Goal: Transaction & Acquisition: Register for event/course

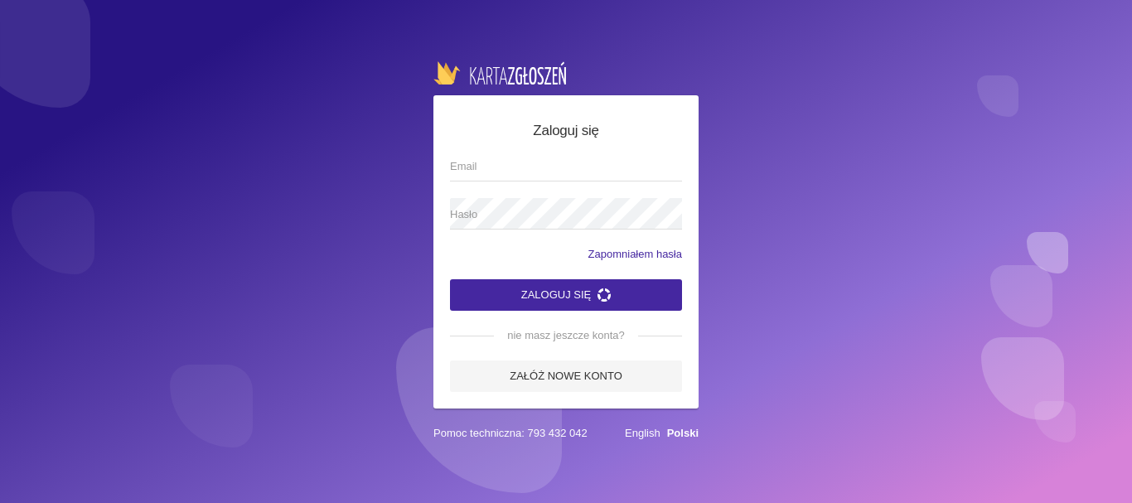
click at [505, 165] on input "Email" at bounding box center [566, 165] width 232 height 31
click at [469, 172] on input "Email" at bounding box center [566, 165] width 232 height 31
type input "[EMAIL_ADDRESS][DOMAIN_NAME]"
click at [473, 211] on span "Hasło" at bounding box center [557, 214] width 215 height 17
click at [528, 297] on button "Zaloguj się" at bounding box center [566, 294] width 232 height 31
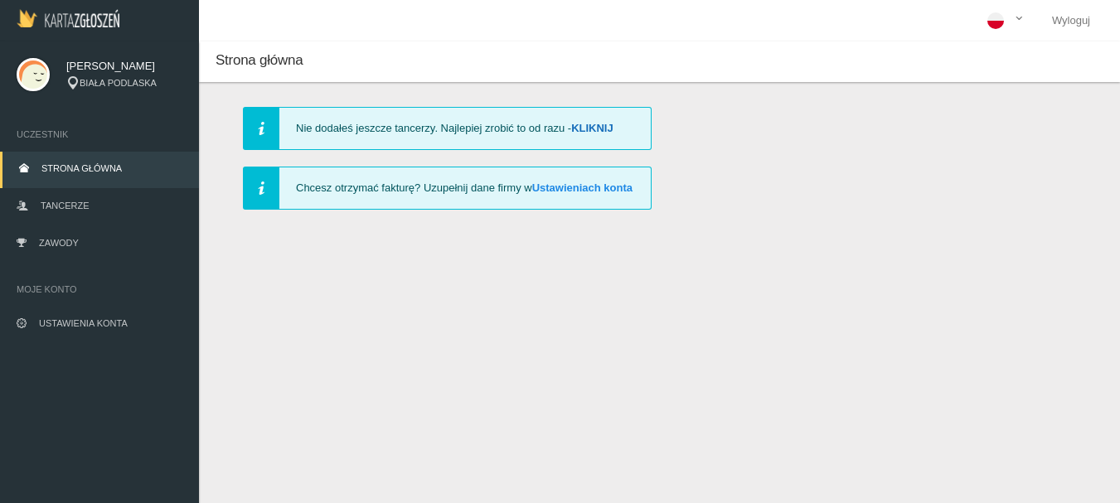
click at [592, 127] on link "Kliknij" at bounding box center [592, 128] width 42 height 12
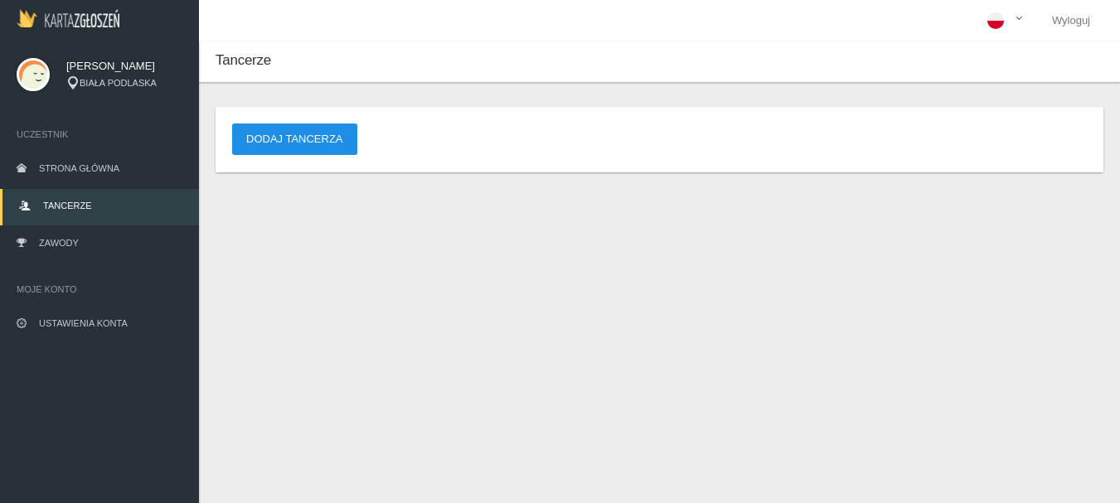
click at [334, 132] on button "Dodaj tancerza" at bounding box center [294, 138] width 125 height 31
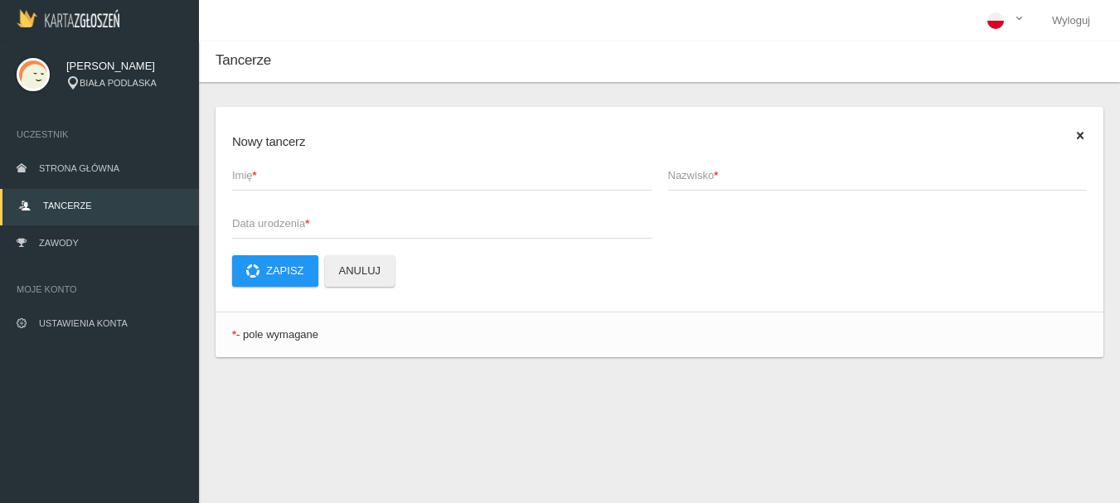
click at [260, 170] on span "Imię *" at bounding box center [433, 175] width 403 height 17
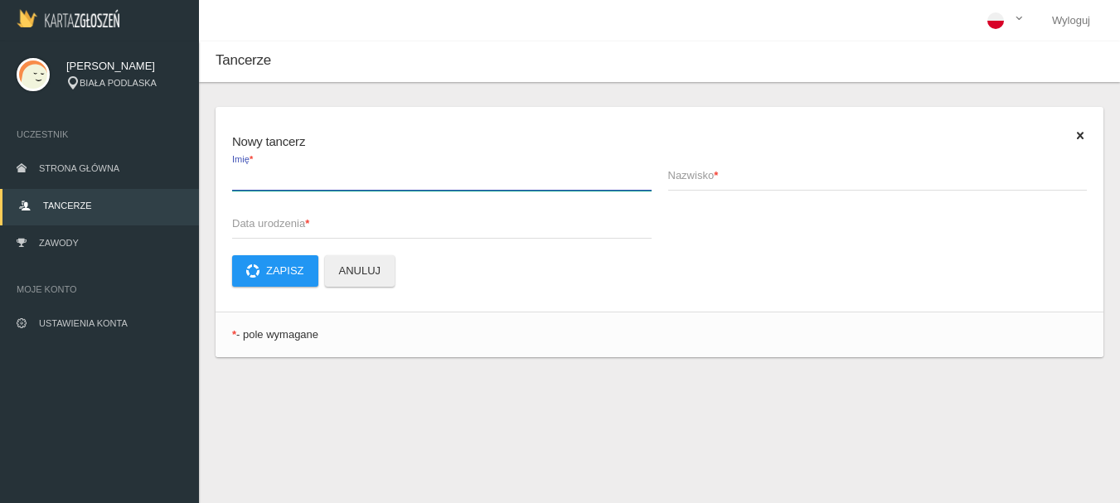
click at [260, 170] on input "Imię *" at bounding box center [441, 174] width 419 height 31
type input "[PERSON_NAME]"
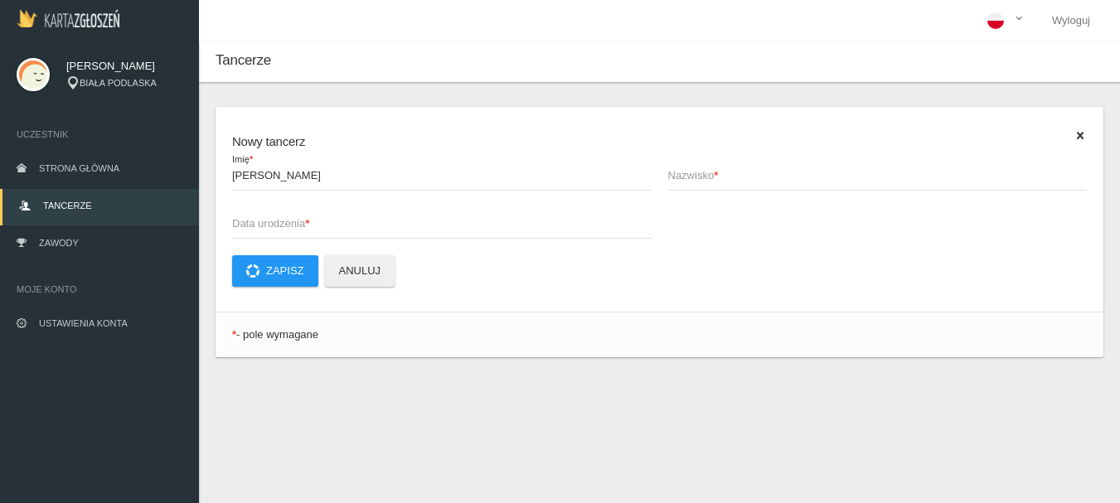
click at [725, 174] on span "Nazwisko *" at bounding box center [869, 175] width 403 height 17
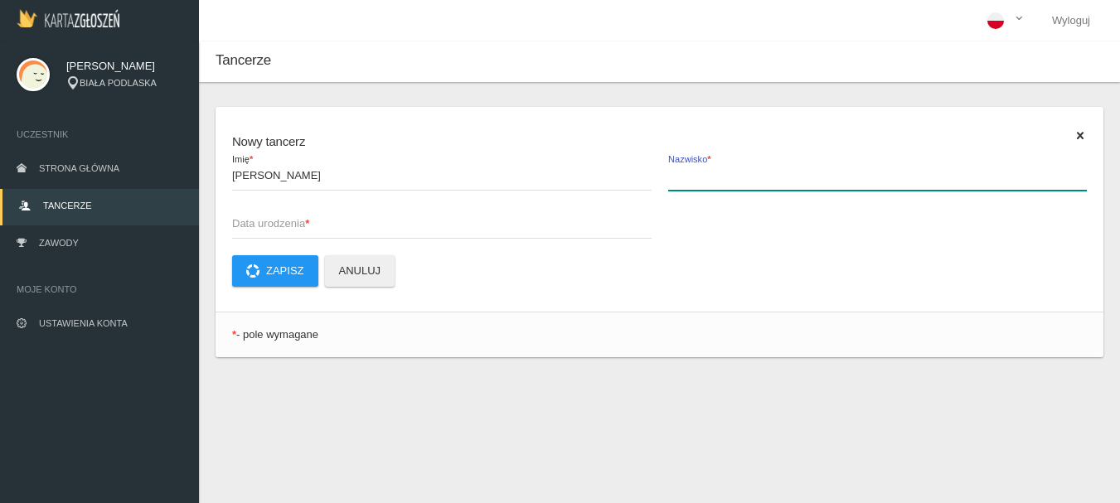
click at [725, 174] on input "Nazwisko *" at bounding box center [877, 174] width 419 height 31
type input "[PERSON_NAME]"
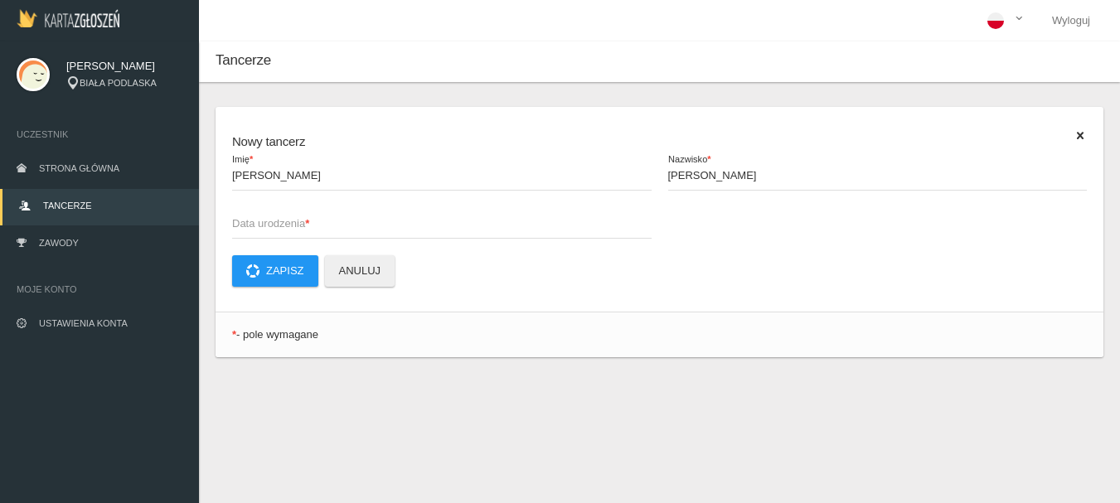
click at [298, 220] on span "Data urodzenia *" at bounding box center [433, 223] width 403 height 17
click at [298, 220] on input "Data urodzenia *" at bounding box center [441, 222] width 419 height 31
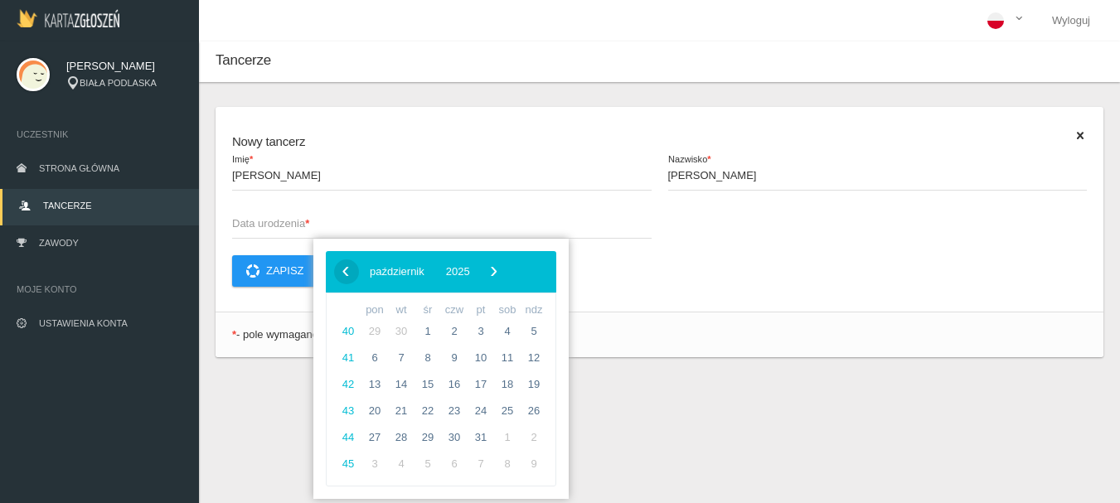
click at [346, 269] on span "‹" at bounding box center [345, 271] width 25 height 25
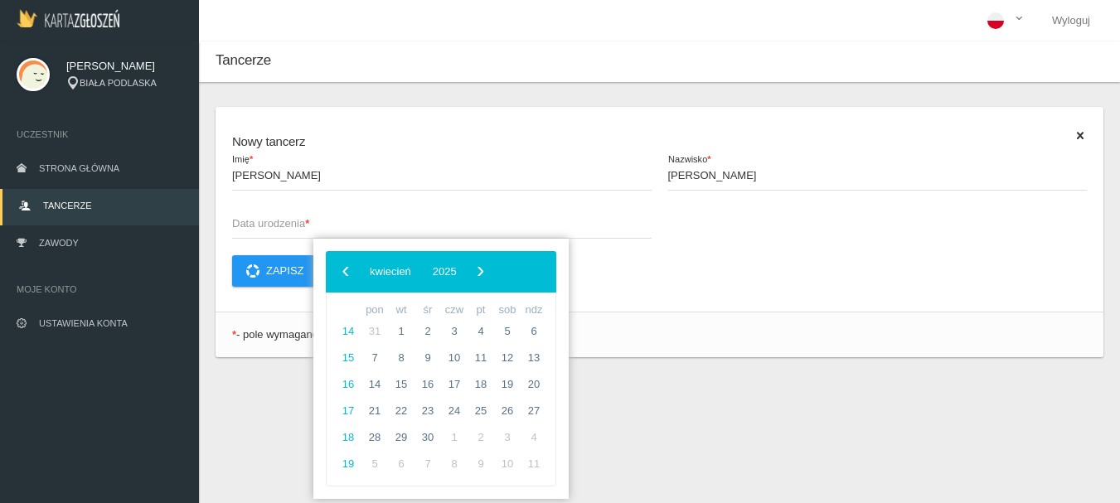
click at [346, 269] on span "‹" at bounding box center [345, 271] width 25 height 25
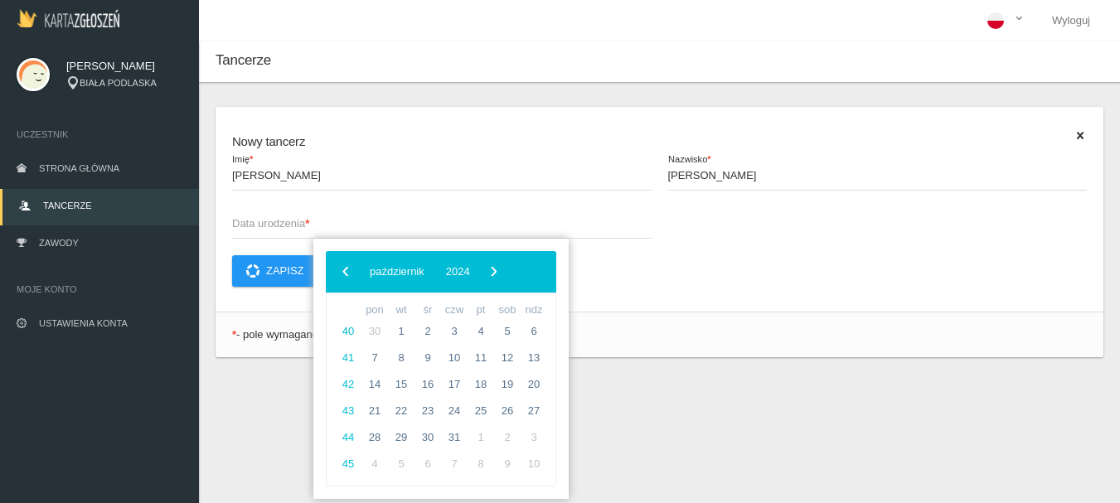
click at [346, 269] on span "‹" at bounding box center [345, 271] width 25 height 25
click at [458, 273] on span "2024" at bounding box center [445, 271] width 24 height 12
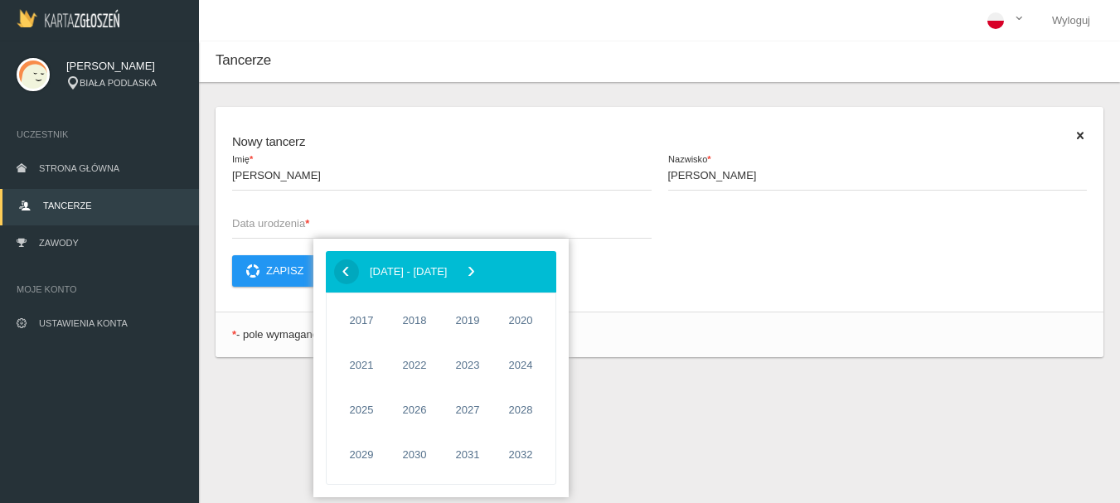
click at [351, 273] on span "‹" at bounding box center [345, 271] width 25 height 25
click at [526, 411] on span "2012" at bounding box center [520, 410] width 38 height 38
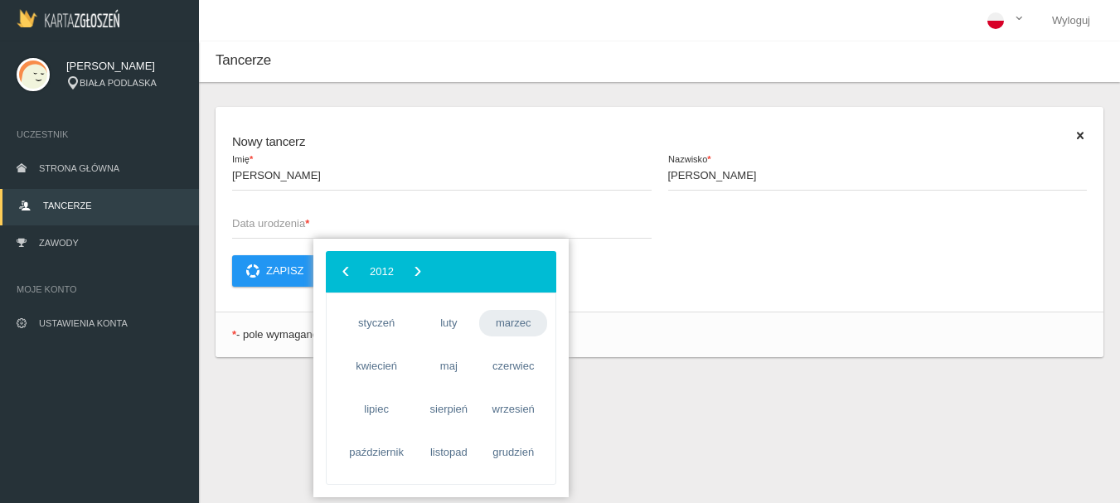
click at [507, 325] on span "marzec" at bounding box center [513, 323] width 68 height 27
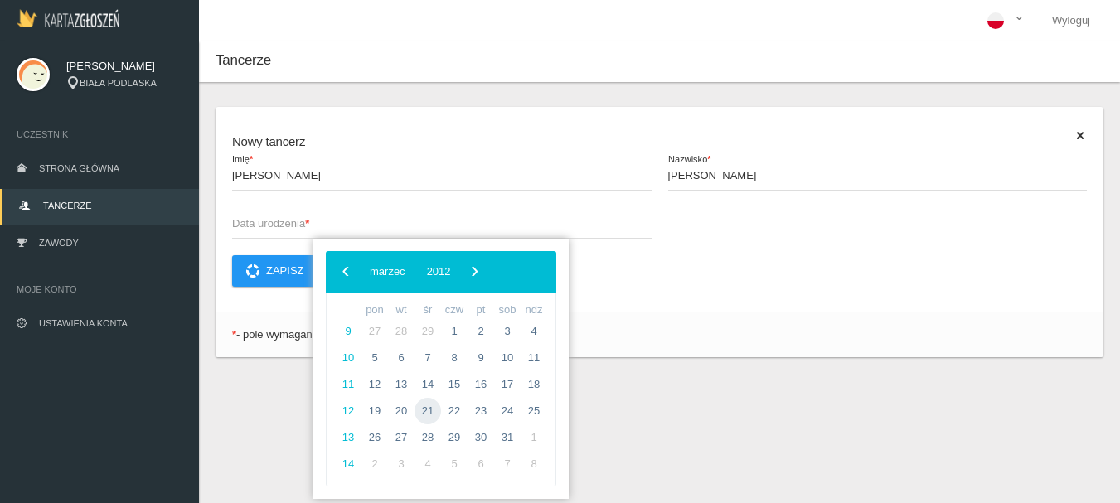
click at [425, 409] on span "21" at bounding box center [427, 411] width 27 height 27
type input "[DATE]"
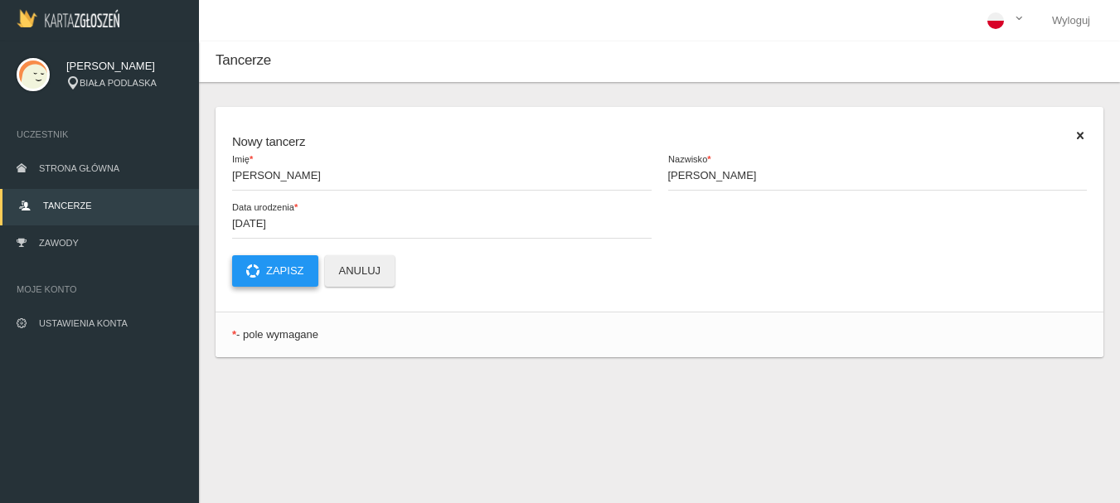
click at [297, 270] on button "Zapisz" at bounding box center [275, 270] width 86 height 31
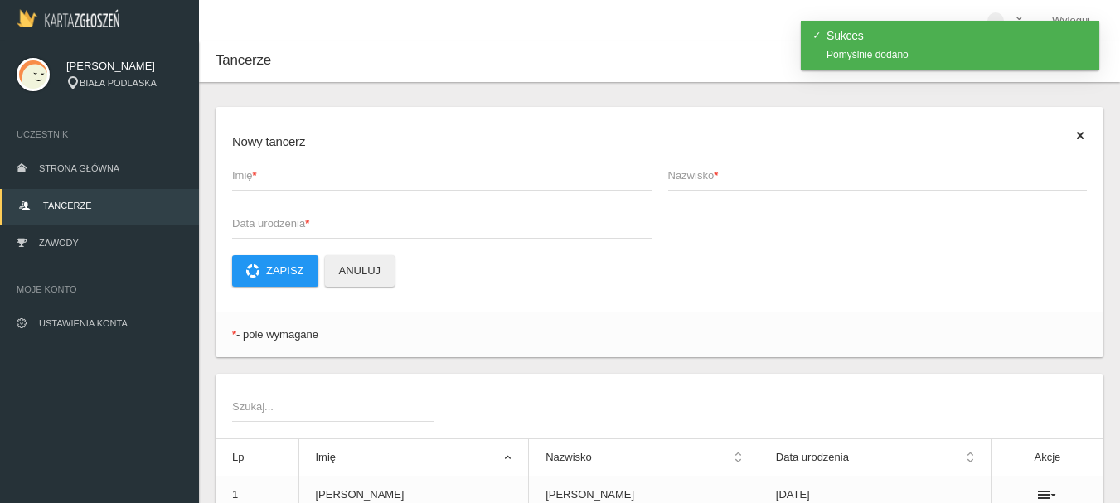
click at [266, 177] on span "Imię *" at bounding box center [433, 175] width 403 height 17
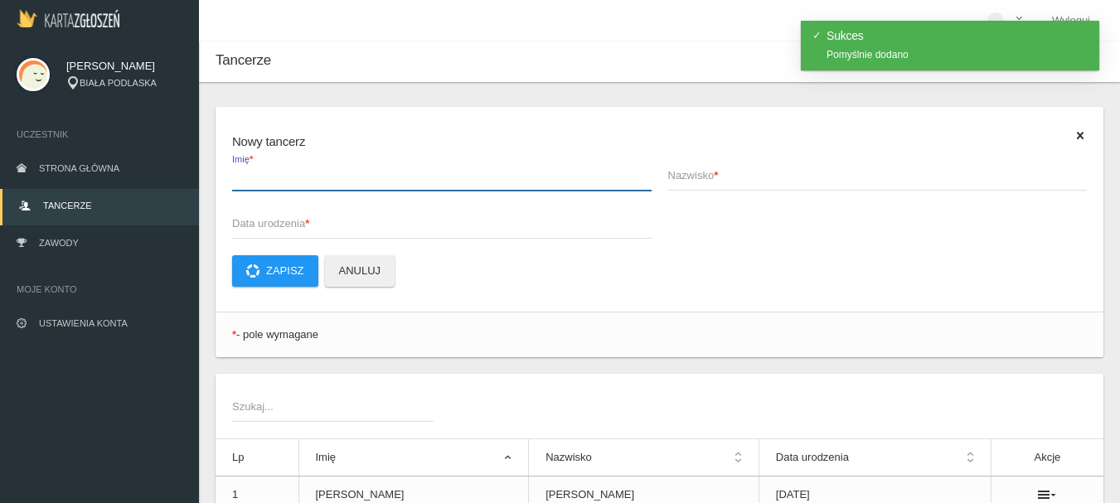
click at [266, 177] on input "Imię *" at bounding box center [441, 174] width 419 height 31
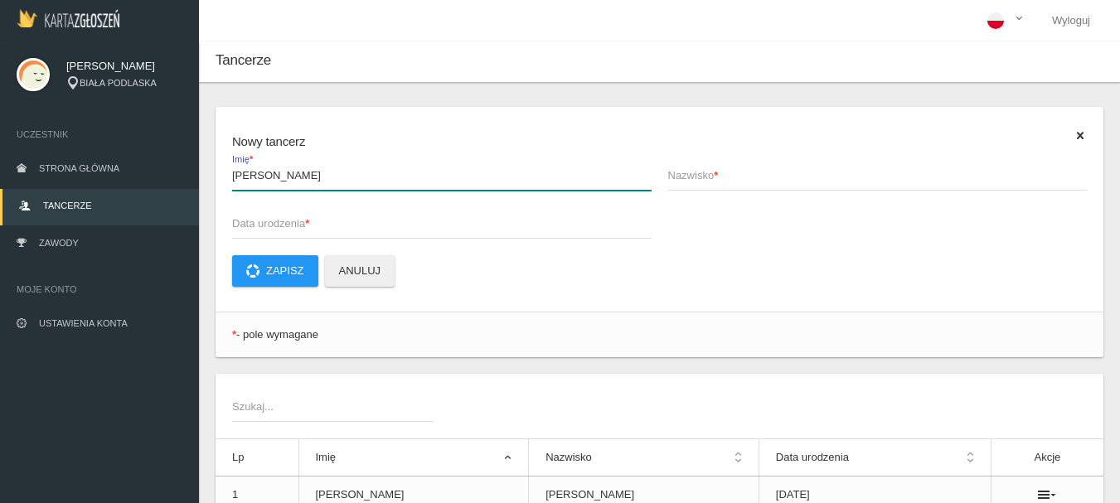
type input "[PERSON_NAME]"
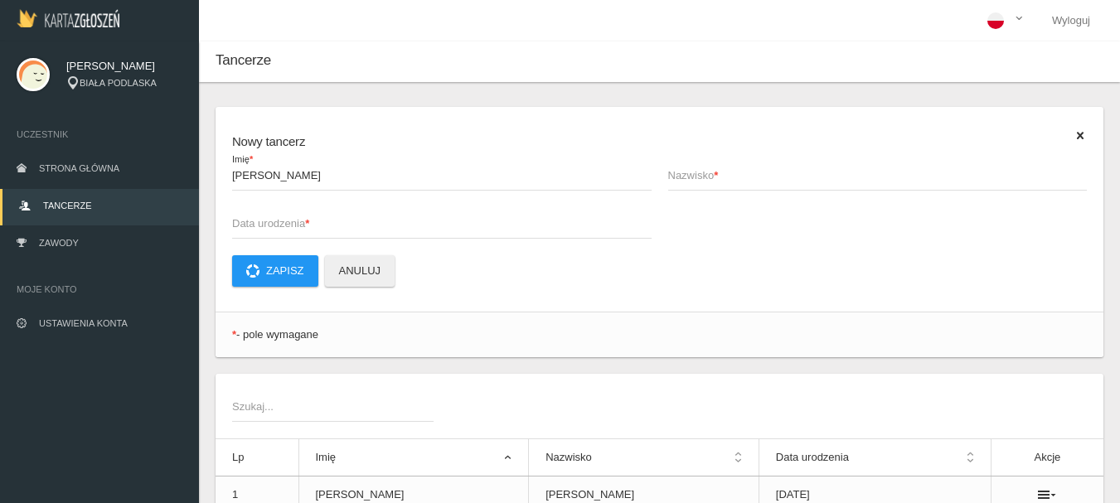
click at [707, 179] on span "Nazwisko *" at bounding box center [869, 175] width 403 height 17
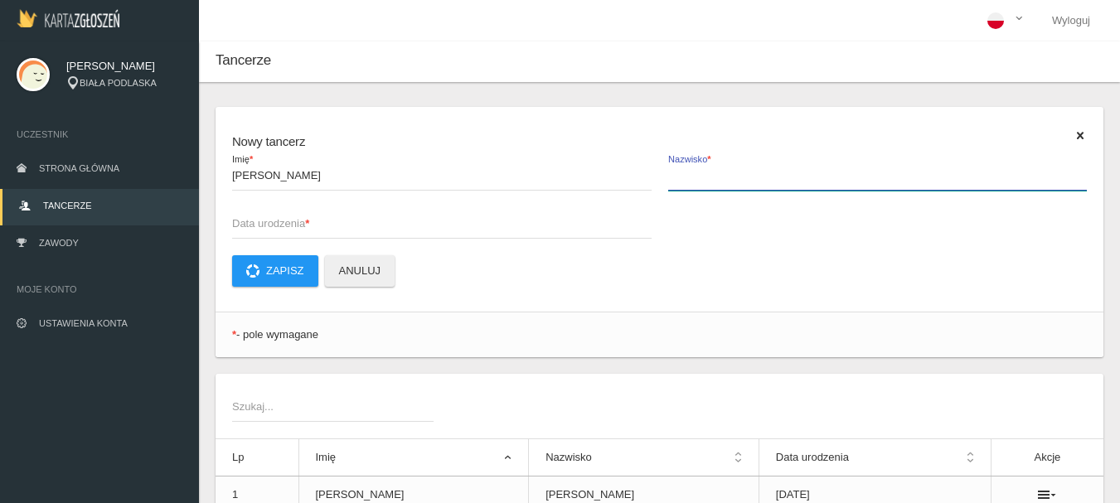
click at [707, 179] on input "Nazwisko *" at bounding box center [877, 174] width 419 height 31
type input "[PERSON_NAME]"
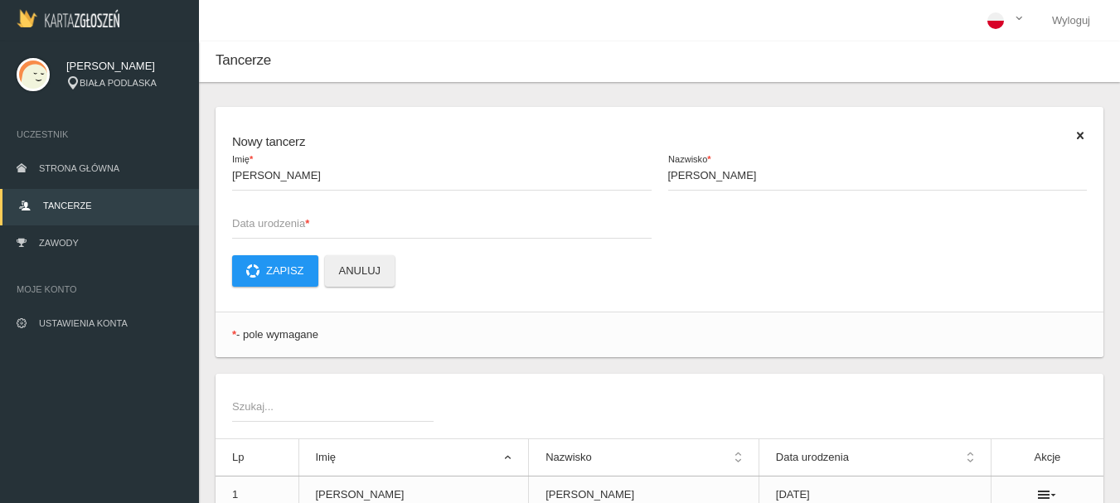
click at [303, 219] on span "Data urodzenia *" at bounding box center [433, 223] width 403 height 17
click at [303, 219] on input "Data urodzenia *" at bounding box center [441, 222] width 419 height 31
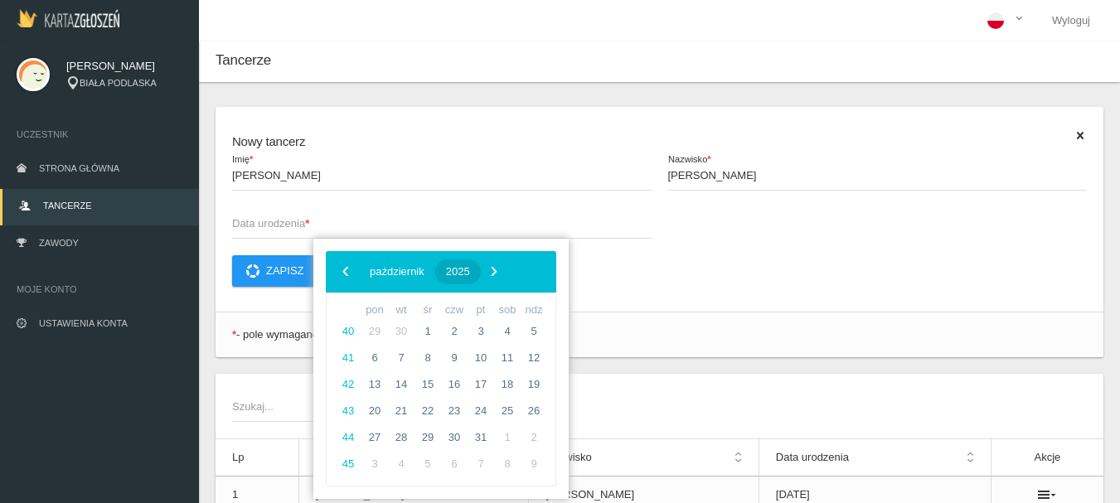
click at [470, 273] on span "2025" at bounding box center [458, 271] width 24 height 12
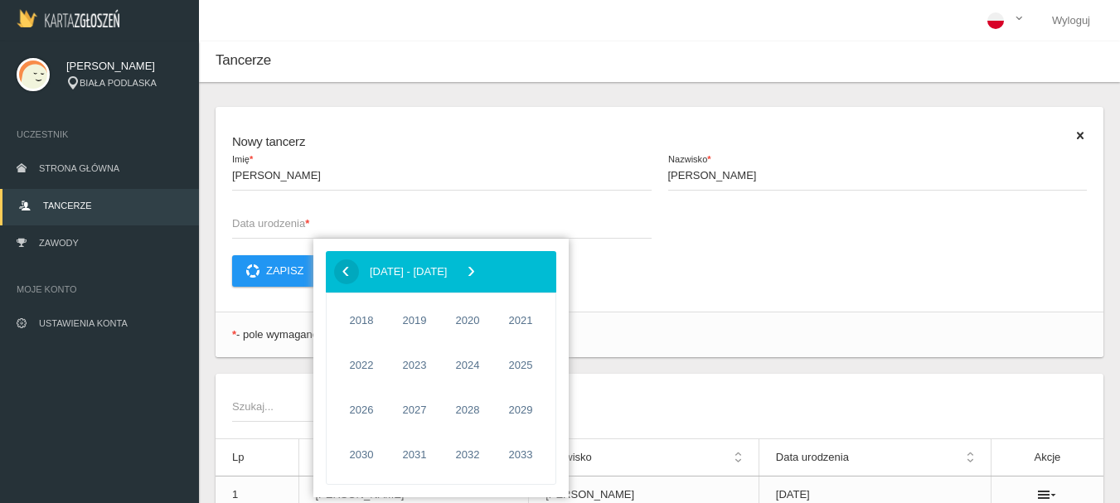
click at [348, 274] on span "‹" at bounding box center [345, 271] width 25 height 25
click at [371, 409] on span "2010" at bounding box center [361, 410] width 38 height 38
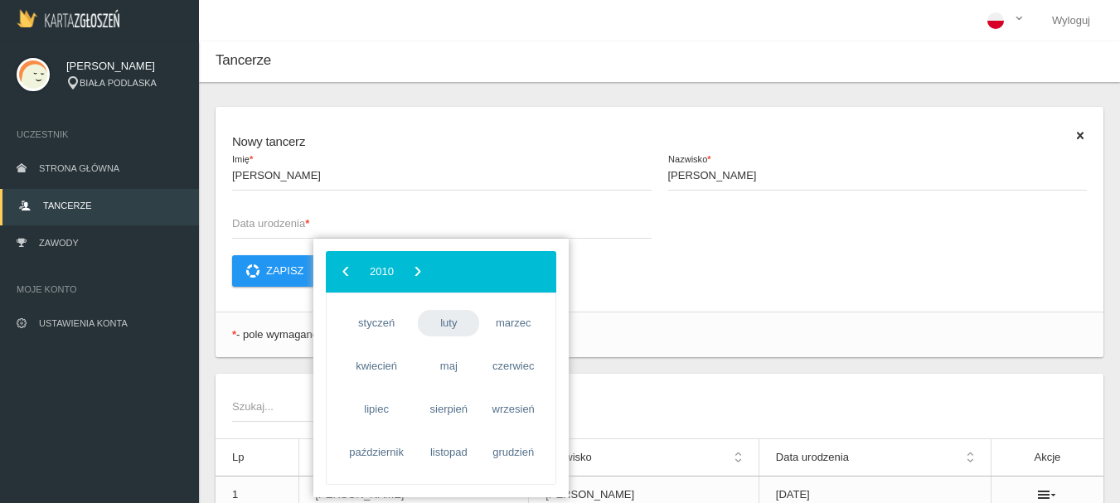
click at [452, 325] on span "luty" at bounding box center [448, 323] width 61 height 27
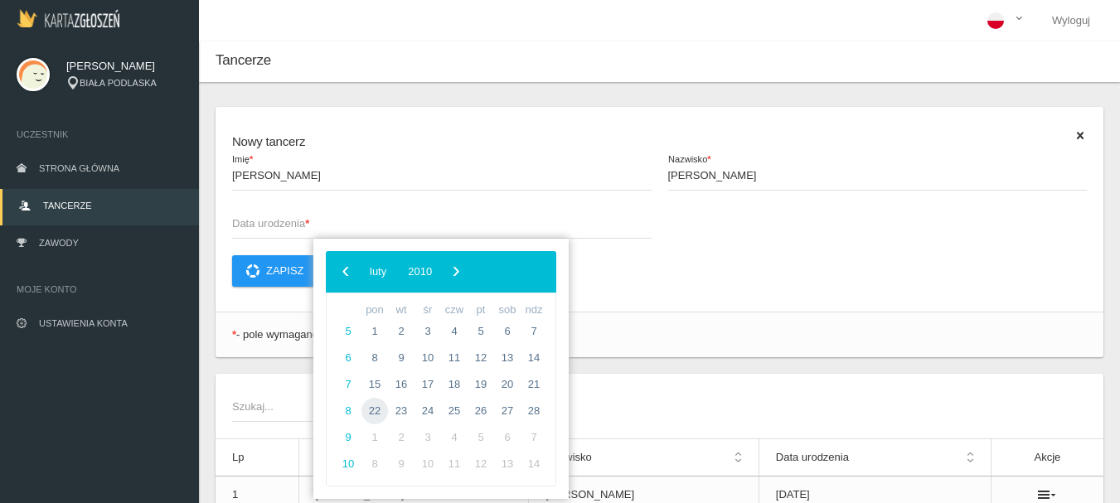
click at [375, 414] on span "22" at bounding box center [374, 411] width 27 height 27
type input "[DATE]"
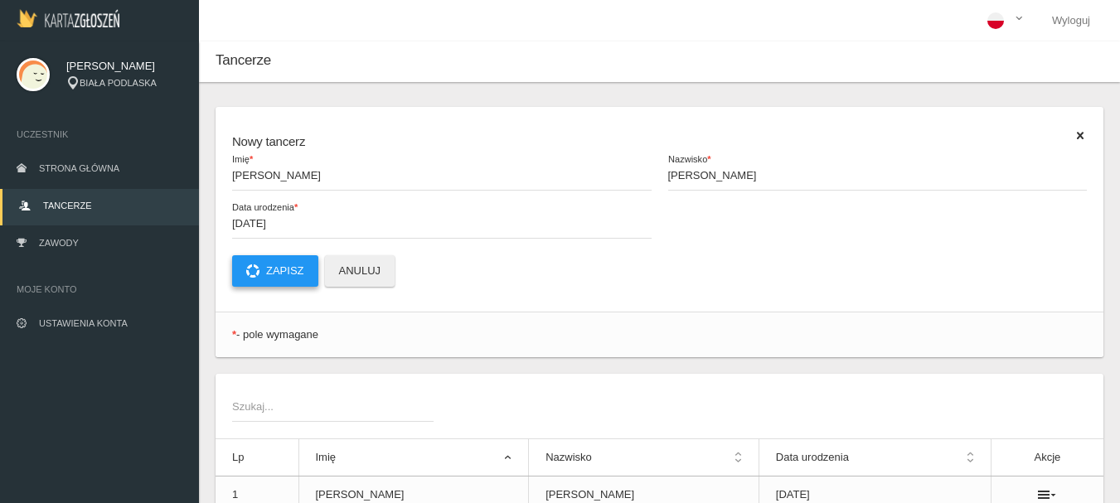
click at [290, 271] on button "Zapisz" at bounding box center [275, 270] width 86 height 31
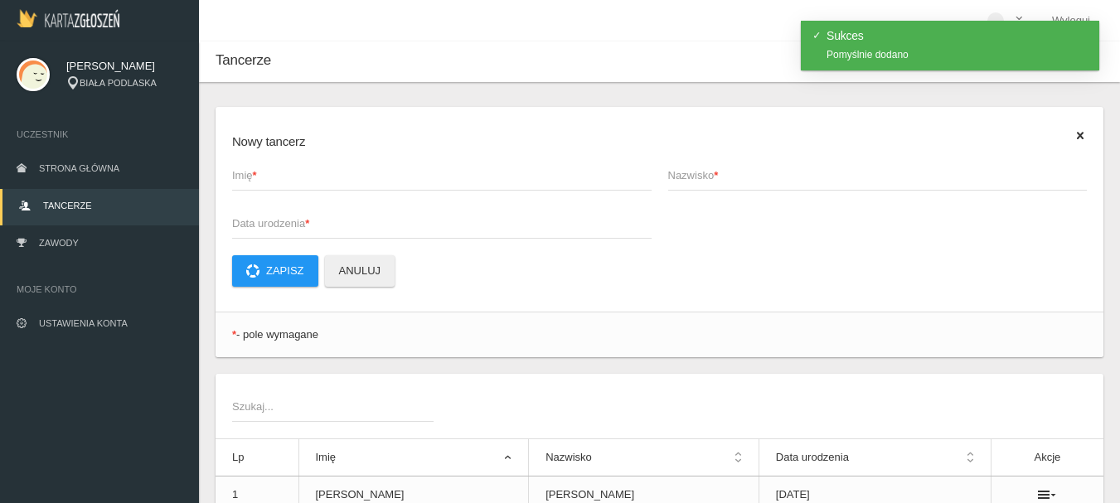
click at [257, 174] on strong "*" at bounding box center [255, 175] width 4 height 12
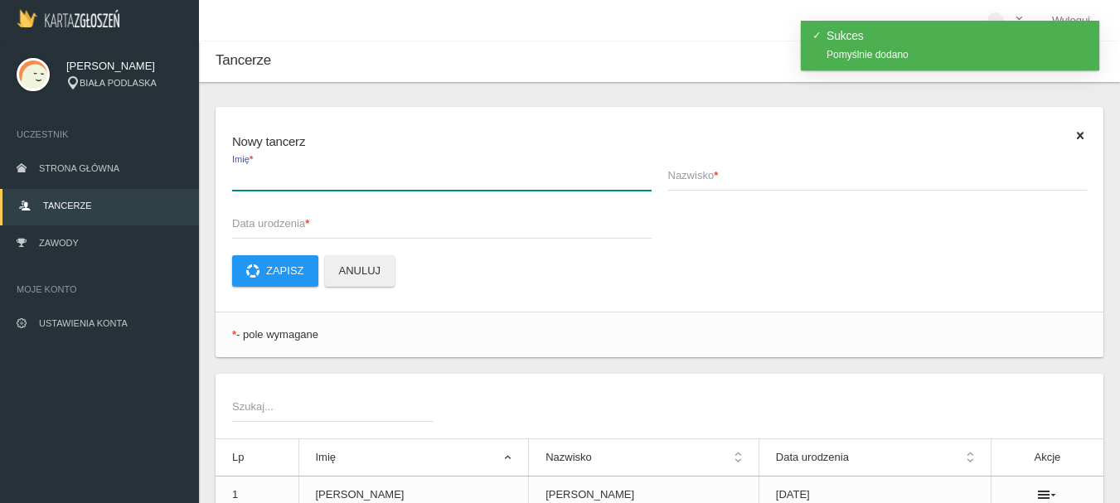
click at [259, 174] on input "Imię *" at bounding box center [441, 174] width 419 height 31
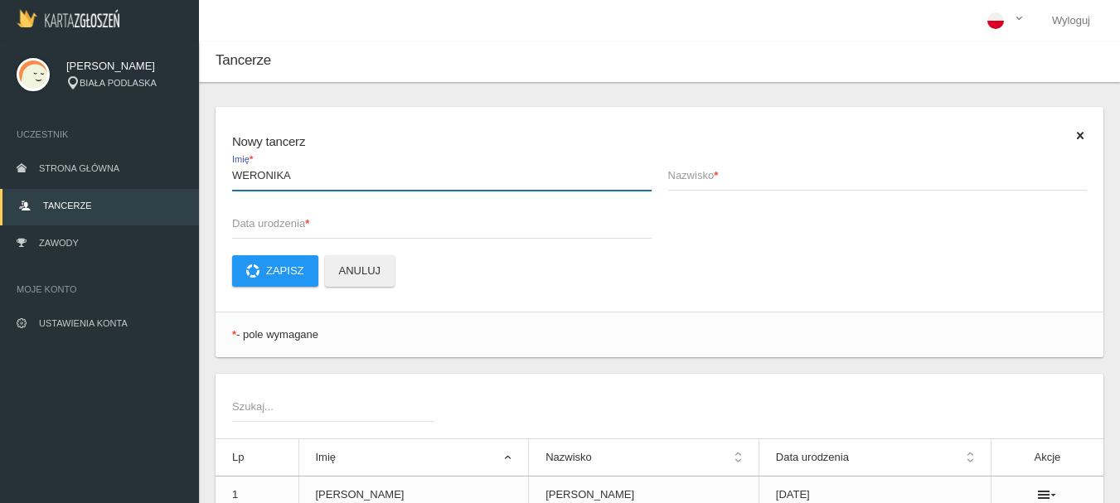
type input "WERONIKA"
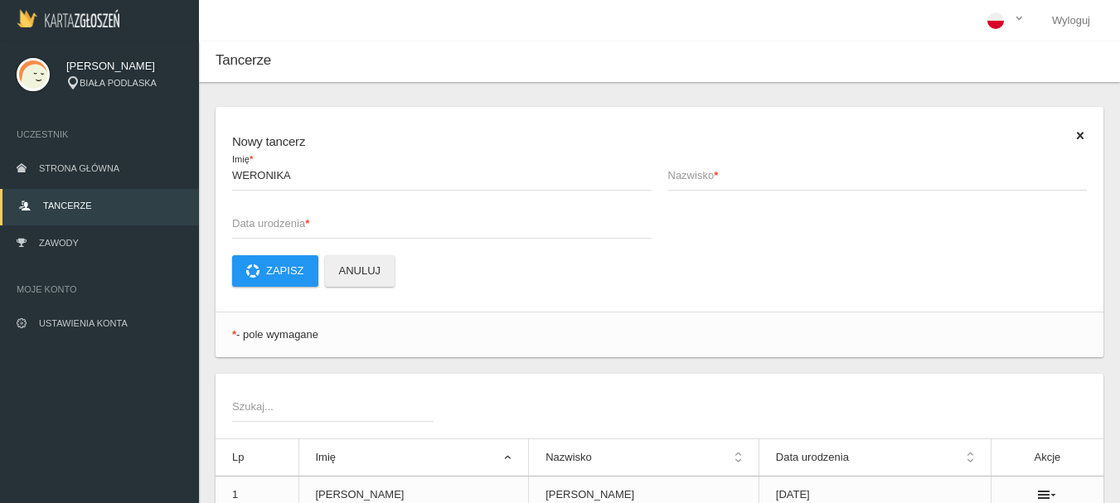
click at [680, 178] on span "Nazwisko *" at bounding box center [869, 175] width 403 height 17
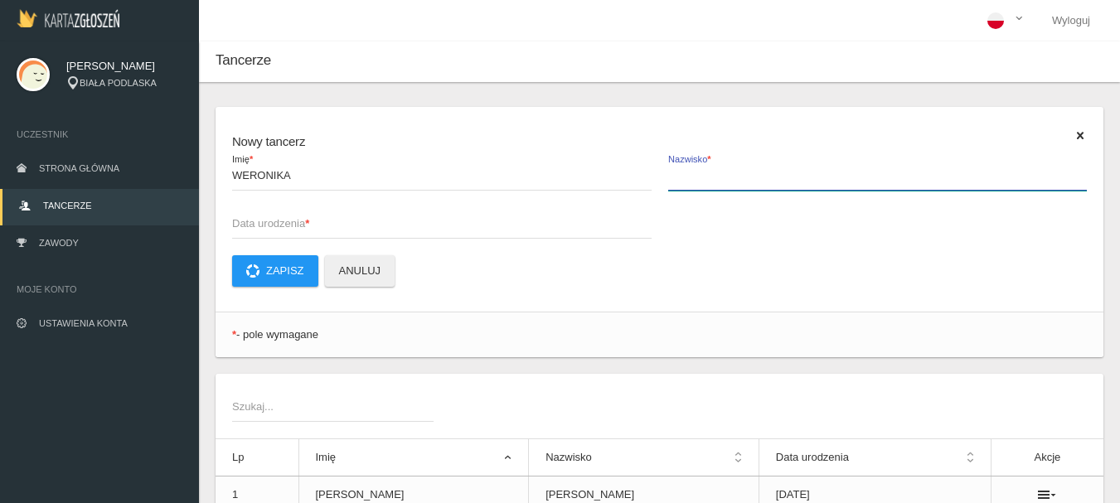
click at [680, 178] on input "Nazwisko *" at bounding box center [877, 174] width 419 height 31
type input "NIEDŹWIEDZKA"
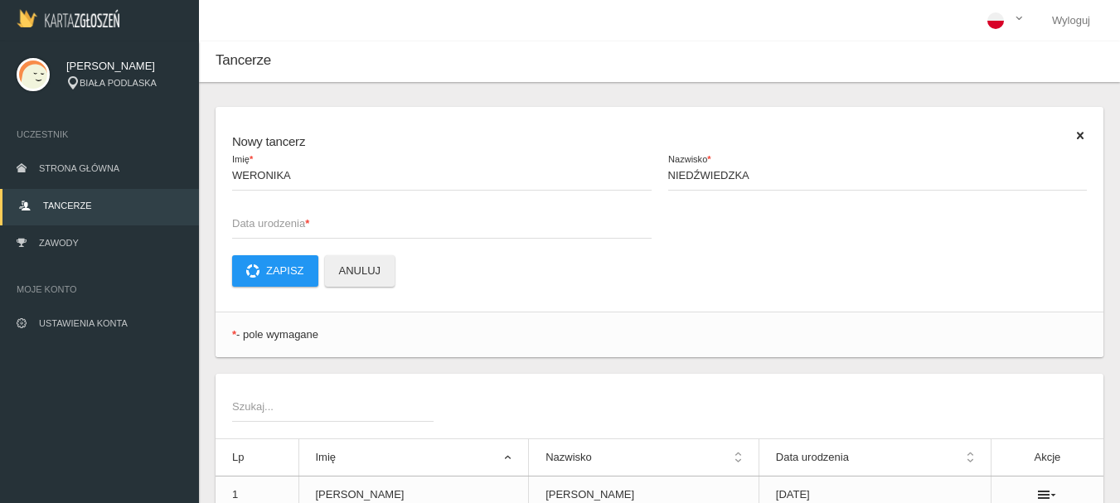
click at [289, 220] on span "Data urodzenia *" at bounding box center [433, 223] width 403 height 17
click at [289, 220] on input "Data urodzenia *" at bounding box center [441, 222] width 419 height 31
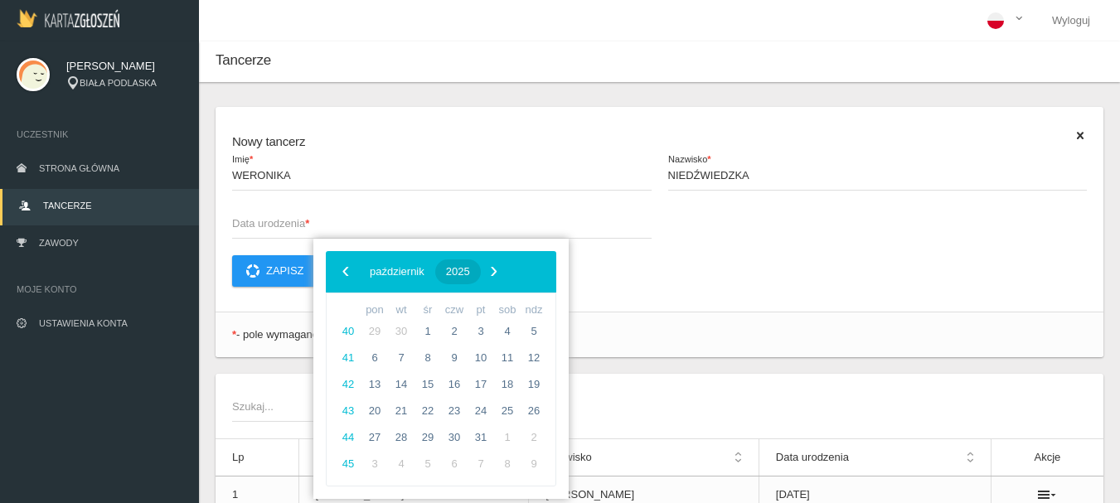
click at [470, 269] on span "2025" at bounding box center [458, 271] width 24 height 12
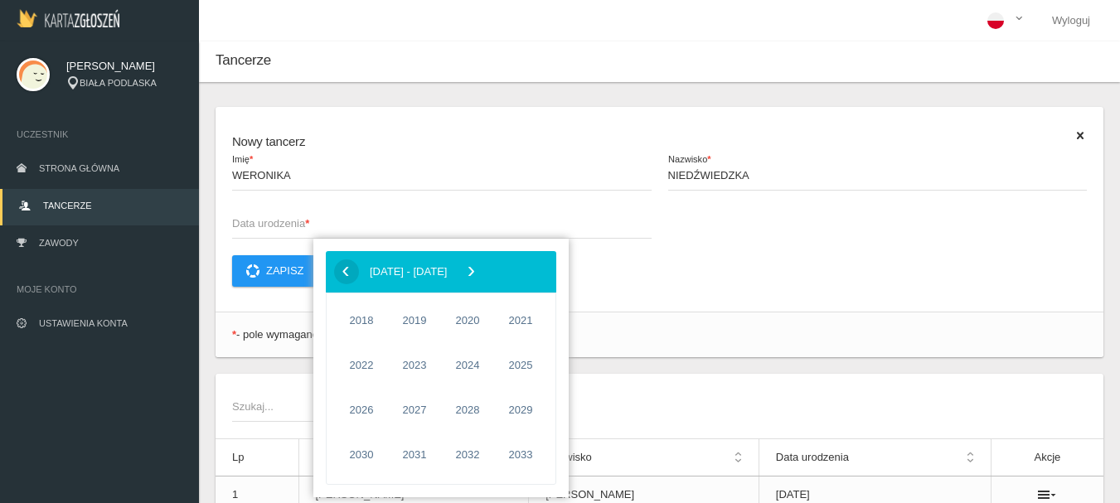
click at [343, 274] on span "‹" at bounding box center [345, 271] width 25 height 25
click at [415, 407] on span "2011" at bounding box center [414, 410] width 38 height 38
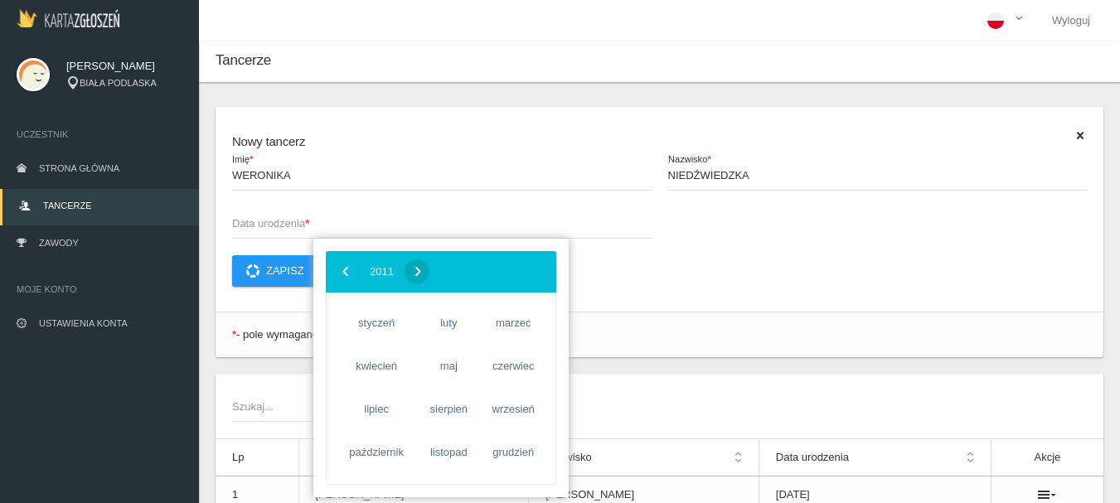
click at [430, 275] on span "›" at bounding box center [417, 271] width 25 height 25
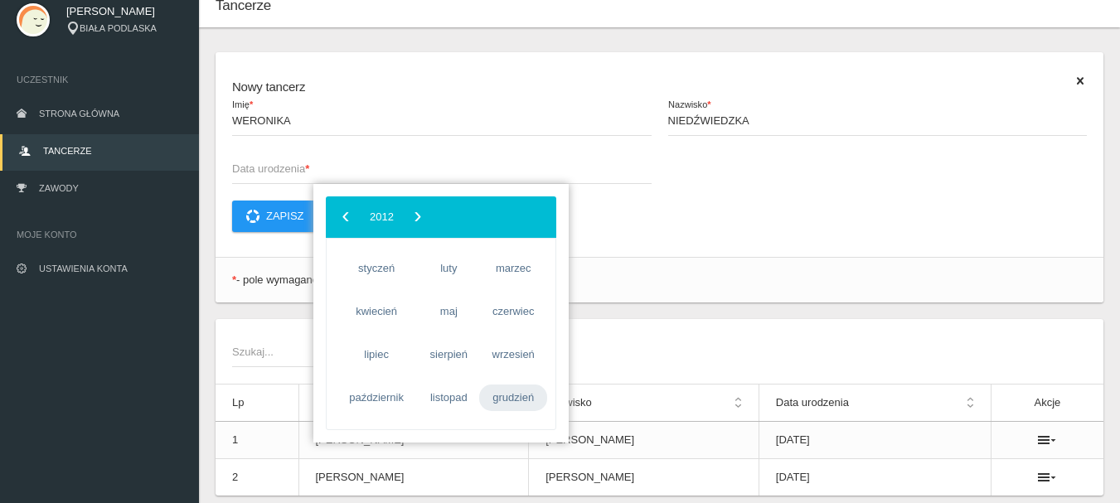
scroll to position [83, 0]
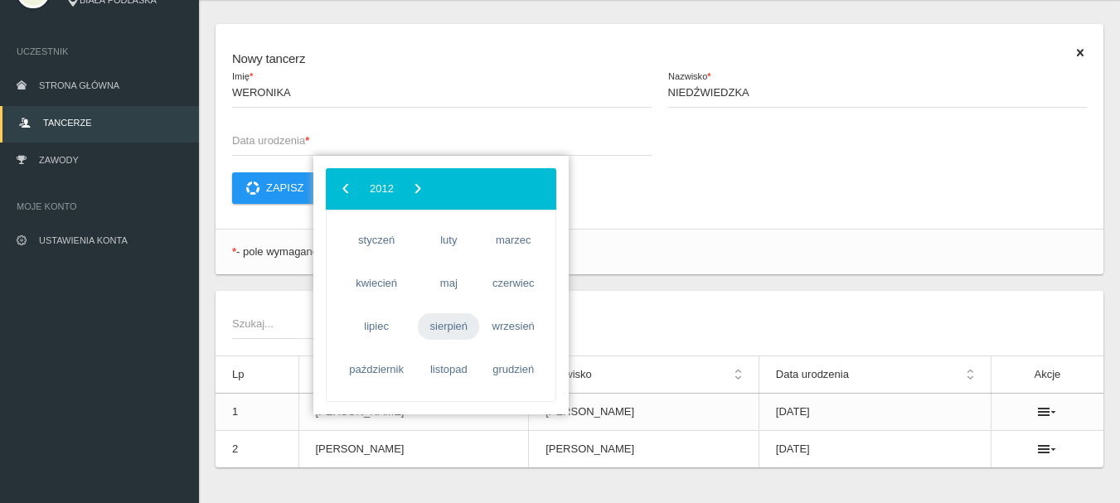
click at [456, 329] on span "sierpień" at bounding box center [448, 326] width 61 height 27
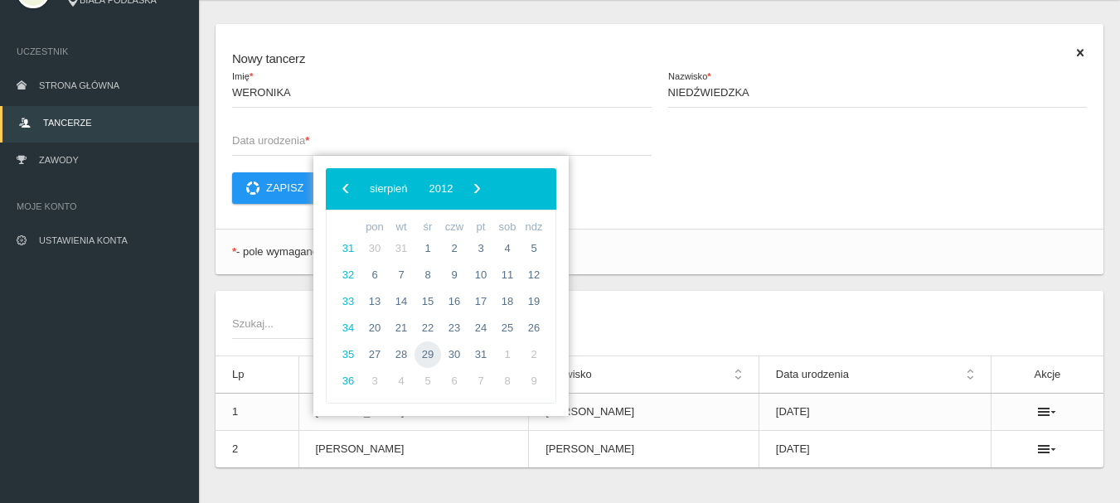
click at [431, 352] on span "29" at bounding box center [427, 354] width 27 height 27
type input "[DATE]"
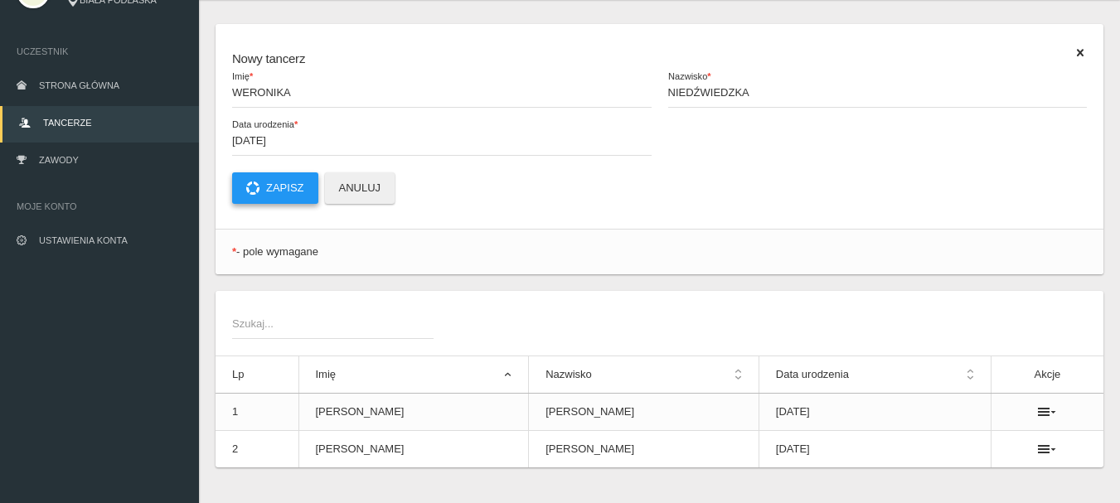
click at [298, 180] on button "Zapisz" at bounding box center [275, 187] width 86 height 31
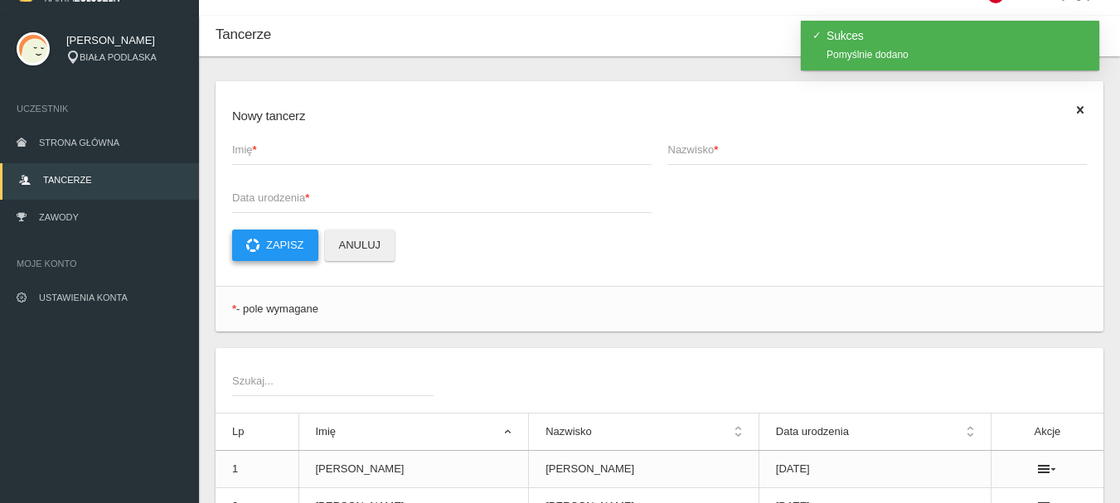
scroll to position [0, 0]
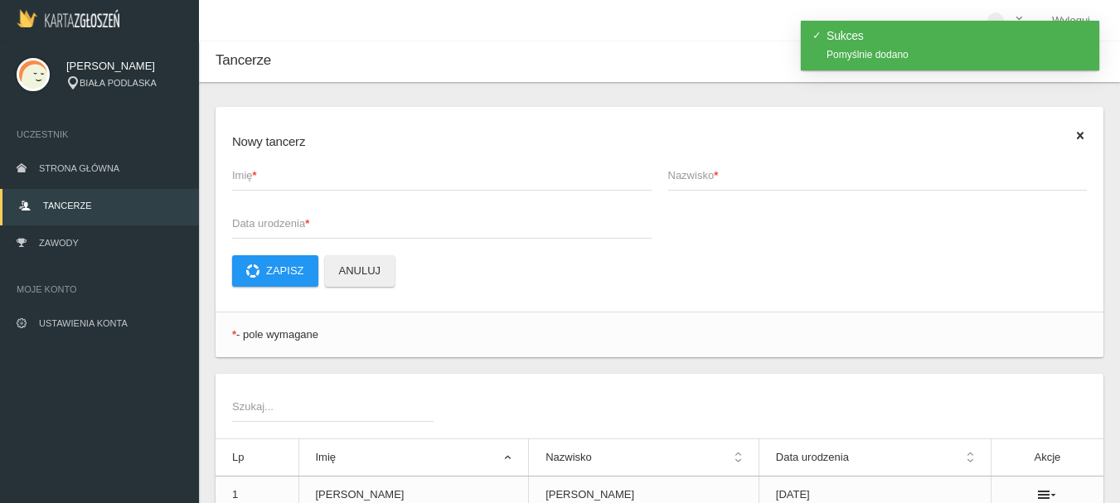
click at [274, 169] on span "Imię *" at bounding box center [433, 175] width 403 height 17
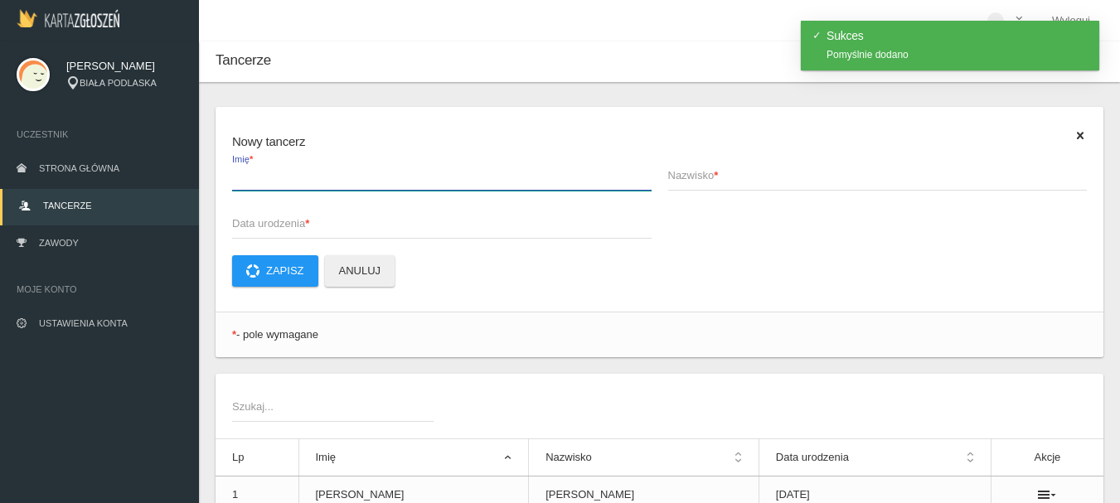
click at [274, 169] on input "Imię *" at bounding box center [441, 174] width 419 height 31
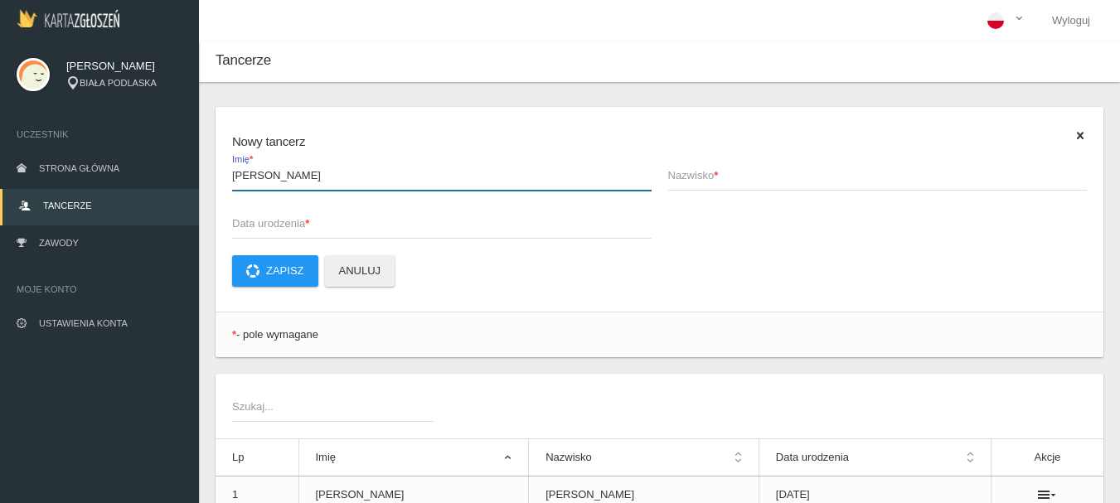
type input "[PERSON_NAME]"
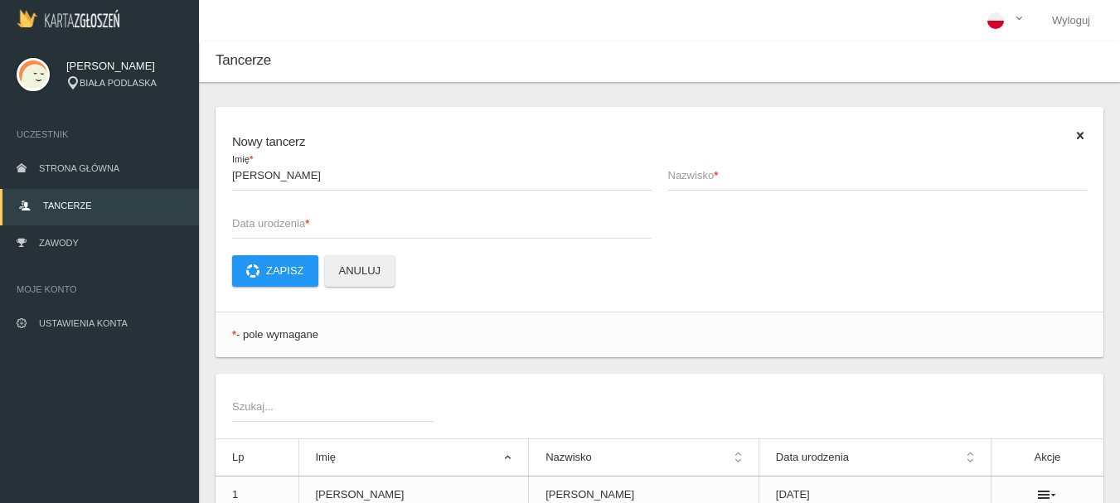
click at [700, 171] on span "Nazwisko *" at bounding box center [869, 175] width 403 height 17
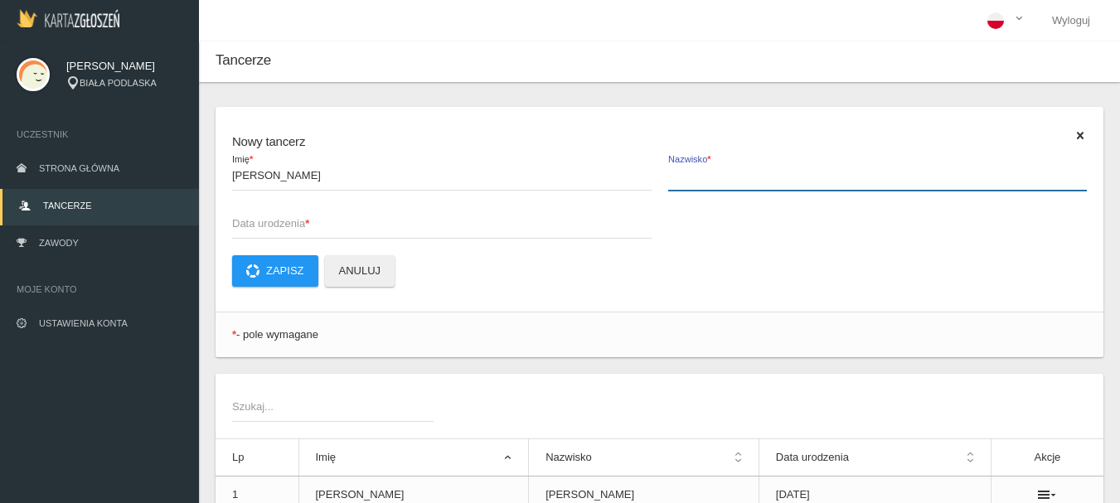
click at [700, 171] on input "Nazwisko *" at bounding box center [877, 174] width 419 height 31
type input "A"
type input "TARASIUK"
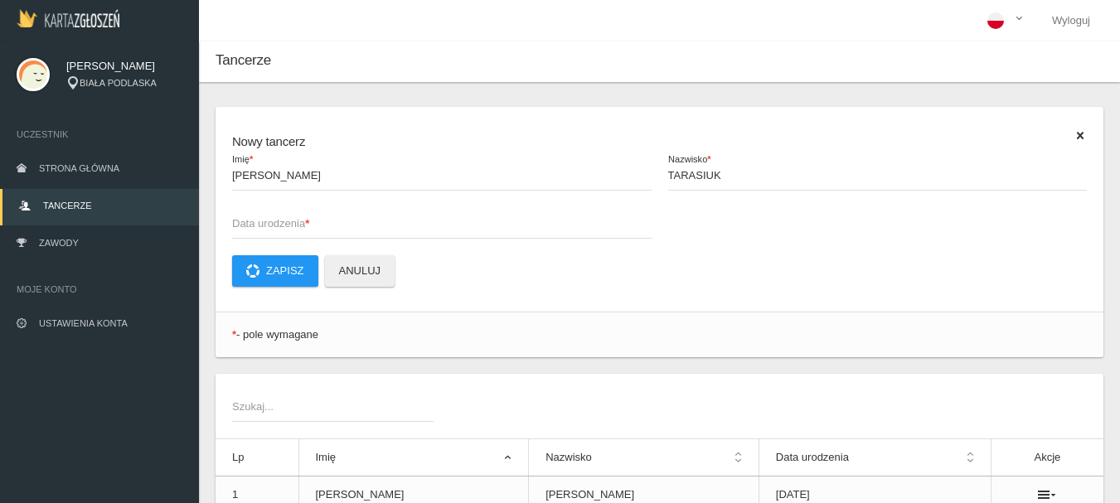
click at [262, 218] on span "Data urodzenia *" at bounding box center [433, 223] width 403 height 17
click at [262, 218] on input "Data urodzenia *" at bounding box center [441, 222] width 419 height 31
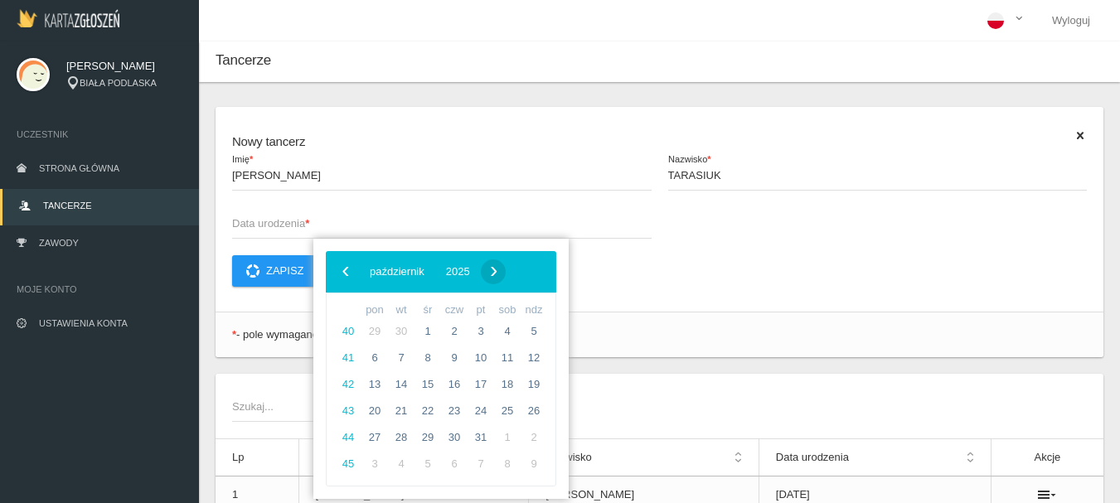
click at [506, 268] on span "›" at bounding box center [494, 271] width 25 height 25
click at [453, 270] on span "2025" at bounding box center [441, 271] width 24 height 12
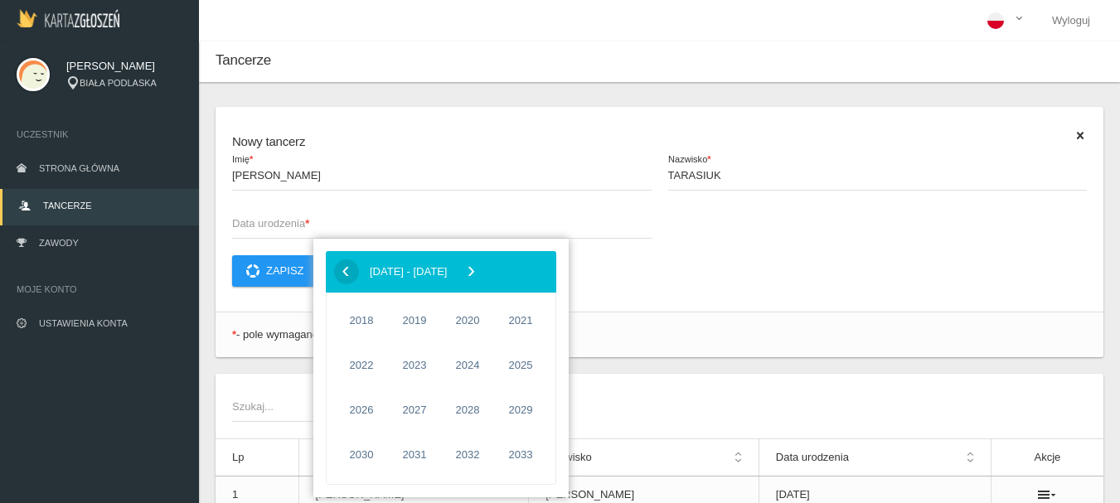
click at [344, 274] on span "‹" at bounding box center [345, 271] width 25 height 25
click at [462, 406] on span "2012" at bounding box center [467, 410] width 38 height 38
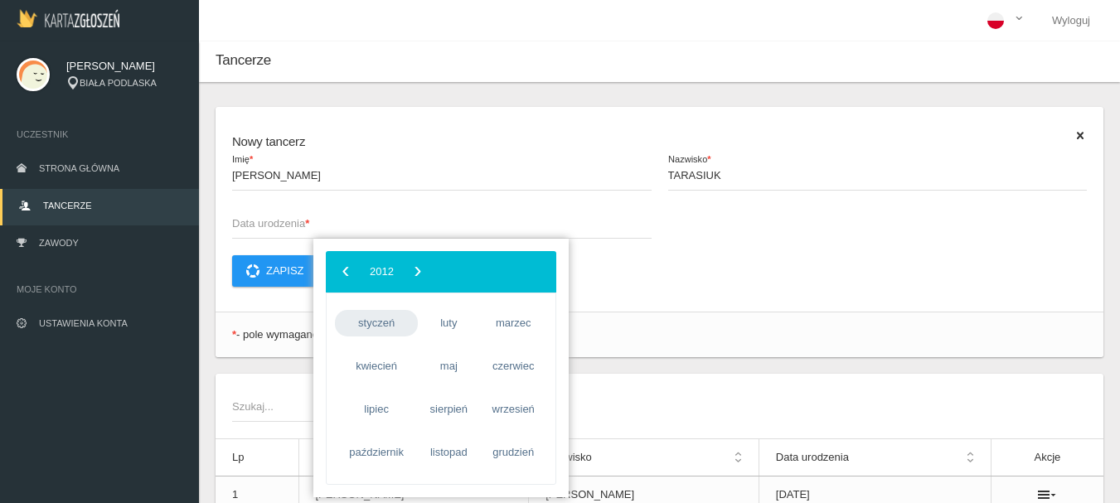
click at [377, 321] on span "styczeń" at bounding box center [376, 323] width 83 height 27
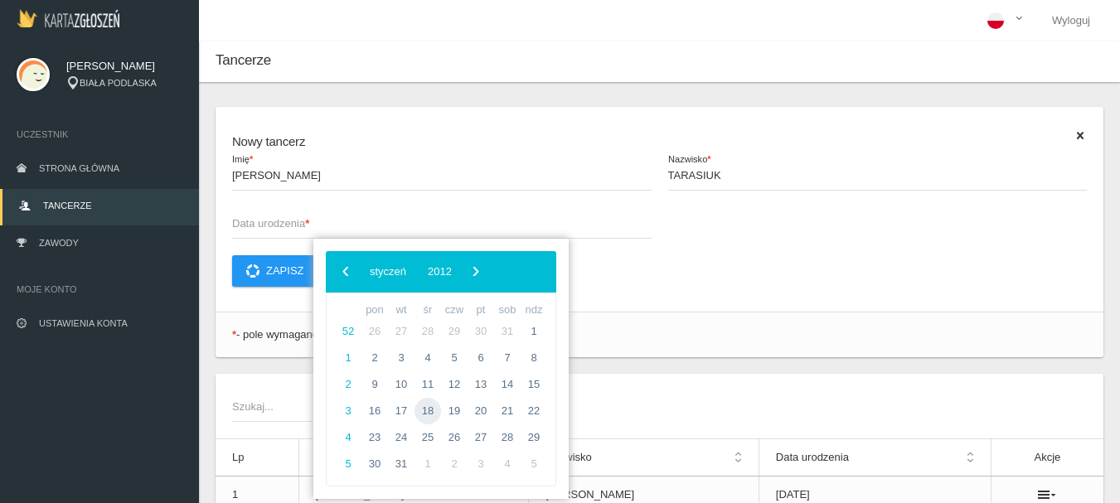
click at [429, 410] on span "18" at bounding box center [427, 411] width 27 height 27
type input "[DATE]"
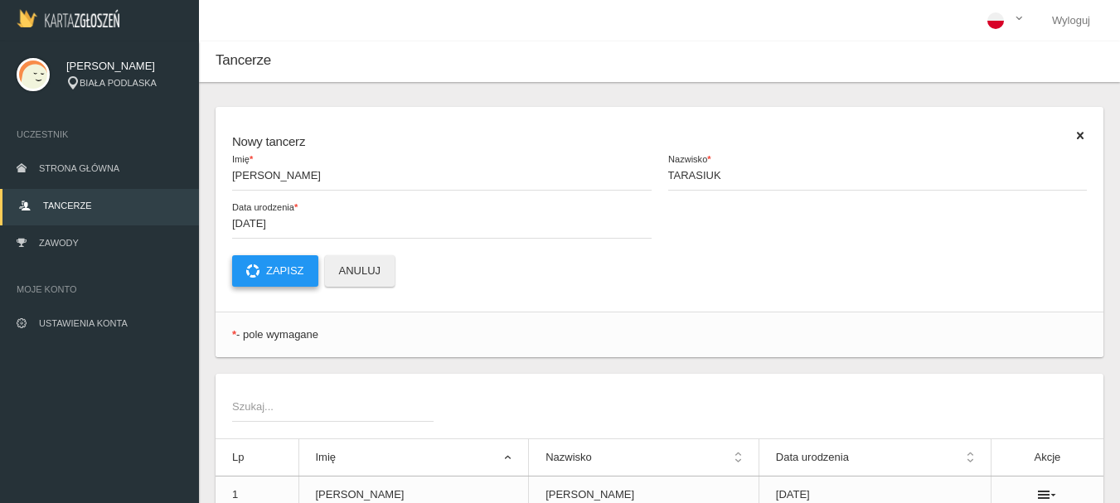
click at [286, 269] on button "Zapisz" at bounding box center [275, 270] width 86 height 31
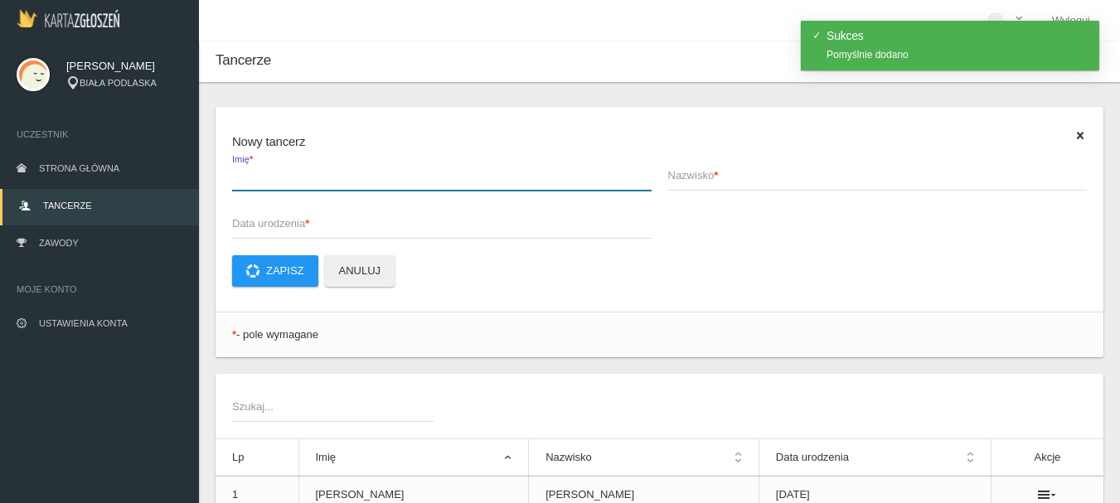
click at [300, 186] on input "Imię *" at bounding box center [441, 174] width 419 height 31
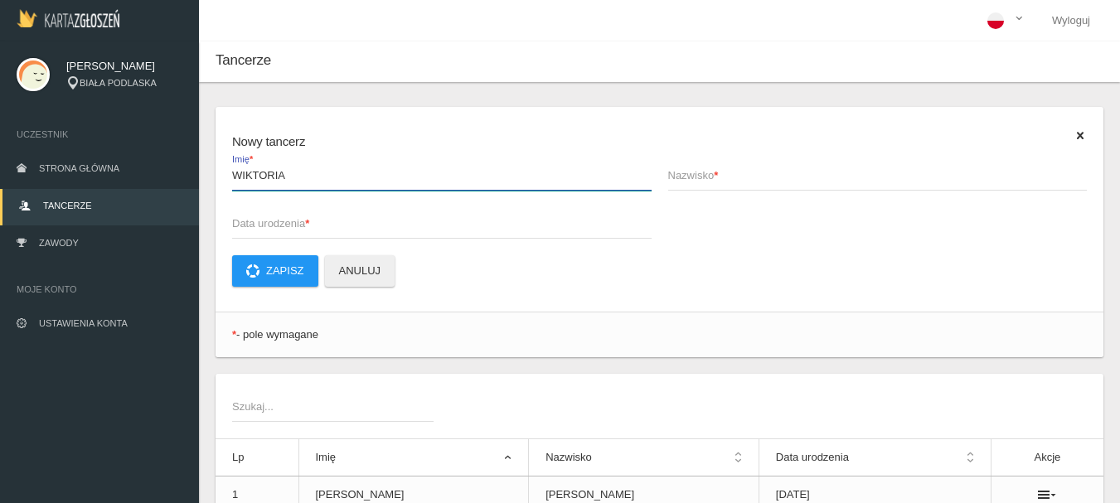
type input "WIKTORIA"
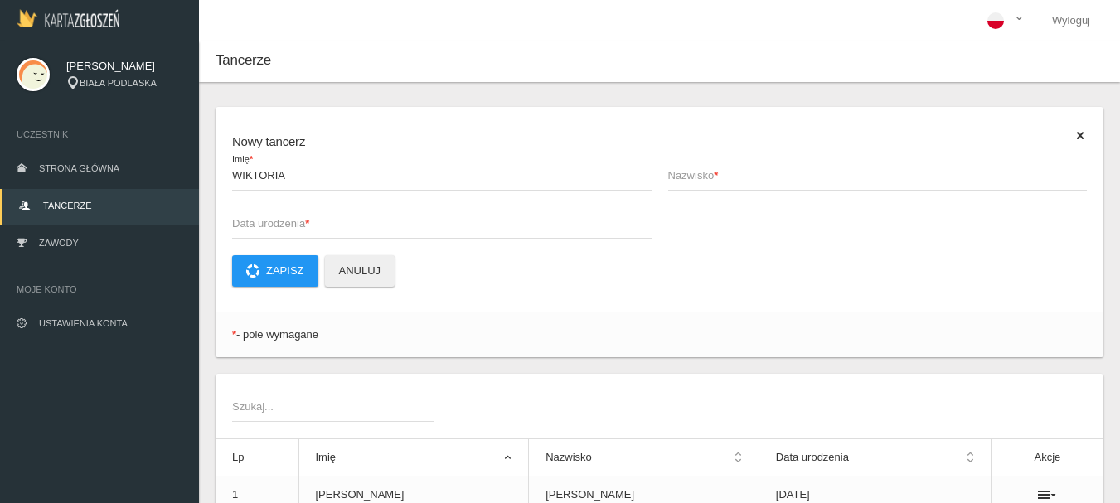
click at [688, 182] on span "Nazwisko *" at bounding box center [869, 175] width 403 height 17
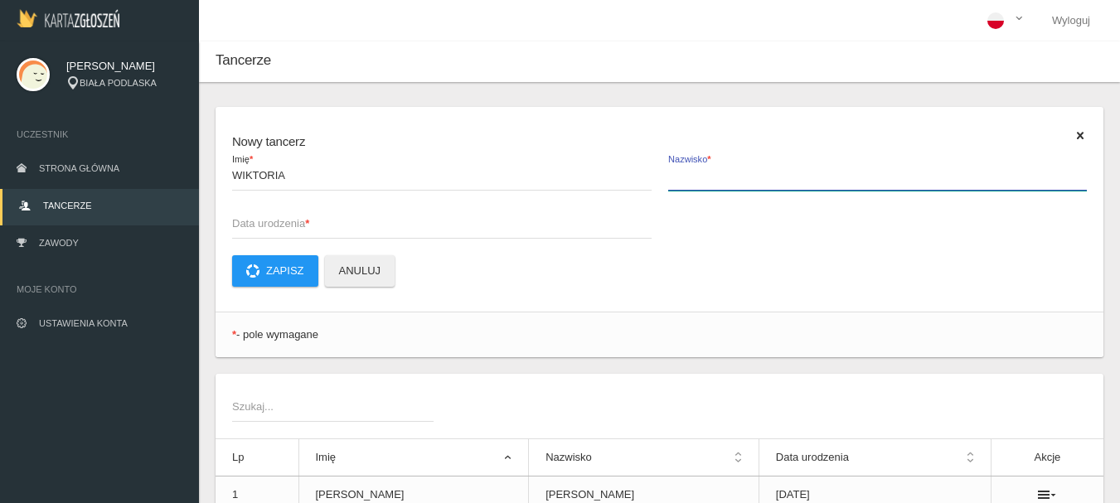
click at [688, 182] on input "Nazwisko *" at bounding box center [877, 174] width 419 height 31
type input "PYKACZ"
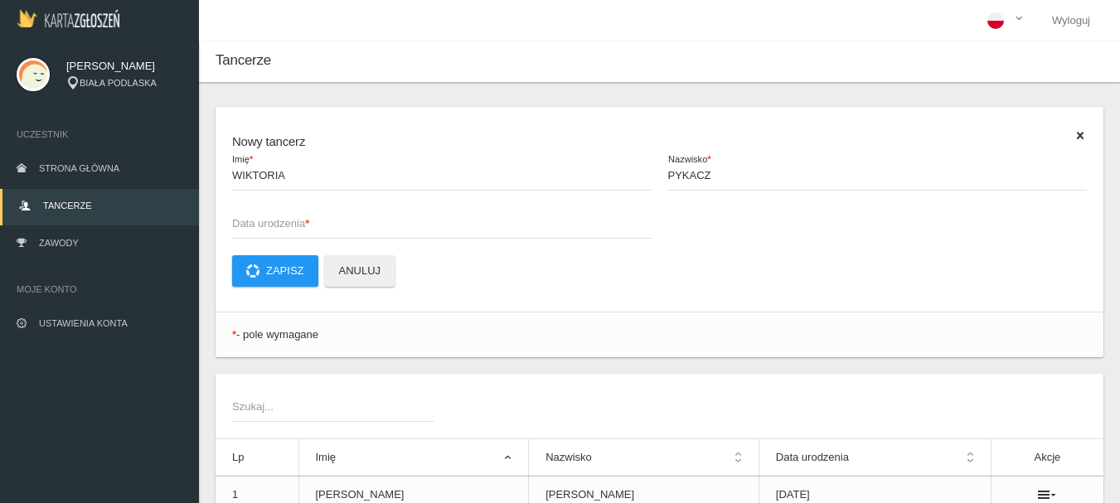
click at [279, 229] on span "Data urodzenia *" at bounding box center [433, 223] width 403 height 17
click at [279, 229] on input "Data urodzenia *" at bounding box center [441, 222] width 419 height 31
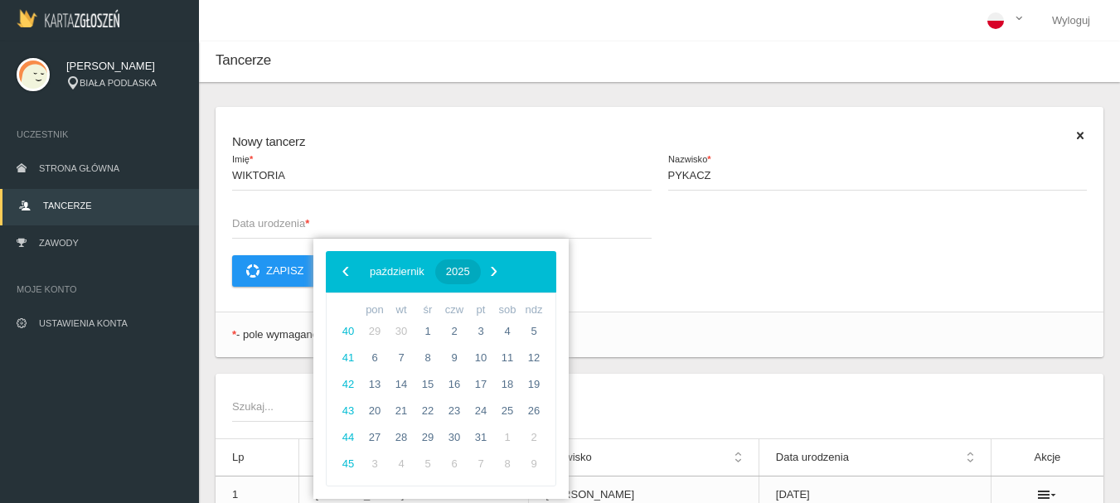
click at [470, 271] on span "2025" at bounding box center [458, 271] width 24 height 12
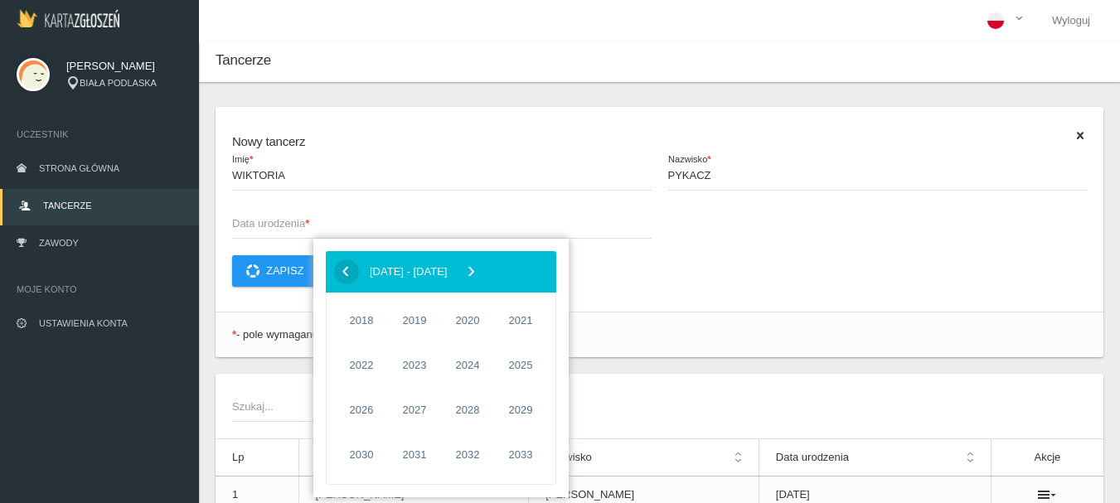
click at [346, 273] on span "‹" at bounding box center [345, 271] width 25 height 25
click at [467, 412] on span "2012" at bounding box center [467, 410] width 38 height 38
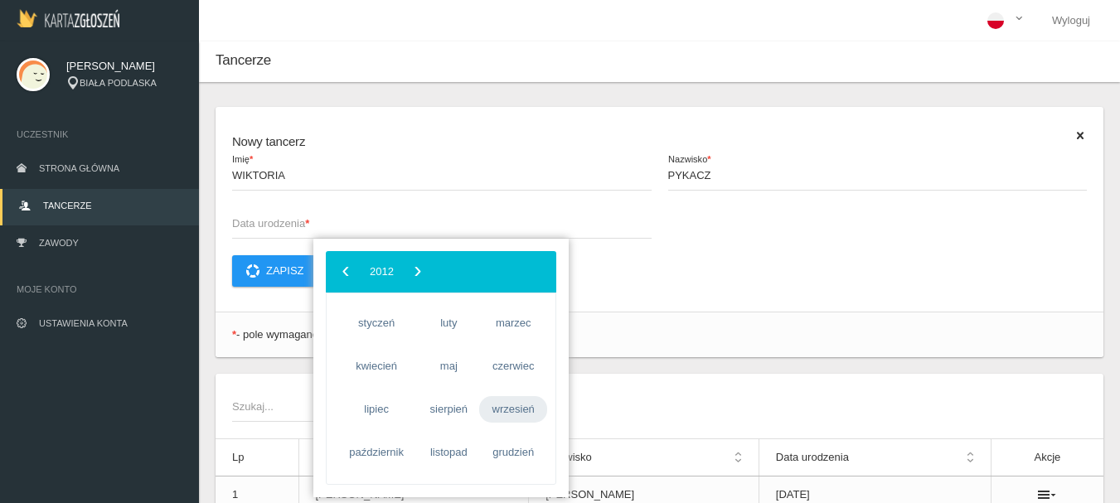
click at [489, 418] on span "wrzesień" at bounding box center [513, 409] width 68 height 27
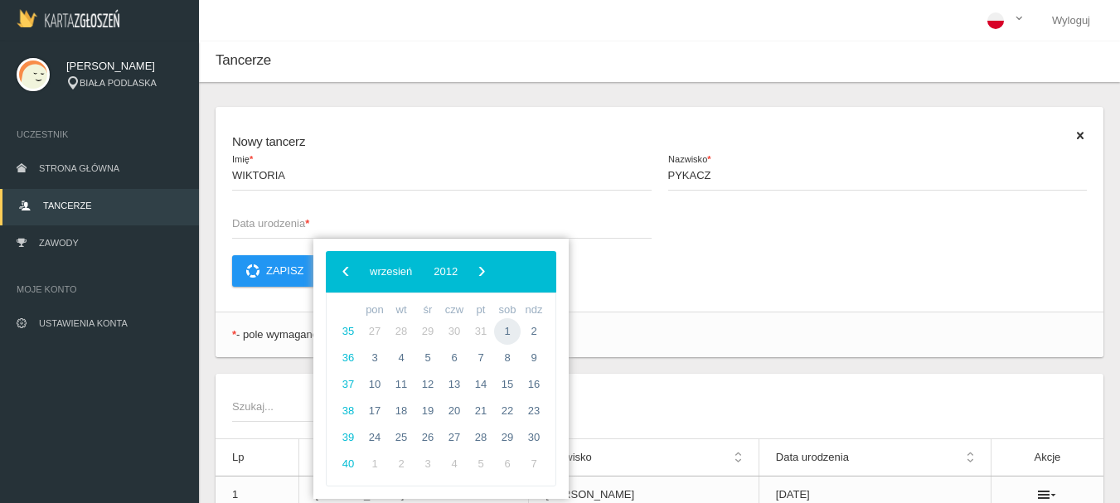
click at [508, 335] on span "1" at bounding box center [507, 331] width 27 height 27
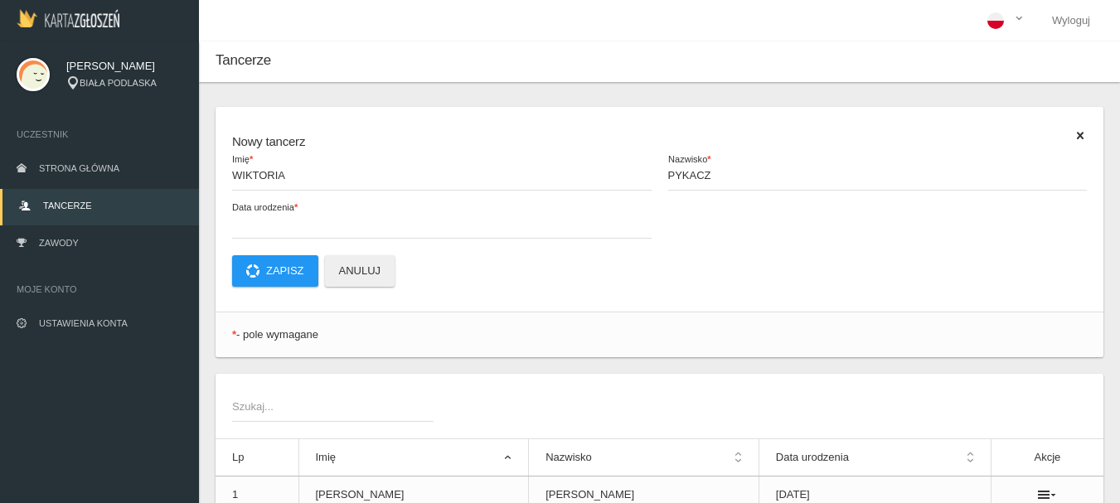
type input "[DATE]"
click at [275, 267] on button "Zapisz" at bounding box center [275, 270] width 86 height 31
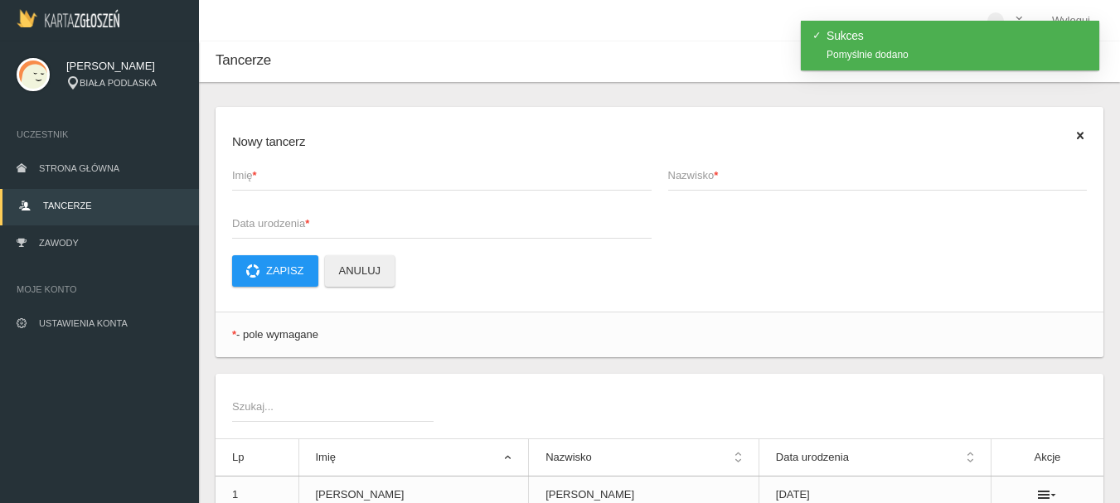
click at [257, 171] on strong "*" at bounding box center [255, 175] width 4 height 12
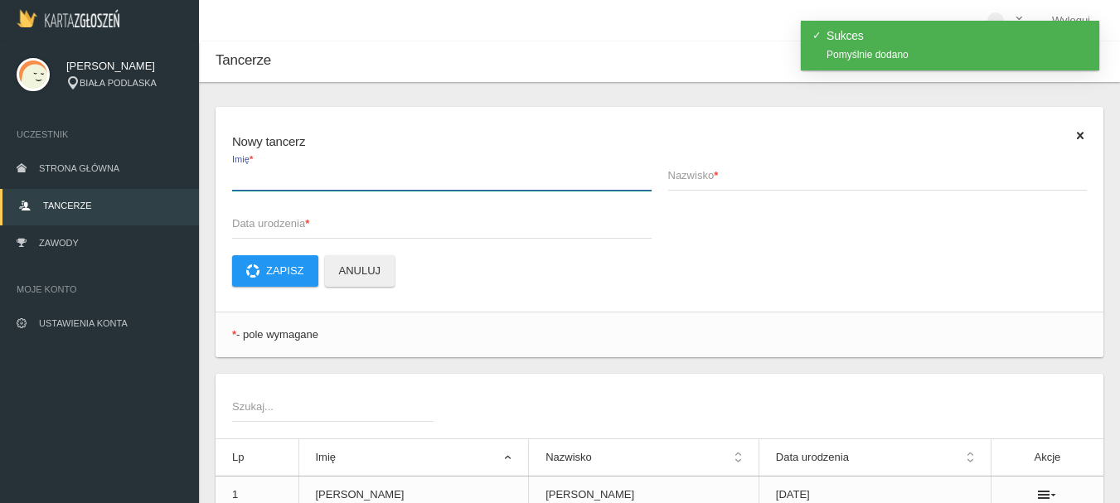
click at [259, 171] on input "Imię *" at bounding box center [441, 174] width 419 height 31
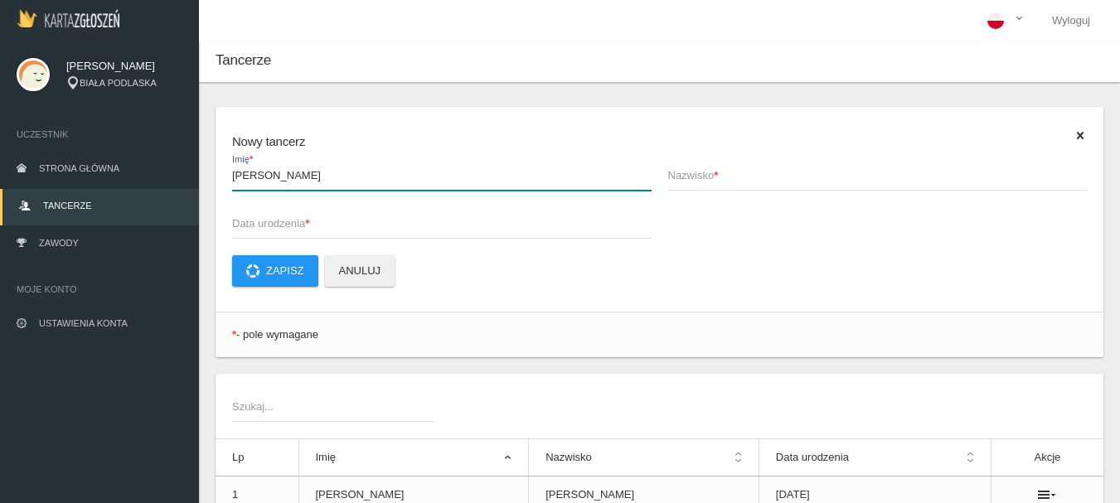
type input "[PERSON_NAME]"
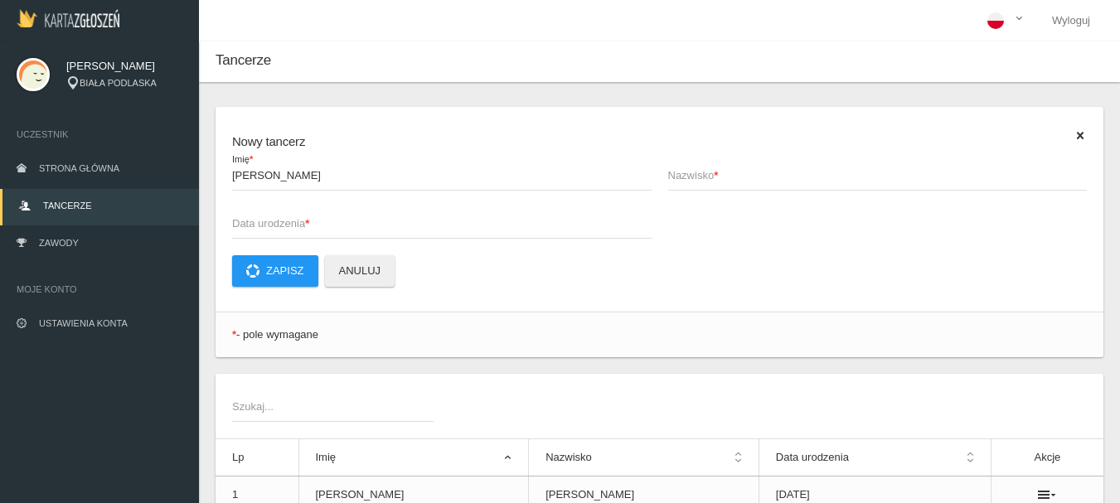
click at [707, 177] on span "Nazwisko *" at bounding box center [869, 175] width 403 height 17
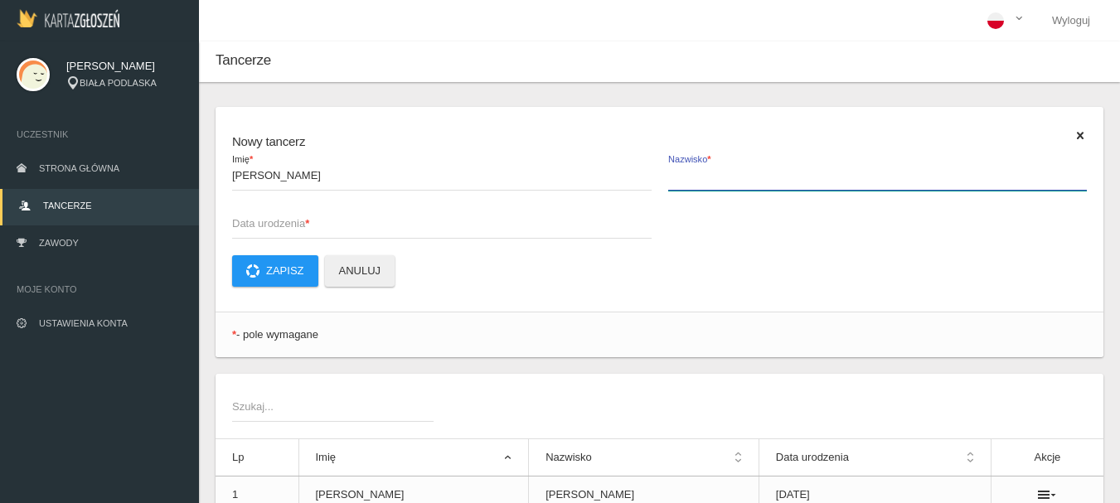
click at [707, 177] on input "Nazwisko *" at bounding box center [877, 174] width 419 height 31
type input "[PERSON_NAME]"
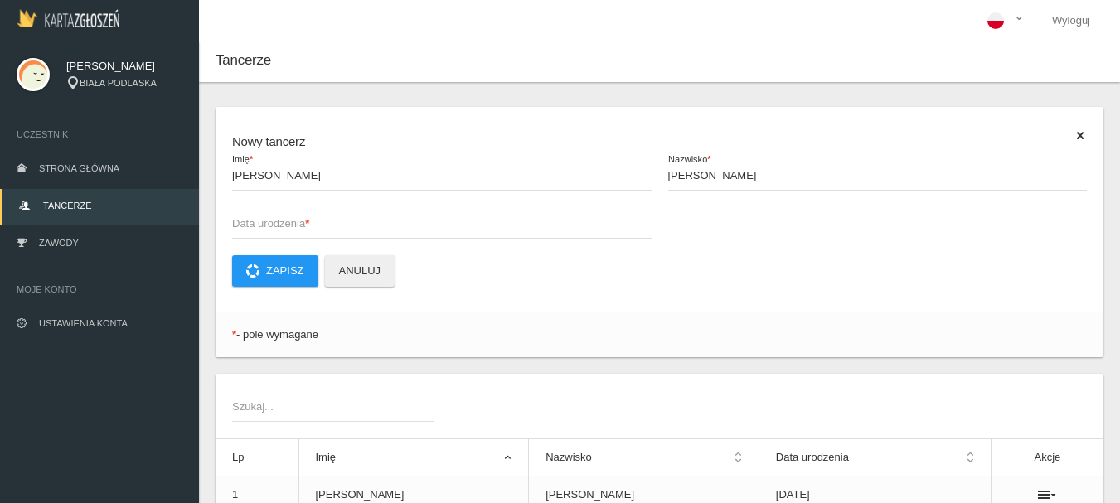
click at [297, 218] on span "Data urodzenia *" at bounding box center [433, 223] width 403 height 17
click at [297, 218] on input "Data urodzenia *" at bounding box center [441, 222] width 419 height 31
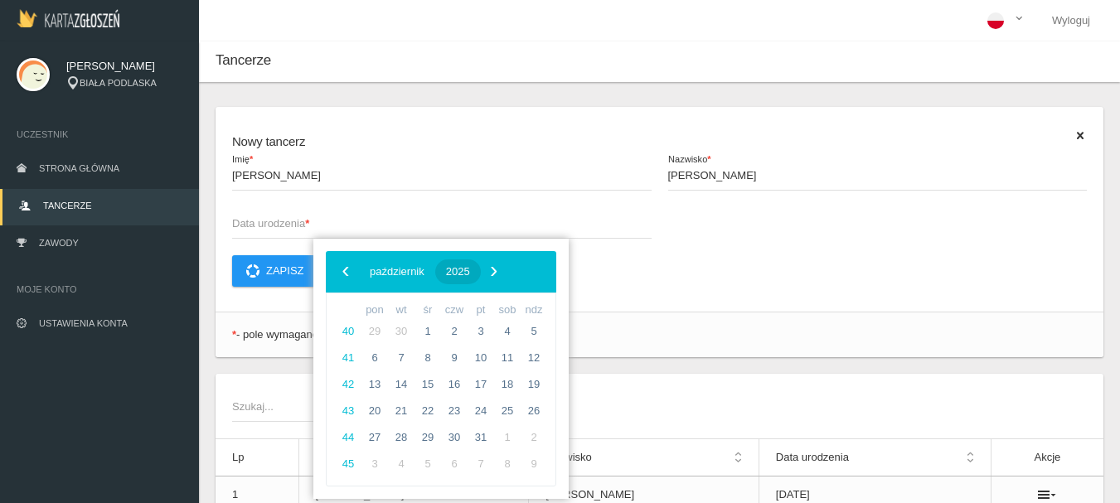
click at [470, 271] on span "2025" at bounding box center [458, 271] width 24 height 12
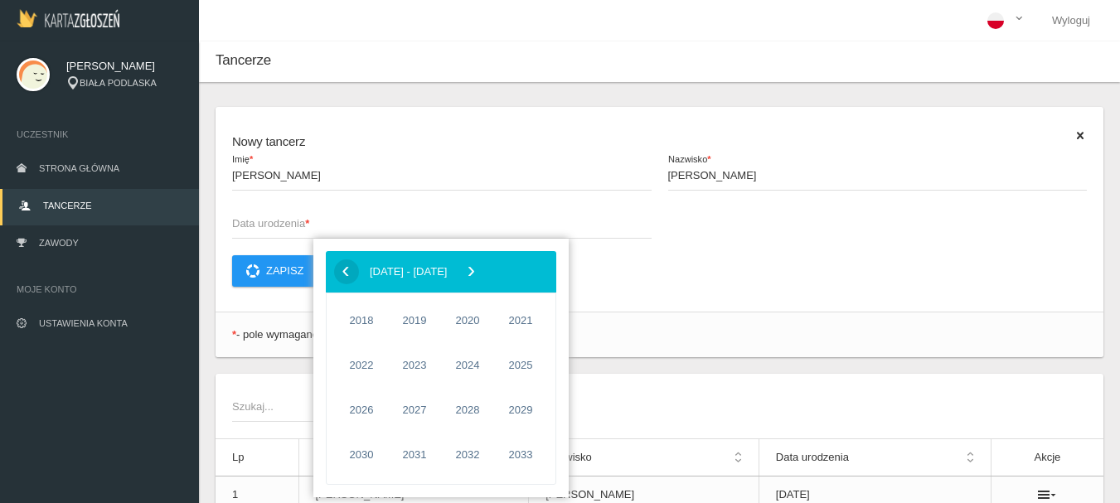
click at [343, 265] on span "‹" at bounding box center [345, 271] width 25 height 25
click at [361, 412] on span "2010" at bounding box center [361, 410] width 38 height 38
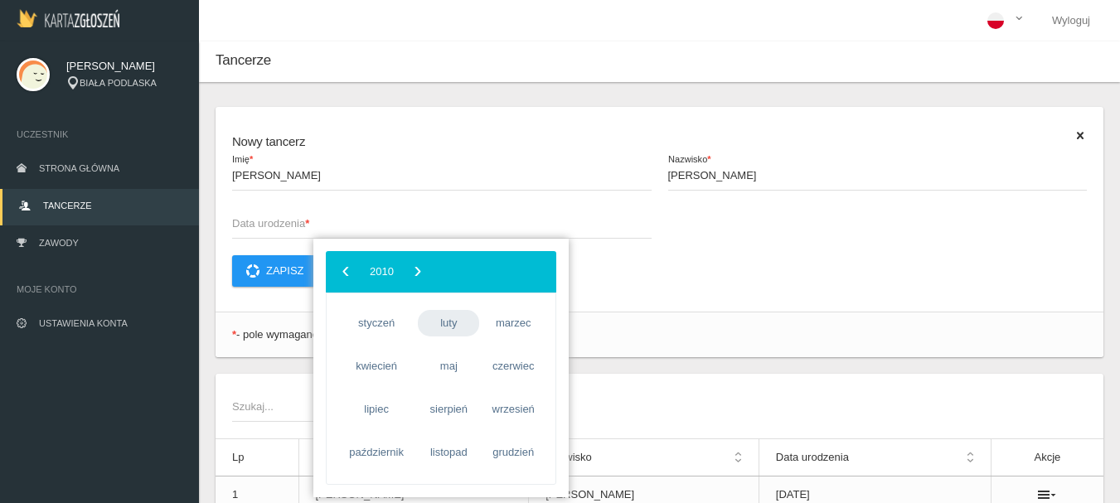
click at [450, 319] on span "luty" at bounding box center [448, 323] width 61 height 27
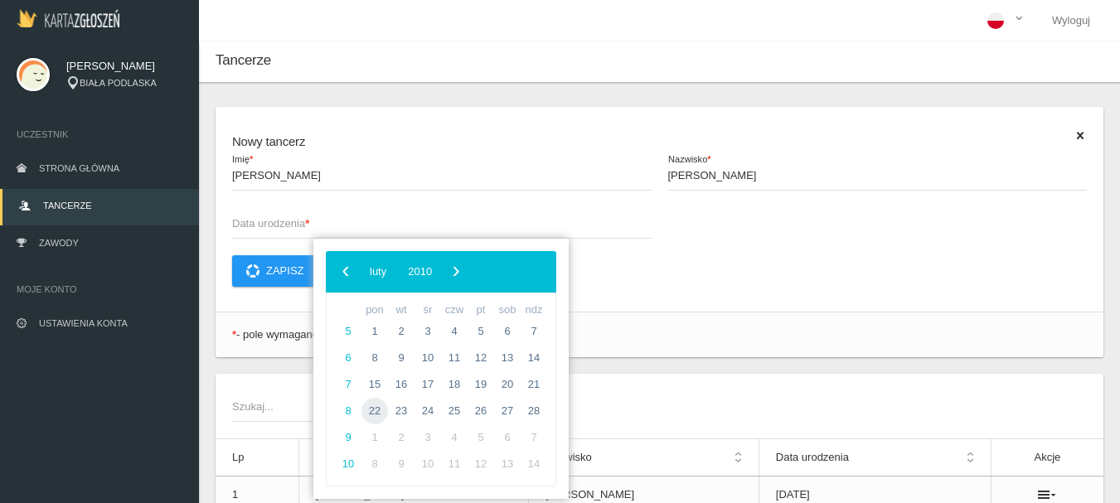
click at [379, 409] on span "22" at bounding box center [374, 411] width 27 height 27
type input "[DATE]"
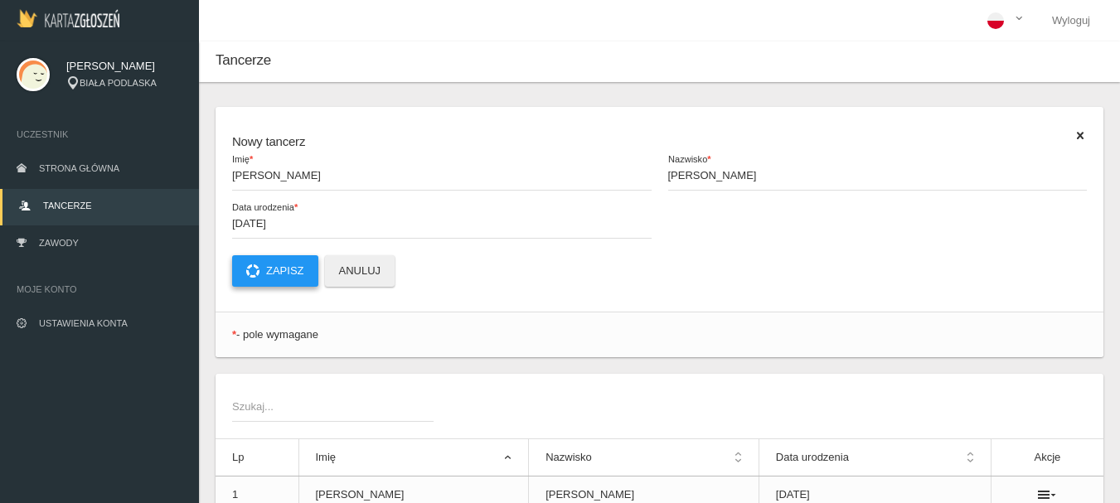
click at [287, 269] on button "Zapisz" at bounding box center [275, 270] width 86 height 31
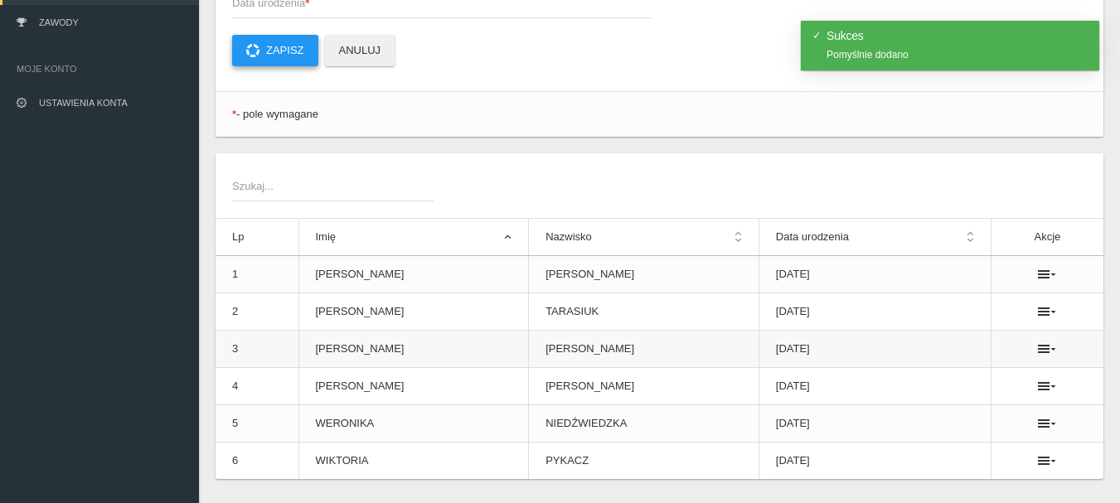
scroll to position [249, 0]
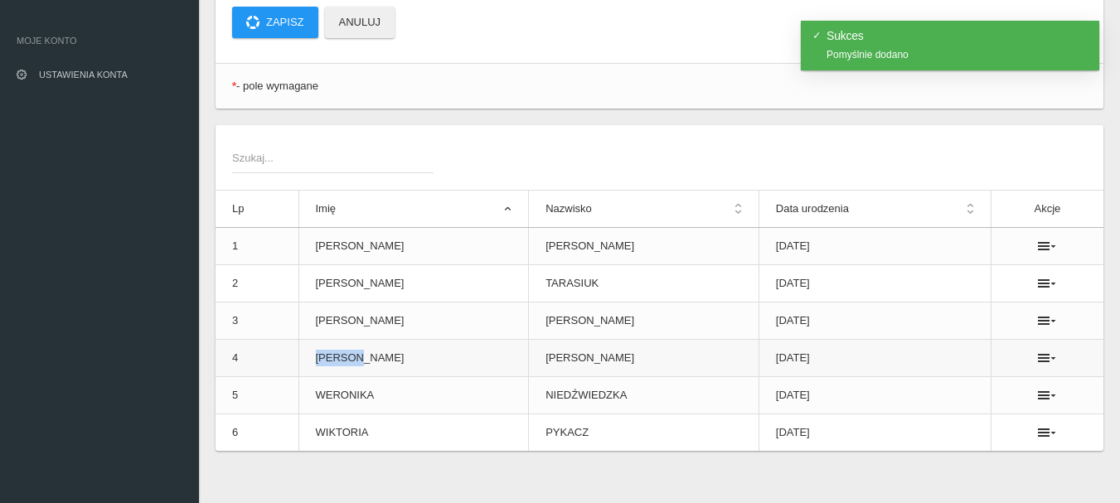
drag, startPoint x: 359, startPoint y: 358, endPoint x: 314, endPoint y: 354, distance: 44.9
click at [314, 354] on td "[PERSON_NAME]" at bounding box center [413, 358] width 230 height 37
click at [424, 369] on td "[PERSON_NAME]" at bounding box center [413, 358] width 230 height 37
click at [1043, 360] on icon at bounding box center [1047, 357] width 18 height 13
click at [927, 390] on link "Usuń" at bounding box center [961, 388] width 166 height 30
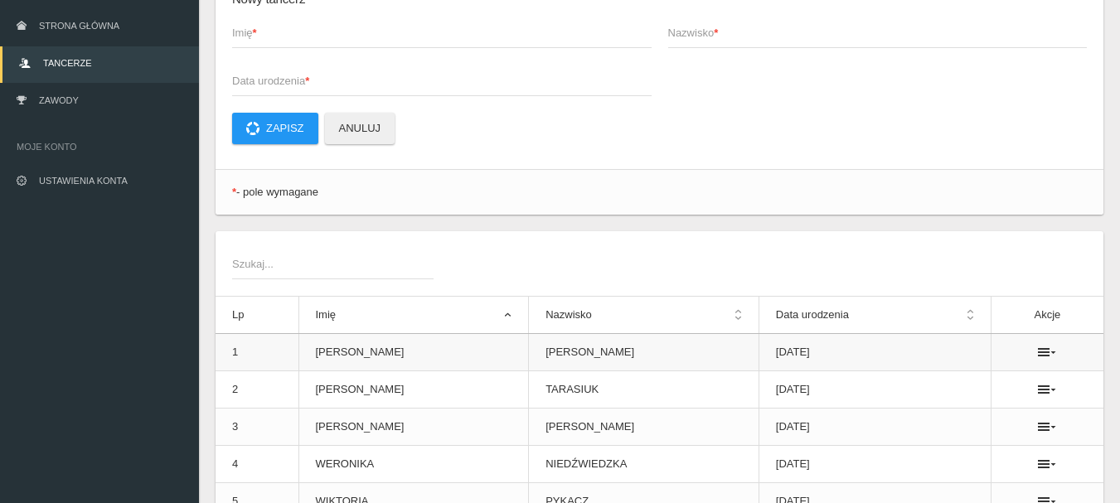
scroll to position [0, 0]
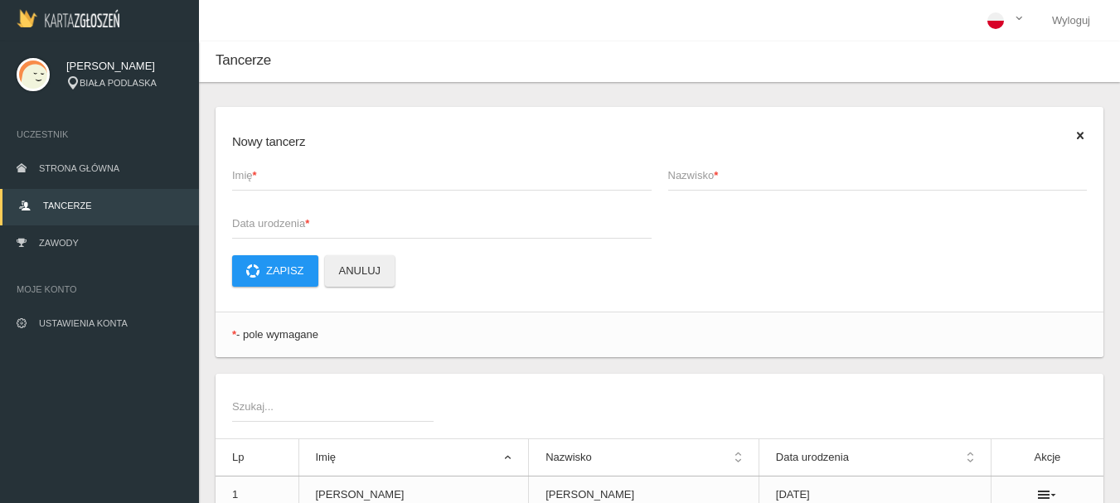
click at [264, 167] on span "Imię *" at bounding box center [433, 175] width 403 height 17
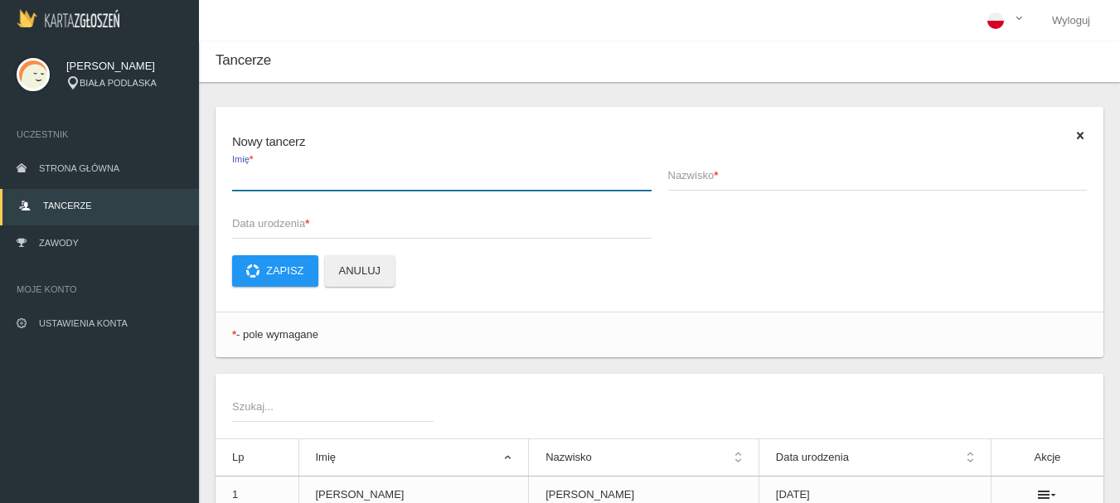
click at [264, 167] on input "Imię *" at bounding box center [441, 174] width 419 height 31
type input "[PERSON_NAME]"
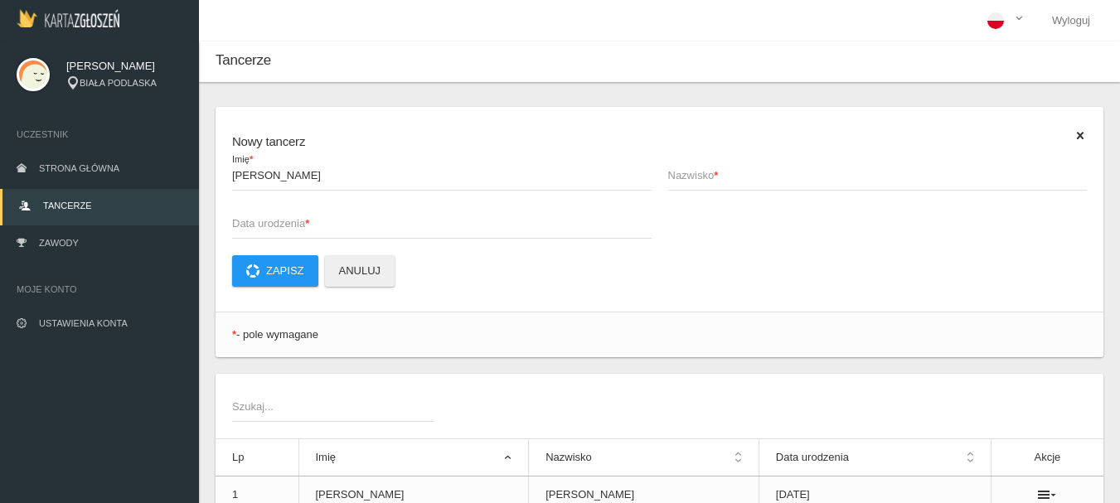
click at [691, 169] on span "Nazwisko *" at bounding box center [869, 175] width 403 height 17
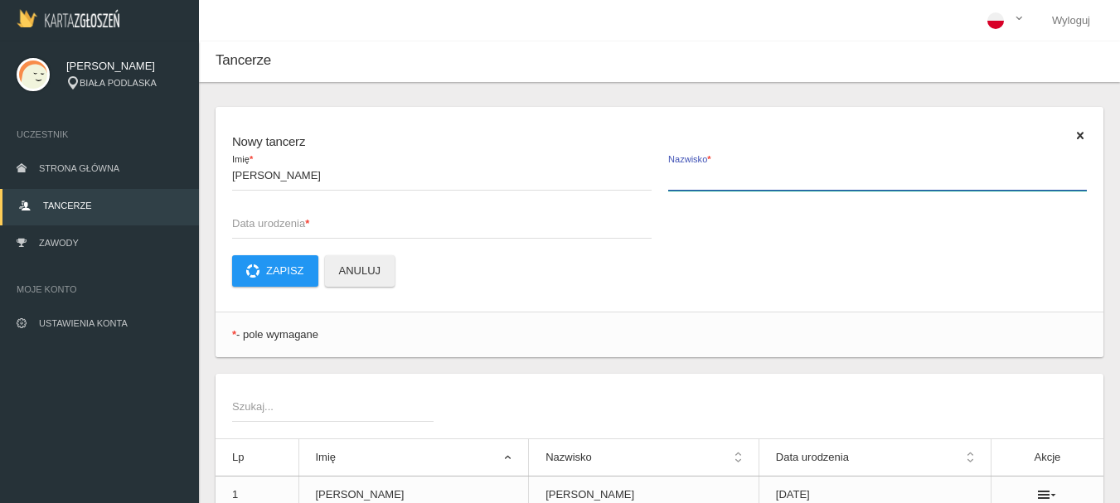
click at [691, 169] on input "Nazwisko *" at bounding box center [877, 174] width 419 height 31
type input "BYSTRZYŃSKA"
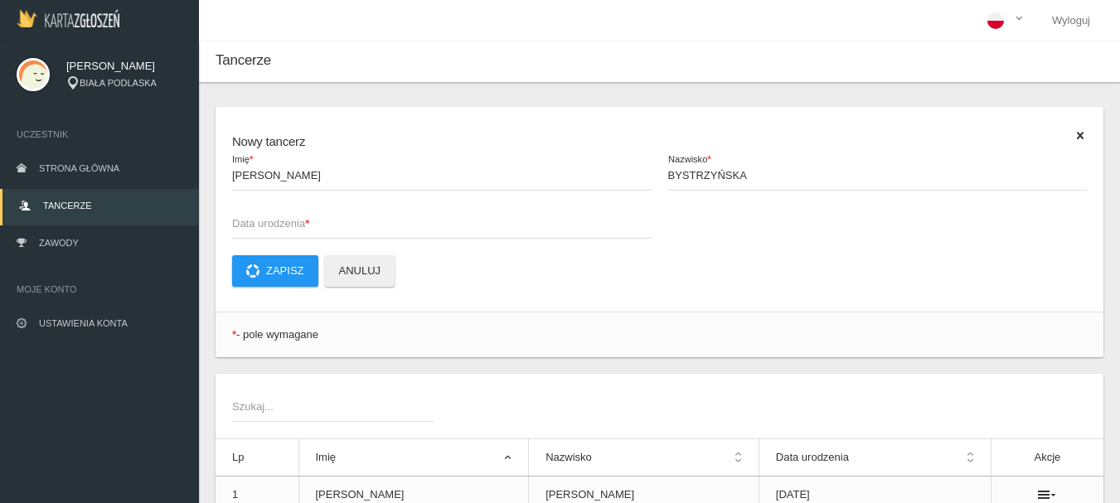
click at [346, 217] on span "Data urodzenia *" at bounding box center [433, 223] width 403 height 17
click at [346, 217] on input "Data urodzenia *" at bounding box center [441, 222] width 419 height 31
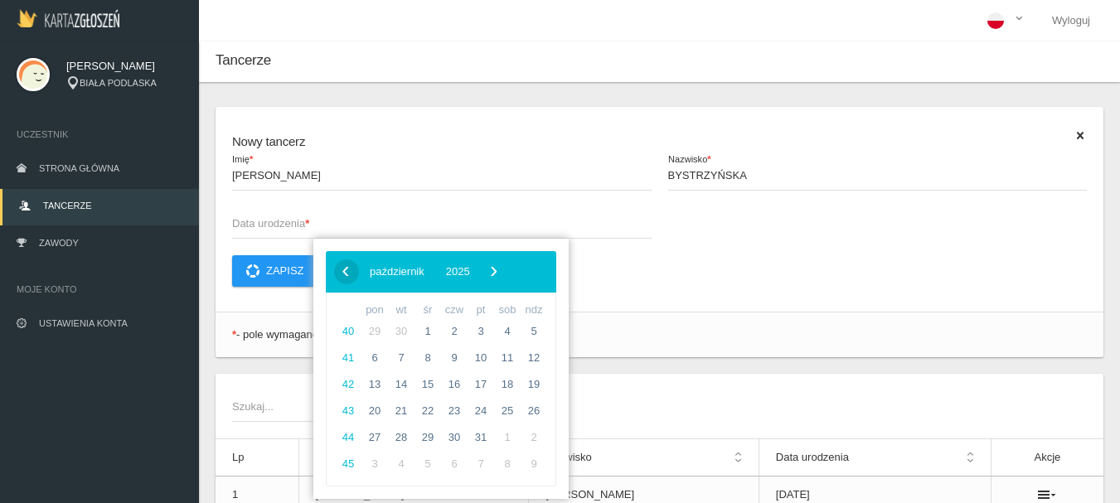
click at [342, 274] on span "‹" at bounding box center [345, 271] width 25 height 25
click at [458, 273] on span "2025" at bounding box center [445, 271] width 24 height 12
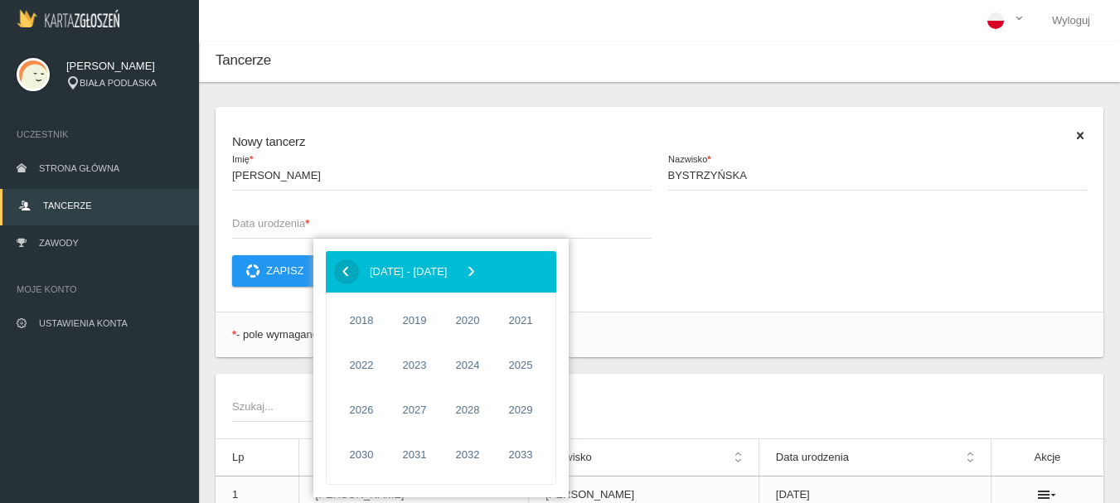
click at [347, 278] on span "‹" at bounding box center [345, 271] width 25 height 25
click at [411, 410] on span "2011" at bounding box center [414, 410] width 38 height 38
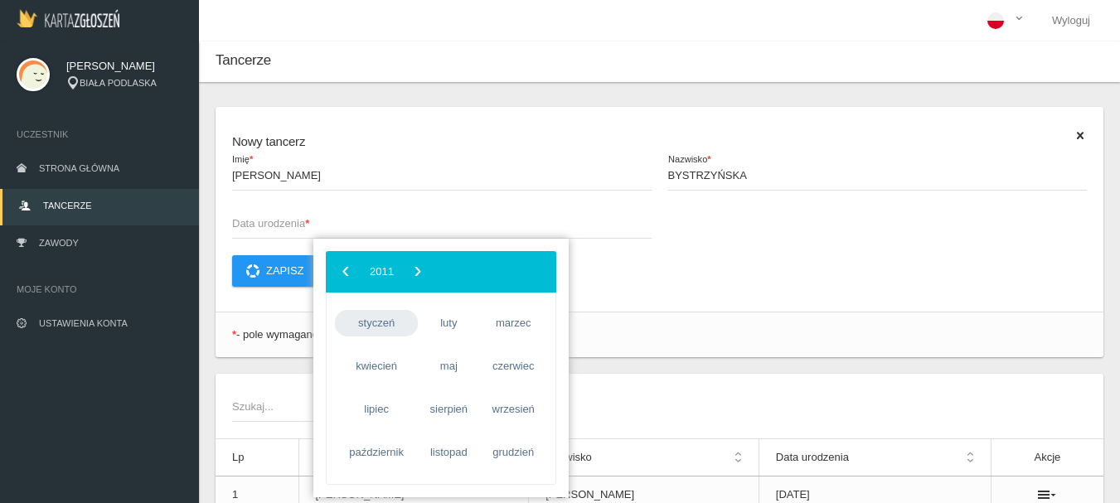
click at [376, 318] on span "styczeń" at bounding box center [376, 323] width 83 height 27
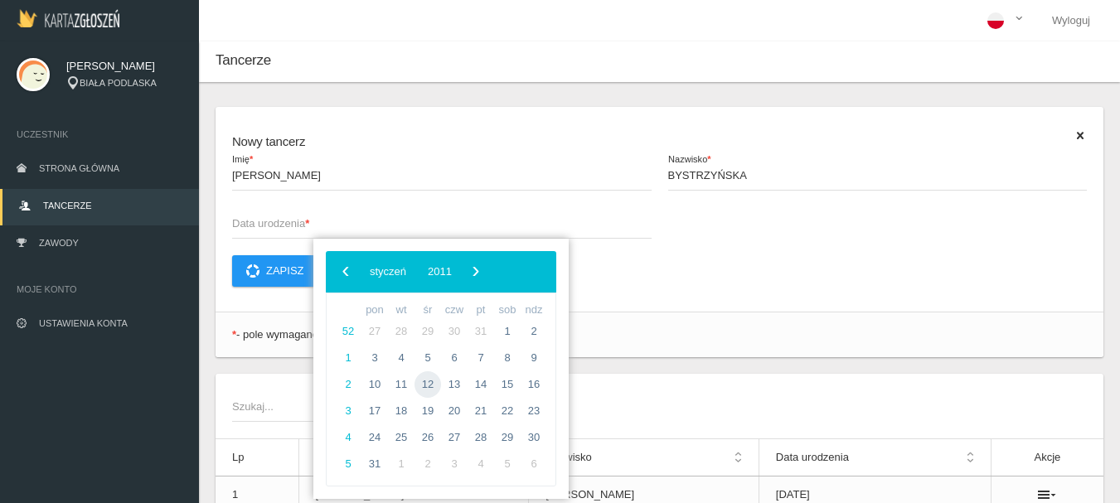
click at [433, 385] on span "12" at bounding box center [427, 384] width 27 height 27
type input "[DATE]"
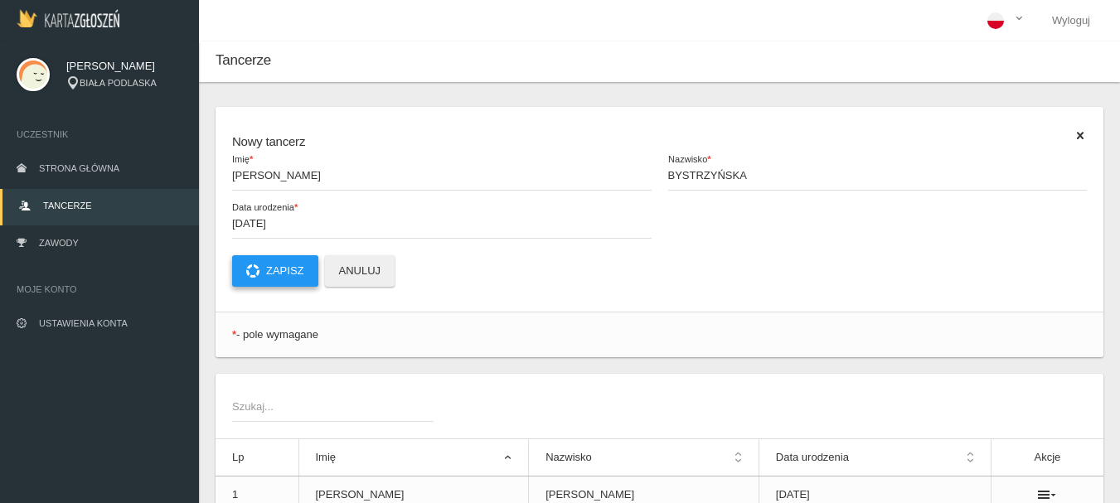
click at [277, 266] on button "Zapisz" at bounding box center [275, 270] width 86 height 31
click at [240, 175] on span "Imię *" at bounding box center [433, 175] width 403 height 17
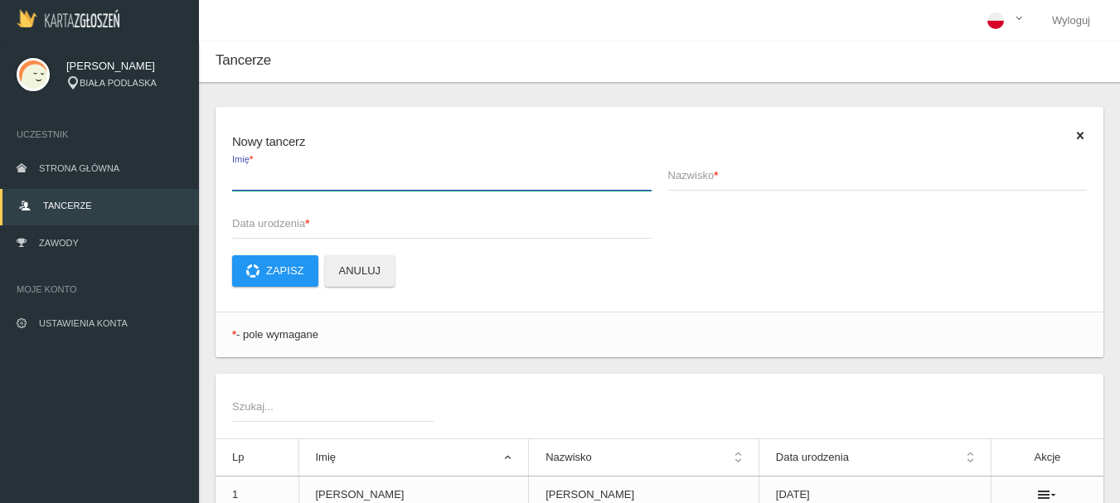
click at [240, 175] on input "Imię *" at bounding box center [441, 174] width 419 height 31
type input "[PERSON_NAME]"
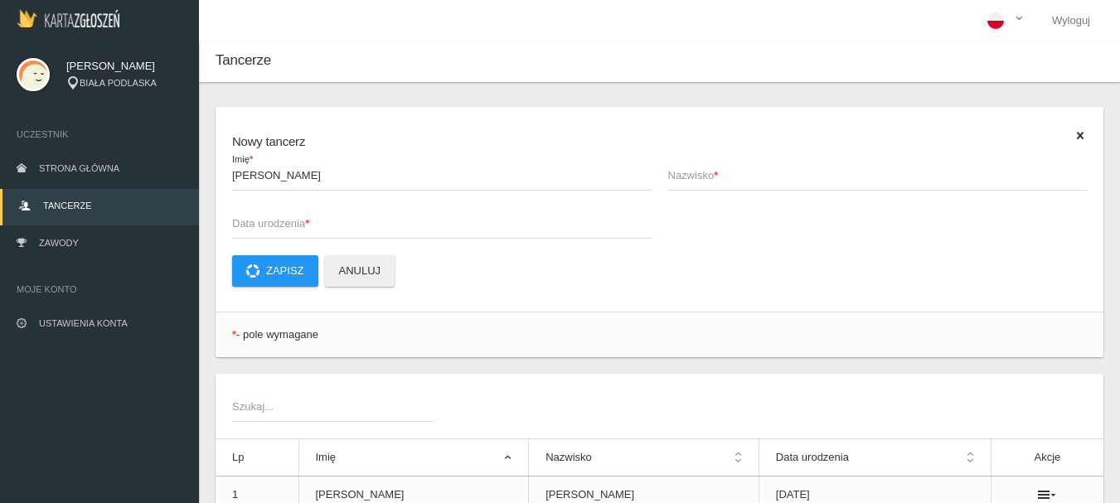
click at [684, 175] on span "Nazwisko *" at bounding box center [869, 175] width 403 height 17
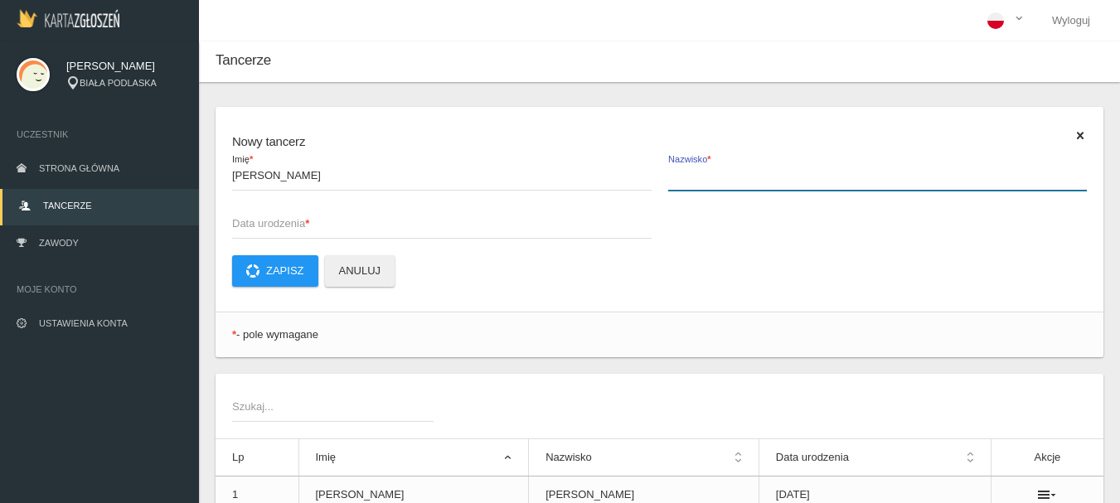
click at [684, 175] on input "Nazwisko *" at bounding box center [877, 174] width 419 height 31
type input "[PERSON_NAME]"
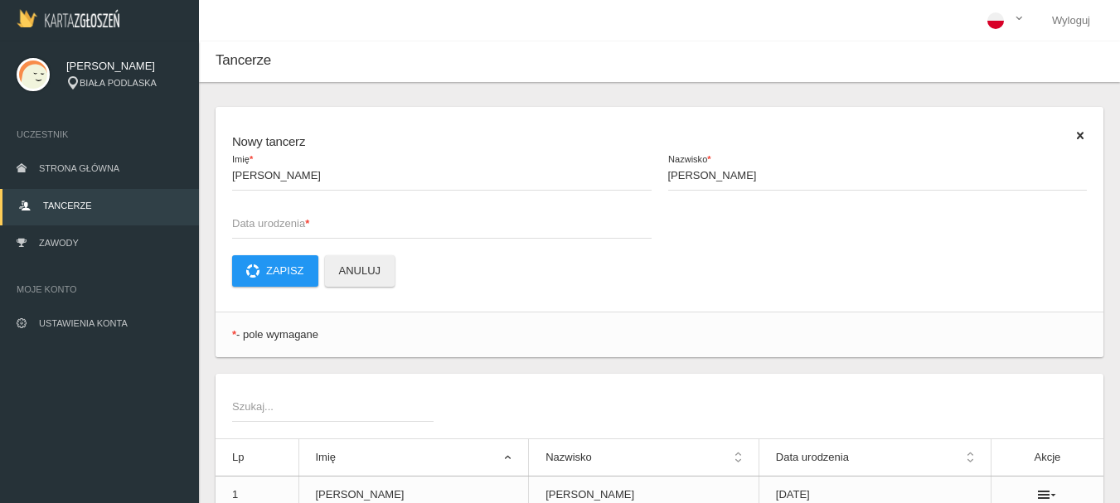
click at [288, 224] on span "Data urodzenia *" at bounding box center [433, 223] width 403 height 17
click at [288, 224] on input "Data urodzenia *" at bounding box center [441, 222] width 419 height 31
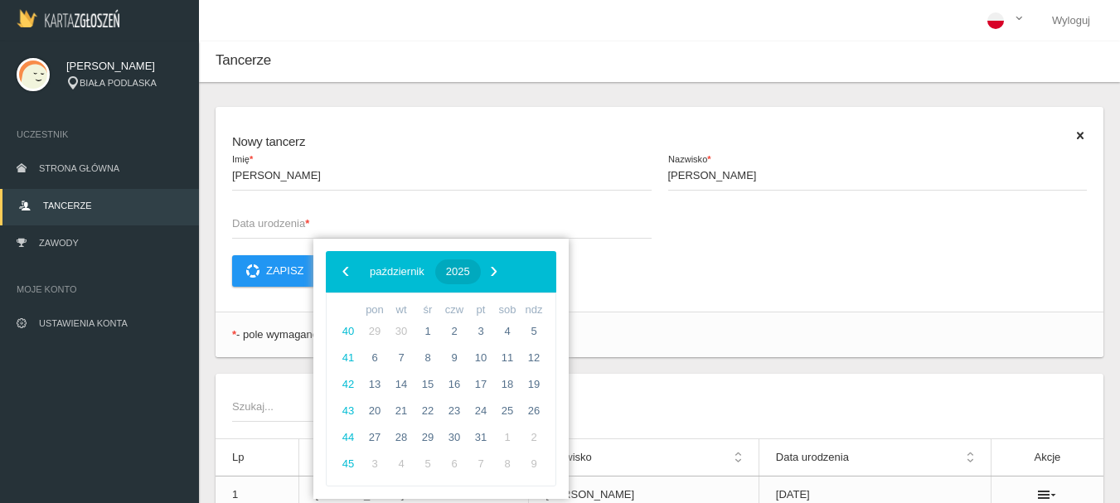
click at [470, 271] on span "2025" at bounding box center [458, 271] width 24 height 12
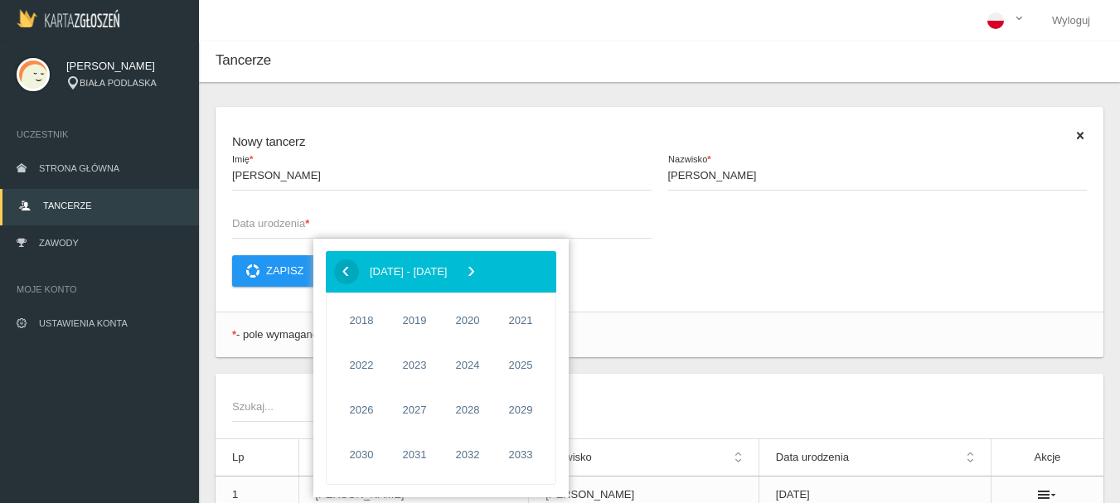
click at [348, 278] on span "‹" at bounding box center [345, 271] width 25 height 25
click at [370, 404] on span "2010" at bounding box center [361, 410] width 38 height 38
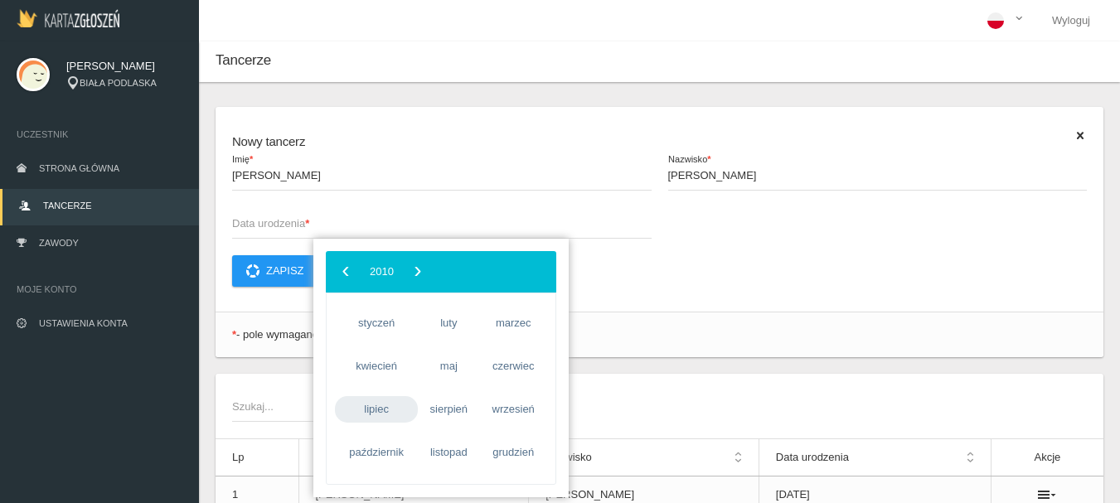
click at [375, 410] on span "lipiec" at bounding box center [376, 409] width 83 height 27
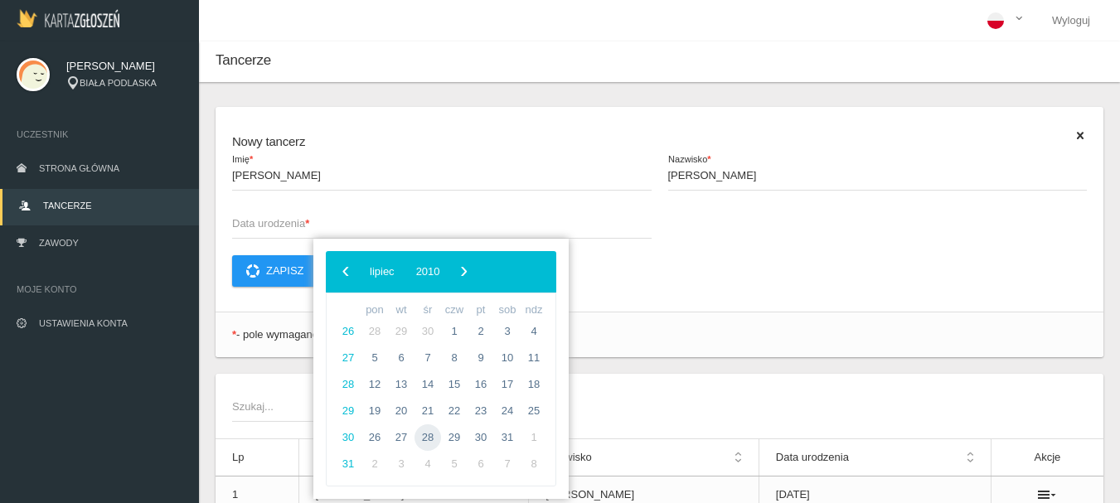
click at [426, 437] on span "28" at bounding box center [427, 437] width 27 height 27
type input "[DATE]"
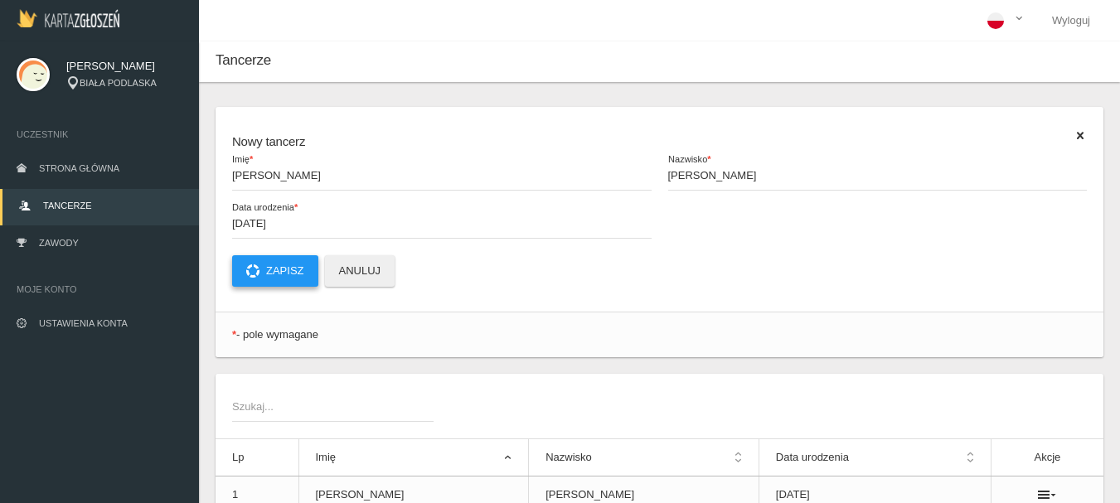
click at [269, 276] on button "Zapisz" at bounding box center [275, 270] width 86 height 31
click at [265, 172] on span "Imię *" at bounding box center [433, 175] width 403 height 17
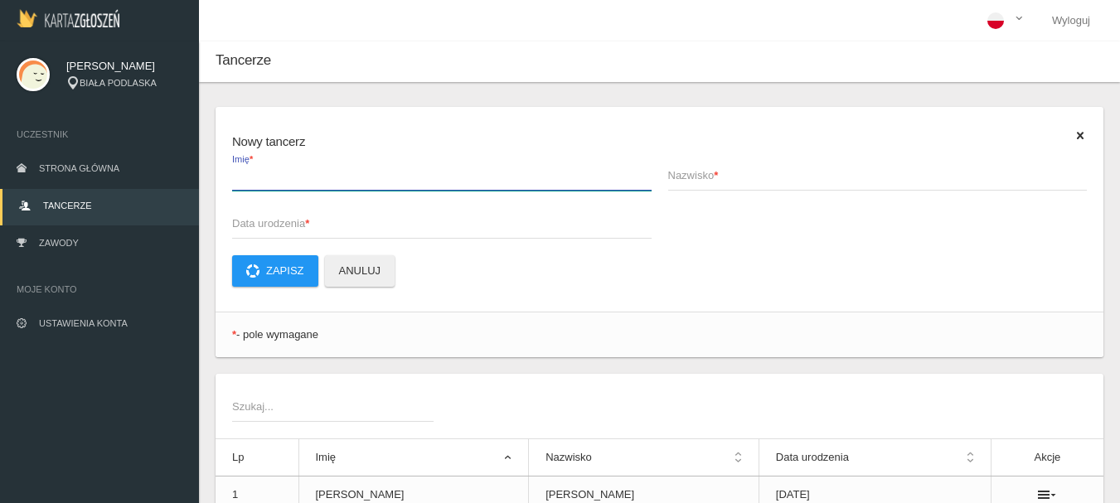
click at [265, 172] on input "Imię *" at bounding box center [441, 174] width 419 height 31
type input "WIKTORIA"
click at [261, 189] on input "WIKTORIA" at bounding box center [441, 174] width 419 height 31
type input "WIKTORIA"
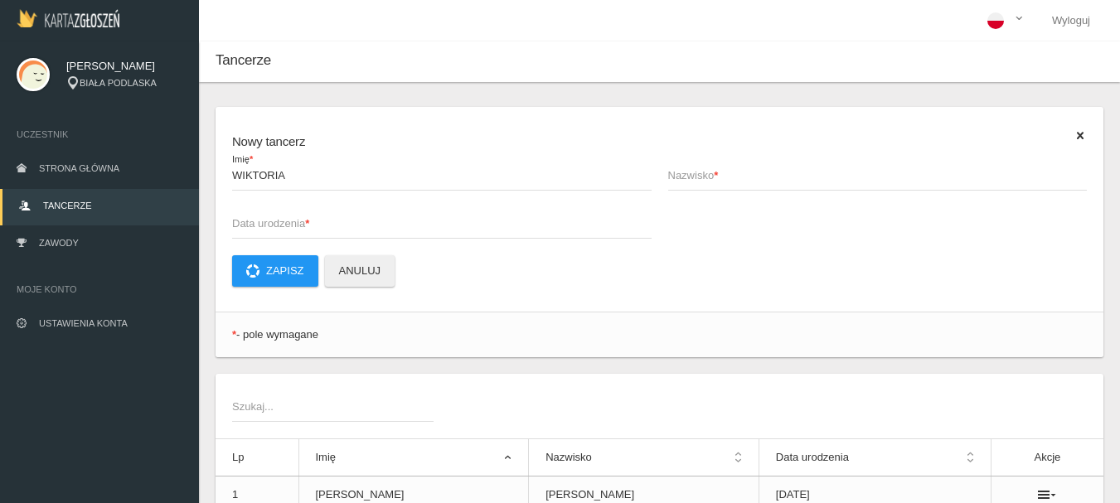
click at [705, 172] on span "Nazwisko *" at bounding box center [869, 175] width 403 height 17
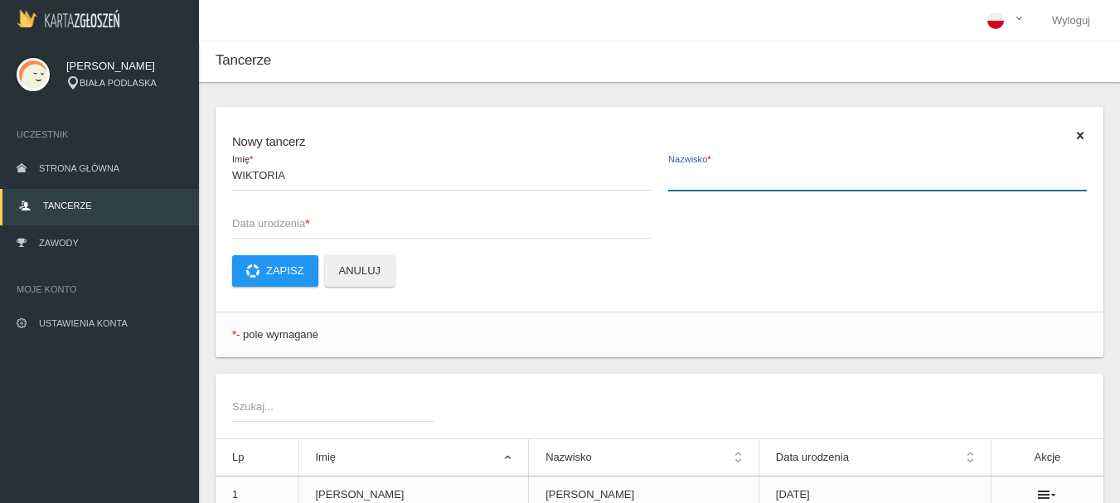
click at [705, 172] on input "Nazwisko *" at bounding box center [877, 174] width 419 height 31
type input "[PERSON_NAME]"
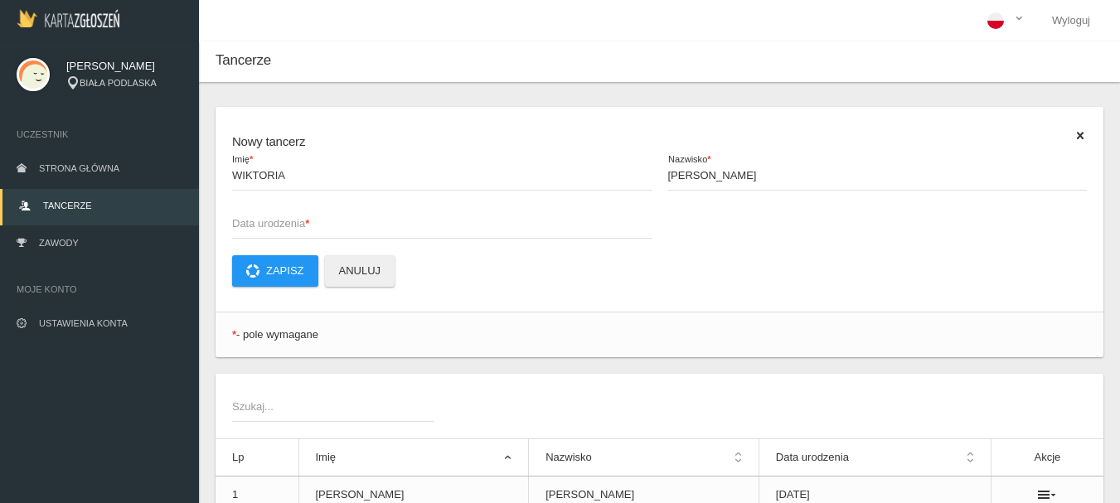
click at [272, 226] on span "Data urodzenia *" at bounding box center [433, 223] width 403 height 17
click at [272, 226] on input "Data urodzenia *" at bounding box center [441, 222] width 419 height 31
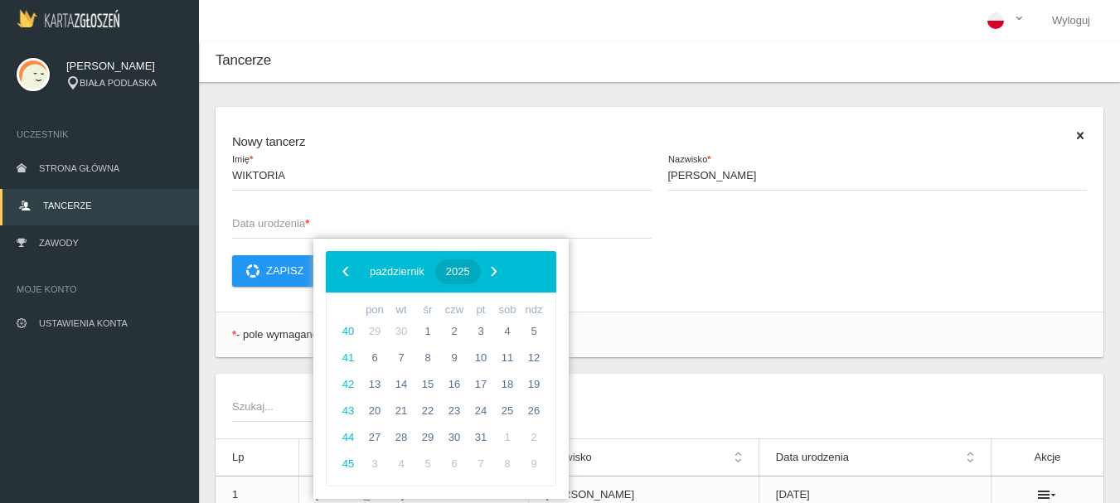
click at [470, 274] on span "2025" at bounding box center [458, 271] width 24 height 12
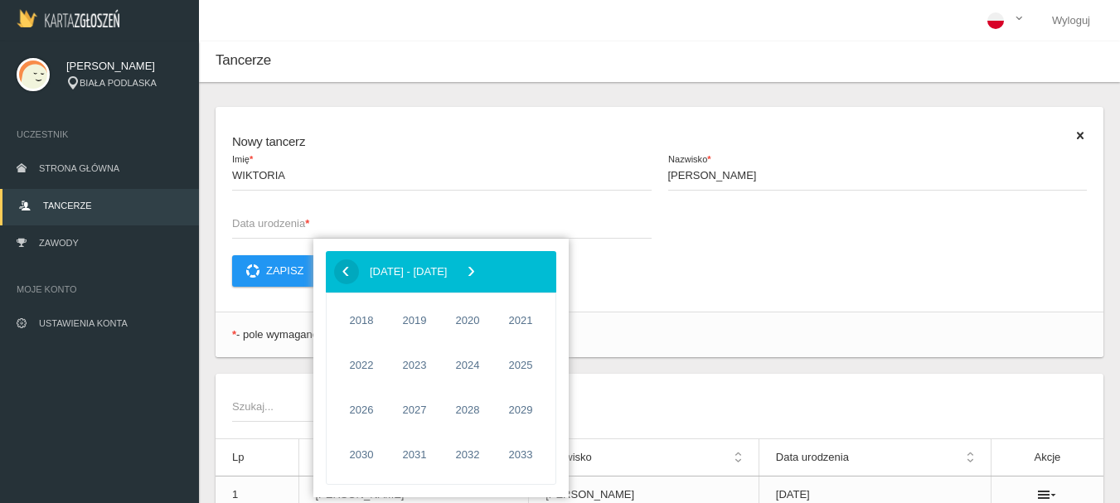
click at [349, 272] on span "‹" at bounding box center [345, 271] width 25 height 25
click at [519, 414] on span "2013" at bounding box center [520, 410] width 38 height 38
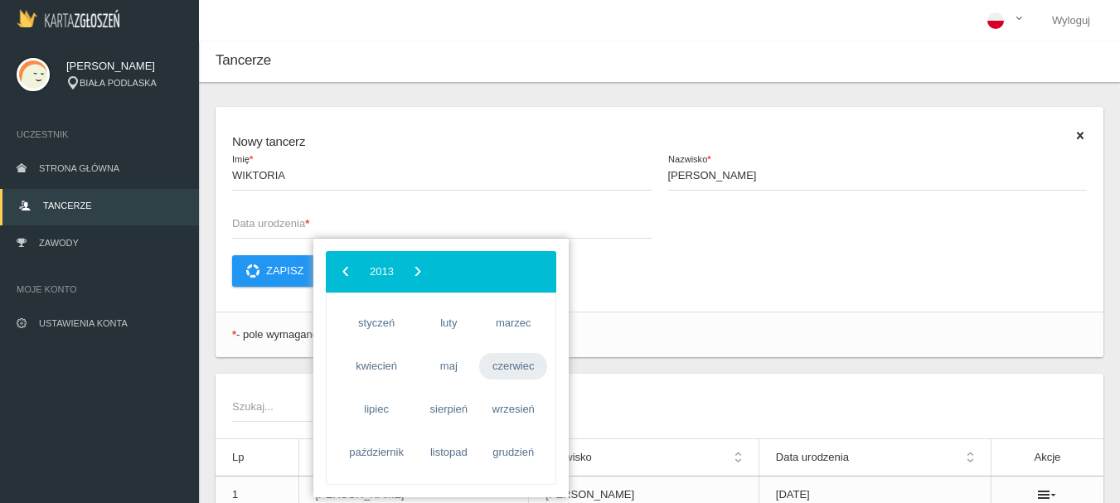
click at [507, 367] on span "czerwiec" at bounding box center [513, 366] width 68 height 27
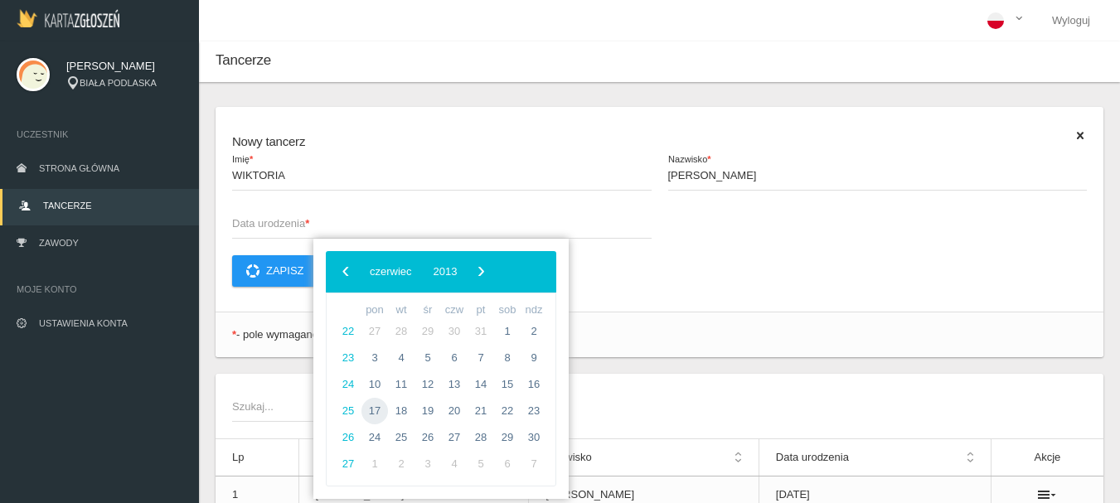
click at [381, 407] on span "17" at bounding box center [374, 411] width 27 height 27
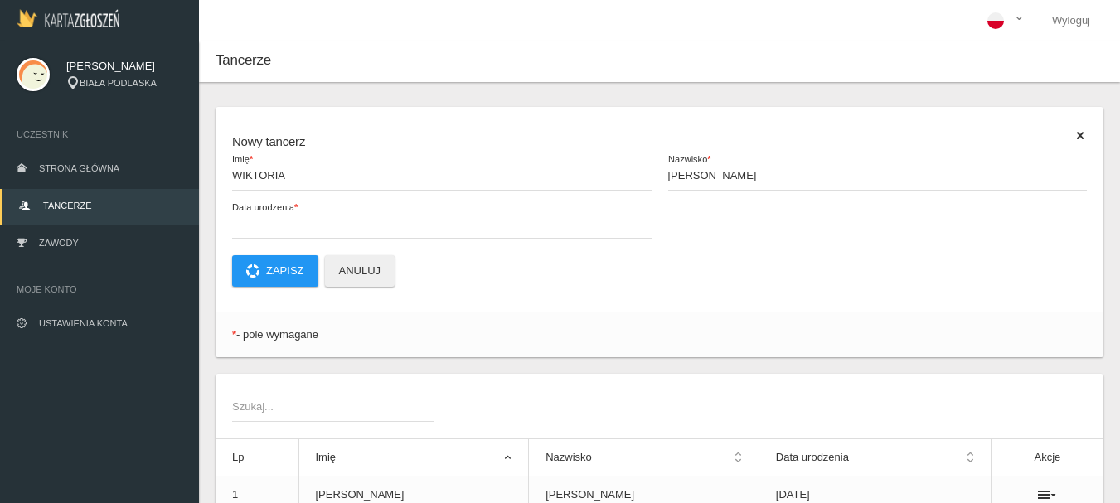
type input "[DATE]"
click at [275, 281] on button "Zapisz" at bounding box center [275, 270] width 86 height 31
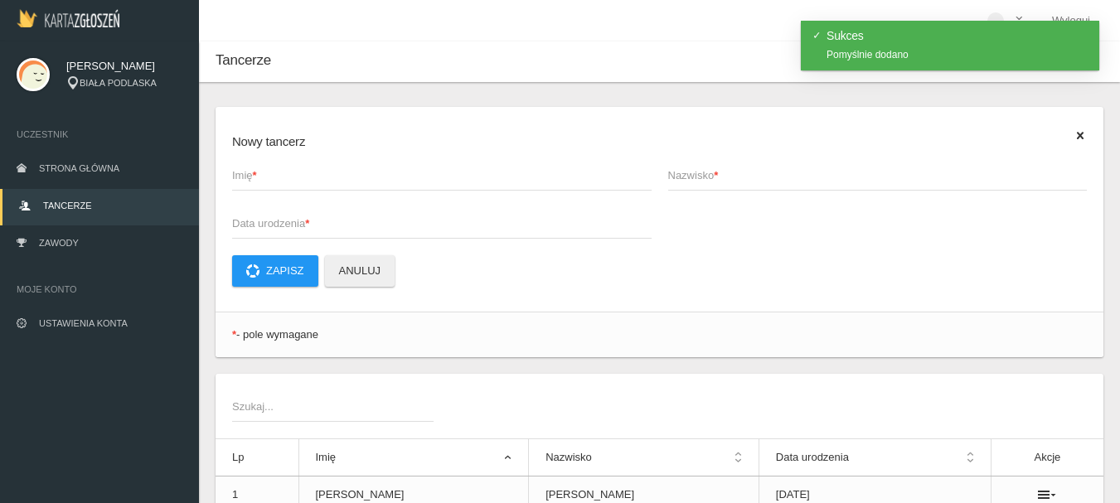
click at [264, 176] on span "Imię *" at bounding box center [433, 175] width 403 height 17
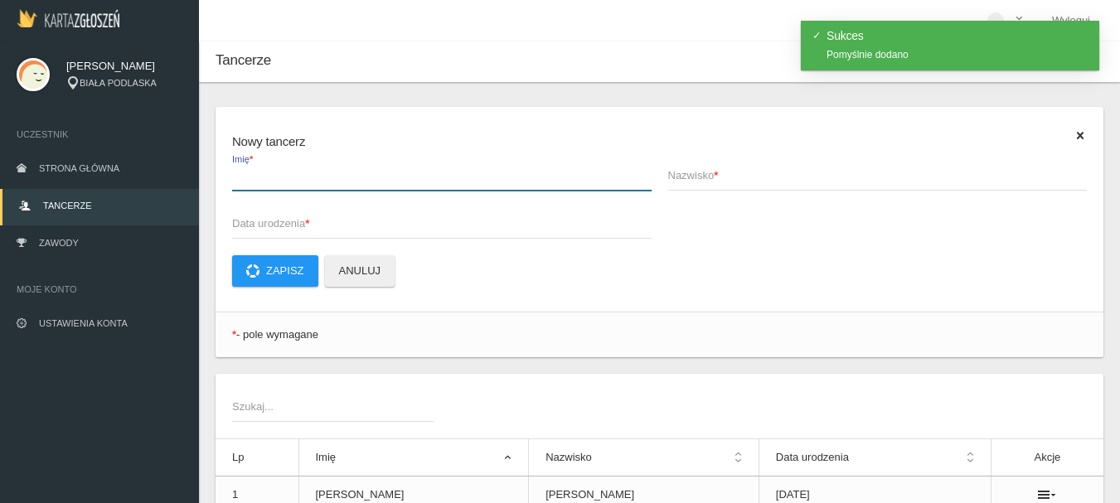
click at [264, 176] on input "Imię *" at bounding box center [441, 174] width 419 height 31
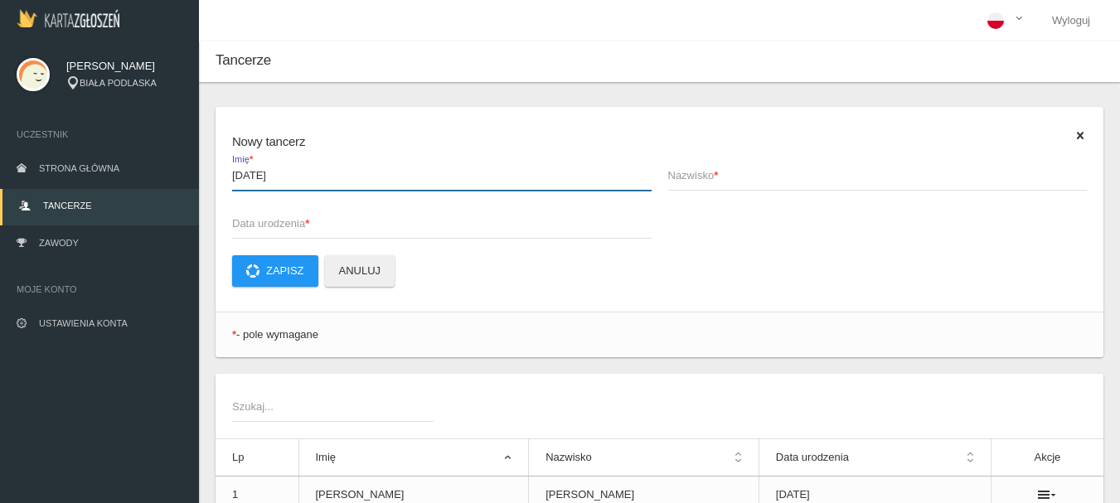
type input "[DATE]"
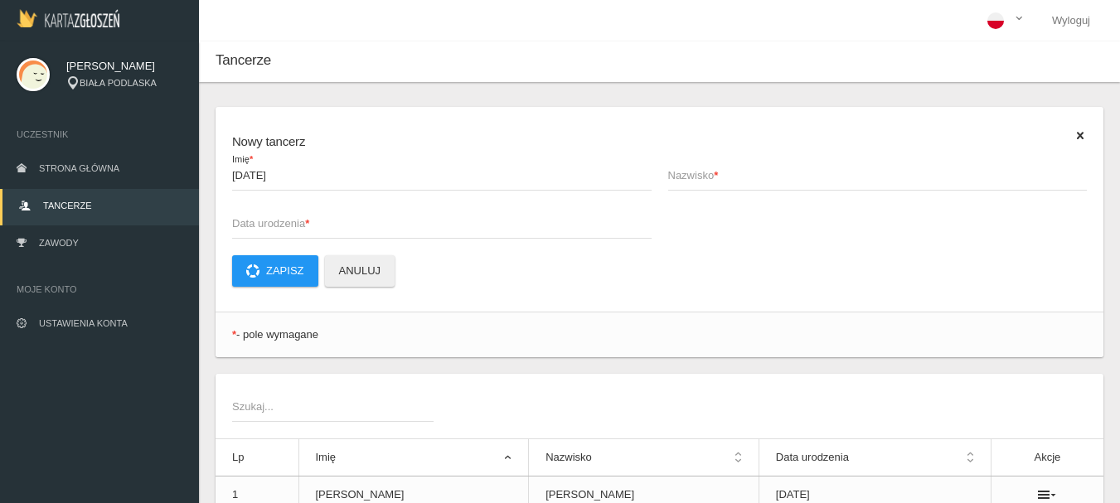
click at [704, 173] on span "Nazwisko *" at bounding box center [869, 175] width 403 height 17
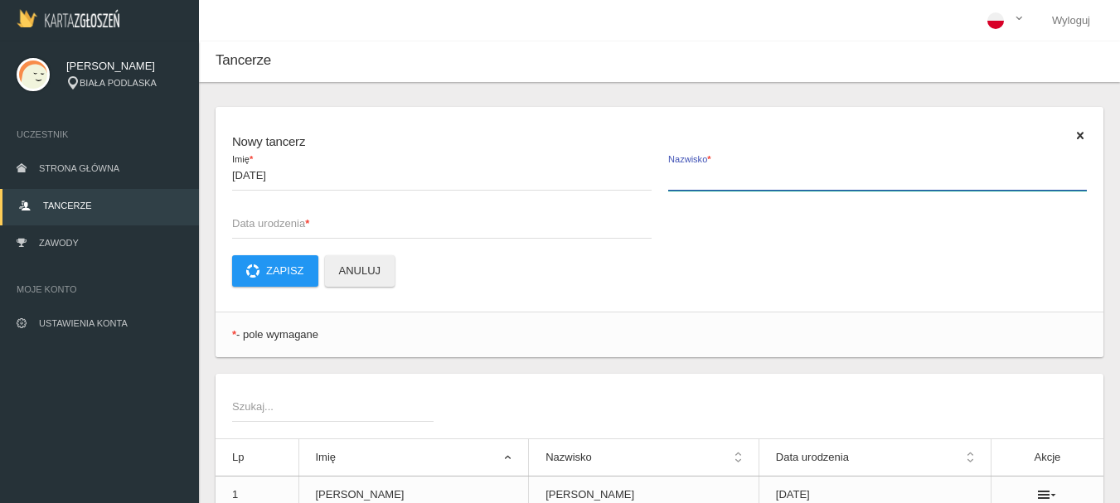
click at [704, 173] on input "Nazwisko *" at bounding box center [877, 174] width 419 height 31
type input "[PERSON_NAME]"
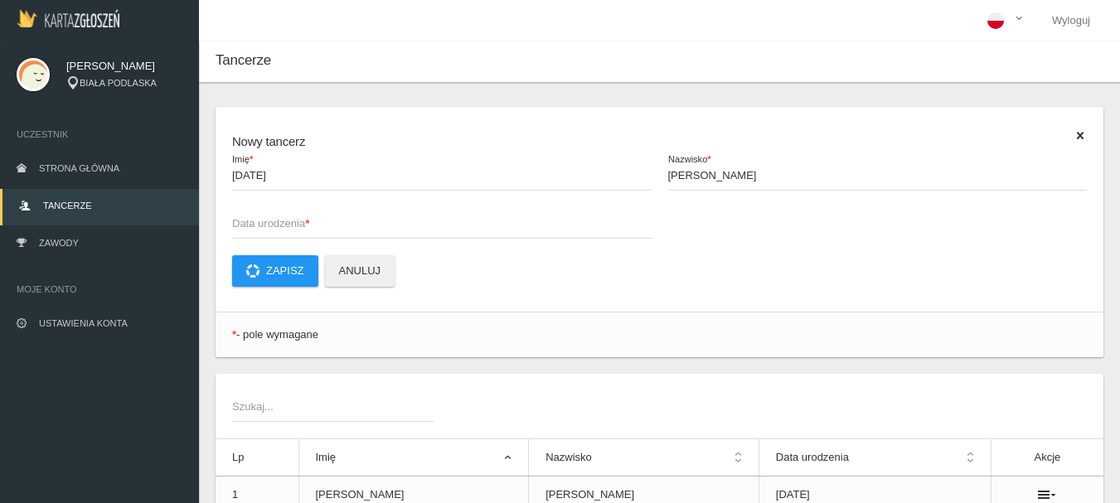
click at [284, 224] on span "Data urodzenia *" at bounding box center [433, 223] width 403 height 17
click at [284, 224] on input "Data urodzenia *" at bounding box center [441, 222] width 419 height 31
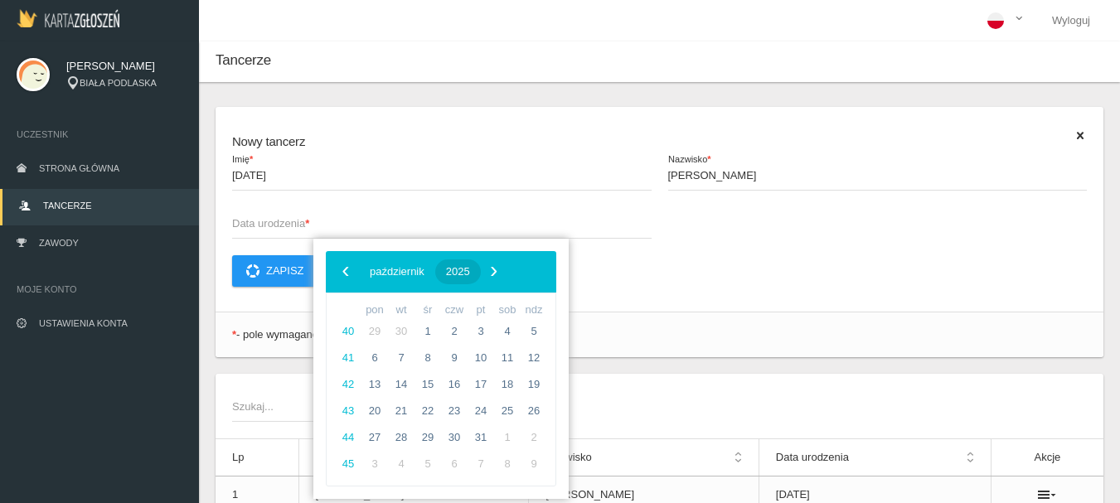
click at [470, 274] on span "2025" at bounding box center [458, 271] width 24 height 12
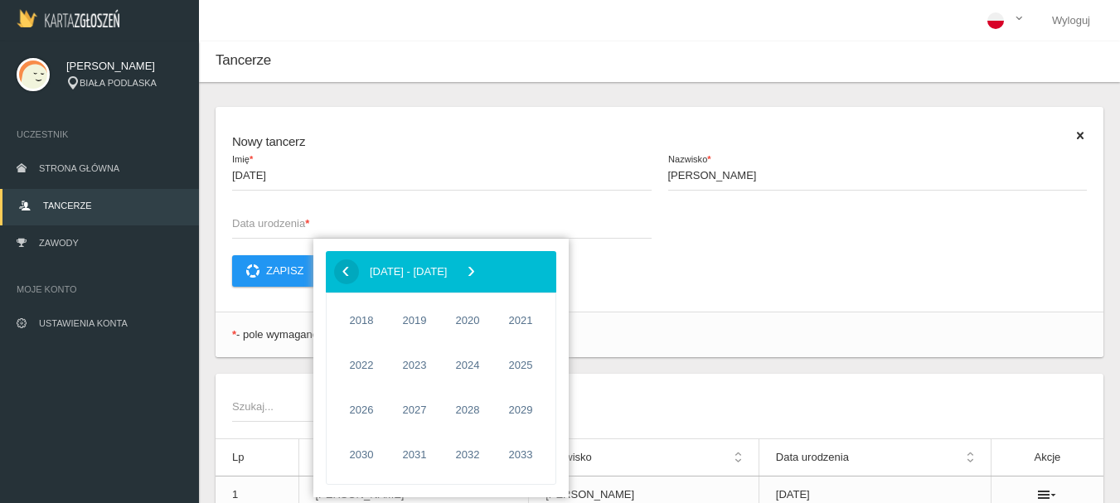
click at [346, 274] on span "‹" at bounding box center [345, 271] width 25 height 25
click at [517, 409] on span "2013" at bounding box center [520, 410] width 38 height 38
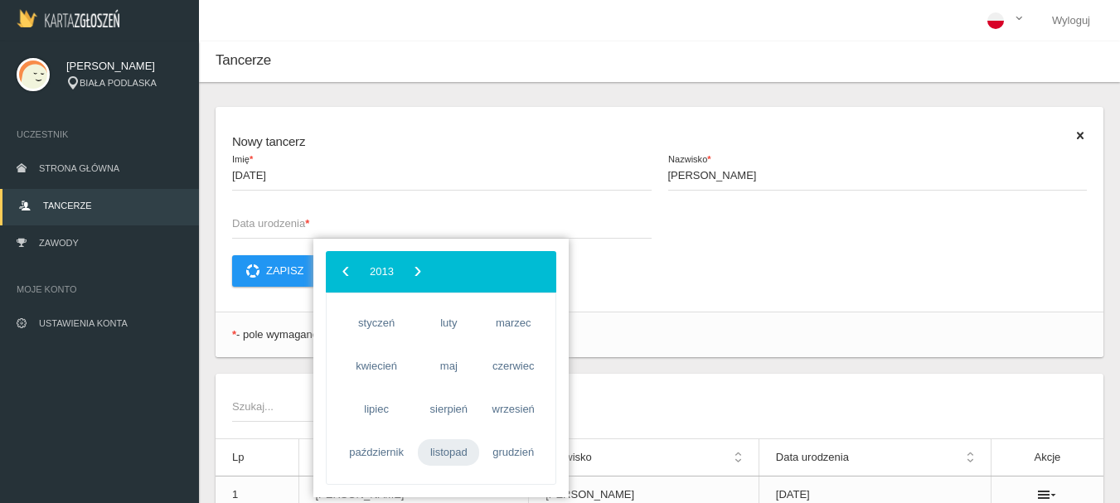
click at [434, 453] on span "listopad" at bounding box center [448, 452] width 61 height 27
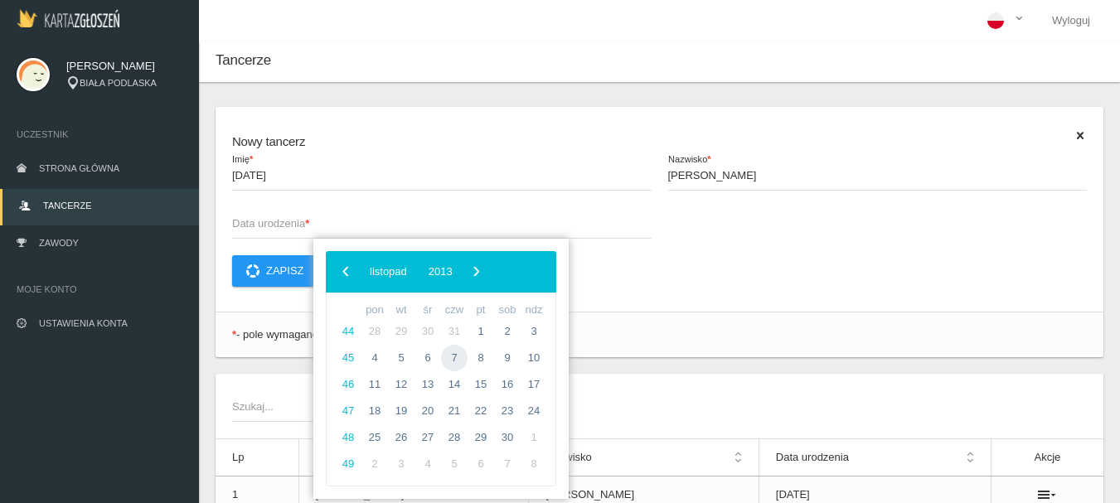
click at [453, 362] on span "7" at bounding box center [454, 358] width 27 height 27
type input "[DATE]"
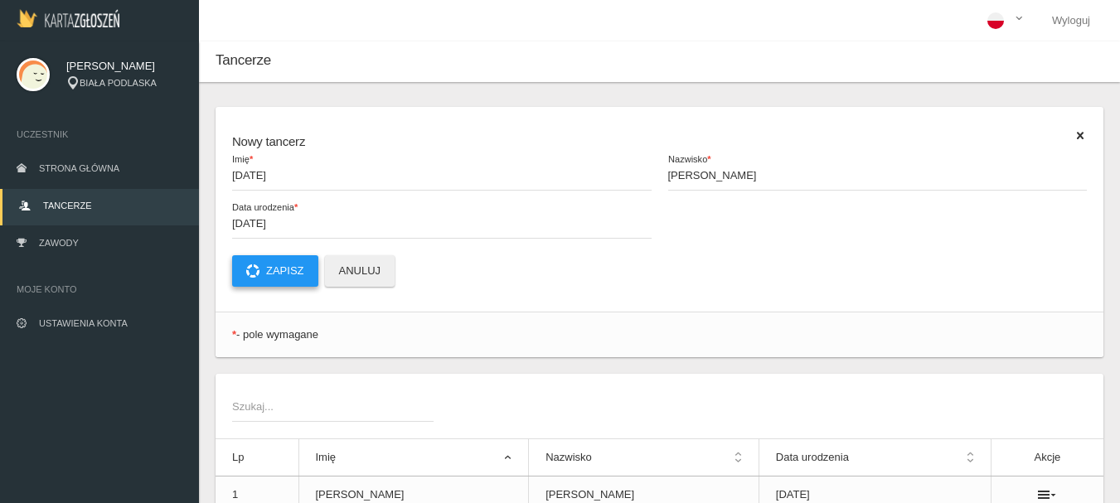
click at [274, 274] on button "Zapisz" at bounding box center [275, 270] width 86 height 31
click at [293, 414] on span "Szukaj..." at bounding box center [324, 407] width 185 height 17
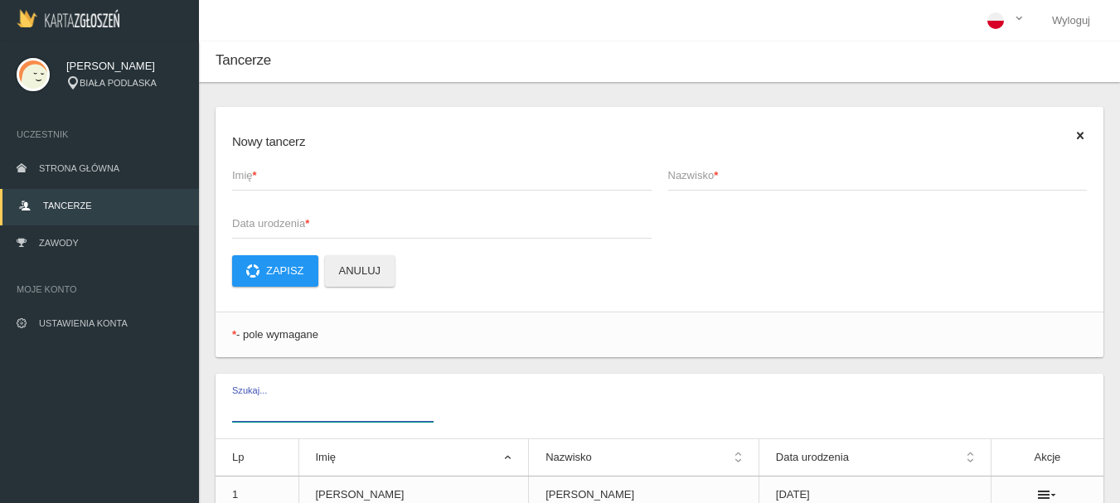
click at [293, 414] on input "Szukaj..." at bounding box center [332, 405] width 201 height 31
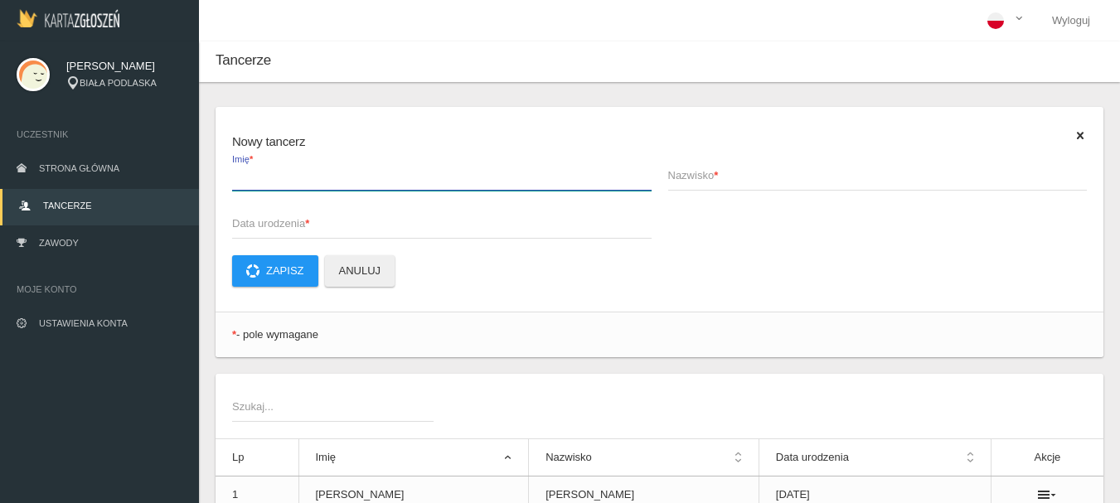
click at [262, 167] on label "Imię *" at bounding box center [441, 174] width 419 height 31
click at [262, 167] on input "Imię *" at bounding box center [441, 174] width 419 height 31
type input "[PERSON_NAME]"
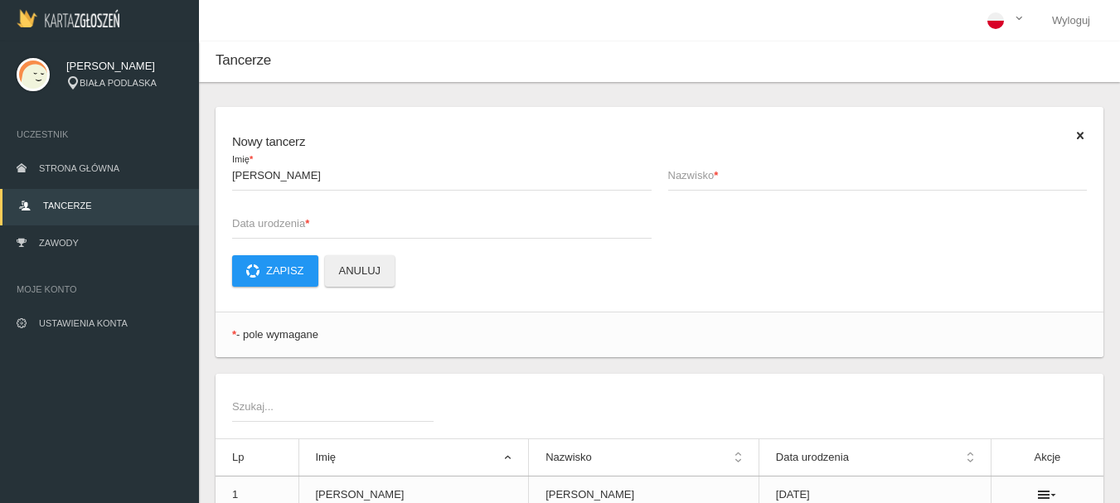
click at [716, 176] on strong "*" at bounding box center [716, 175] width 4 height 12
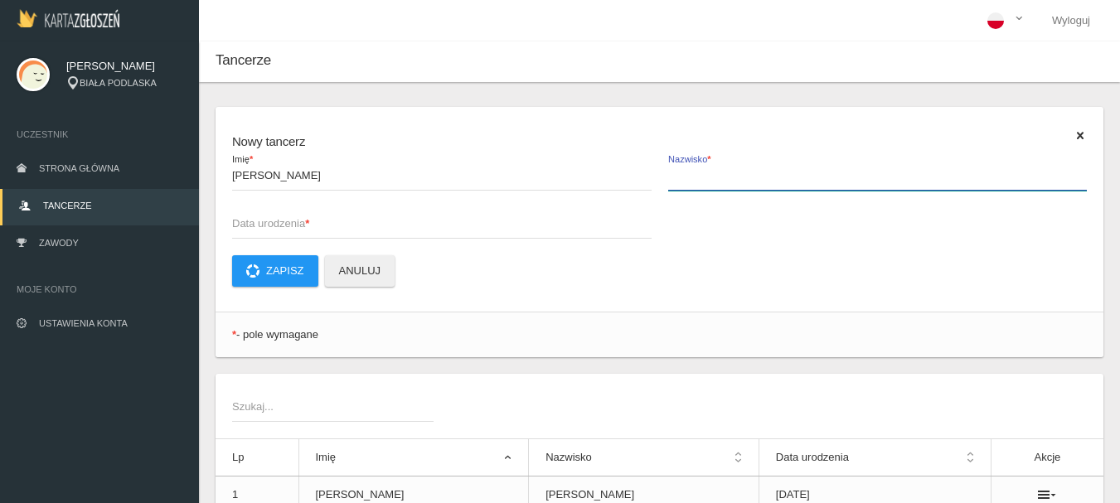
click at [716, 176] on input "Nazwisko *" at bounding box center [877, 174] width 419 height 31
type input "[PERSON_NAME]"
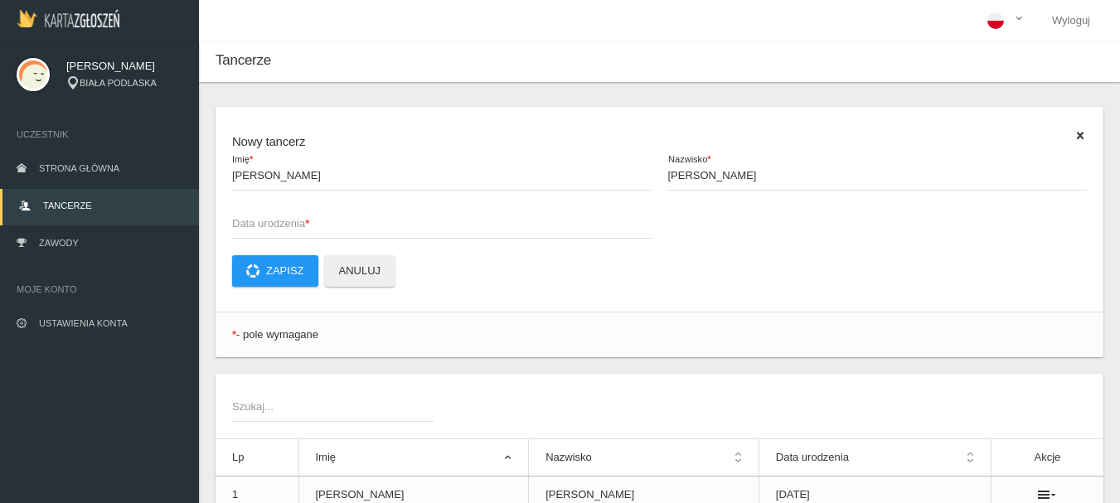
click at [260, 224] on span "Data urodzenia *" at bounding box center [433, 223] width 403 height 17
click at [260, 224] on input "Data urodzenia *" at bounding box center [441, 222] width 419 height 31
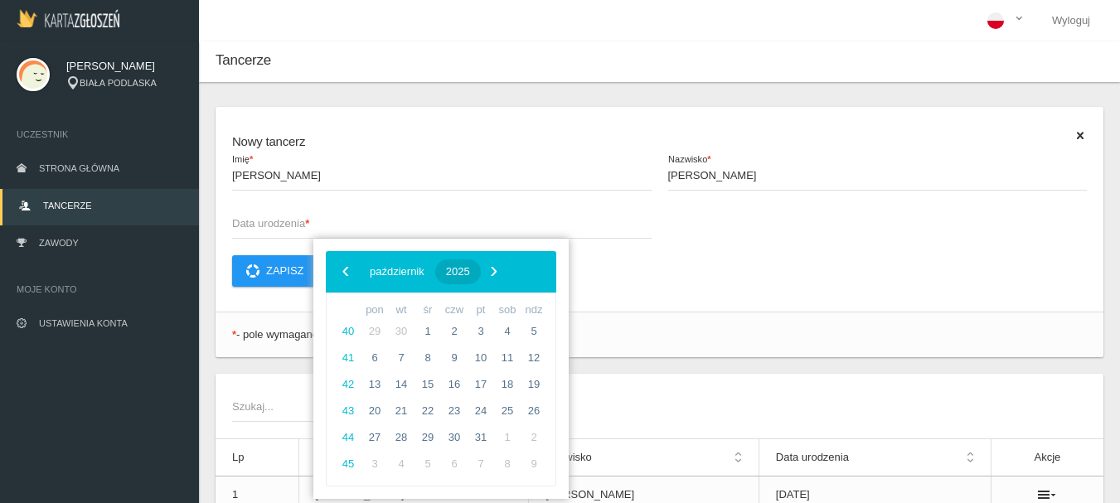
click at [470, 276] on span "2025" at bounding box center [458, 271] width 24 height 12
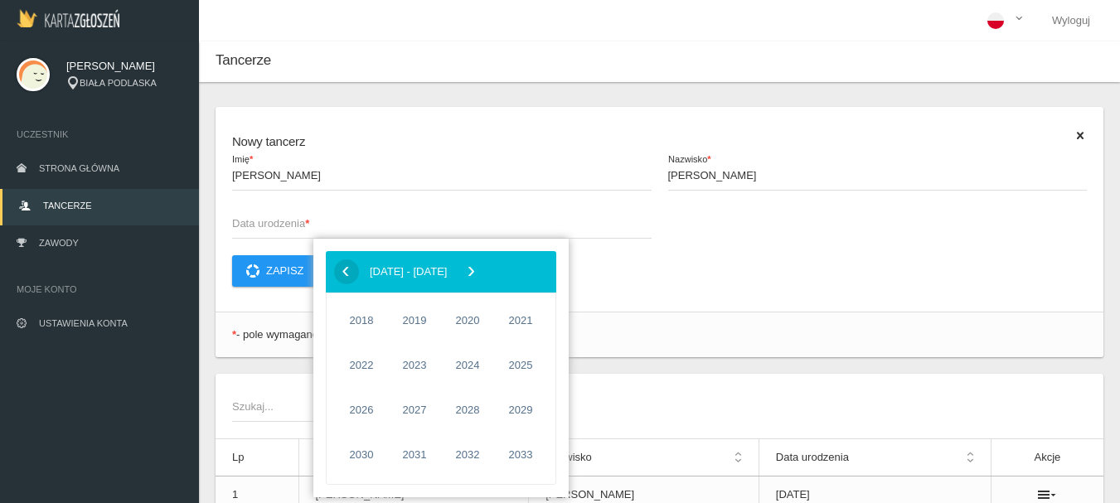
click at [346, 279] on span "‹" at bounding box center [345, 271] width 25 height 25
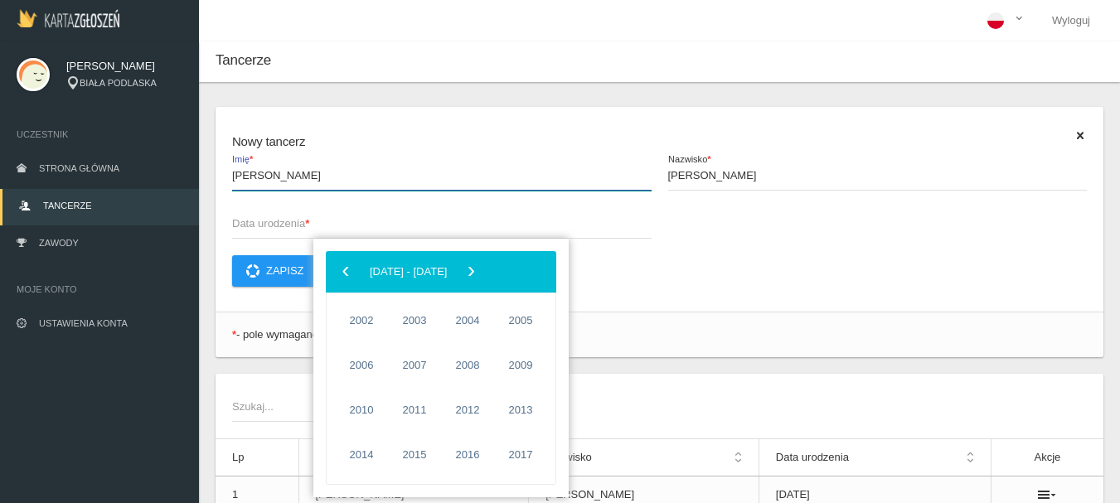
click at [283, 172] on input "[PERSON_NAME]" at bounding box center [441, 174] width 419 height 31
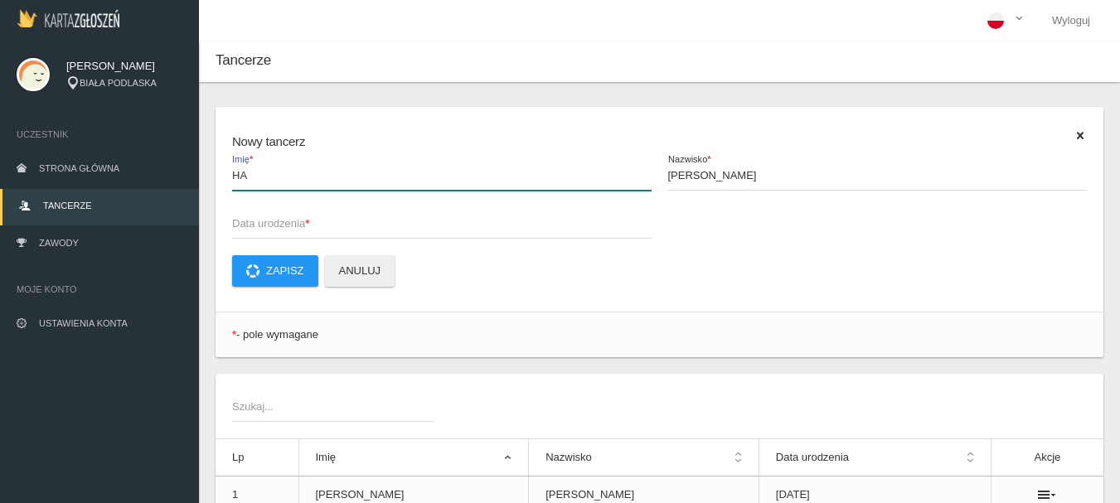
type input "H"
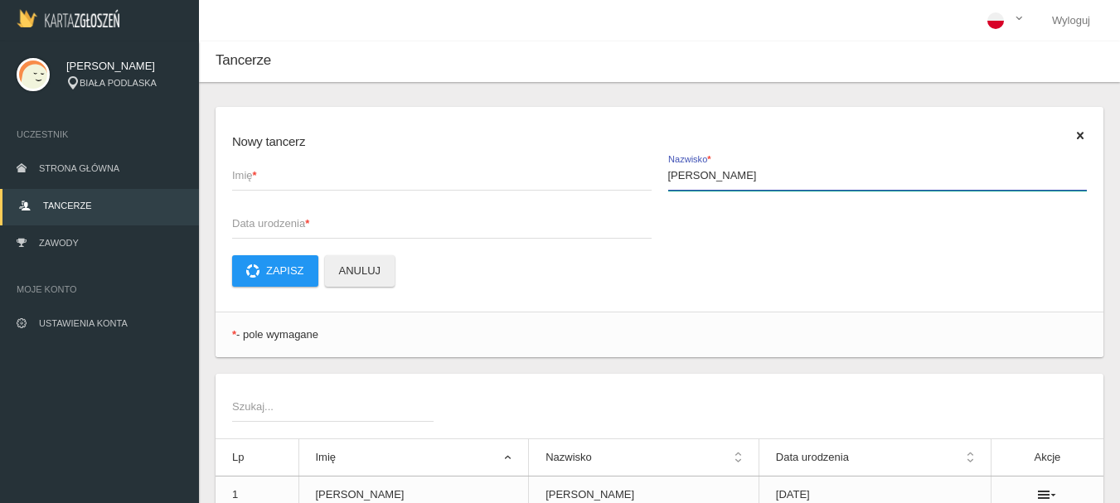
click at [748, 178] on input "[PERSON_NAME]" at bounding box center [877, 174] width 419 height 31
type input "M"
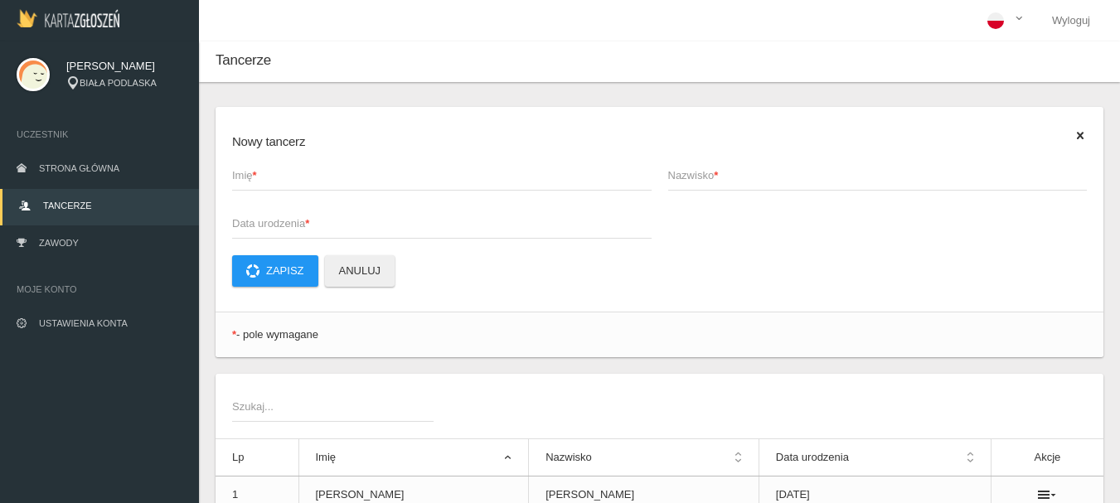
click at [409, 172] on span "Imię *" at bounding box center [433, 175] width 403 height 17
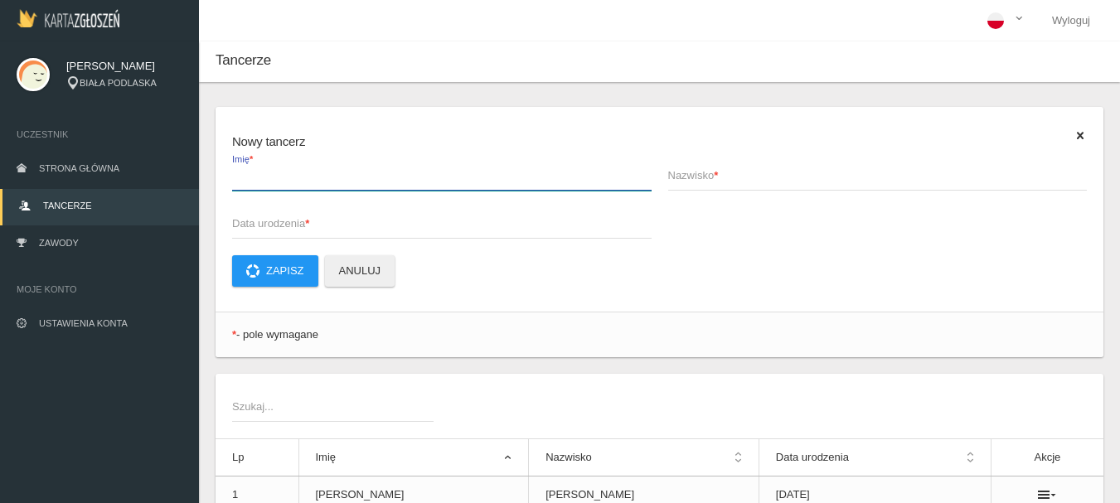
click at [409, 172] on input "Imię *" at bounding box center [441, 174] width 419 height 31
type input "[PERSON_NAME]"
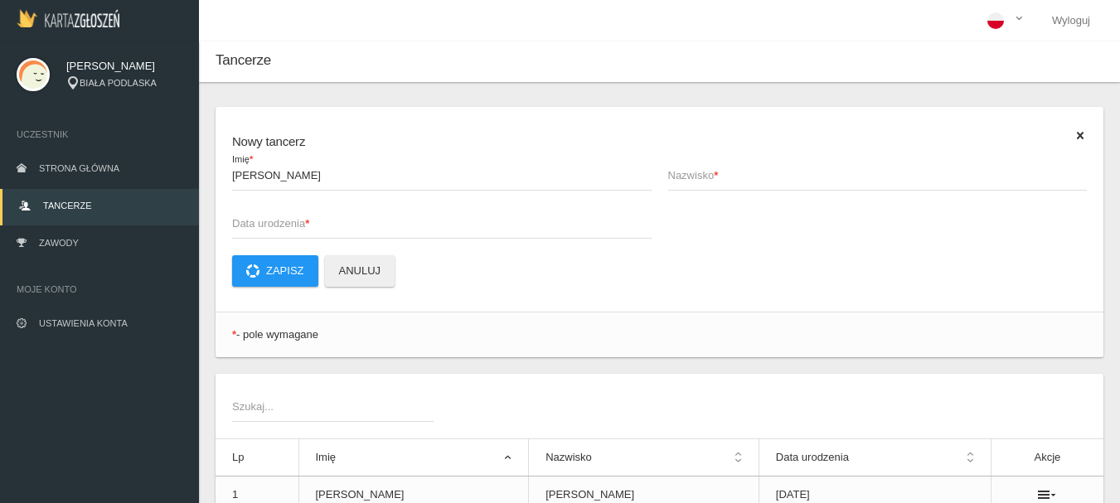
click at [746, 176] on span "Nazwisko *" at bounding box center [869, 175] width 403 height 17
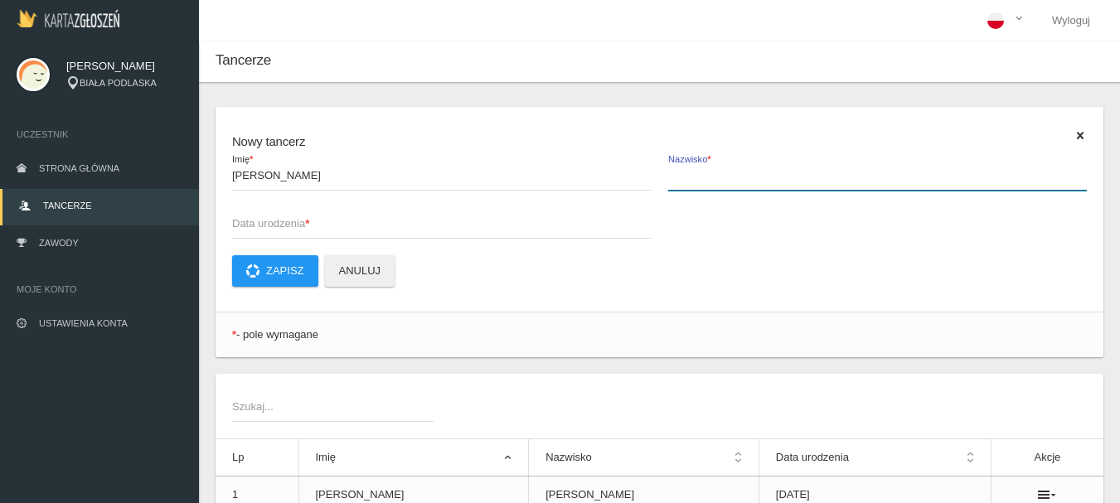
click at [746, 176] on input "Nazwisko *" at bounding box center [877, 174] width 419 height 31
type input "[PERSON_NAME]"
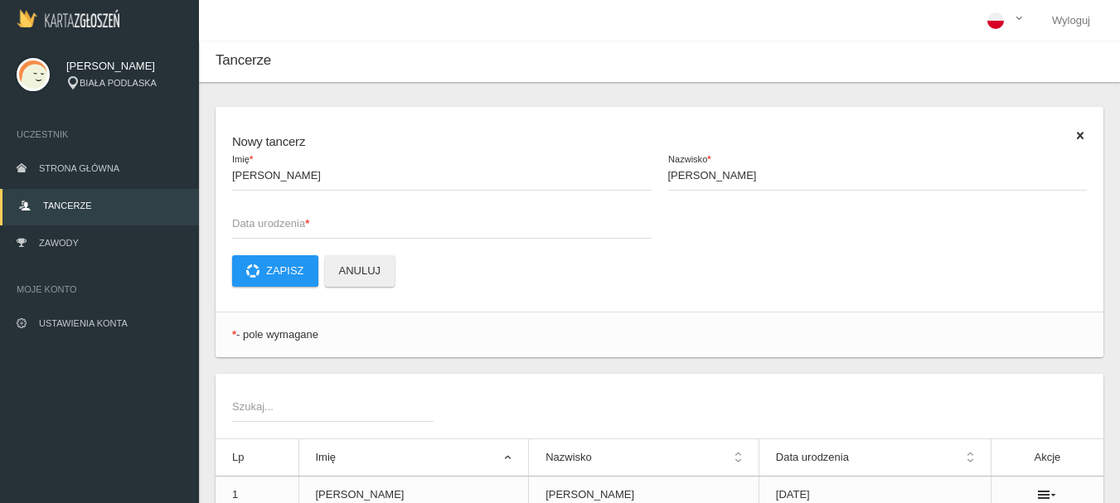
click at [241, 218] on span "Data urodzenia *" at bounding box center [433, 223] width 403 height 17
click at [241, 218] on input "Data urodzenia *" at bounding box center [441, 222] width 419 height 31
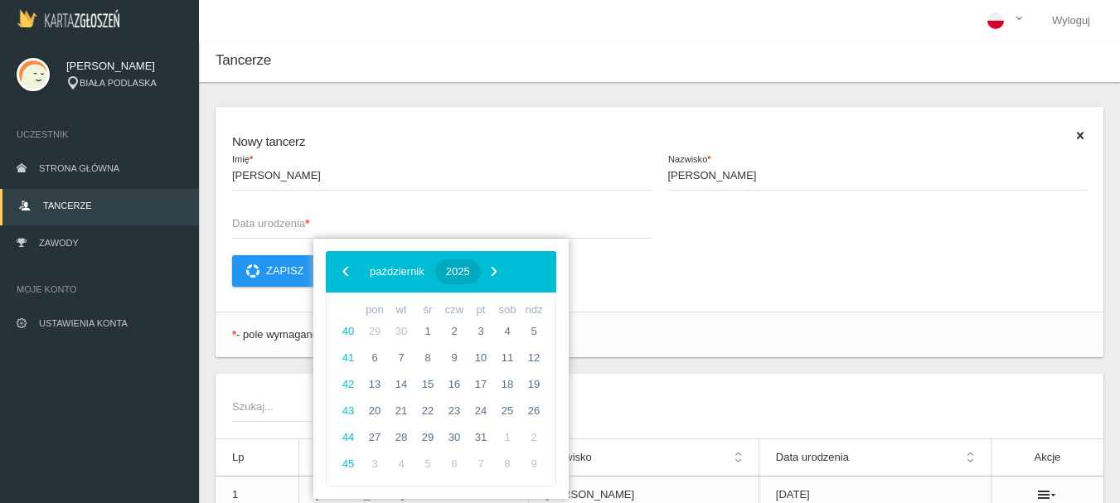
click at [481, 267] on button "2025" at bounding box center [458, 271] width 46 height 25
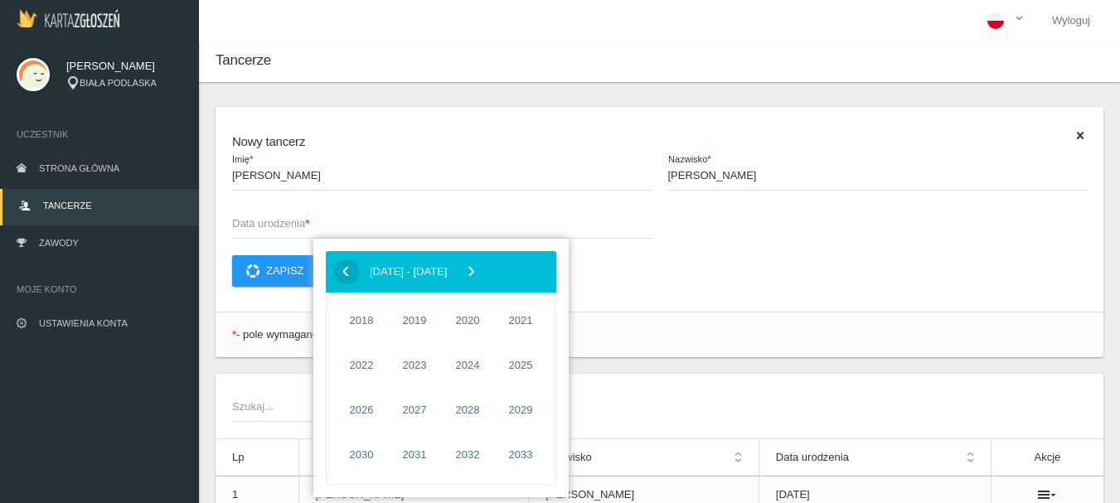
click at [345, 273] on span "‹" at bounding box center [345, 271] width 25 height 25
click at [530, 359] on span "2009" at bounding box center [520, 365] width 38 height 38
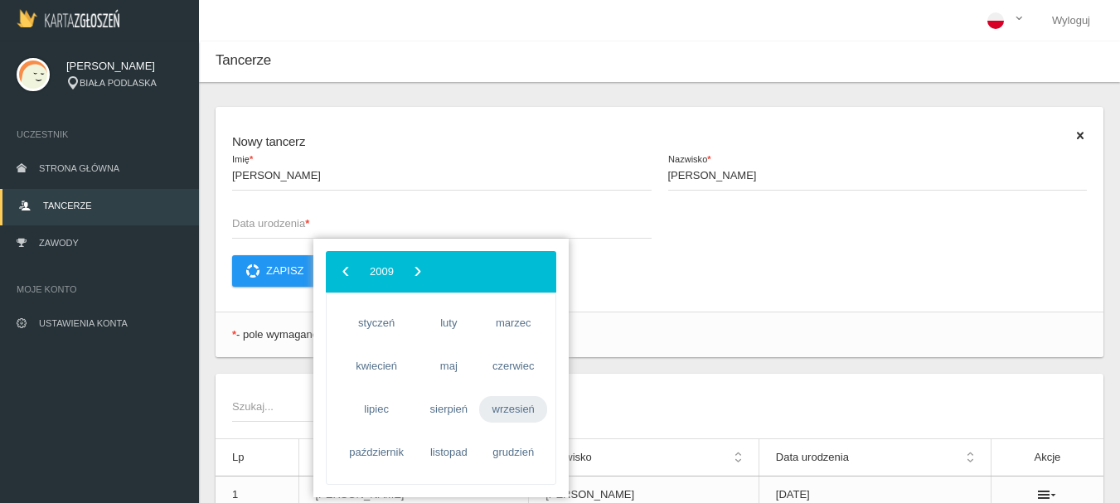
click at [491, 409] on span "wrzesień" at bounding box center [513, 409] width 68 height 27
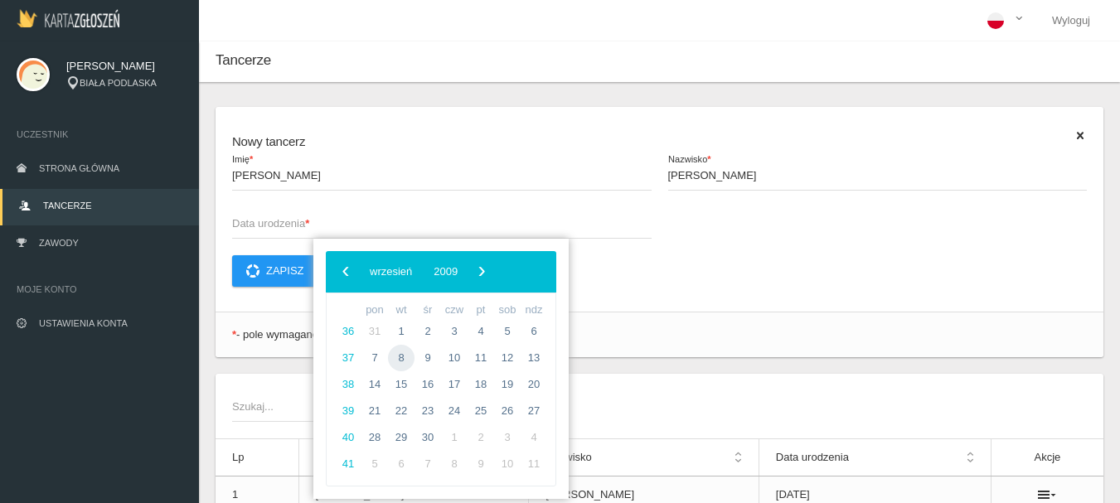
click at [399, 361] on span "8" at bounding box center [401, 358] width 27 height 27
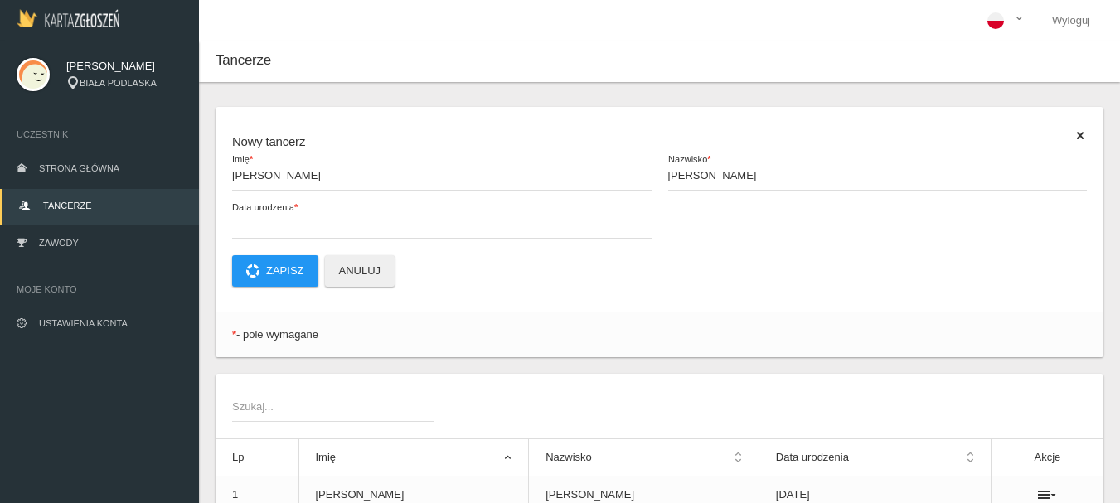
type input "[DATE]"
click at [289, 268] on button "Zapisz" at bounding box center [275, 270] width 86 height 31
click at [251, 182] on span "Imię *" at bounding box center [433, 175] width 403 height 17
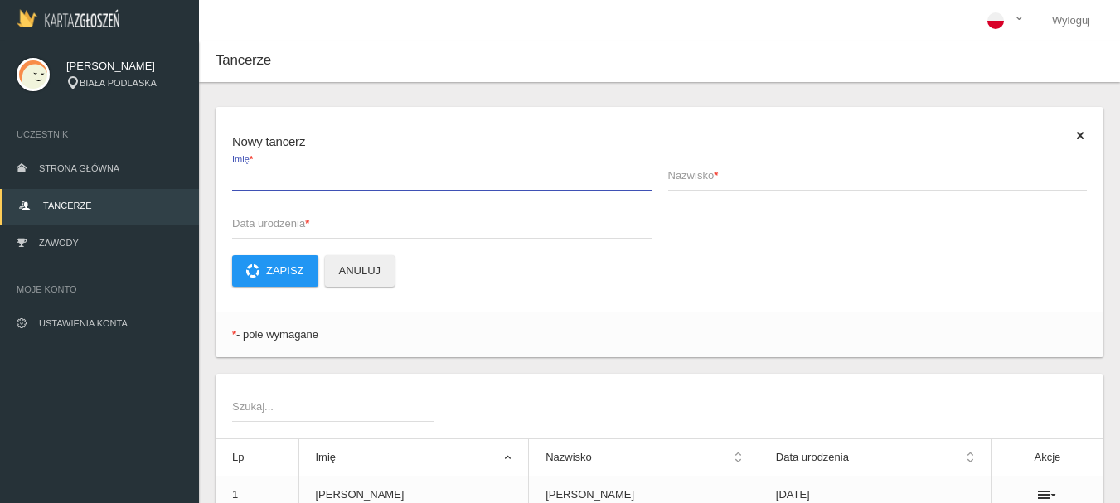
click at [251, 182] on input "Imię *" at bounding box center [441, 174] width 419 height 31
type input "[PERSON_NAME]"
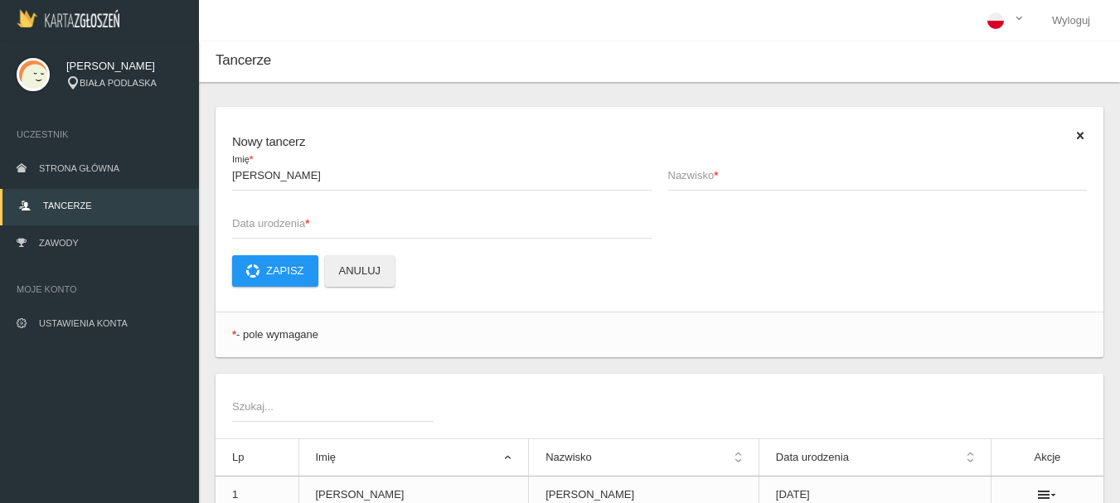
click at [716, 173] on strong "*" at bounding box center [716, 175] width 4 height 12
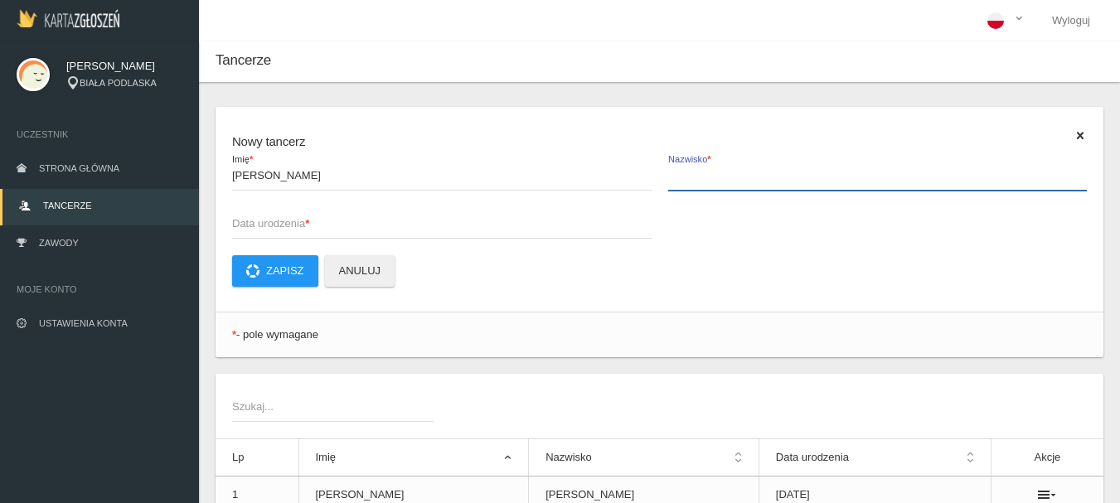
click at [716, 173] on input "Nazwisko *" at bounding box center [877, 174] width 419 height 31
type input "[PERSON_NAME]"
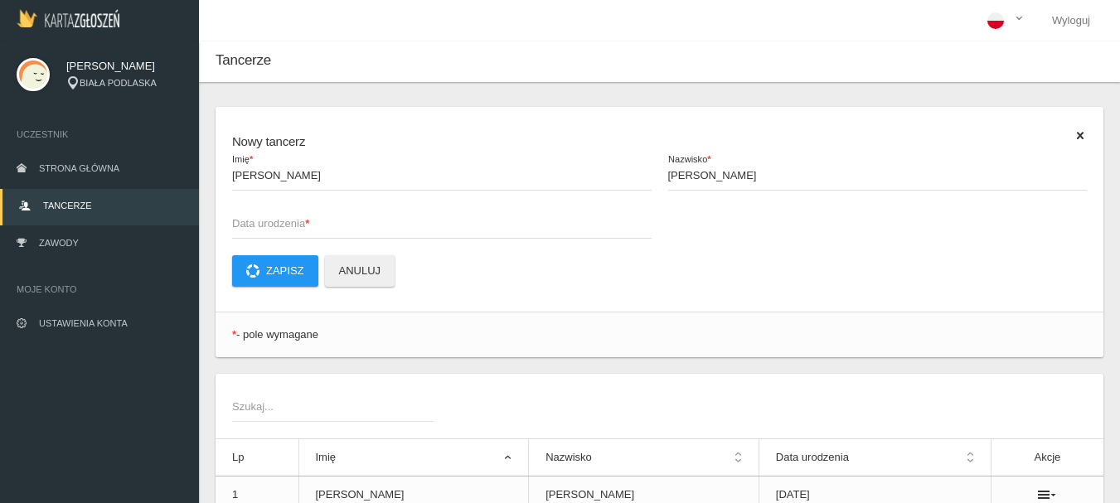
click at [290, 223] on span "Data urodzenia *" at bounding box center [433, 223] width 403 height 17
click at [290, 223] on input "Data urodzenia *" at bounding box center [441, 222] width 419 height 31
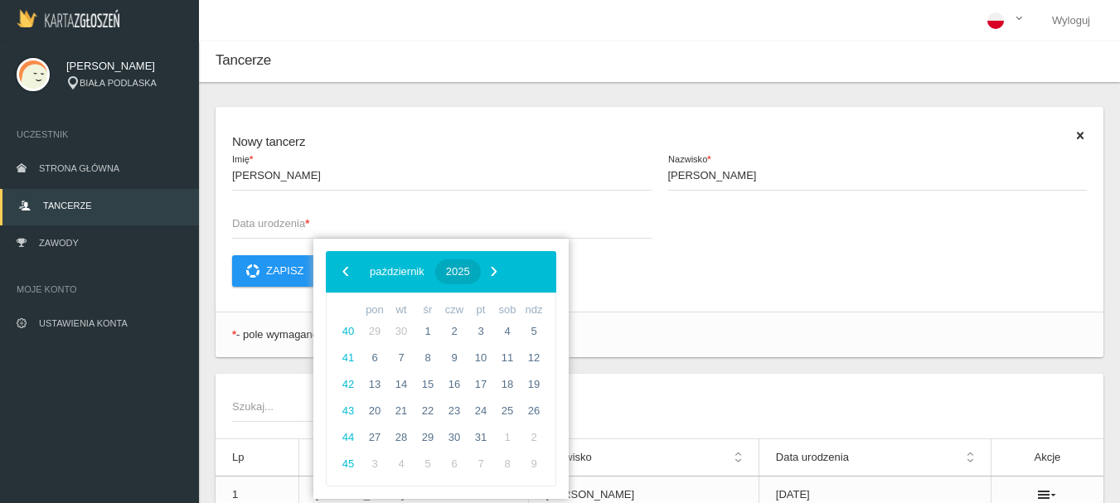
click at [470, 273] on span "2025" at bounding box center [458, 271] width 24 height 12
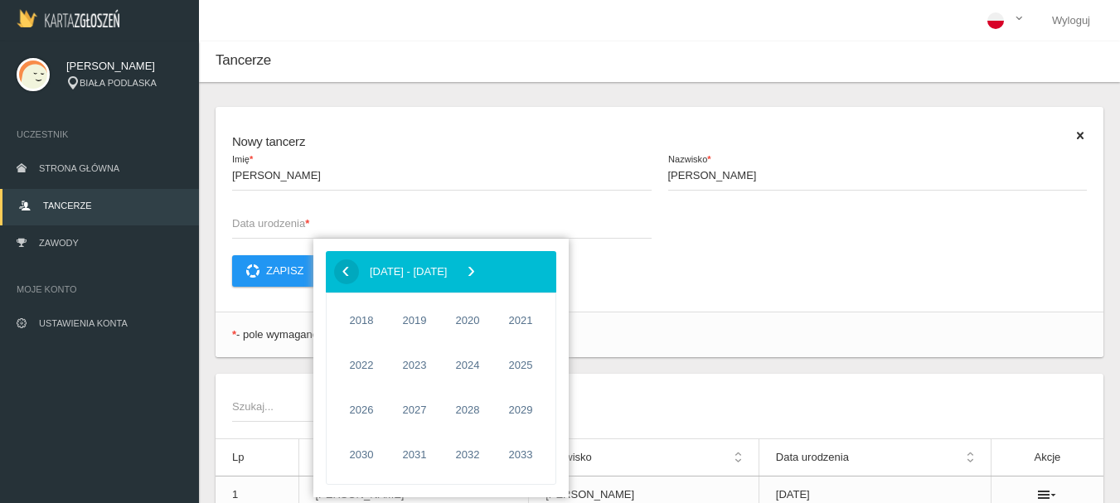
click at [349, 275] on span "‹" at bounding box center [345, 271] width 25 height 25
click at [466, 458] on span "2016" at bounding box center [467, 455] width 38 height 38
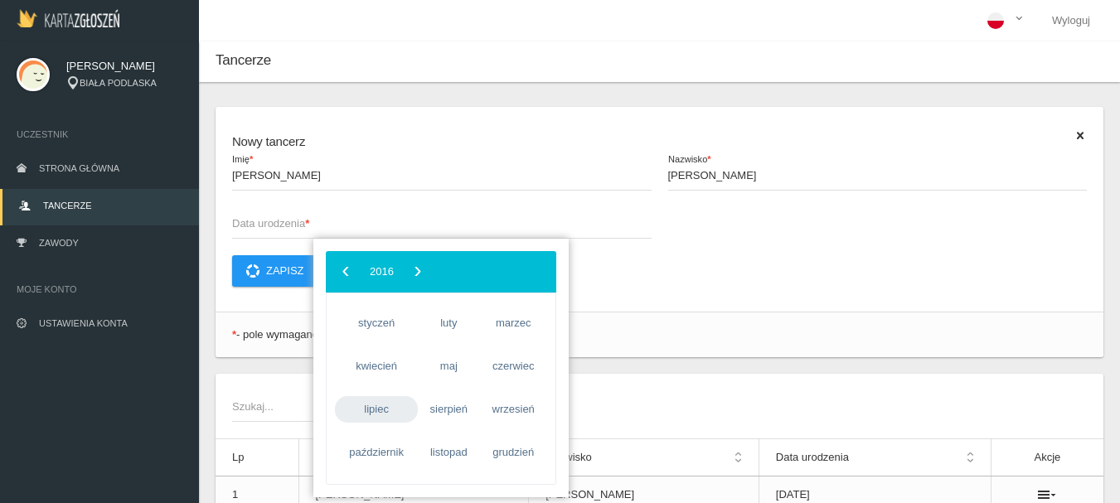
click at [390, 415] on span "lipiec" at bounding box center [376, 409] width 83 height 27
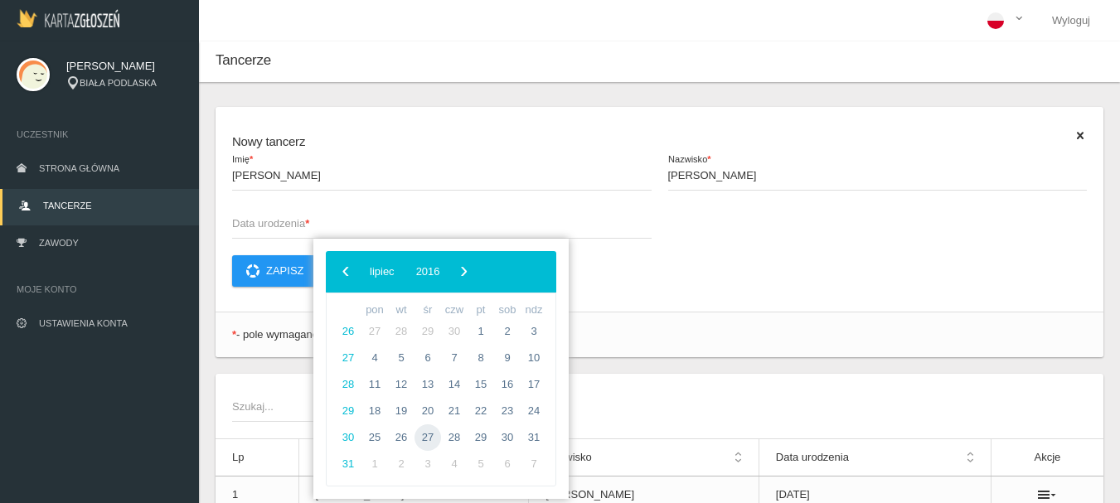
click at [429, 439] on span "27" at bounding box center [427, 437] width 27 height 27
type input "[DATE]"
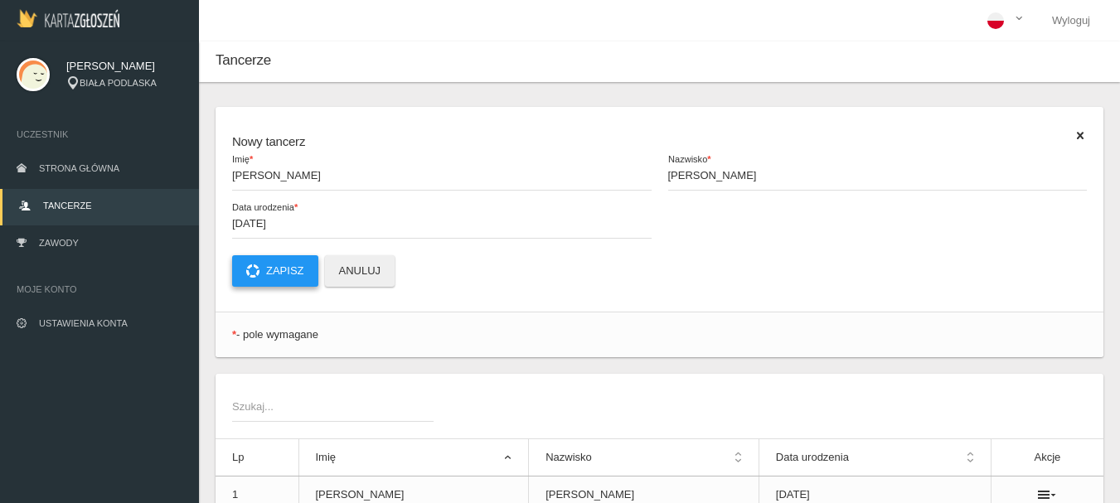
click at [279, 270] on button "Zapisz" at bounding box center [275, 270] width 86 height 31
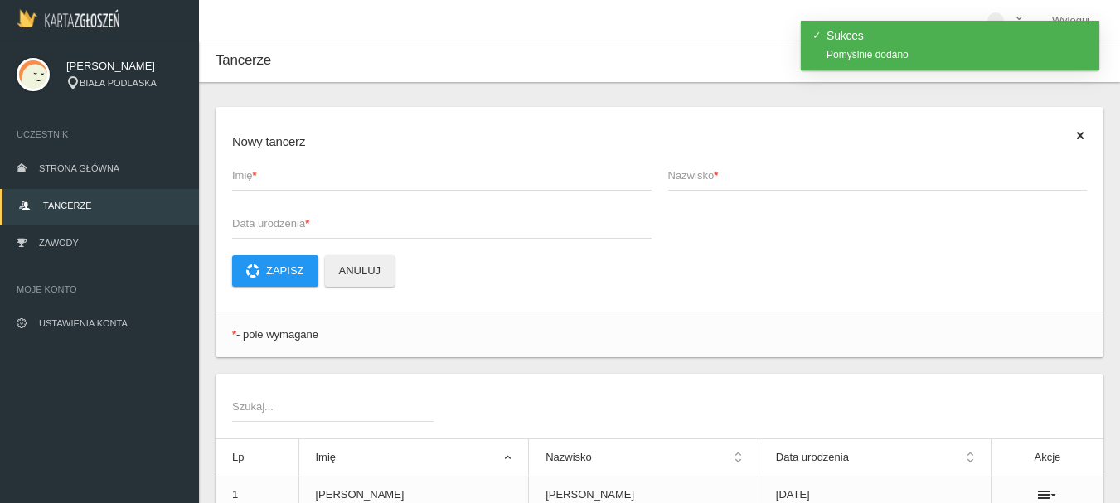
click at [264, 182] on span "Imię *" at bounding box center [433, 175] width 403 height 17
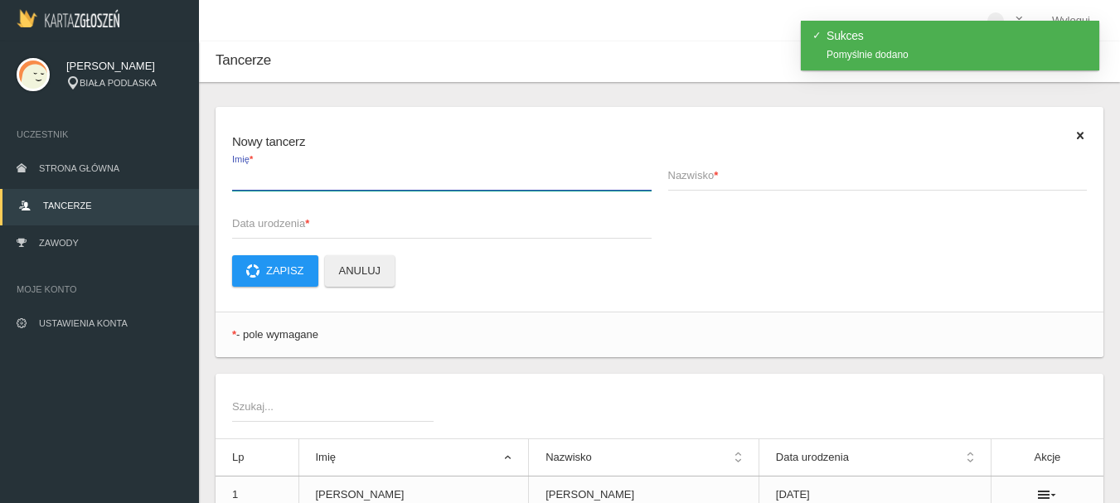
click at [264, 182] on input "Imię *" at bounding box center [441, 174] width 419 height 31
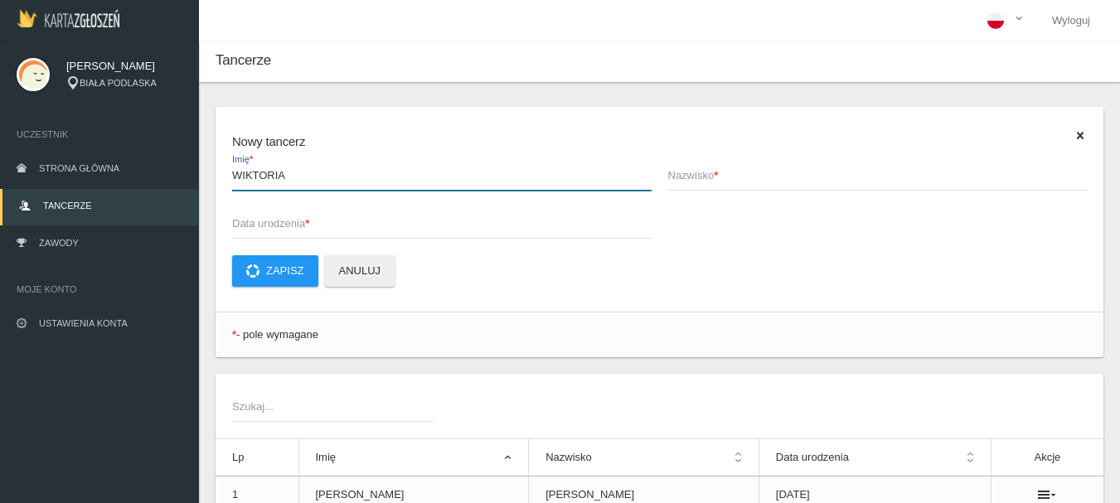
type input "WIKTORIA"
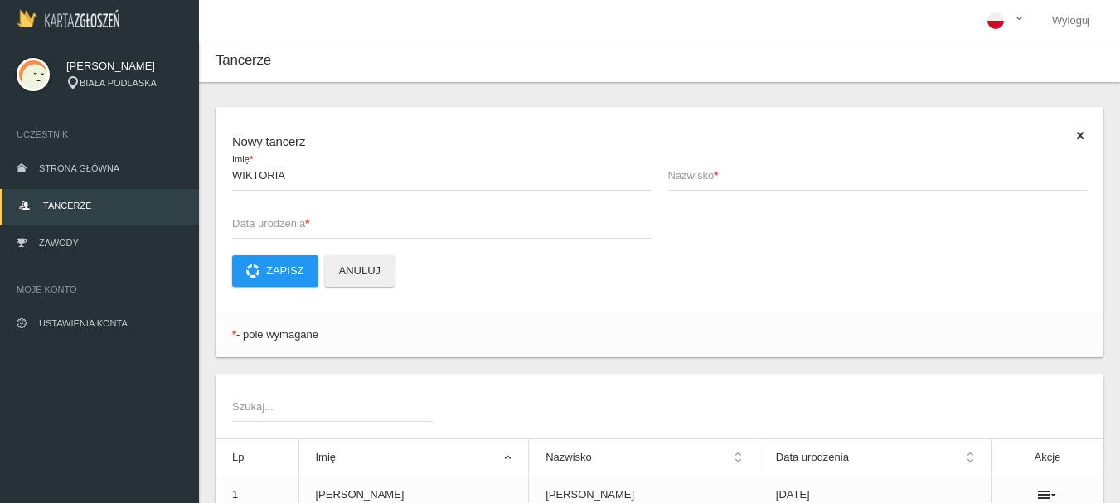
click at [688, 174] on span "Nazwisko *" at bounding box center [869, 175] width 403 height 17
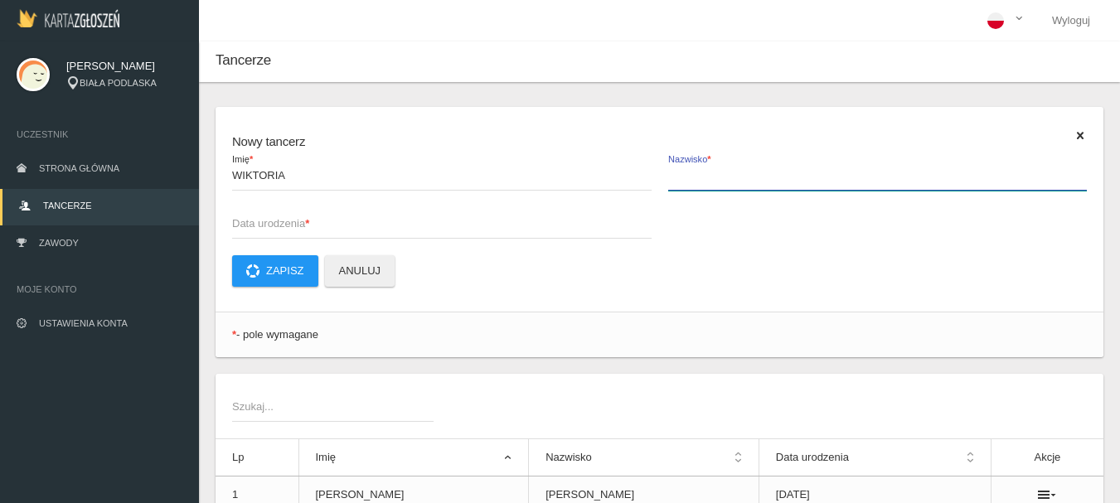
click at [688, 174] on input "Nazwisko *" at bounding box center [877, 174] width 419 height 31
type input "[PERSON_NAME]"
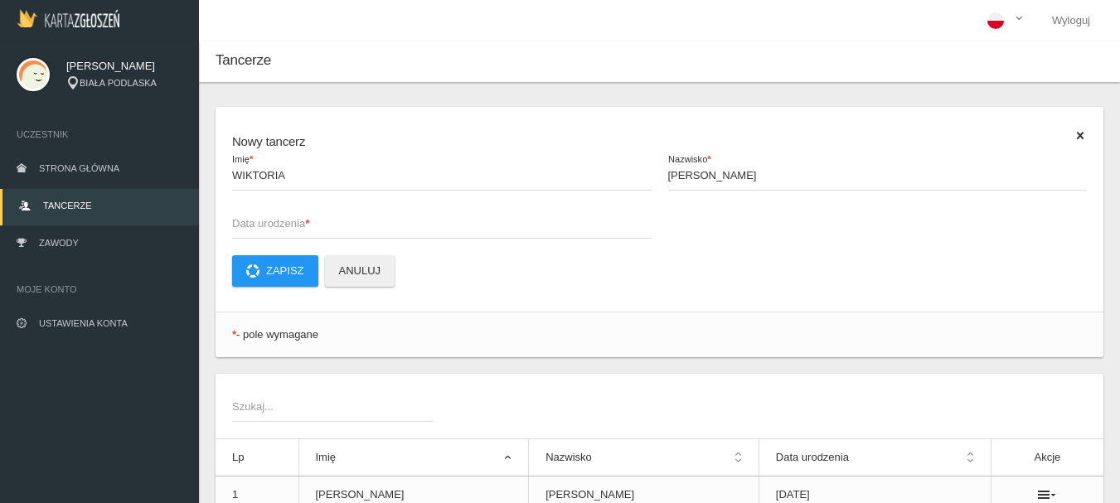
click at [278, 228] on span "Data urodzenia *" at bounding box center [433, 223] width 403 height 17
click at [278, 228] on input "Data urodzenia *" at bounding box center [441, 222] width 419 height 31
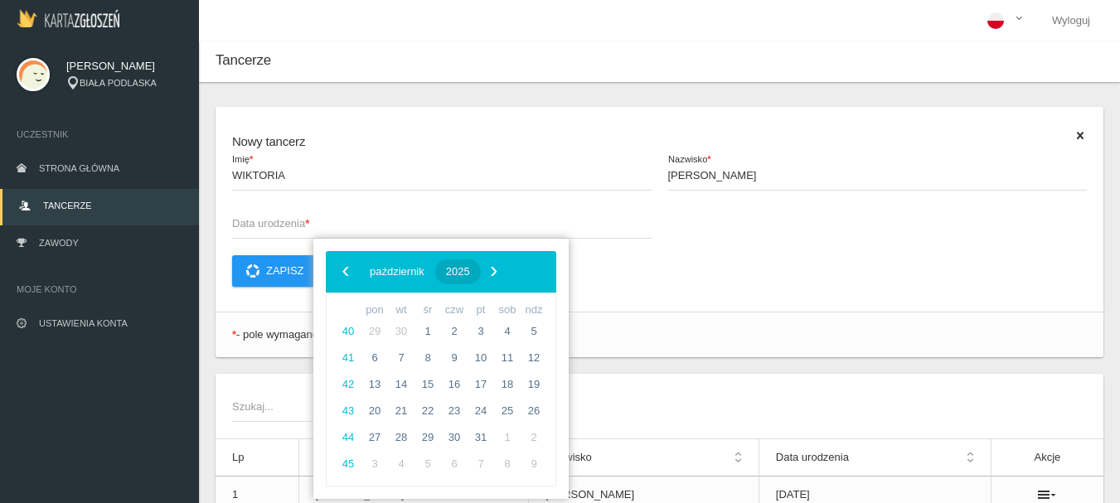
click at [470, 269] on span "2025" at bounding box center [458, 271] width 24 height 12
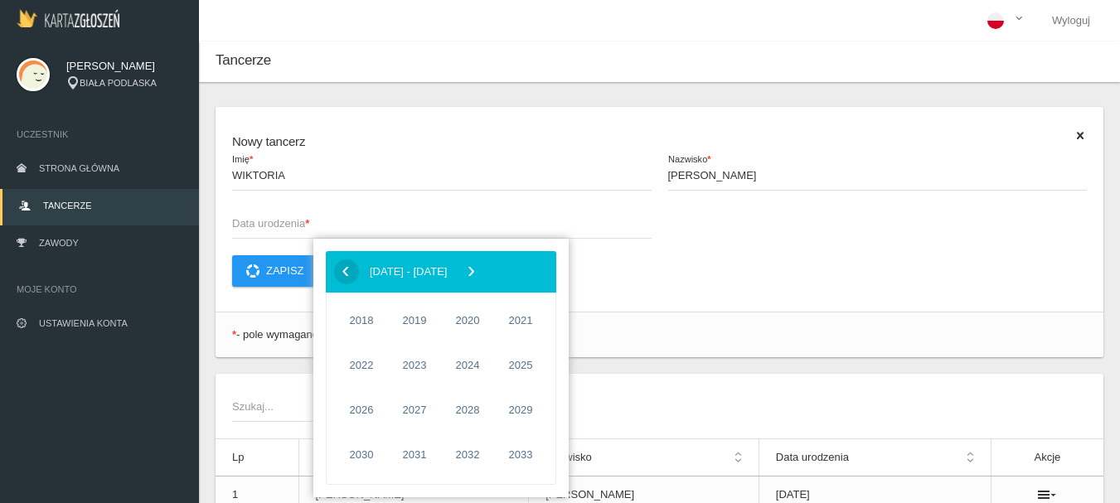
click at [348, 276] on span "‹" at bounding box center [345, 271] width 25 height 25
click at [377, 451] on span "2014" at bounding box center [361, 455] width 38 height 38
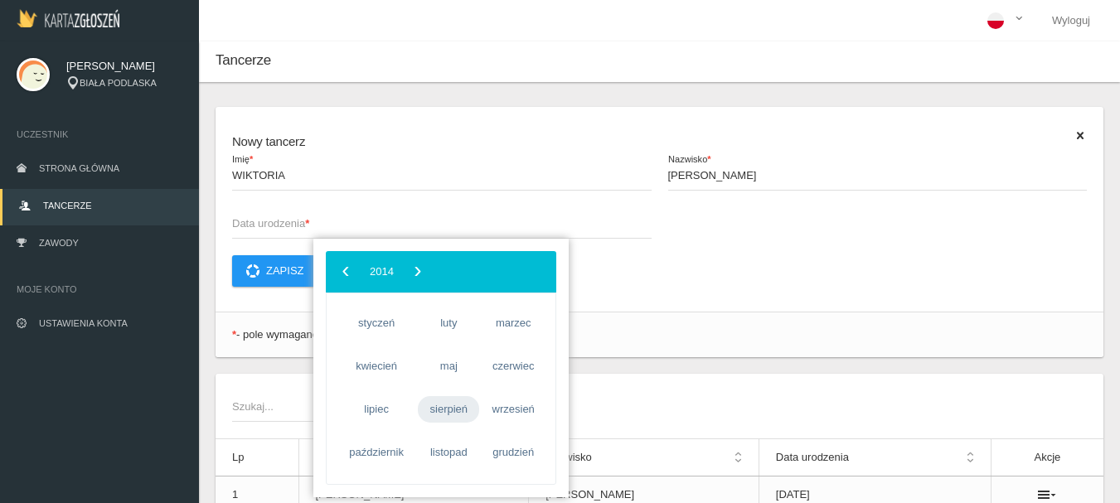
click at [432, 410] on span "sierpień" at bounding box center [448, 409] width 61 height 27
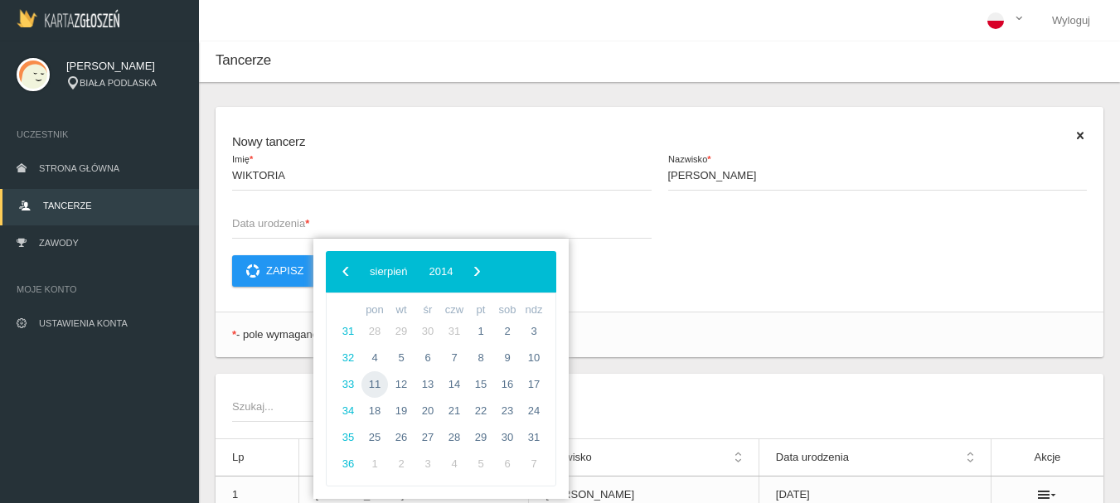
click at [374, 385] on span "11" at bounding box center [374, 384] width 27 height 27
type input "[DATE]"
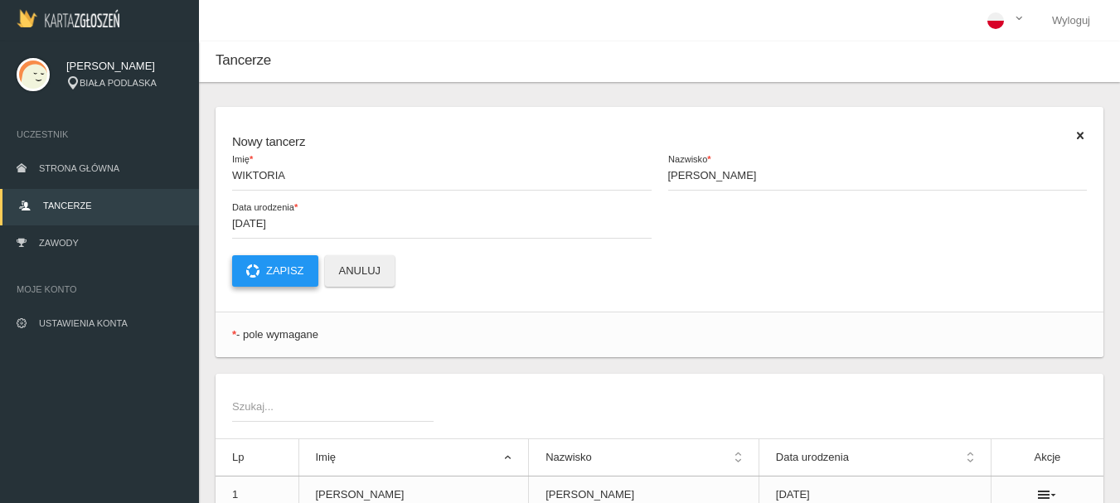
click at [286, 273] on button "Zapisz" at bounding box center [275, 270] width 86 height 31
click at [236, 181] on span "Imię *" at bounding box center [433, 175] width 403 height 17
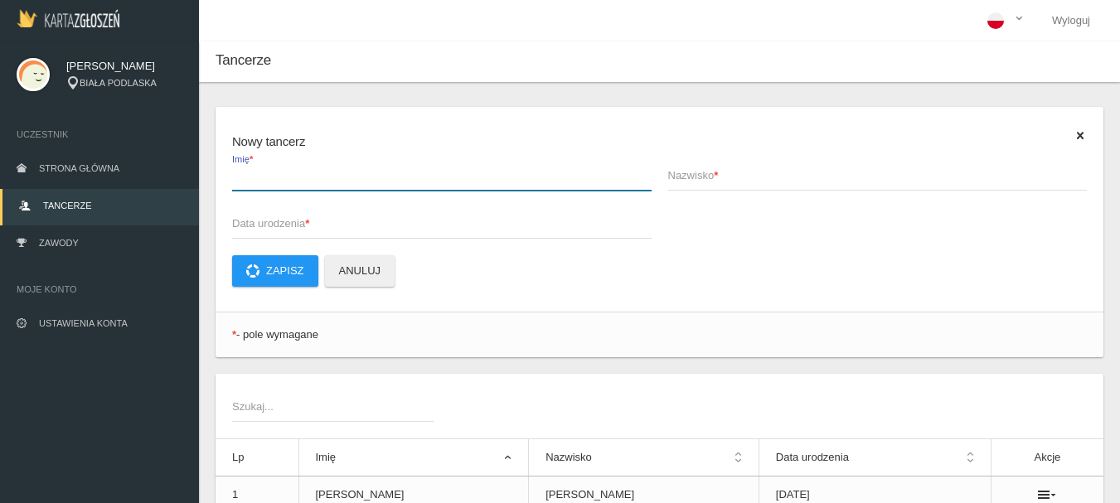
click at [236, 181] on input "Imię *" at bounding box center [441, 174] width 419 height 31
type input "RÓŻA"
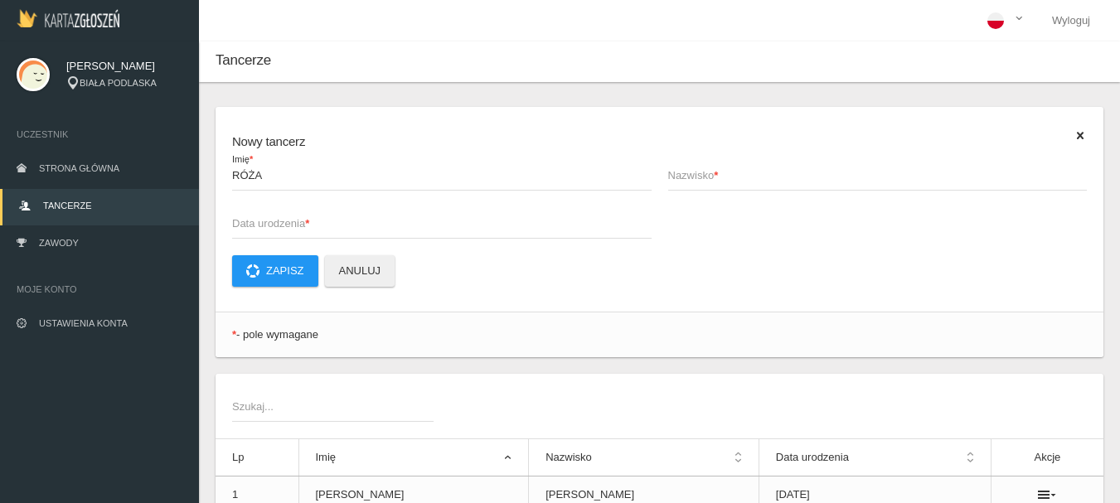
click at [703, 182] on span "Nazwisko *" at bounding box center [869, 175] width 403 height 17
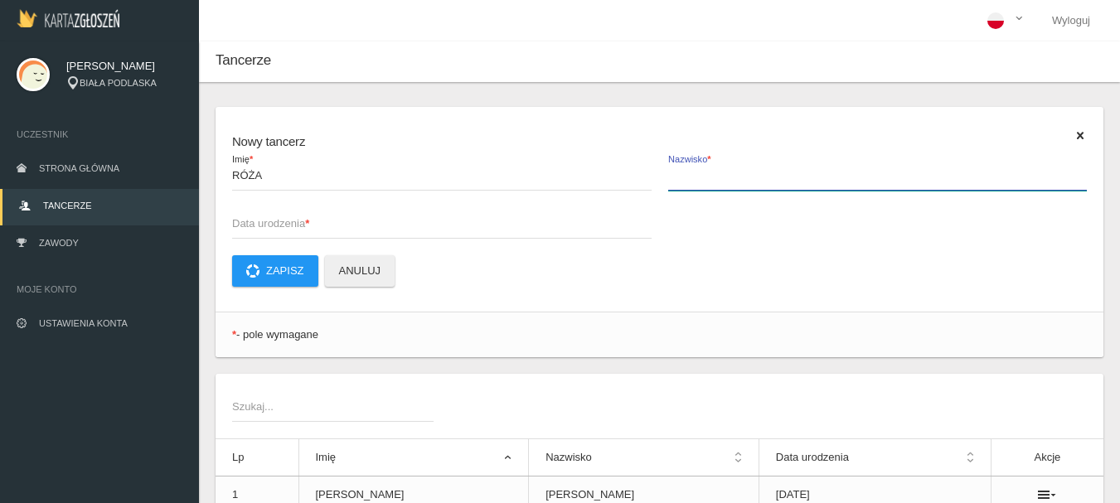
click at [703, 182] on input "Nazwisko *" at bounding box center [877, 174] width 419 height 31
type input "STEFANIUK"
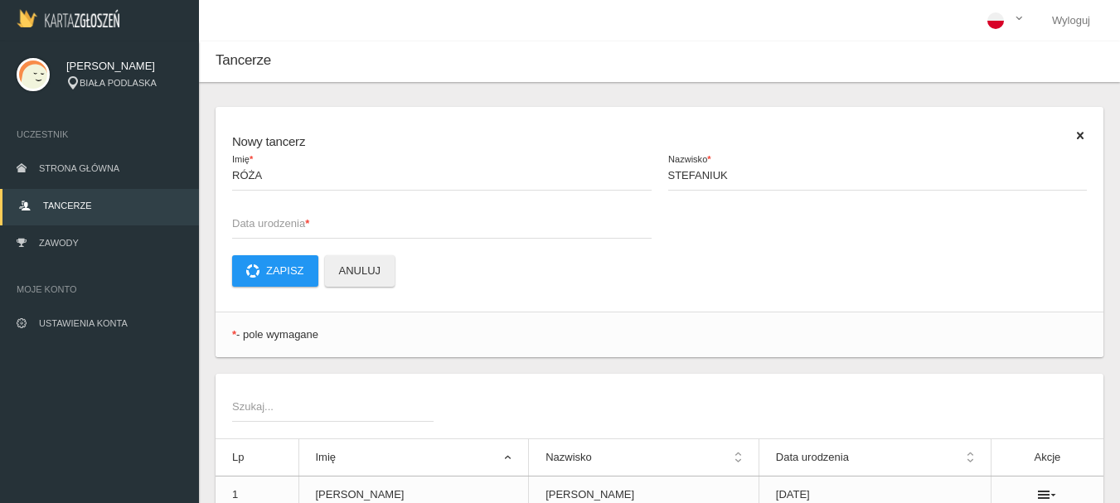
click at [272, 226] on span "Data urodzenia *" at bounding box center [433, 223] width 403 height 17
click at [272, 226] on input "Data urodzenia *" at bounding box center [441, 222] width 419 height 31
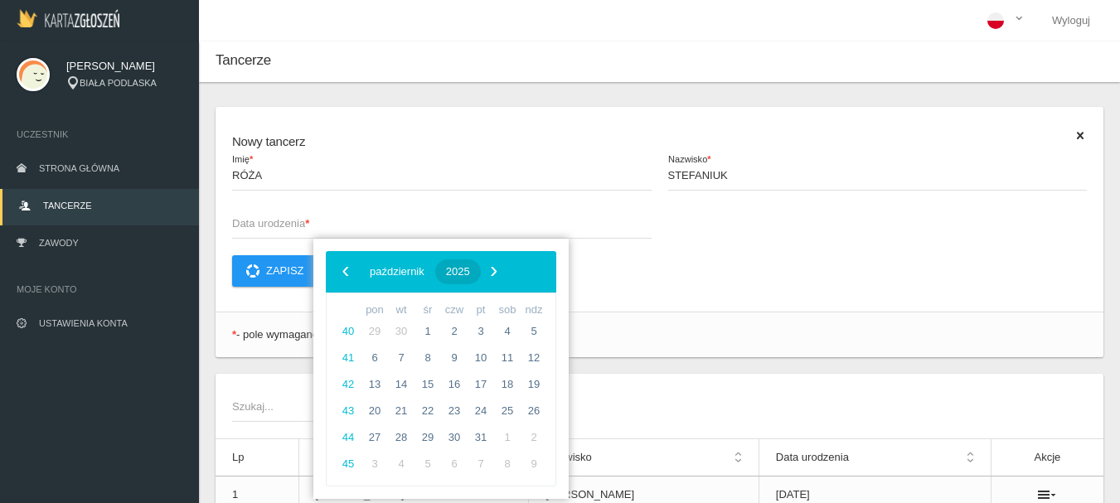
click at [470, 267] on span "2025" at bounding box center [458, 271] width 24 height 12
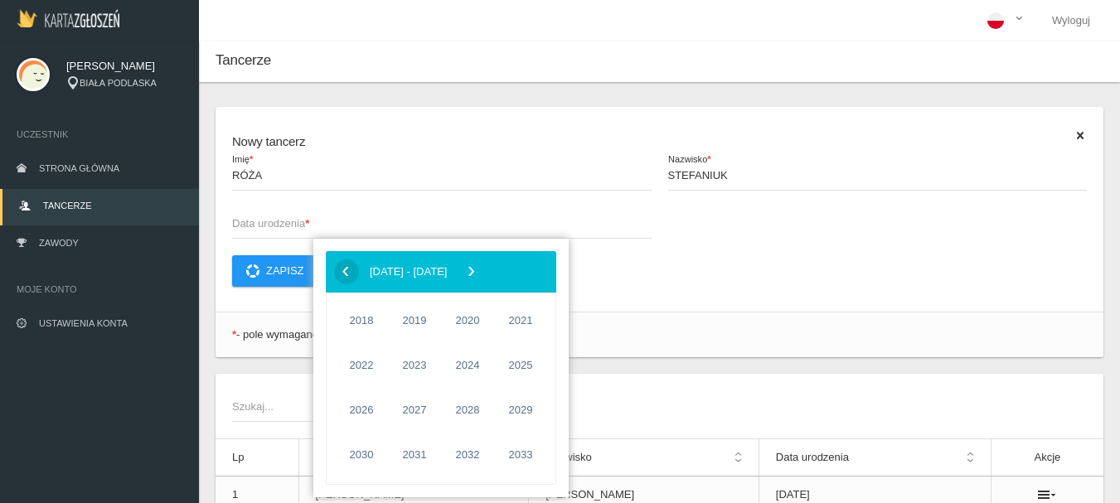
click at [343, 278] on span "‹" at bounding box center [345, 271] width 25 height 25
click at [528, 413] on span "2013" at bounding box center [520, 410] width 38 height 38
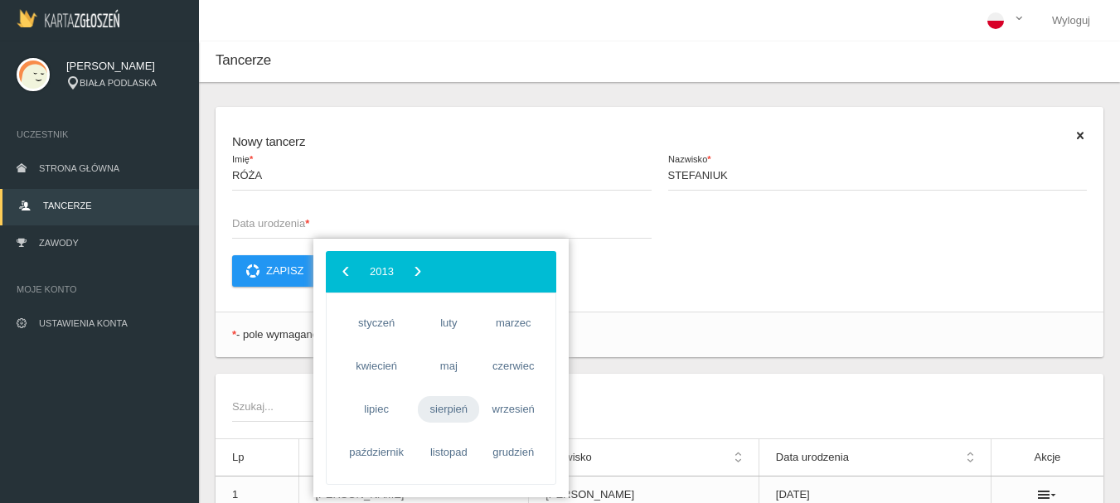
click at [449, 409] on span "sierpień" at bounding box center [448, 409] width 61 height 27
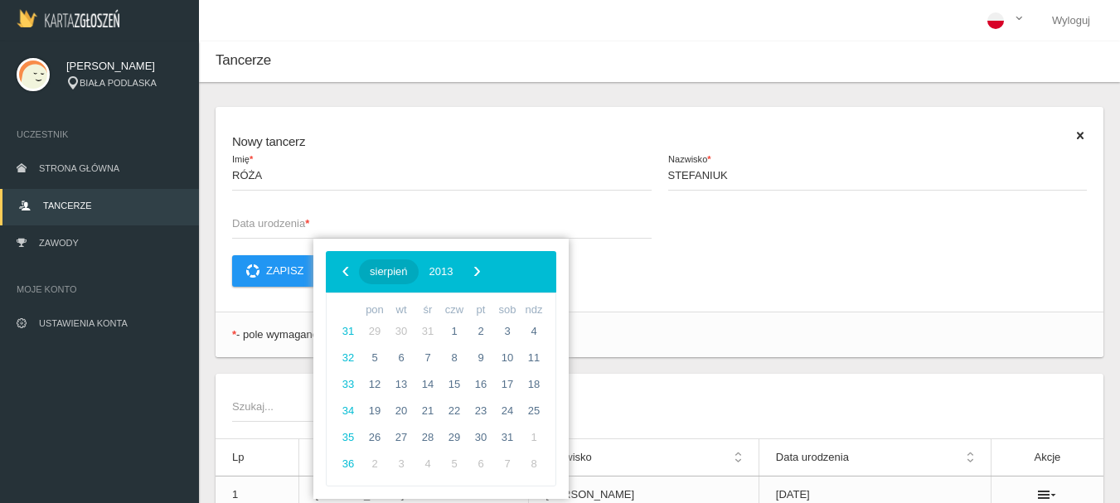
click at [408, 270] on span "sierpień" at bounding box center [389, 271] width 38 height 12
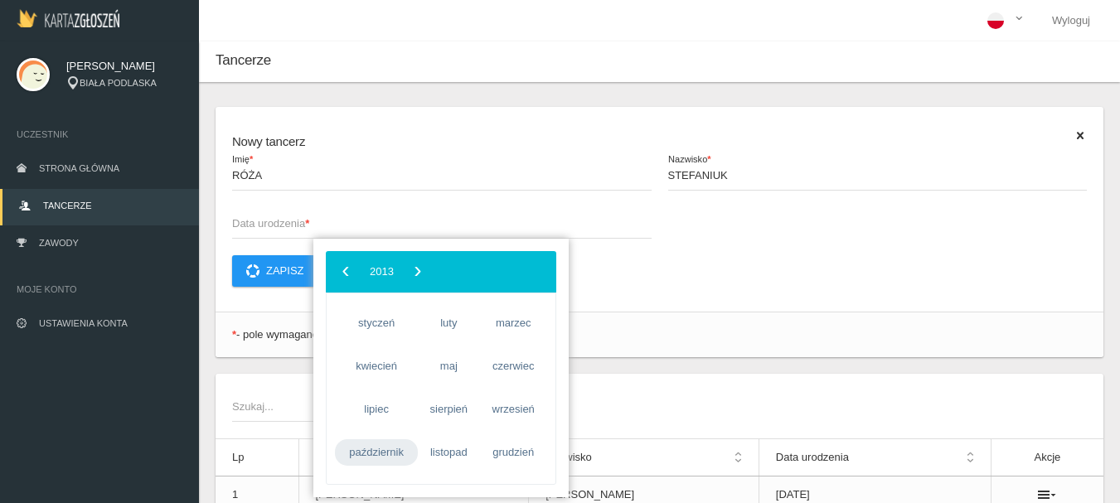
click at [371, 453] on span "październik" at bounding box center [376, 452] width 83 height 27
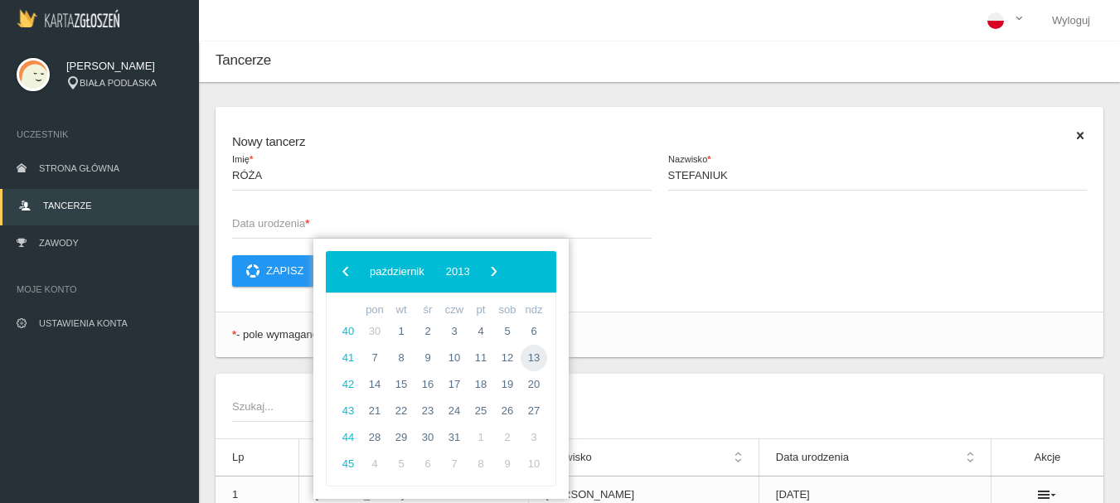
click at [531, 359] on span "13" at bounding box center [534, 358] width 27 height 27
type input "[DATE]"
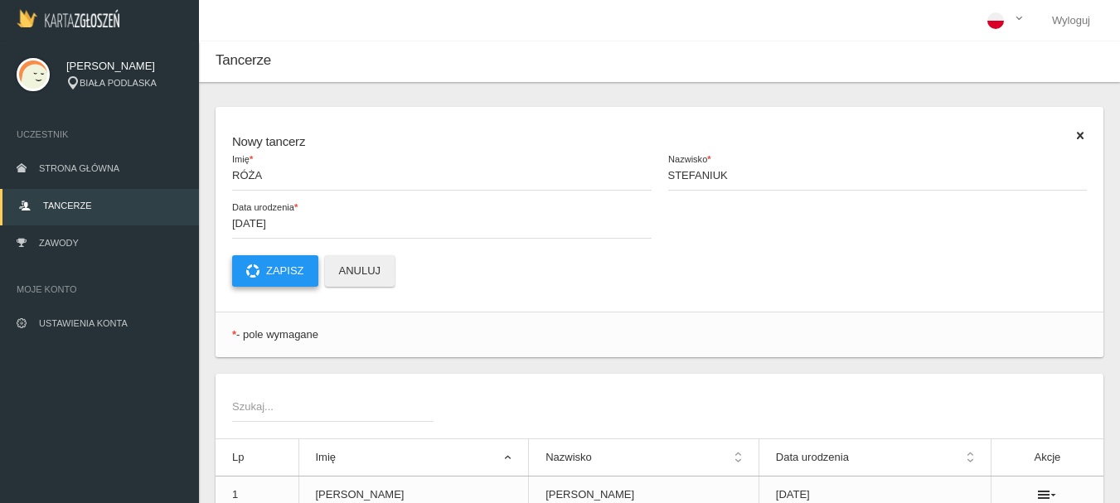
click at [306, 266] on button "Zapisz" at bounding box center [275, 270] width 86 height 31
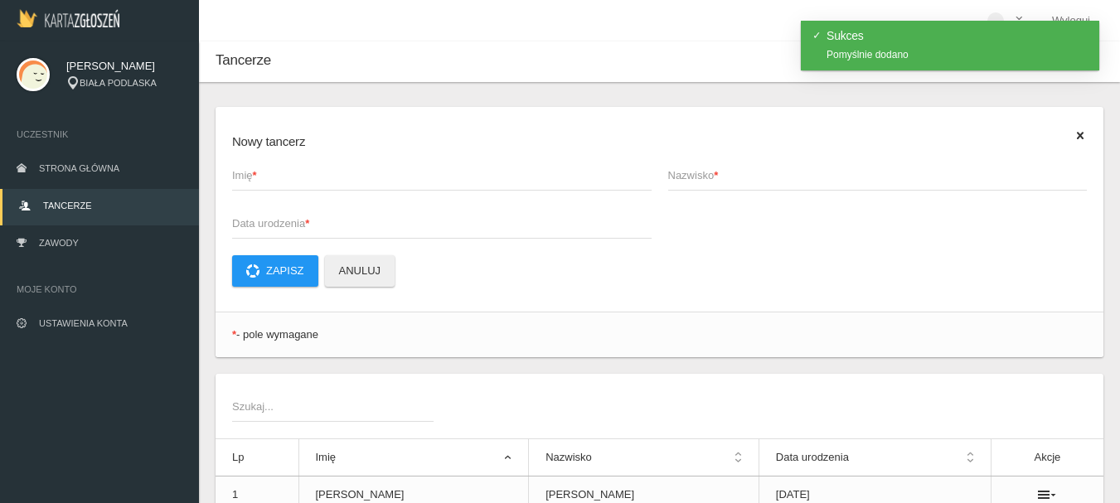
click at [263, 172] on span "Imię *" at bounding box center [433, 175] width 403 height 17
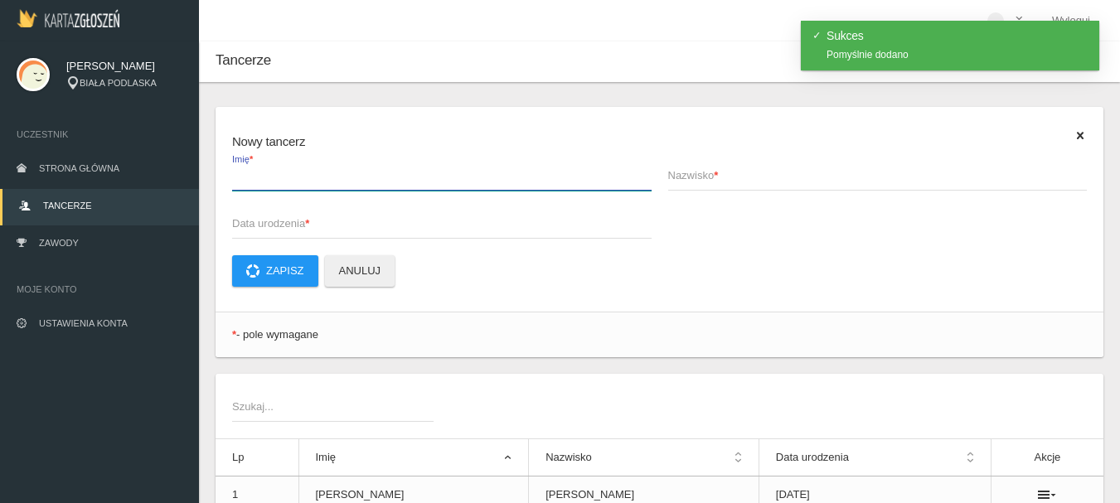
click at [263, 172] on input "Imię *" at bounding box center [441, 174] width 419 height 31
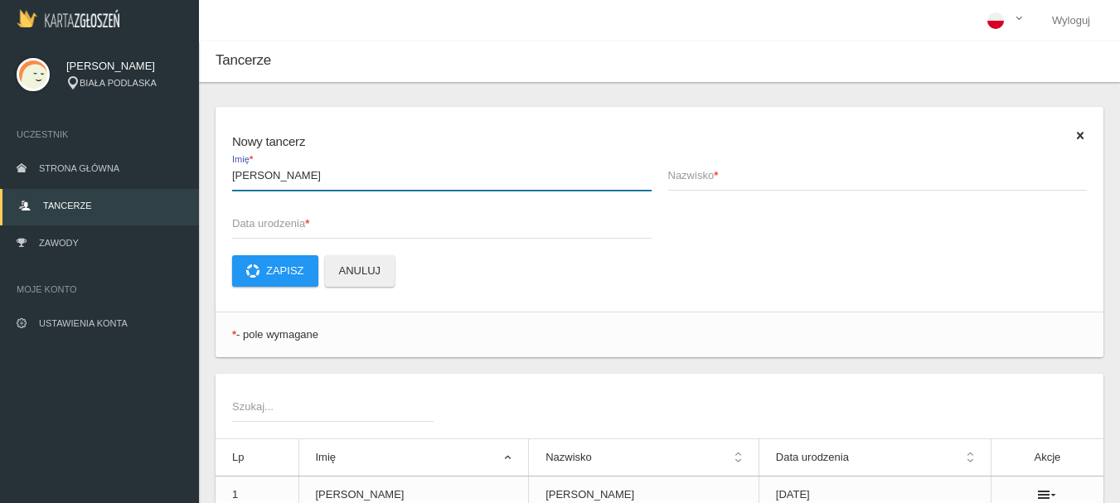
type input "[PERSON_NAME]"
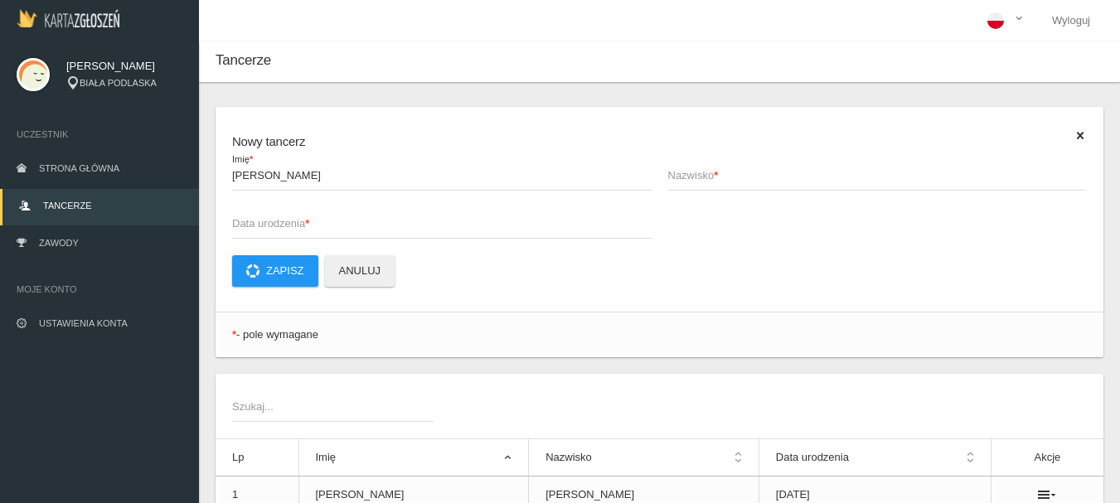
click at [708, 172] on span "Nazwisko *" at bounding box center [869, 175] width 403 height 17
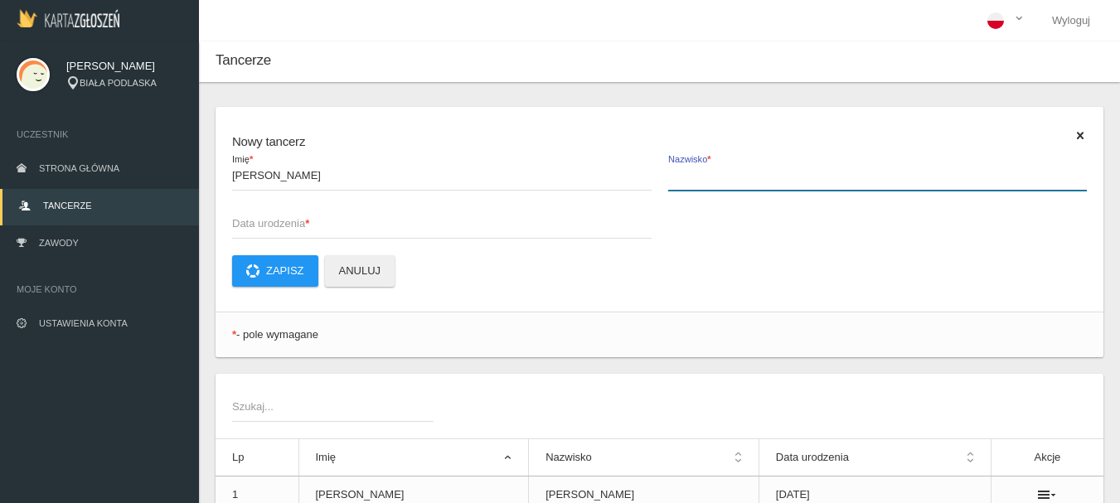
click at [708, 172] on input "Nazwisko *" at bounding box center [877, 174] width 419 height 31
type input "[PERSON_NAME]"
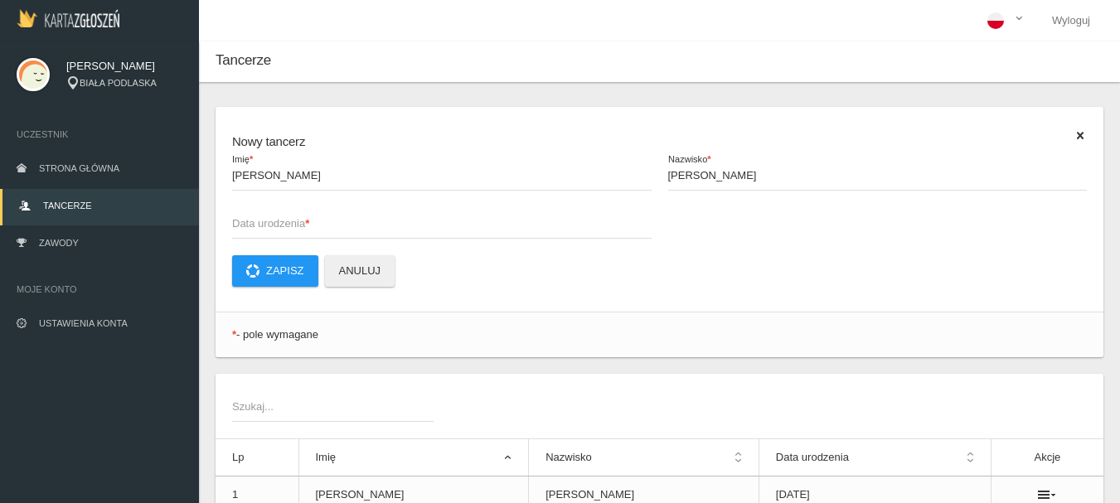
click at [240, 225] on span "Data urodzenia *" at bounding box center [433, 223] width 403 height 17
click at [240, 225] on input "Data urodzenia *" at bounding box center [441, 222] width 419 height 31
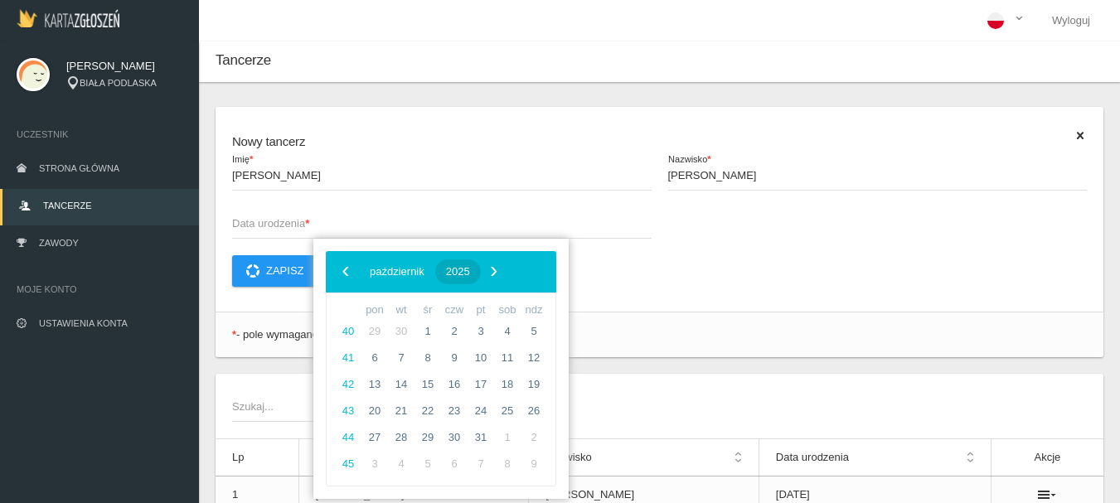
click at [470, 267] on span "2025" at bounding box center [458, 271] width 24 height 12
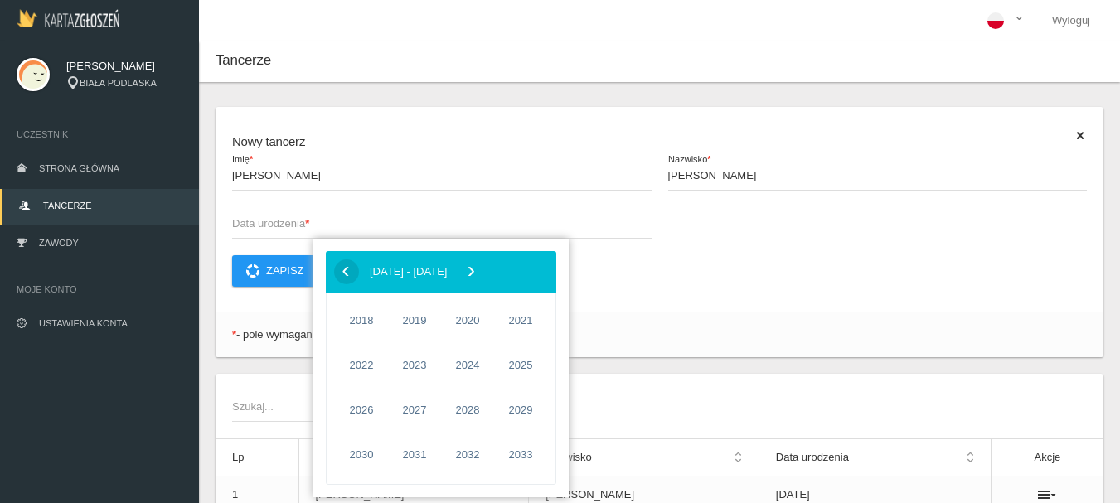
click at [351, 275] on span "‹" at bounding box center [345, 271] width 25 height 25
click at [370, 457] on span "2014" at bounding box center [361, 455] width 38 height 38
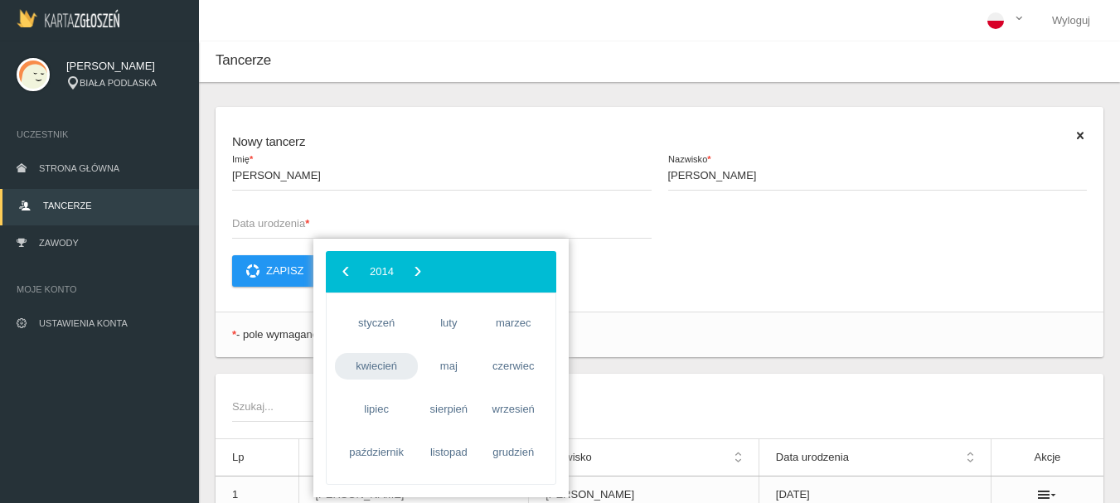
click at [375, 372] on span "kwiecień" at bounding box center [376, 366] width 83 height 27
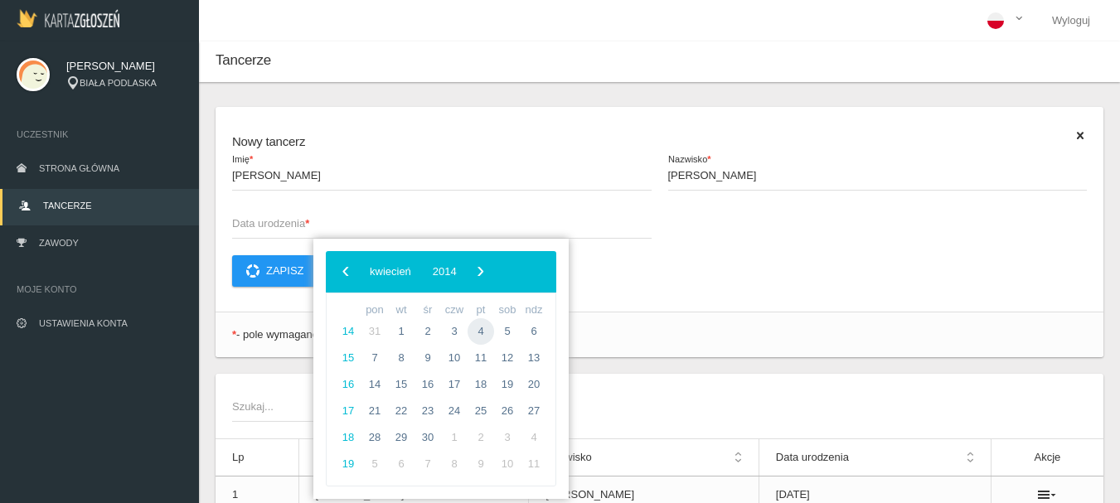
click at [481, 333] on span "4" at bounding box center [480, 331] width 27 height 27
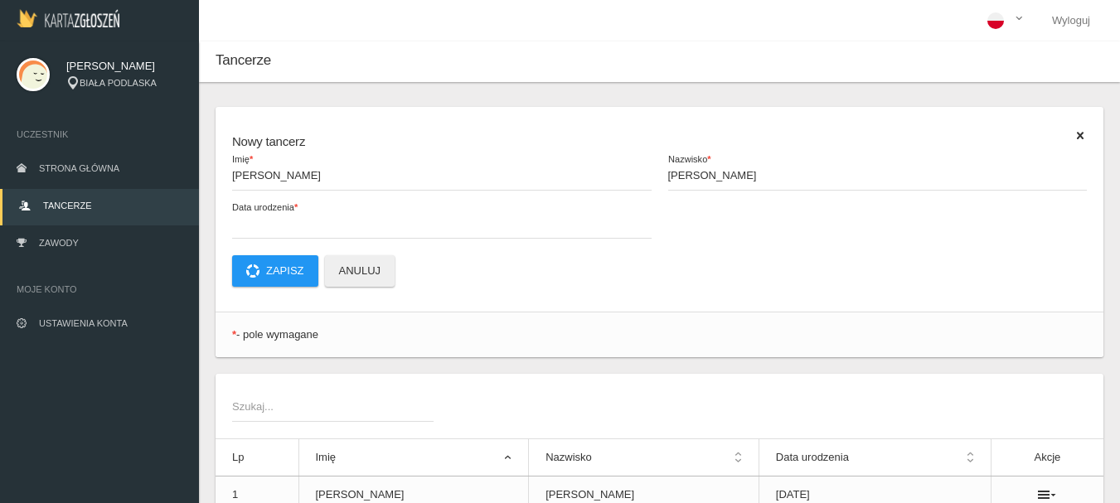
type input "[DATE]"
click at [269, 270] on button "Zapisz" at bounding box center [275, 270] width 86 height 31
click at [254, 175] on span "Imię *" at bounding box center [433, 175] width 403 height 17
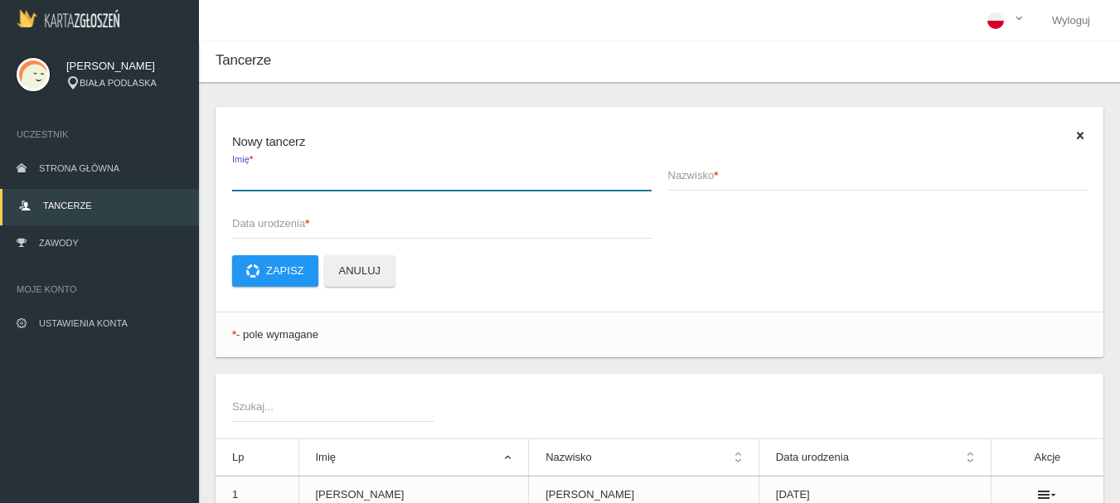
click at [254, 175] on input "Imię *" at bounding box center [441, 174] width 419 height 31
type input "HIACYNTA"
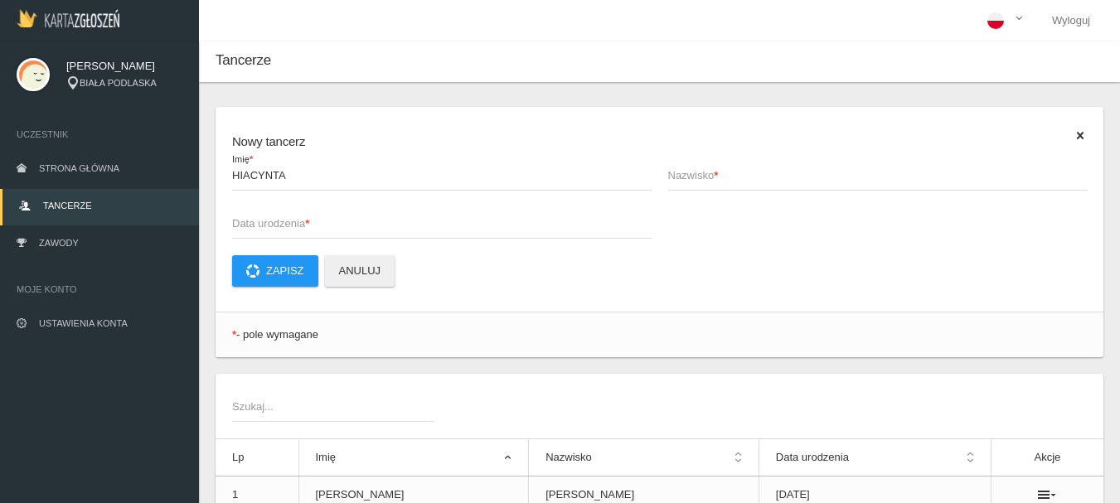
click at [685, 180] on span "Nazwisko *" at bounding box center [869, 175] width 403 height 17
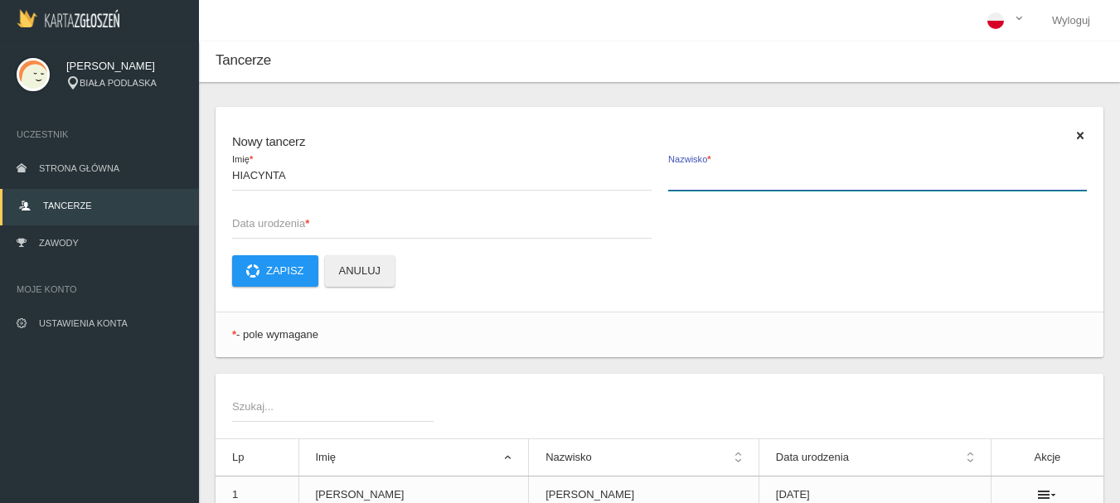
click at [685, 180] on input "Nazwisko *" at bounding box center [877, 174] width 419 height 31
type input "[PERSON_NAME]"
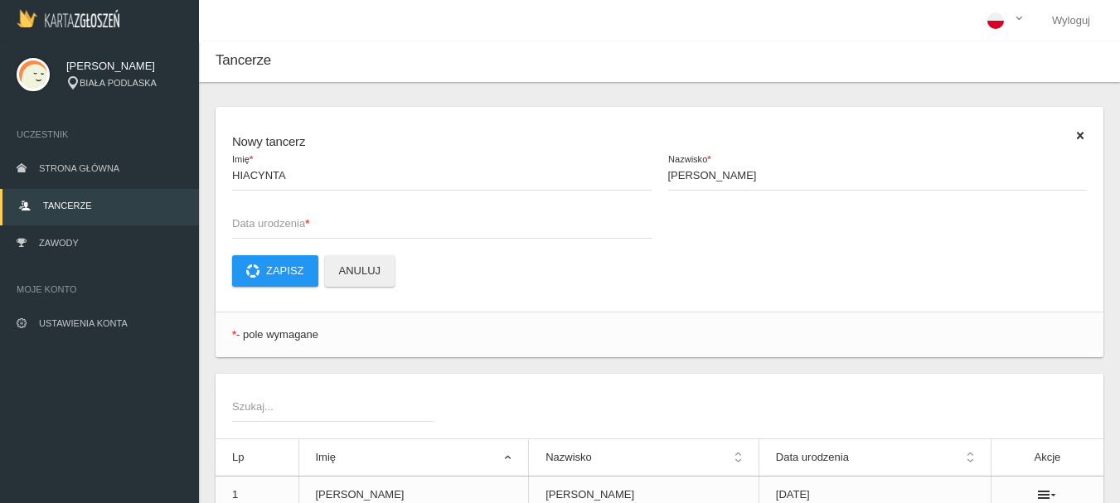
click at [247, 226] on span "Data urodzenia *" at bounding box center [433, 223] width 403 height 17
click at [247, 226] on input "Data urodzenia *" at bounding box center [441, 222] width 419 height 31
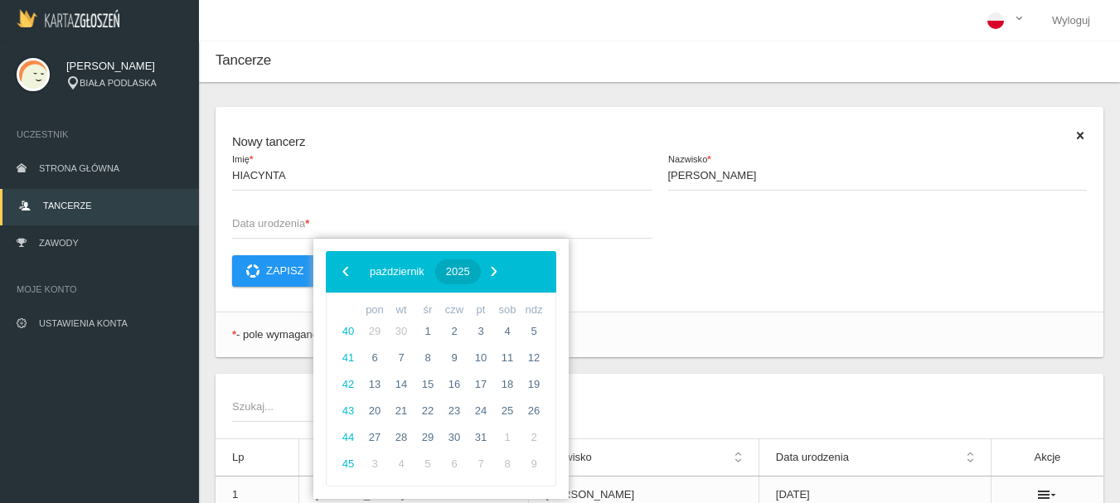
click at [470, 270] on span "2025" at bounding box center [458, 271] width 24 height 12
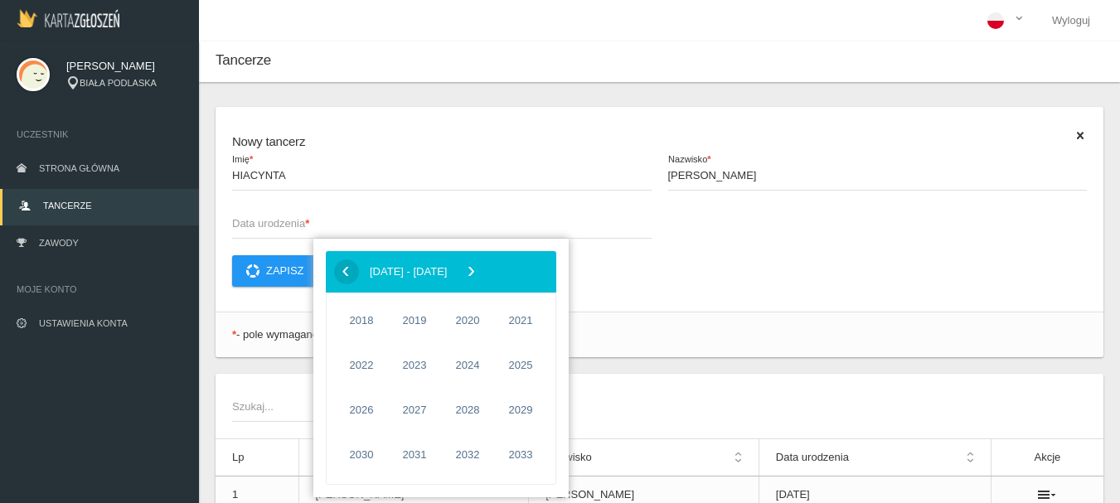
click at [347, 276] on span "‹" at bounding box center [345, 271] width 25 height 25
click at [523, 458] on span "2017" at bounding box center [520, 455] width 38 height 38
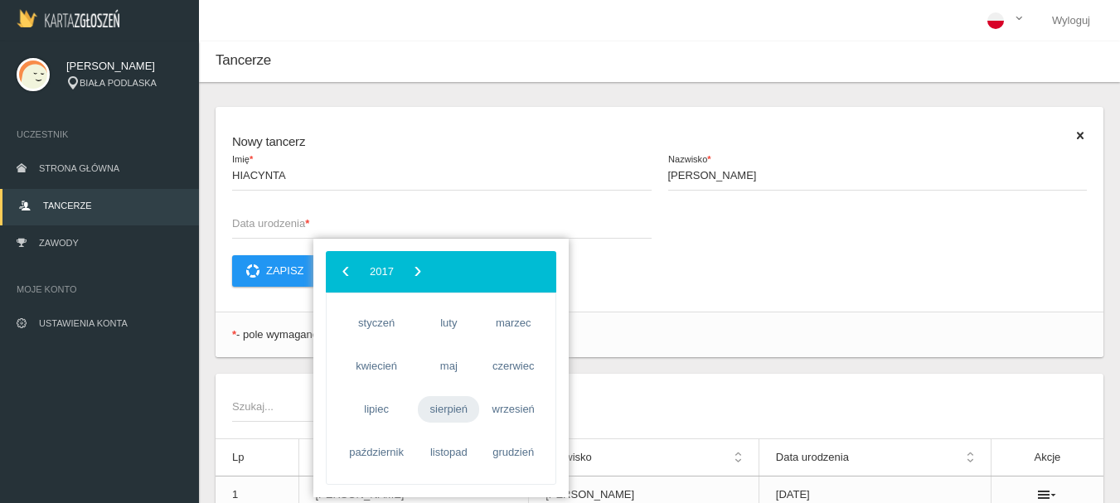
click at [462, 409] on span "sierpień" at bounding box center [448, 409] width 61 height 27
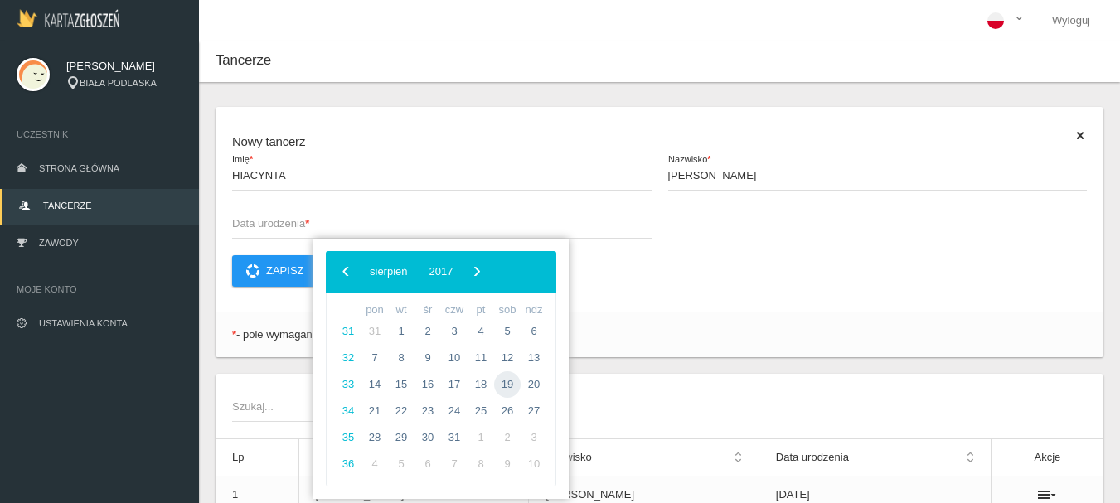
click at [507, 387] on span "19" at bounding box center [507, 384] width 27 height 27
type input "[DATE]"
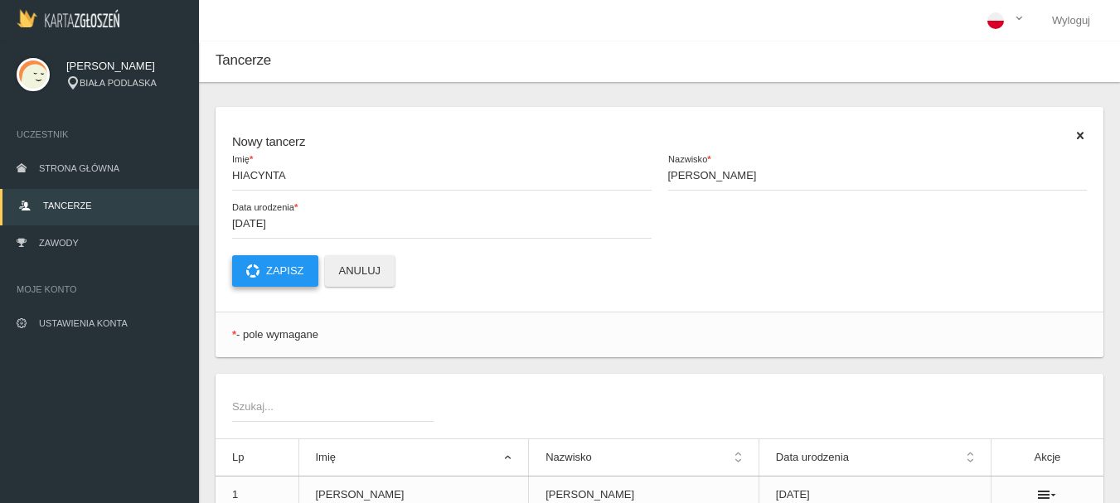
click at [273, 263] on button "Zapisz" at bounding box center [275, 270] width 86 height 31
click at [249, 172] on span "Imię *" at bounding box center [433, 175] width 403 height 17
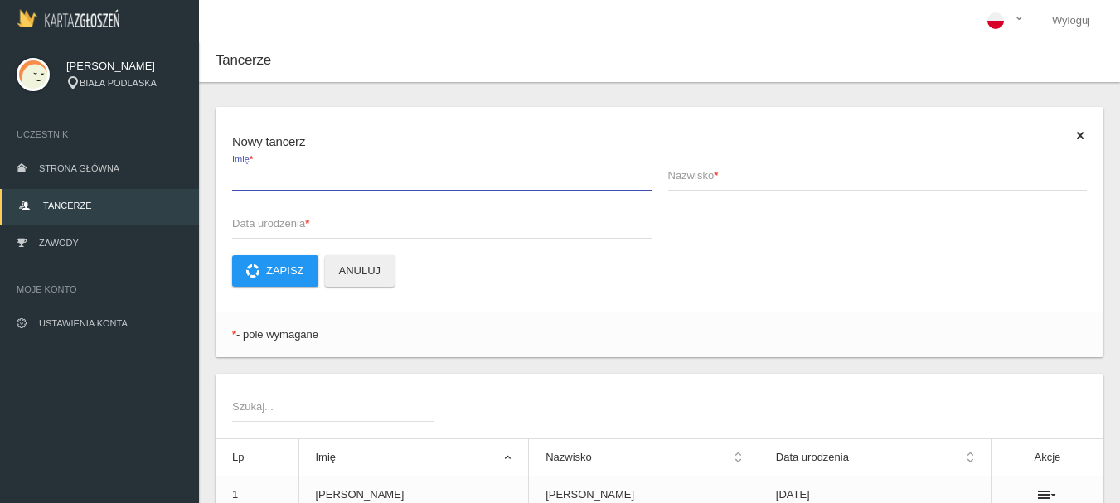
click at [249, 172] on input "Imię *" at bounding box center [441, 174] width 419 height 31
type input "[PERSON_NAME]"
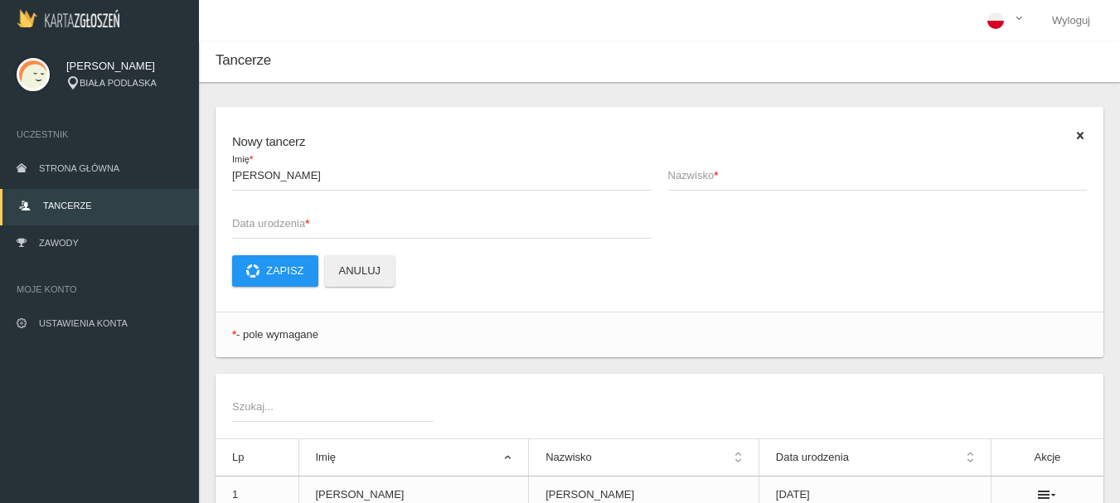
click at [693, 179] on span "Nazwisko *" at bounding box center [869, 175] width 403 height 17
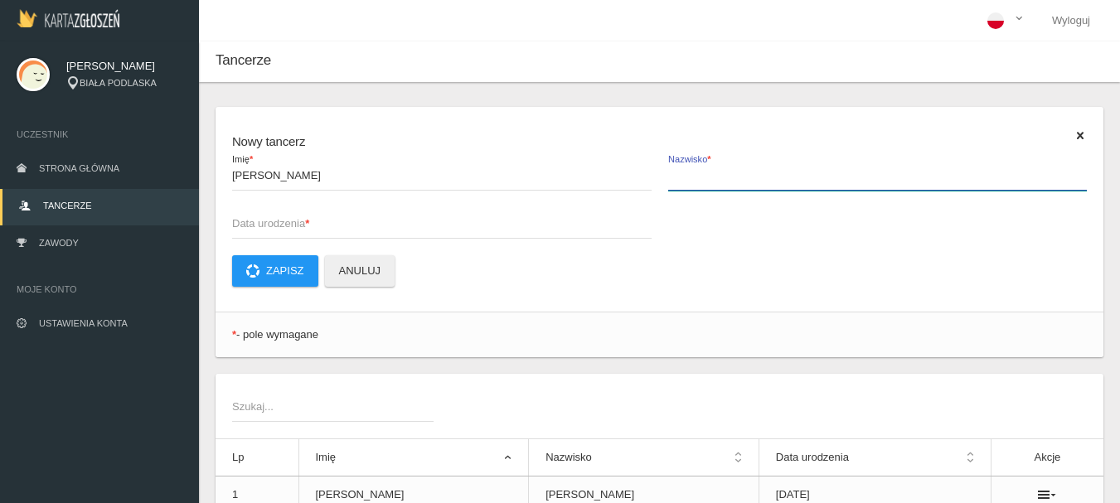
click at [693, 179] on input "Nazwisko *" at bounding box center [877, 174] width 419 height 31
type input "[PERSON_NAME]"
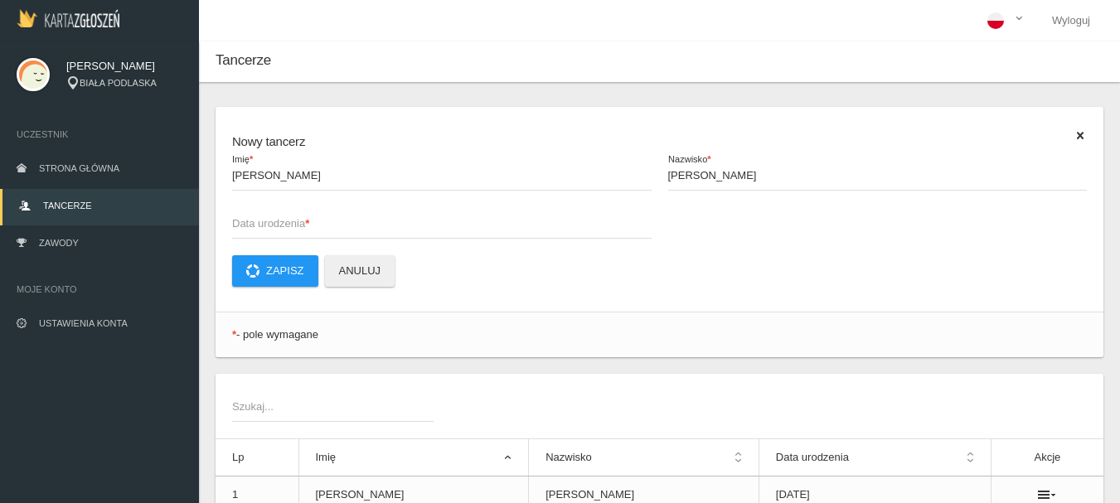
click at [261, 226] on span "Data urodzenia *" at bounding box center [433, 223] width 403 height 17
click at [261, 226] on input "Data urodzenia *" at bounding box center [441, 222] width 419 height 31
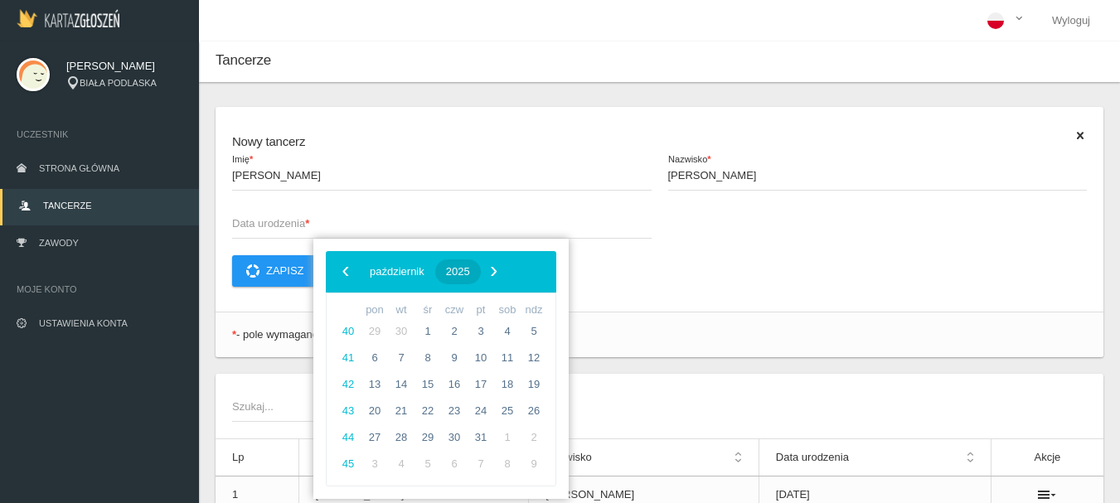
click at [470, 265] on span "2025" at bounding box center [458, 271] width 24 height 12
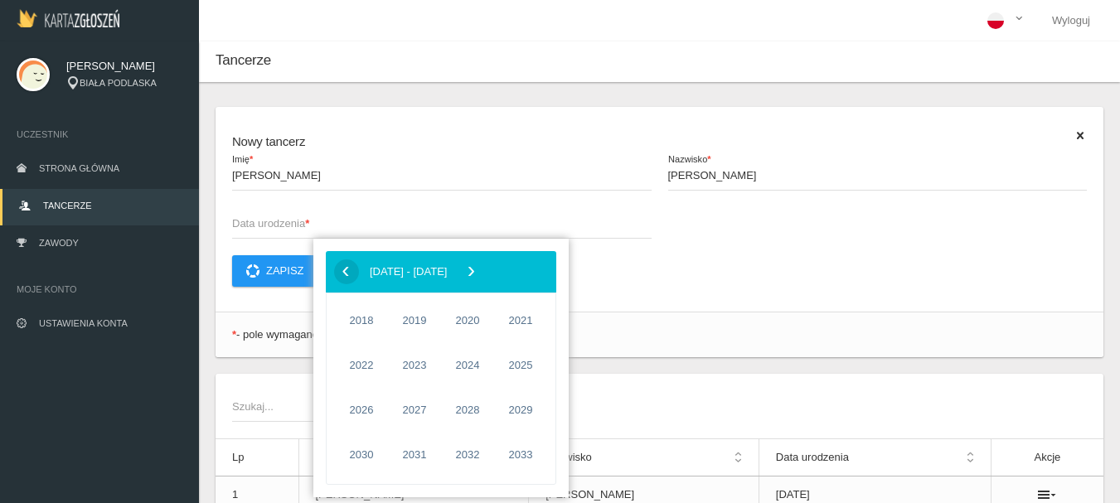
click at [342, 273] on span "‹" at bounding box center [345, 271] width 25 height 25
click at [519, 414] on span "2013" at bounding box center [520, 410] width 38 height 38
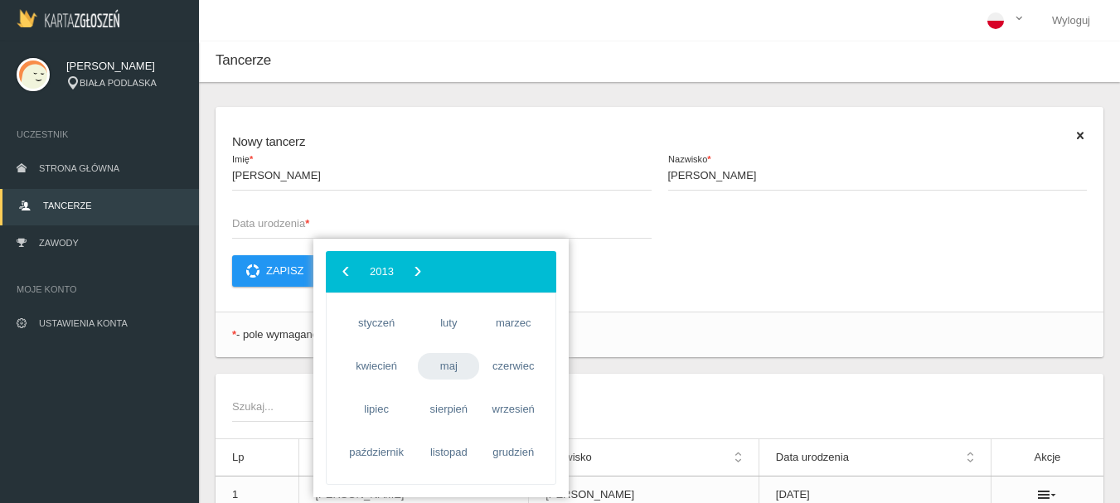
click at [460, 373] on span "maj" at bounding box center [448, 366] width 61 height 27
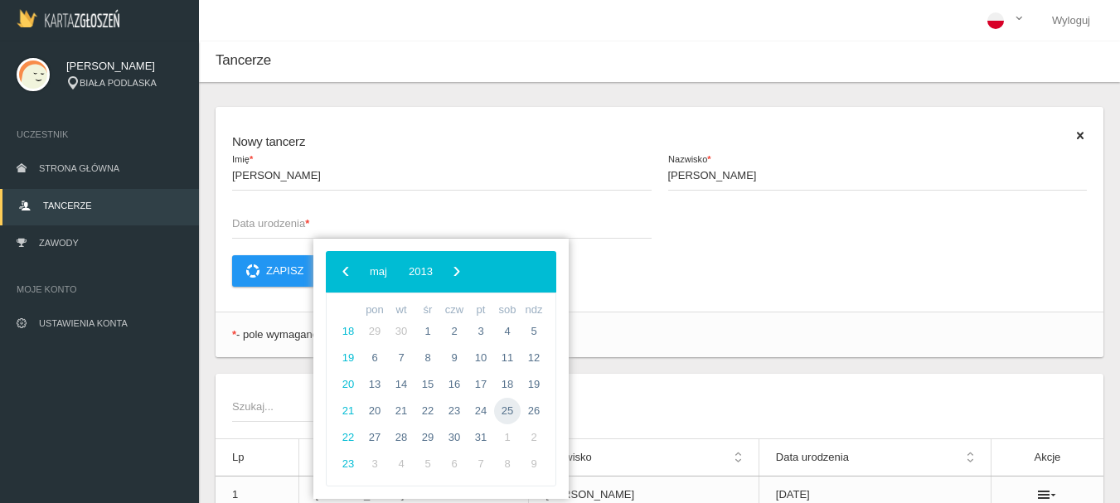
click at [508, 410] on span "25" at bounding box center [507, 411] width 27 height 27
type input "[DATE]"
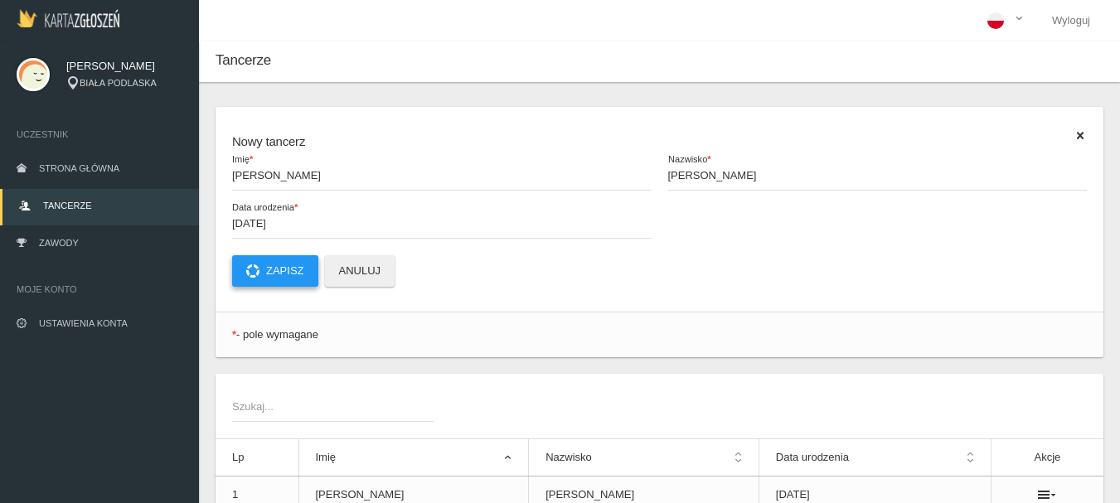
click at [298, 271] on button "Zapisz" at bounding box center [275, 270] width 86 height 31
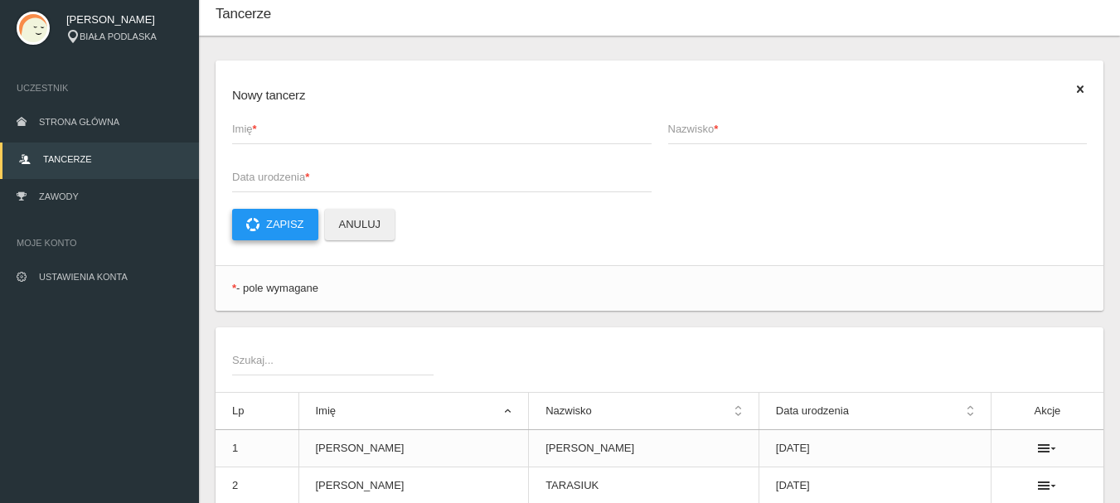
scroll to position [83, 0]
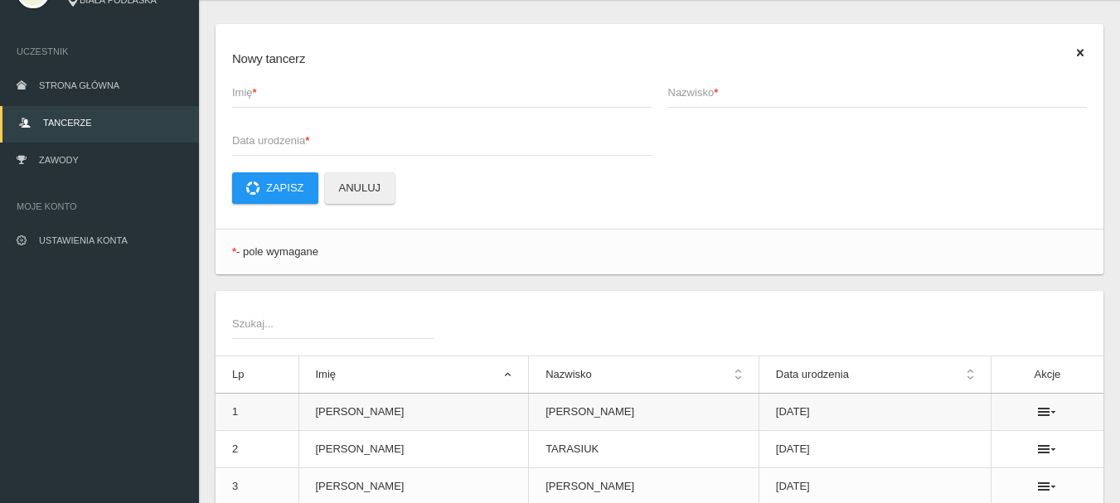
click at [1034, 419] on ul at bounding box center [1047, 411] width 79 height 13
click at [1038, 417] on icon at bounding box center [1047, 411] width 18 height 13
click at [1034, 410] on ul at bounding box center [1047, 411] width 79 height 13
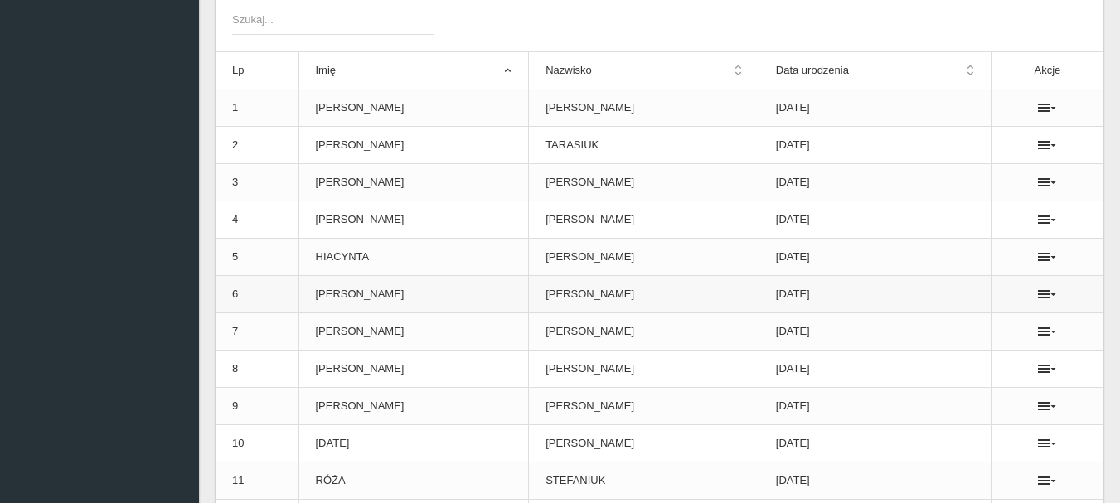
scroll to position [0, 0]
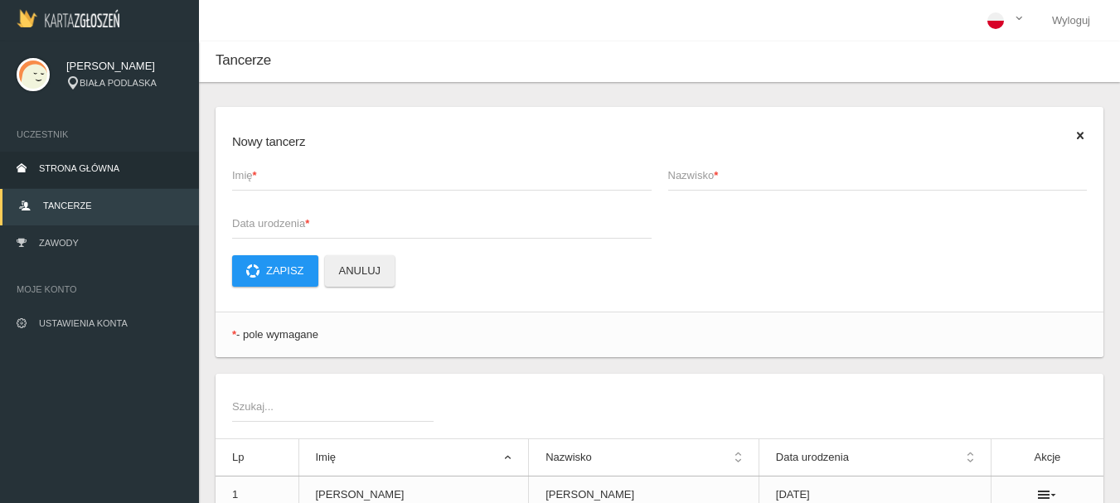
click at [56, 172] on span "Strona główna" at bounding box center [79, 168] width 80 height 10
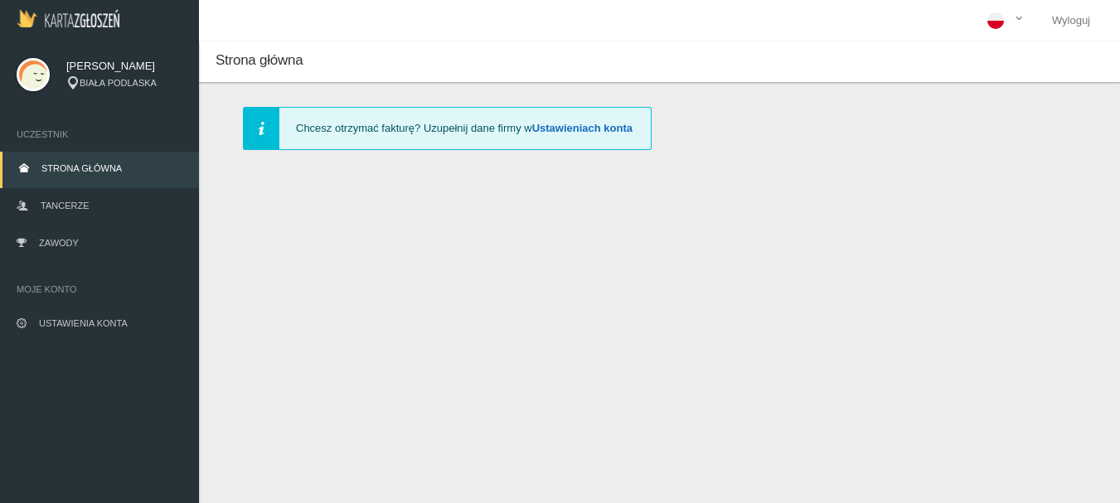
click at [552, 127] on link "Ustawieniach konta" at bounding box center [582, 128] width 100 height 12
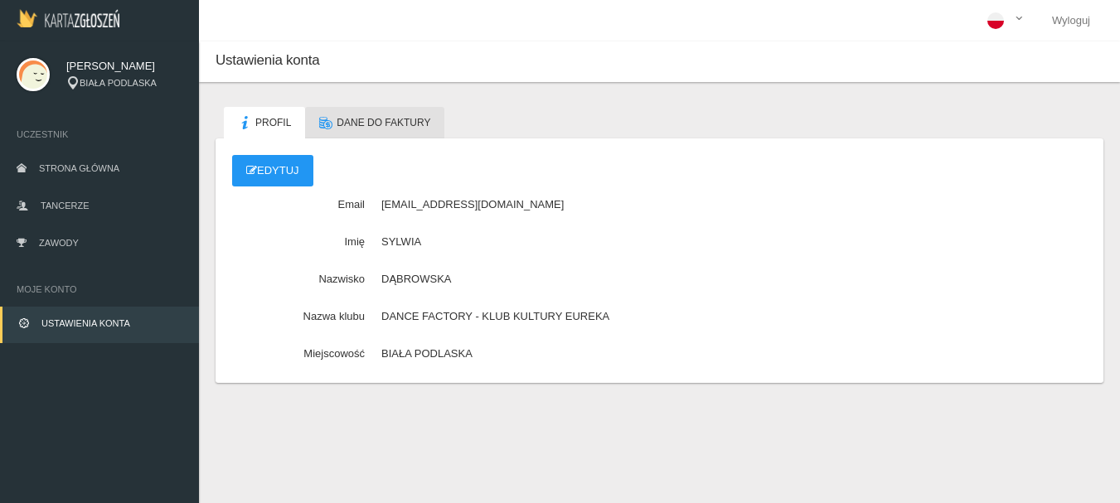
click at [413, 114] on link "Dane do faktury" at bounding box center [374, 122] width 139 height 31
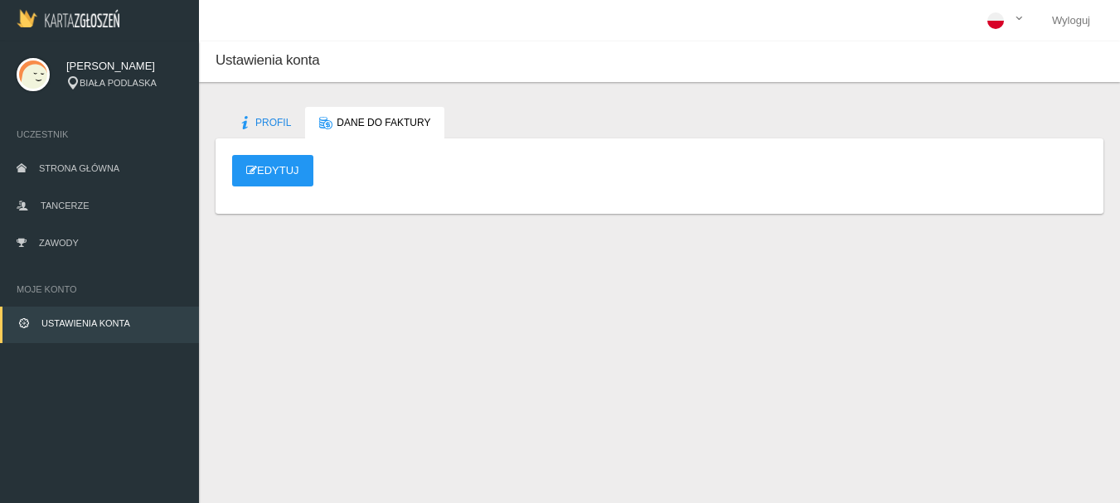
click at [351, 119] on span "Dane do faktury" at bounding box center [384, 123] width 94 height 12
click at [297, 157] on link "Edytuj" at bounding box center [272, 170] width 81 height 31
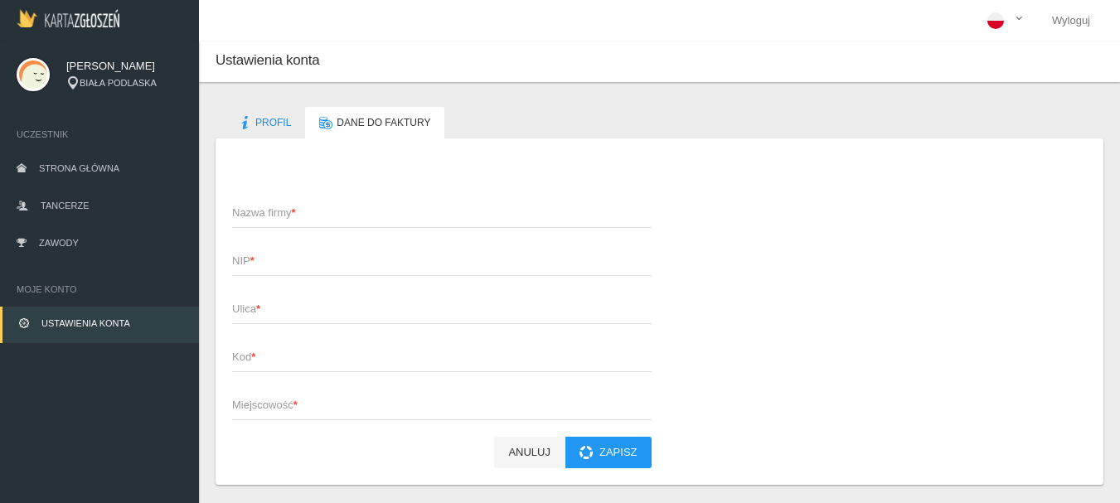
click at [264, 211] on span "Nazwa firmy *" at bounding box center [433, 213] width 403 height 17
click at [264, 211] on input "Nazwa firmy *" at bounding box center [441, 211] width 419 height 31
drag, startPoint x: 84, startPoint y: 192, endPoint x: 57, endPoint y: 194, distance: 26.6
drag, startPoint x: 57, startPoint y: 194, endPoint x: 243, endPoint y: 212, distance: 186.5
click at [243, 211] on span "Nazwa firmy *" at bounding box center [433, 213] width 403 height 17
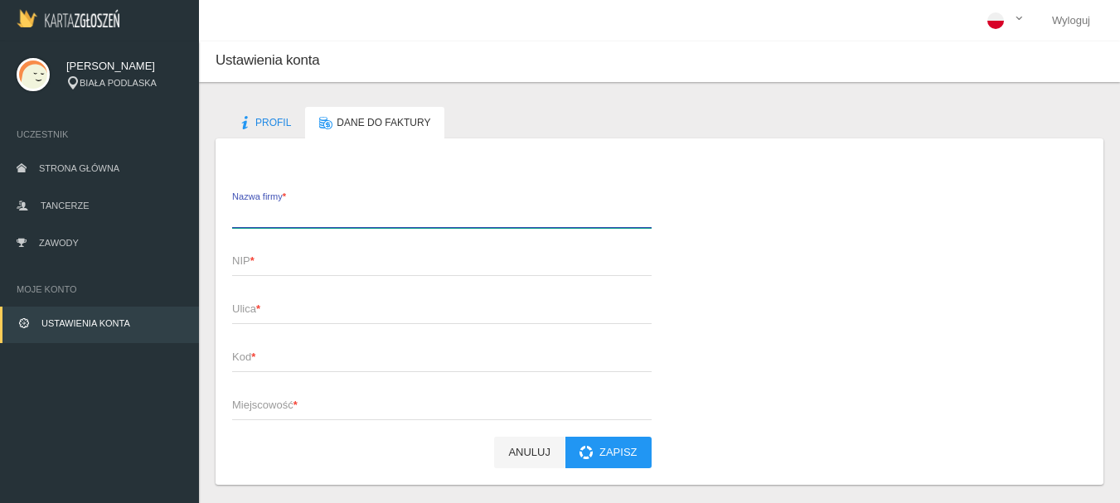
click at [243, 211] on input "Nazwa firmy *" at bounding box center [441, 211] width 419 height 31
type input "[PERSON_NAME]"
click at [269, 312] on span "Ulica *" at bounding box center [433, 309] width 403 height 17
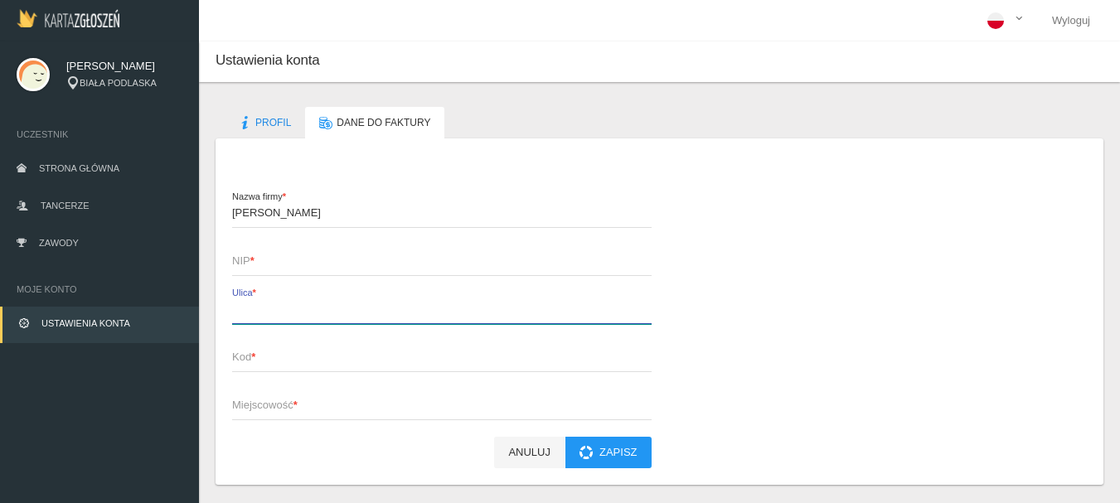
click at [269, 312] on input "Ulica *" at bounding box center [441, 308] width 419 height 31
type input "HOLA 33C"
click at [238, 354] on span "Kod *" at bounding box center [433, 357] width 403 height 17
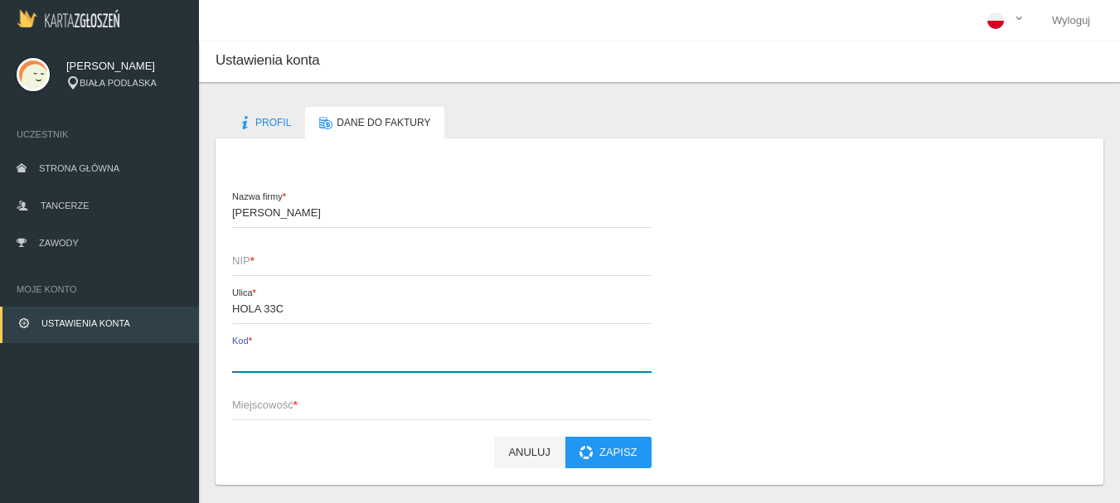
click at [238, 354] on input "Kod *" at bounding box center [441, 356] width 419 height 31
type input "21-500"
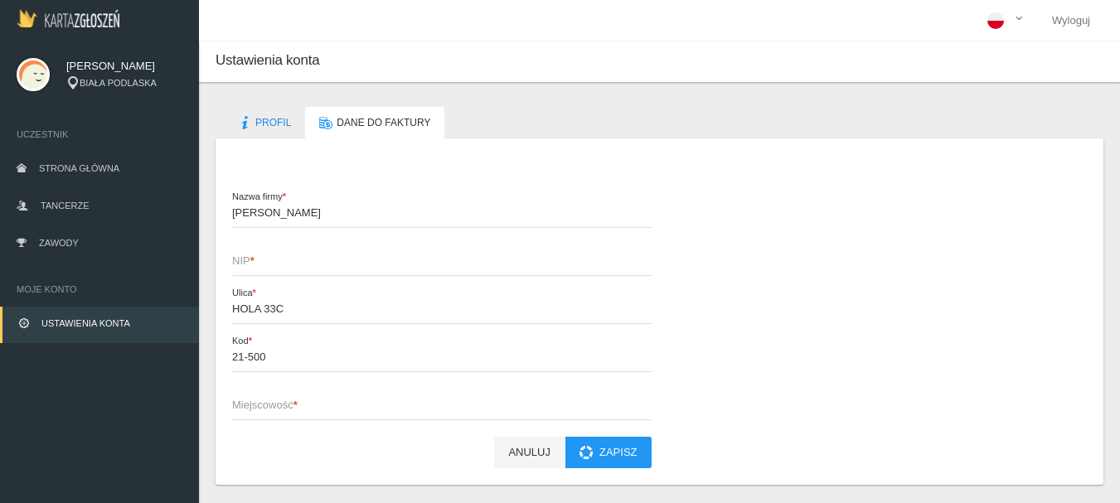
click at [254, 408] on span "Miejscowość *" at bounding box center [433, 405] width 403 height 17
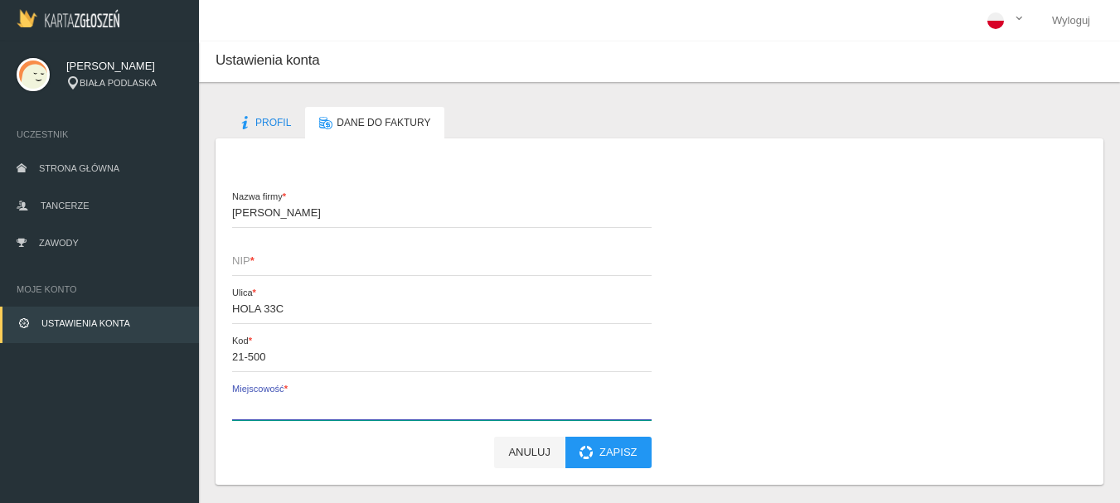
click at [254, 408] on input "Miejscowość *" at bounding box center [441, 404] width 419 height 31
type input "BIAŁA PODLASKA"
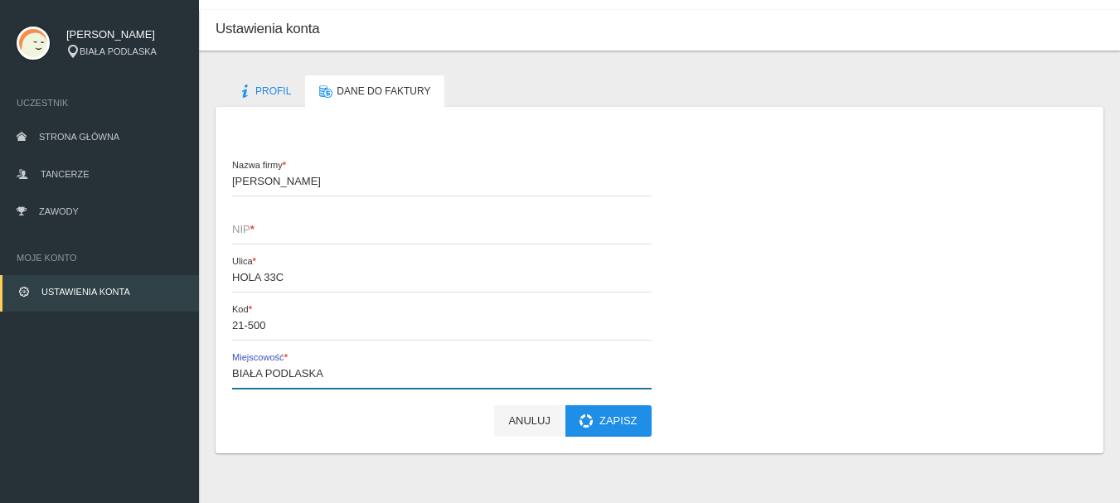
scroll to position [48, 0]
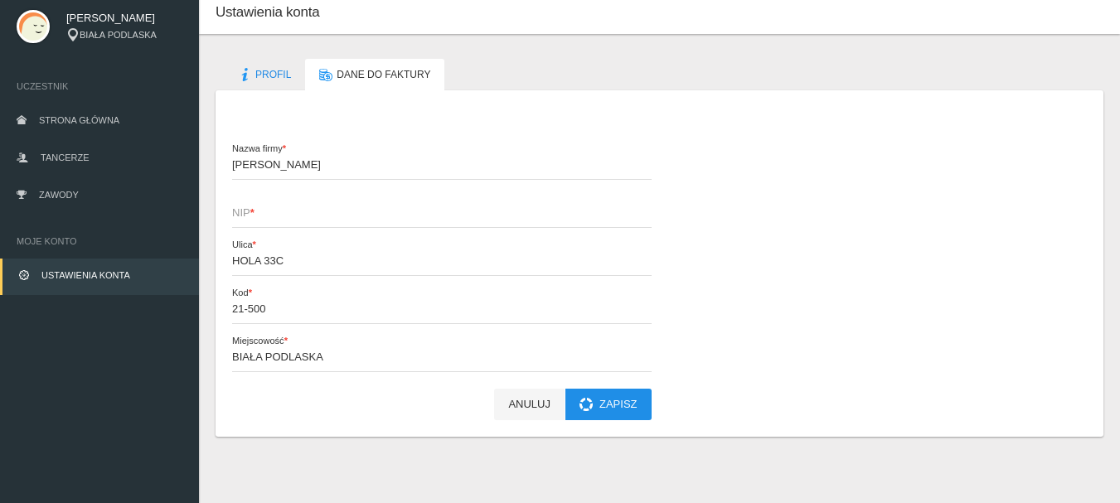
click at [612, 409] on button "Zapisz" at bounding box center [608, 404] width 86 height 31
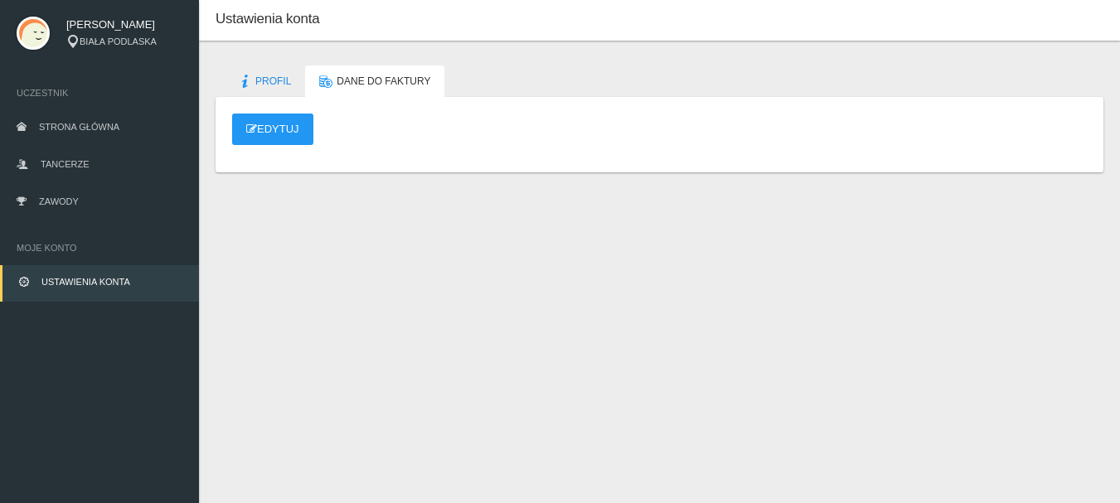
scroll to position [41, 0]
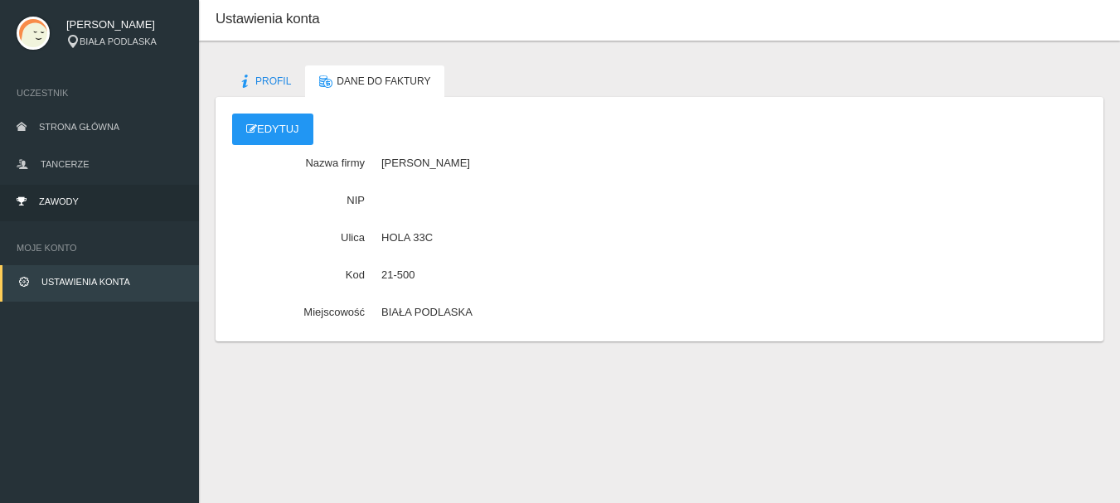
click at [49, 195] on link "Zawody" at bounding box center [99, 203] width 199 height 36
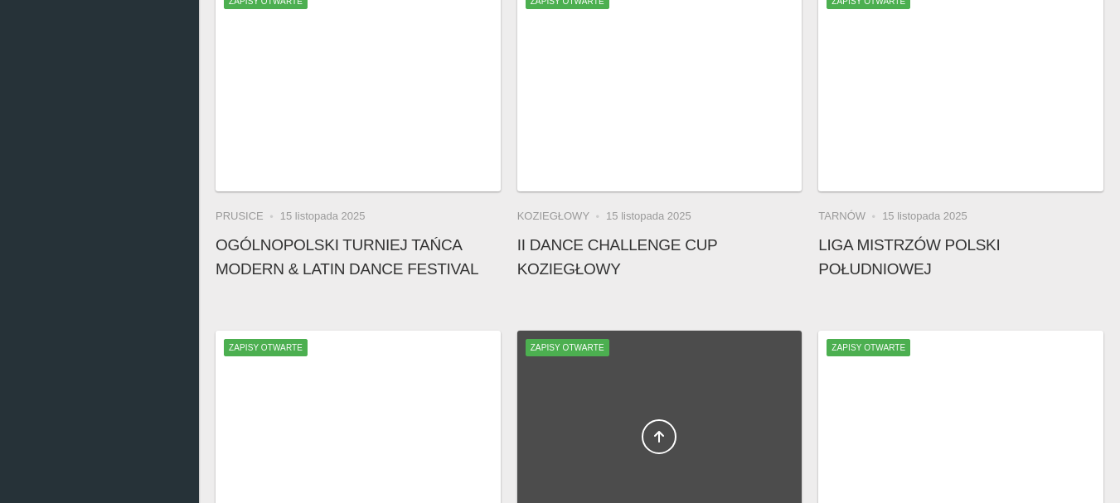
scroll to position [704, 0]
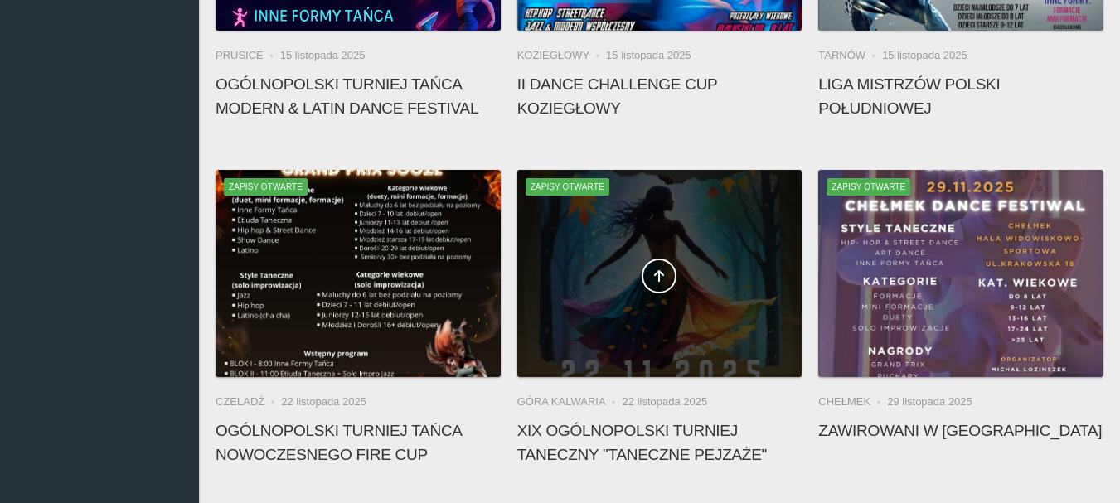
click at [571, 186] on span "Zapisy otwarte" at bounding box center [567, 186] width 84 height 17
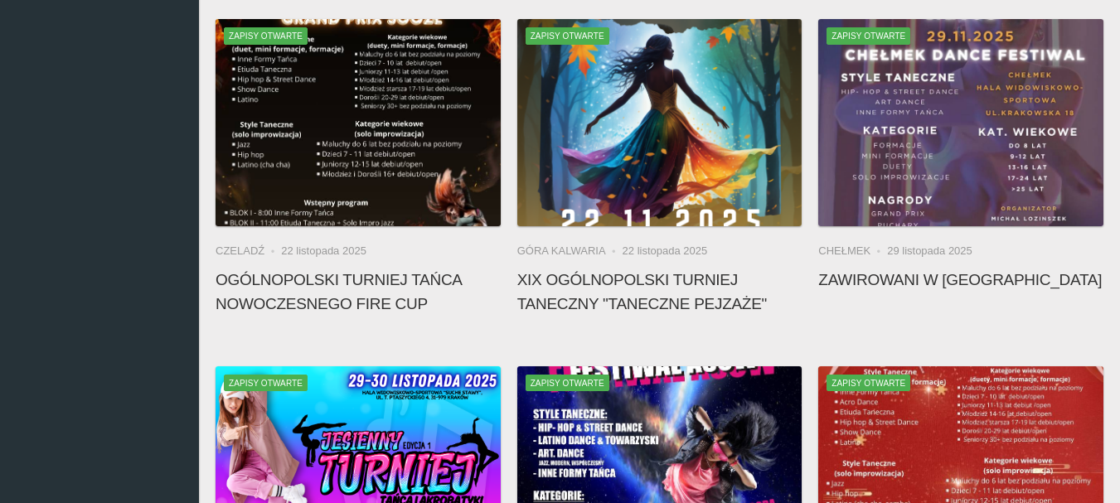
scroll to position [870, 0]
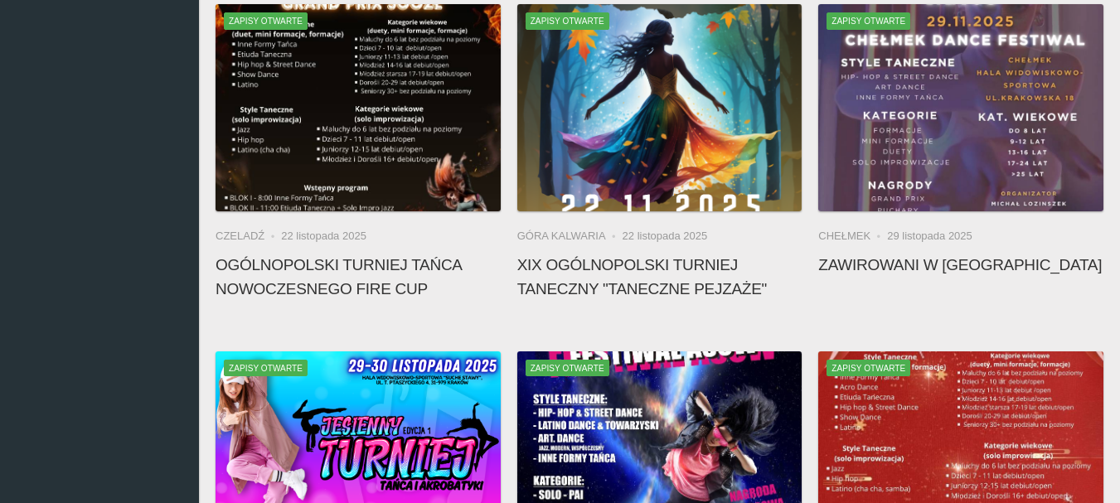
click at [602, 268] on h4 "XIX Ogólnopolski Turniej Taneczny "Taneczne Pejzaże"" at bounding box center [659, 277] width 285 height 48
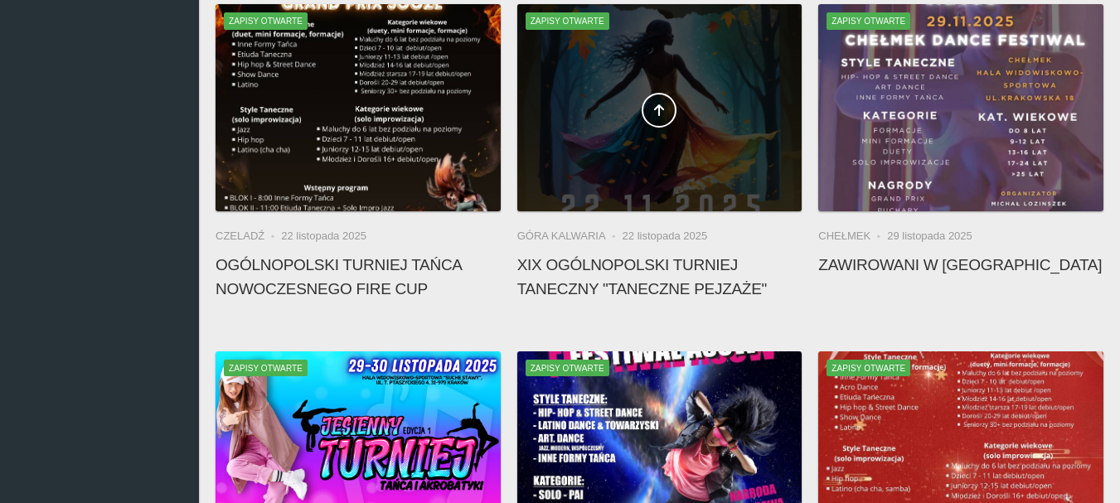
click at [599, 109] on span at bounding box center [659, 110] width 285 height 35
click at [649, 111] on link at bounding box center [659, 110] width 35 height 35
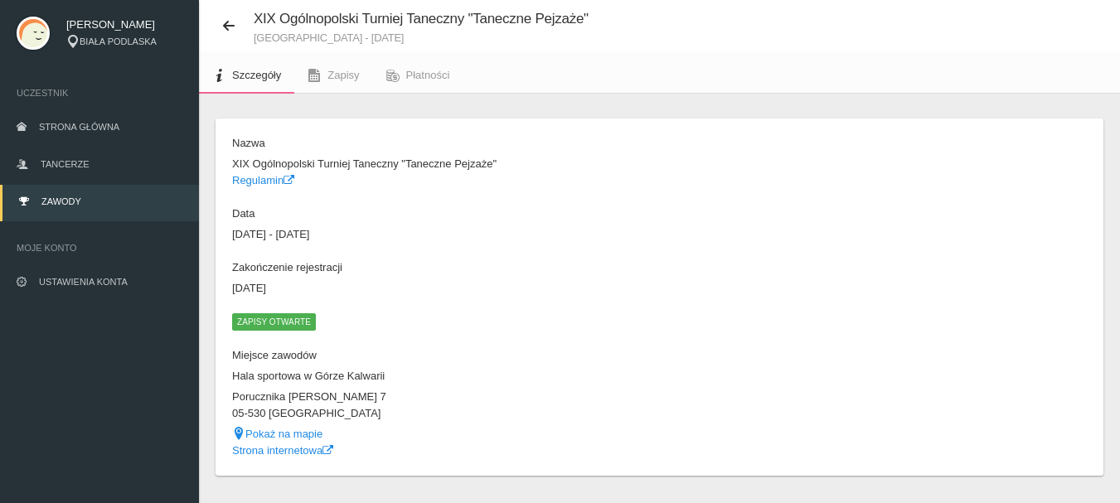
scroll to position [80, 0]
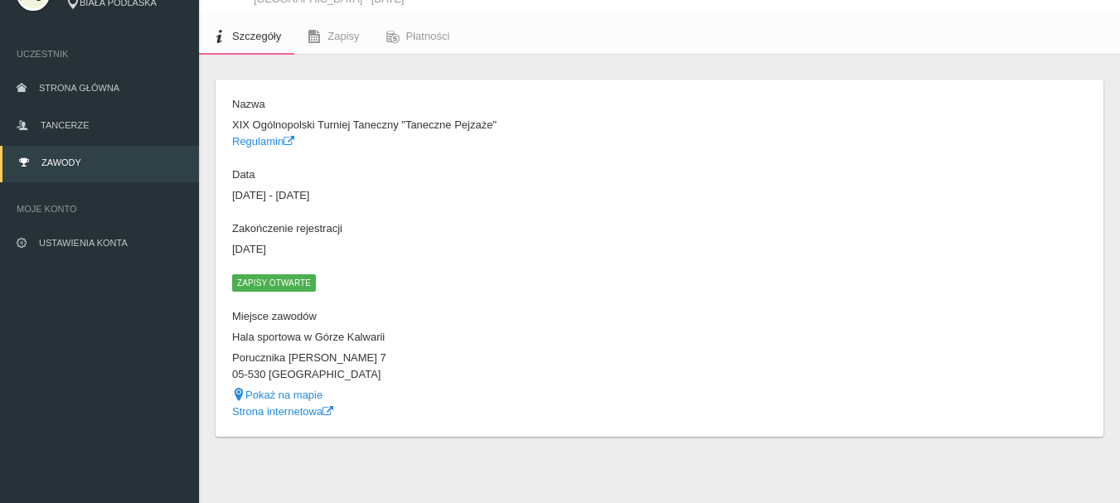
click at [261, 281] on span "Zapisy otwarte" at bounding box center [274, 282] width 84 height 17
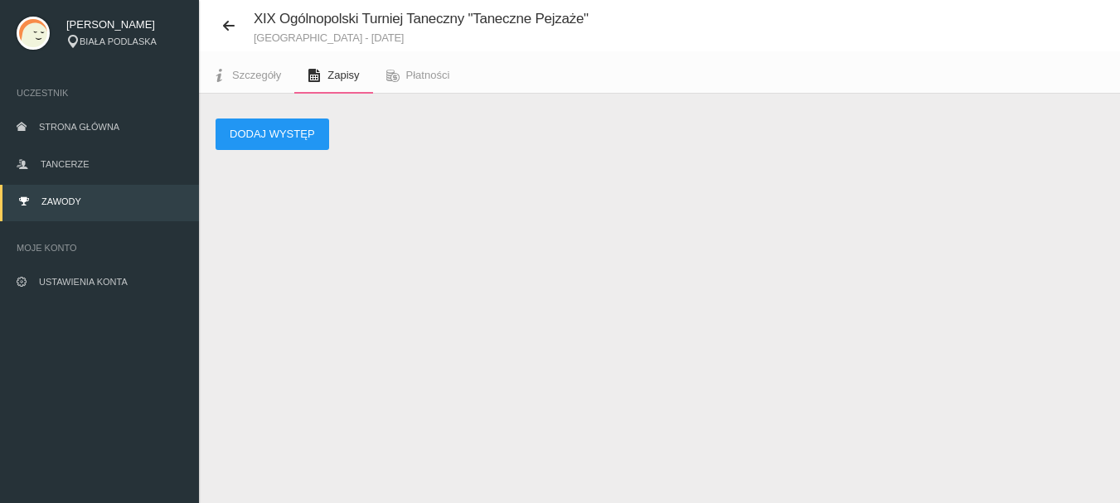
scroll to position [41, 0]
click at [256, 131] on button "Dodaj występ" at bounding box center [272, 134] width 114 height 31
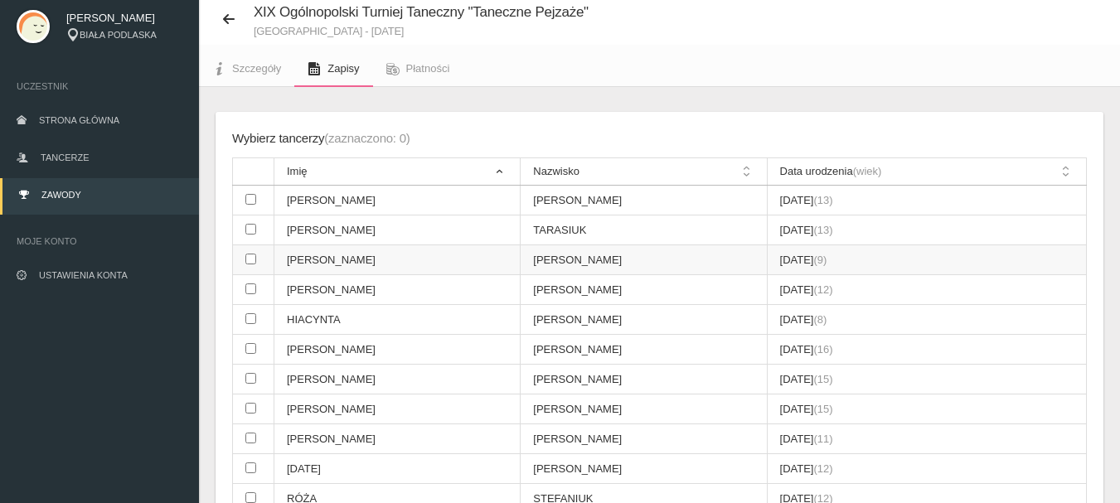
scroll to position [32, 0]
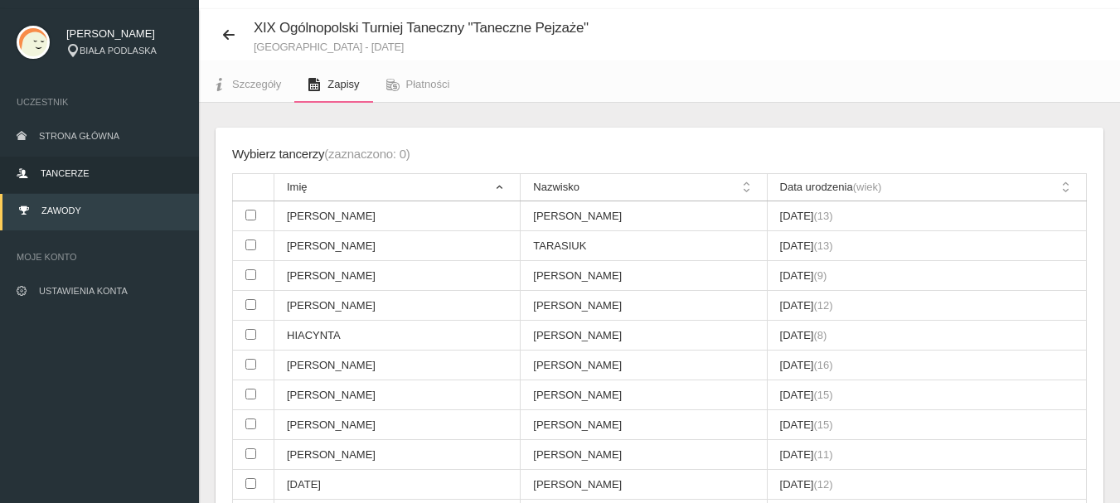
click at [78, 173] on span "Tancerze" at bounding box center [65, 173] width 48 height 10
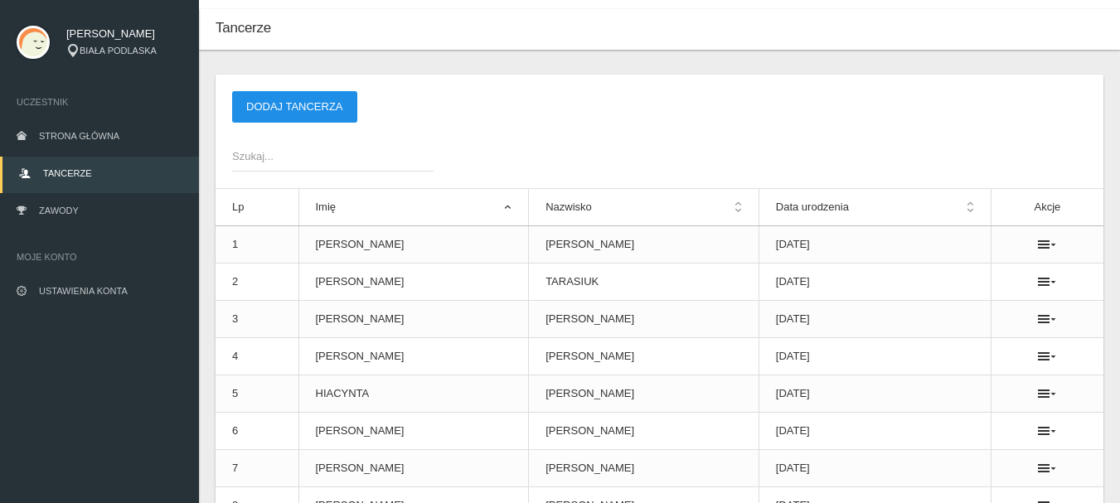
click at [283, 110] on button "Dodaj tancerza" at bounding box center [294, 106] width 125 height 31
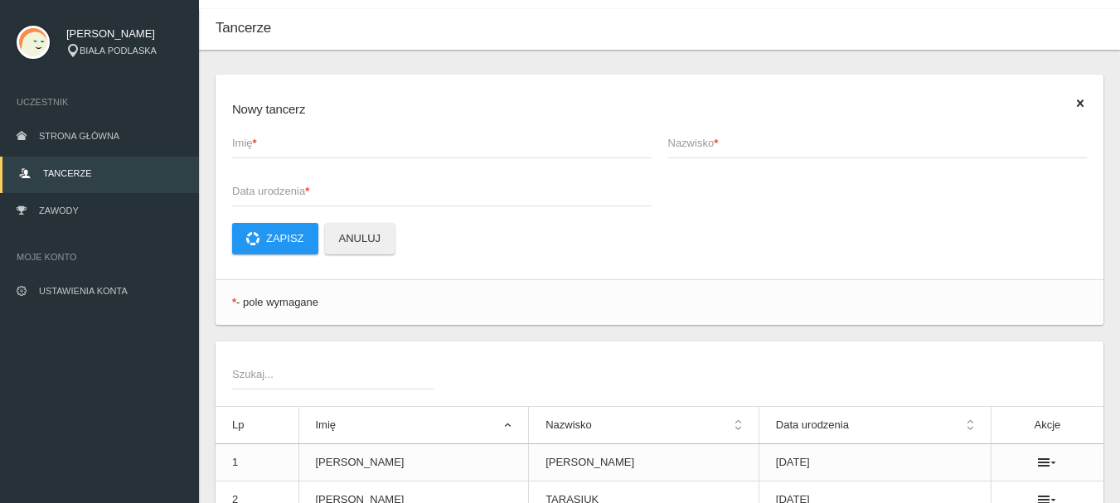
click at [277, 149] on span "Imię *" at bounding box center [433, 143] width 403 height 17
click at [277, 149] on input "Imię *" at bounding box center [441, 142] width 419 height 31
click at [59, 207] on span "Zawody" at bounding box center [59, 211] width 40 height 10
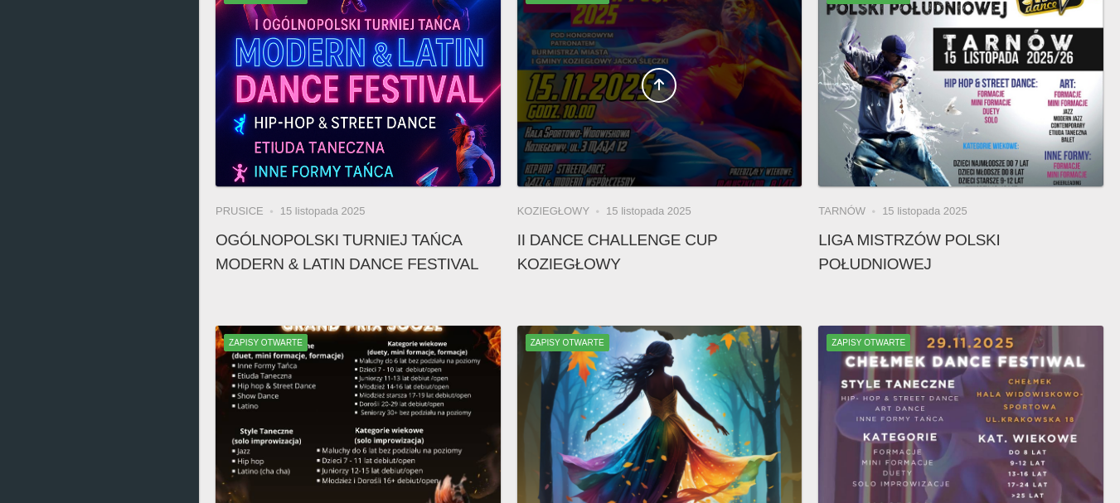
scroll to position [695, 0]
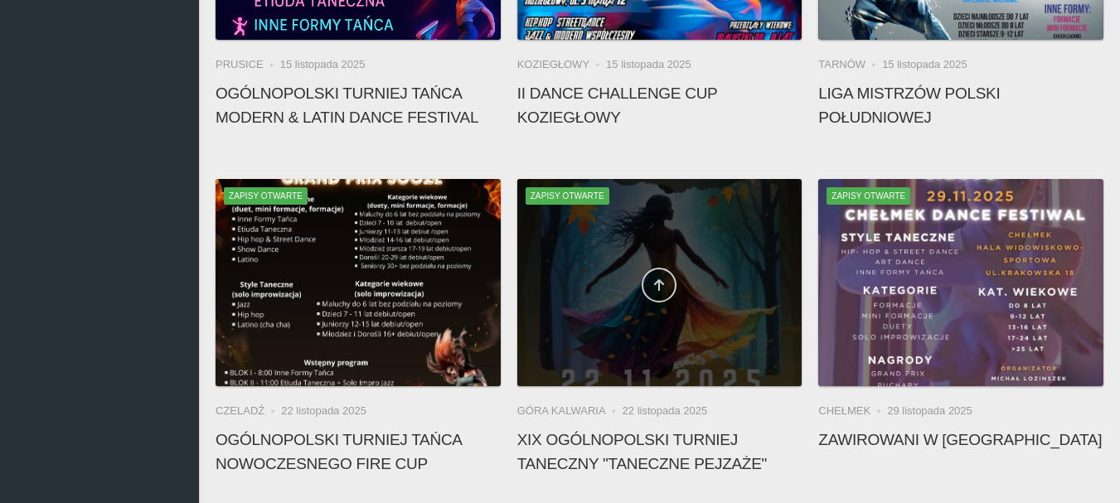
click at [642, 279] on link at bounding box center [659, 285] width 35 height 35
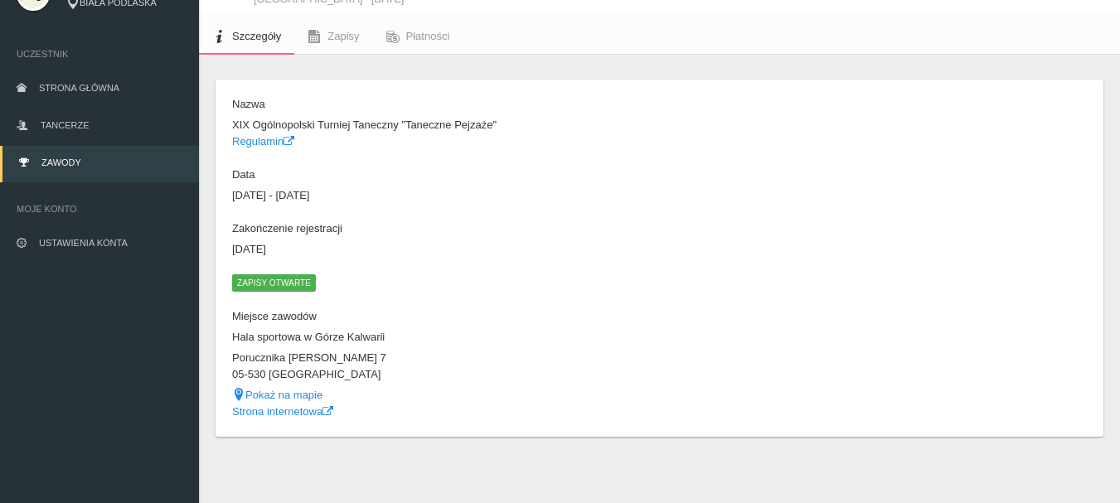
scroll to position [80, 0]
click at [247, 280] on span "Zapisy otwarte" at bounding box center [274, 282] width 84 height 17
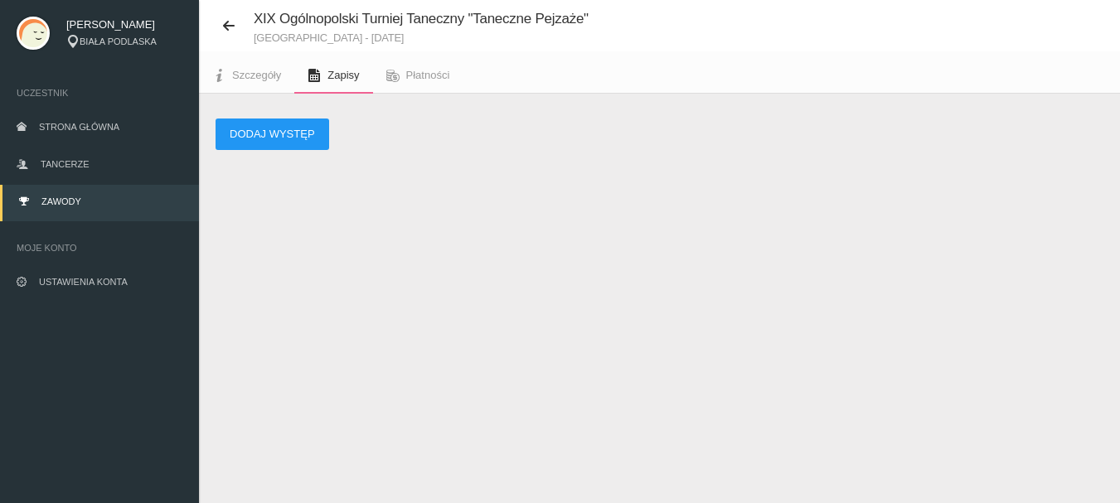
scroll to position [41, 0]
click at [274, 134] on button "Dodaj występ" at bounding box center [272, 134] width 114 height 31
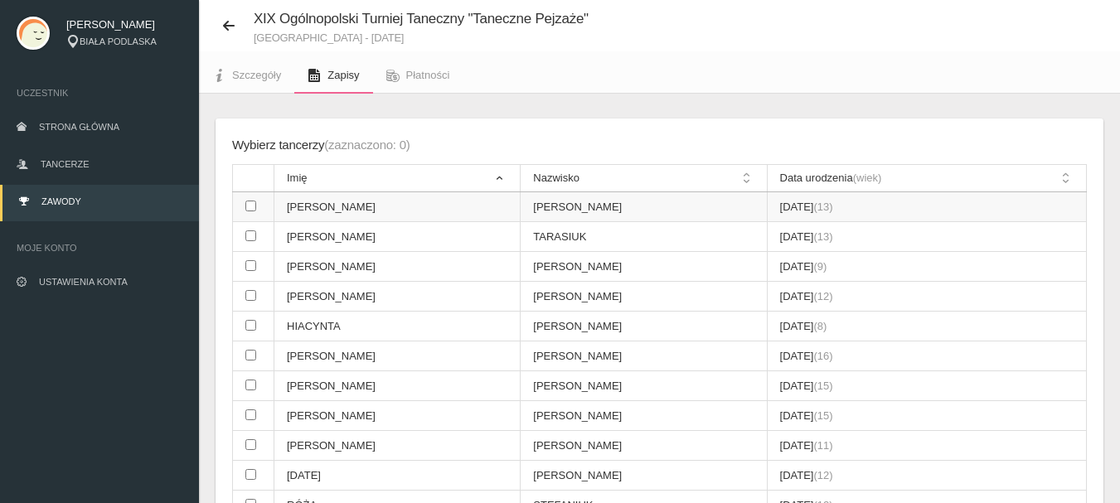
click at [254, 207] on input "checkbox" at bounding box center [250, 206] width 11 height 11
checkbox input "true"
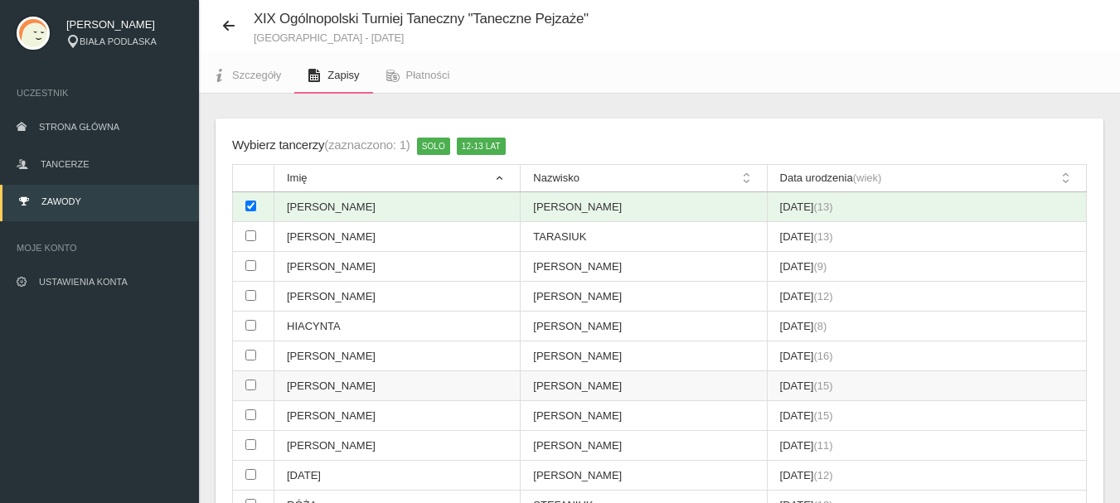
click at [253, 387] on input "checkbox" at bounding box center [250, 385] width 11 height 11
checkbox input "true"
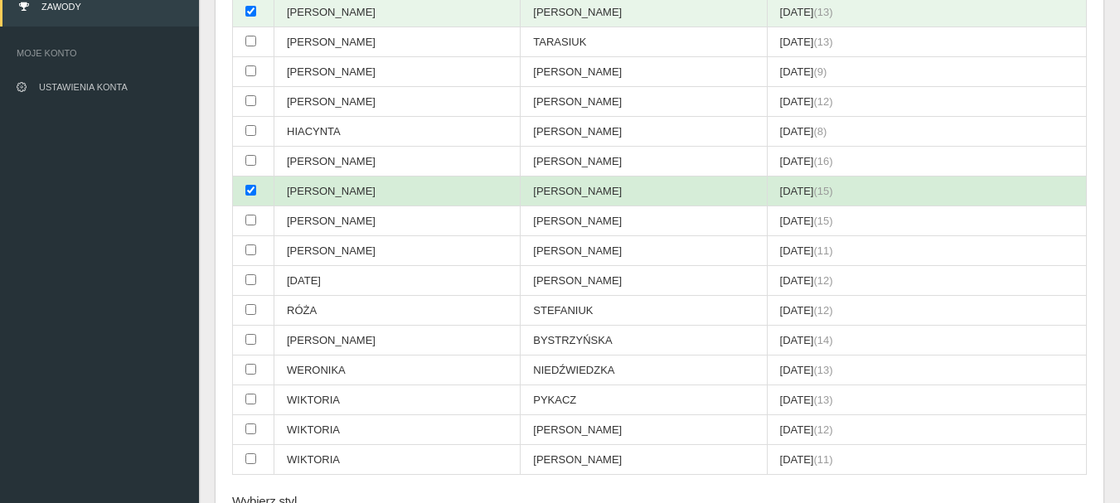
scroll to position [290, 0]
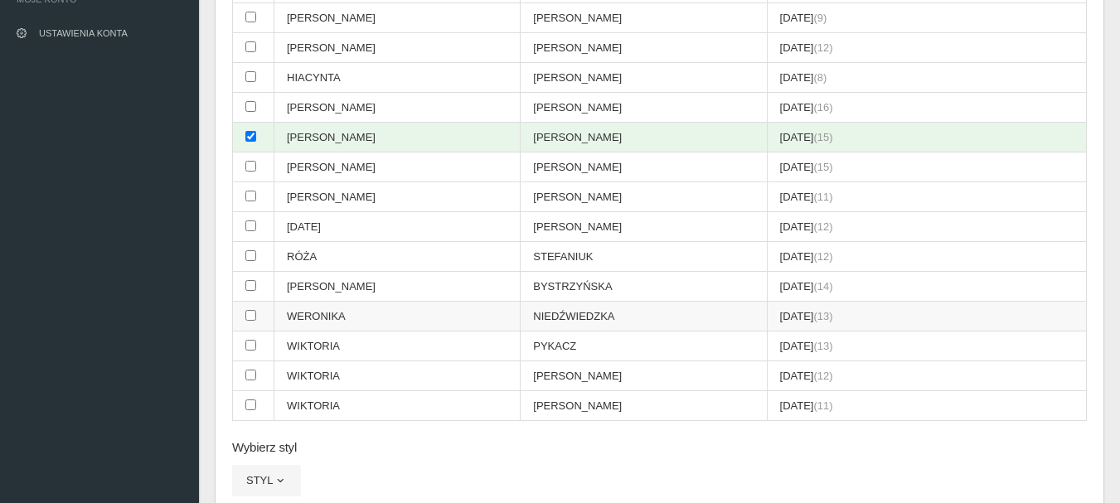
click at [249, 318] on input "checkbox" at bounding box center [250, 315] width 11 height 11
checkbox input "true"
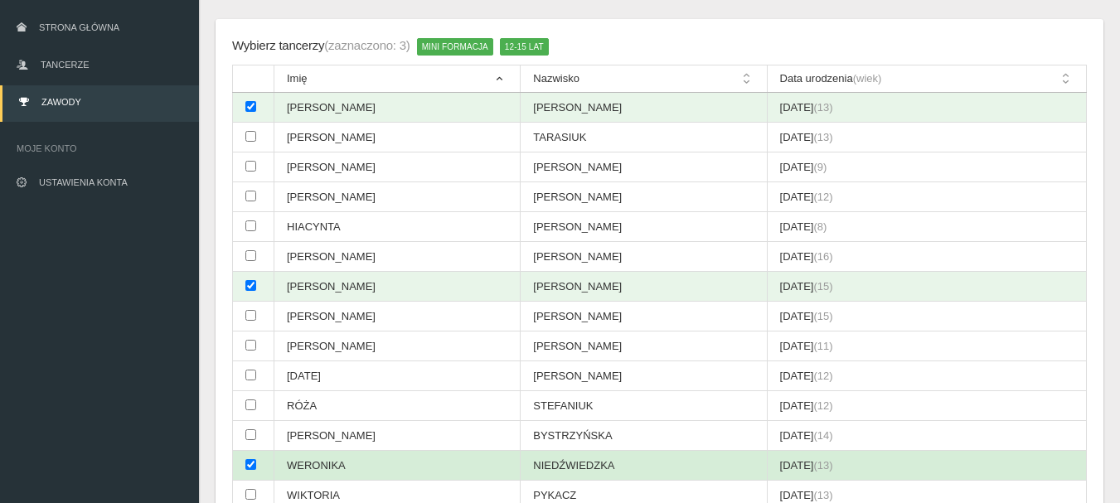
scroll to position [124, 0]
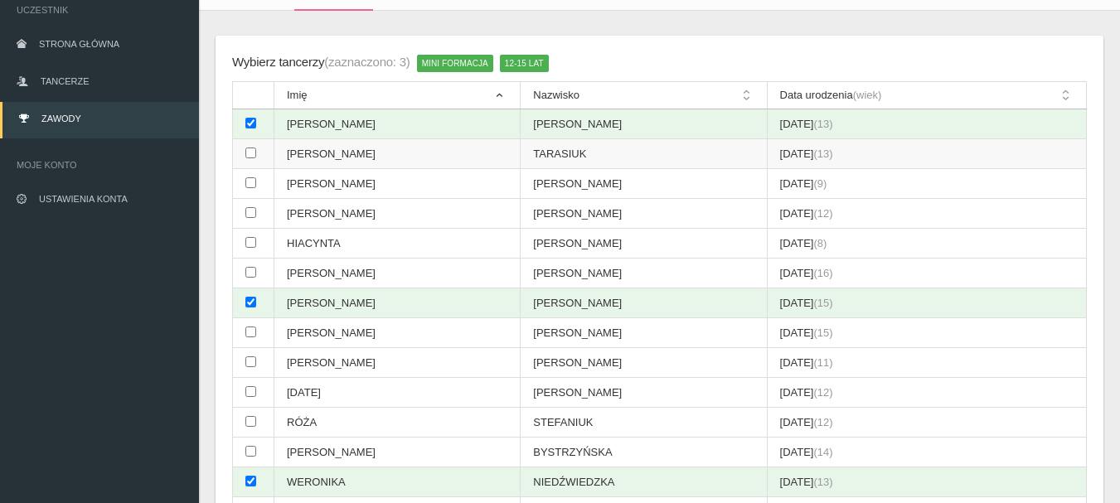
click at [249, 153] on input "checkbox" at bounding box center [250, 153] width 11 height 11
checkbox input "true"
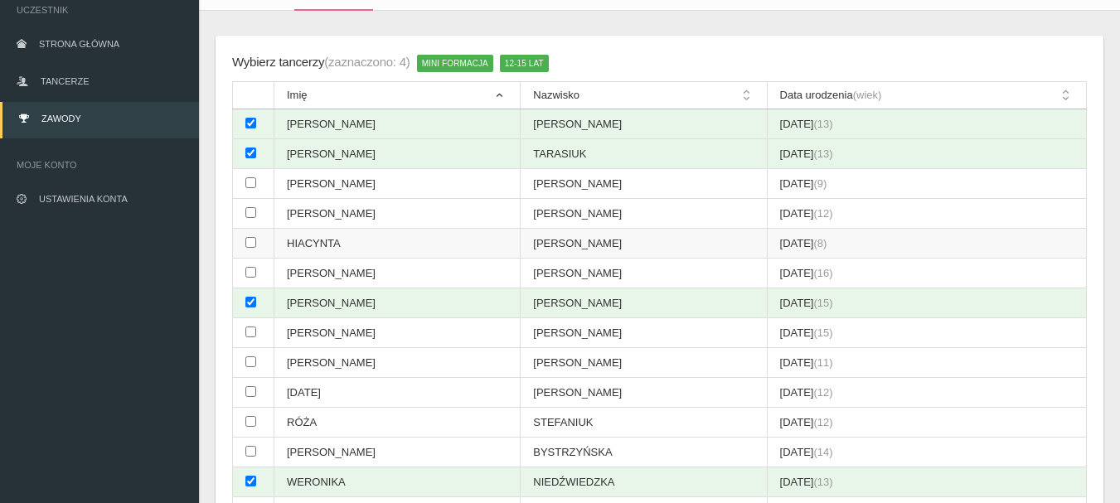
click at [251, 240] on input "checkbox" at bounding box center [250, 242] width 11 height 11
checkbox input "true"
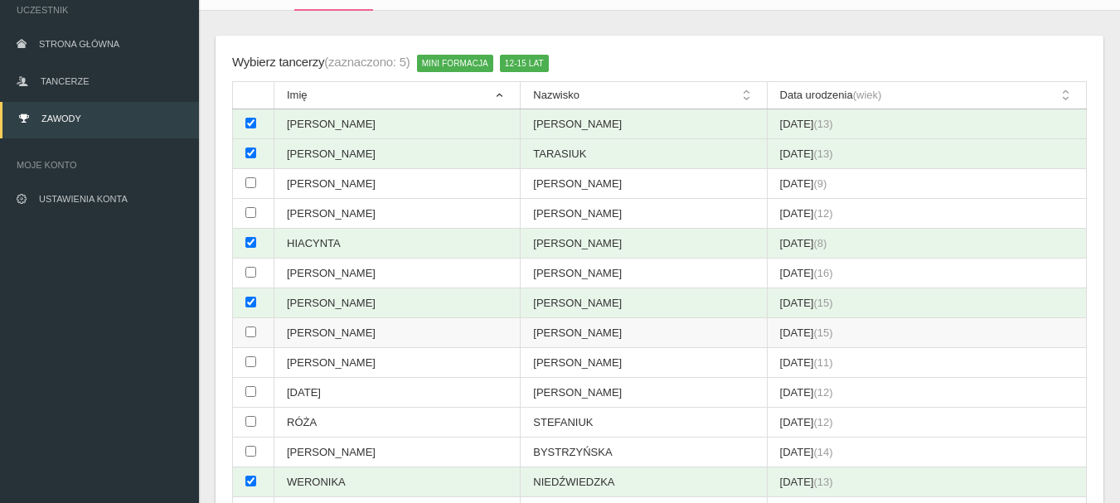
click at [248, 327] on input "checkbox" at bounding box center [250, 332] width 11 height 11
checkbox input "true"
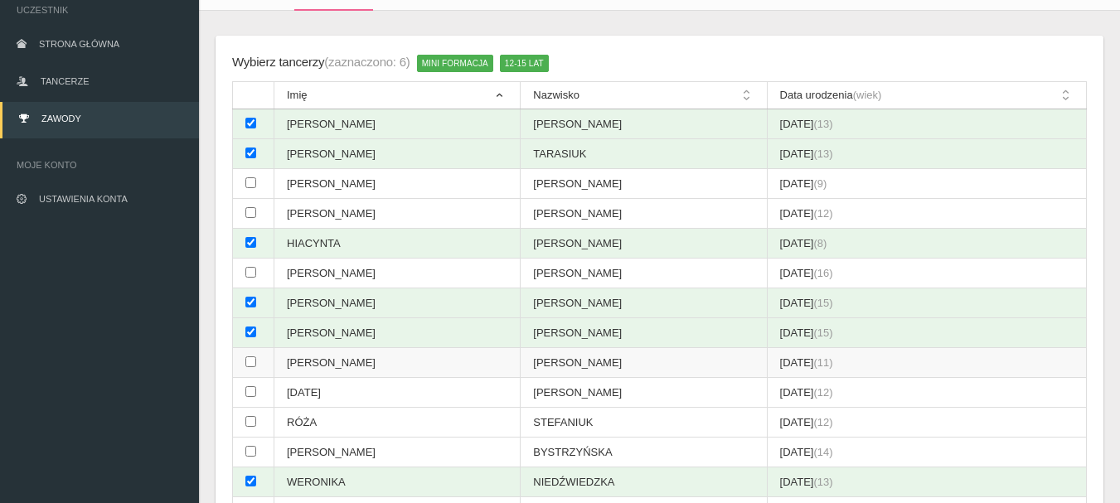
click at [249, 366] on input "checkbox" at bounding box center [250, 361] width 11 height 11
checkbox input "true"
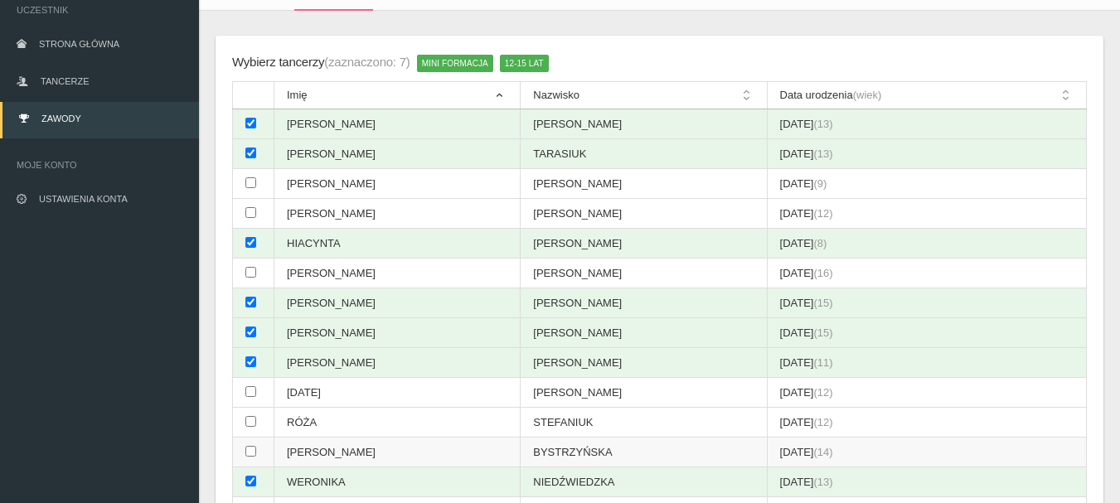
click at [253, 452] on input "checkbox" at bounding box center [250, 451] width 11 height 11
checkbox input "true"
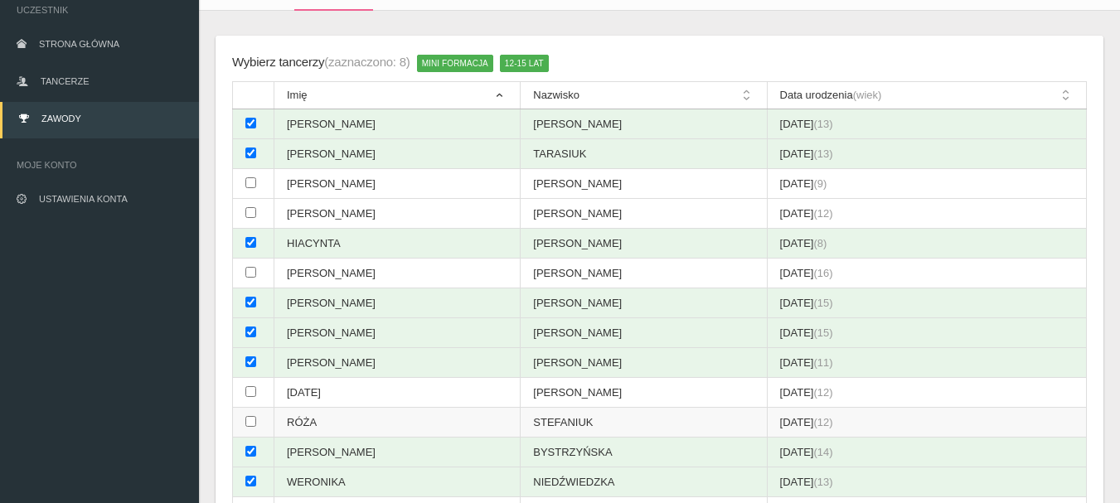
click at [249, 420] on input "checkbox" at bounding box center [250, 421] width 11 height 11
checkbox input "true"
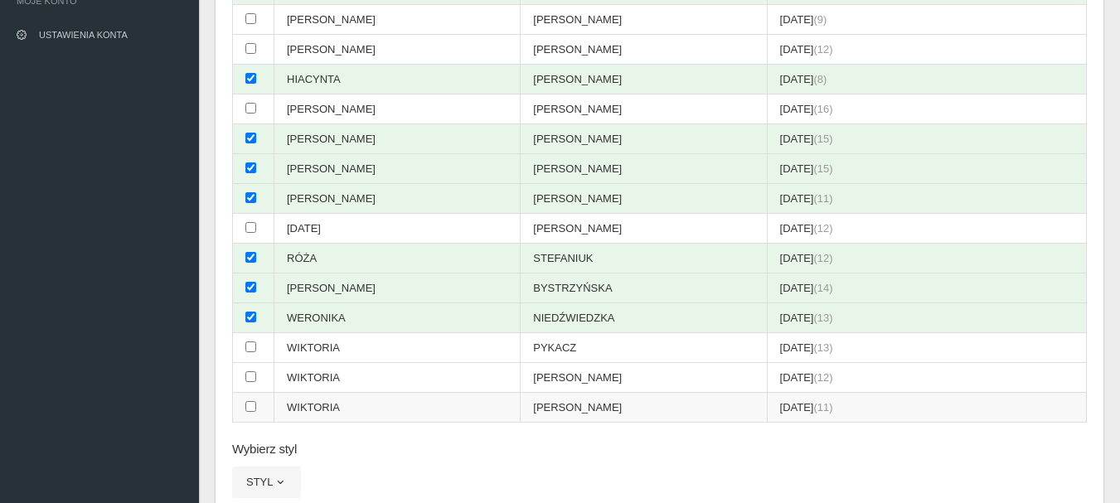
scroll to position [290, 0]
click at [248, 348] on input "checkbox" at bounding box center [250, 345] width 11 height 11
checkbox input "true"
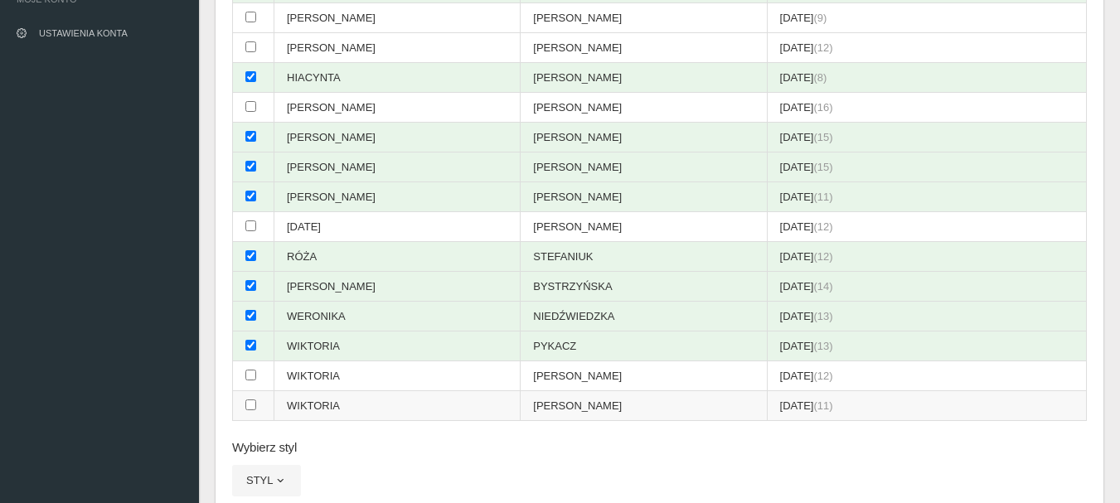
click at [250, 407] on input "checkbox" at bounding box center [250, 404] width 11 height 11
checkbox input "true"
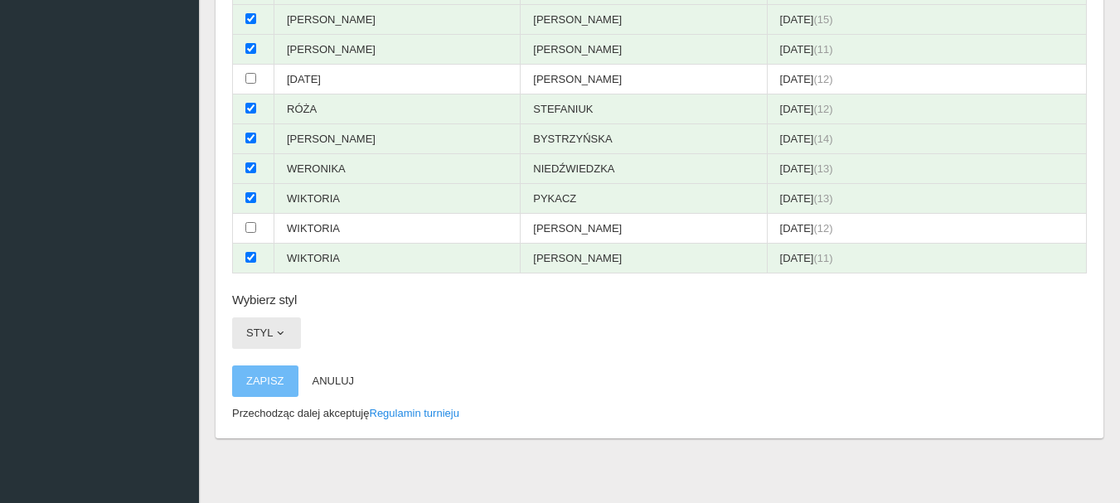
scroll to position [439, 0]
click at [282, 328] on span "button" at bounding box center [280, 331] width 13 height 13
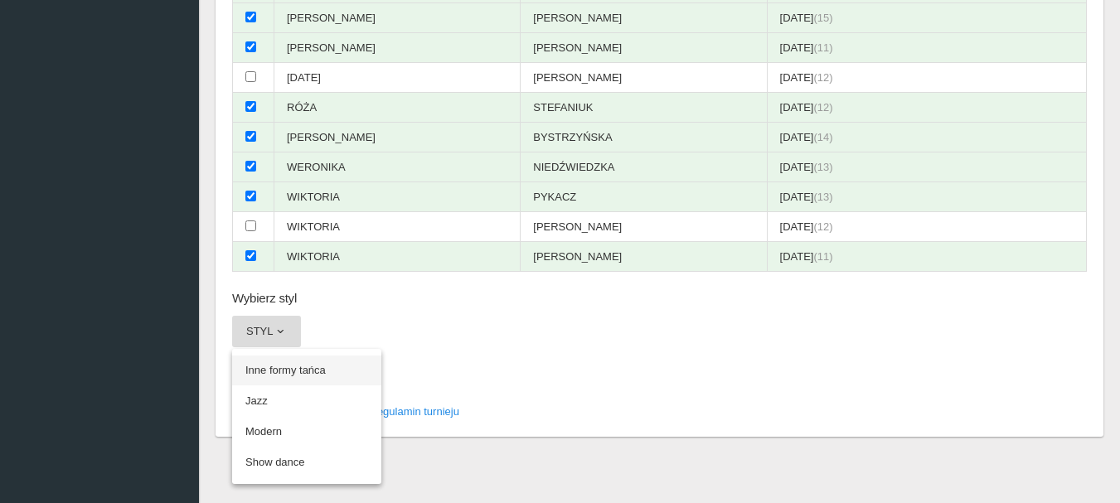
click at [274, 371] on link "Inne formy tańca" at bounding box center [306, 371] width 149 height 30
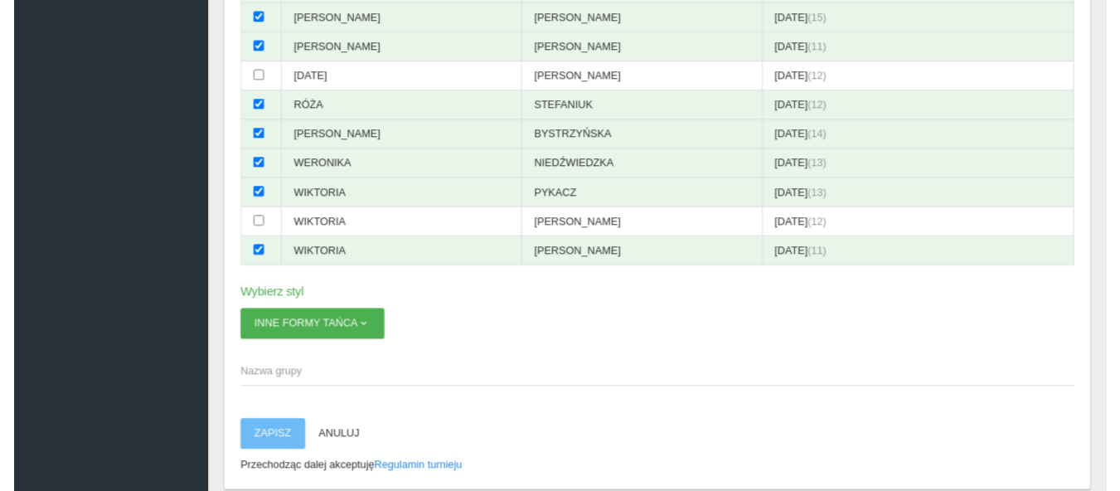
scroll to position [504, 0]
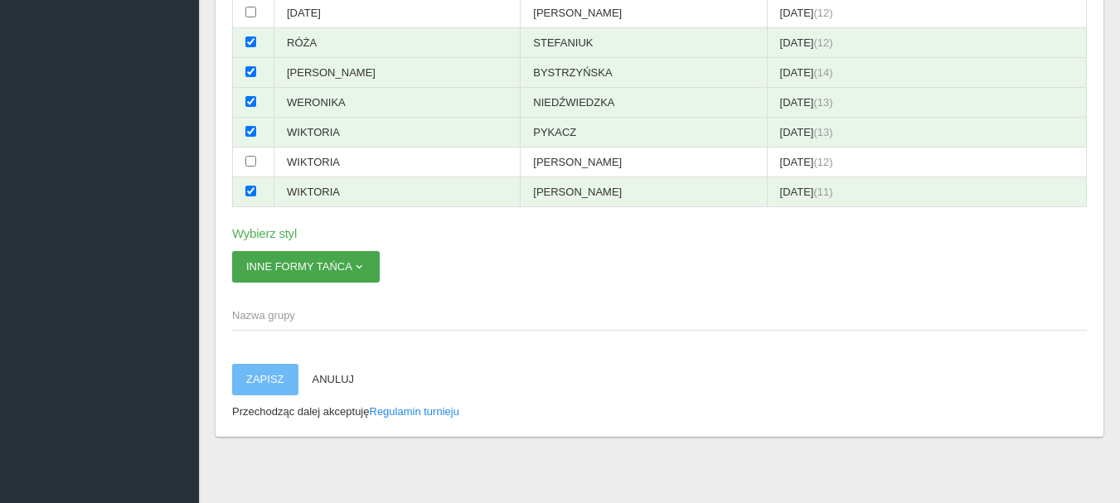
click at [356, 264] on span "button" at bounding box center [358, 266] width 13 height 13
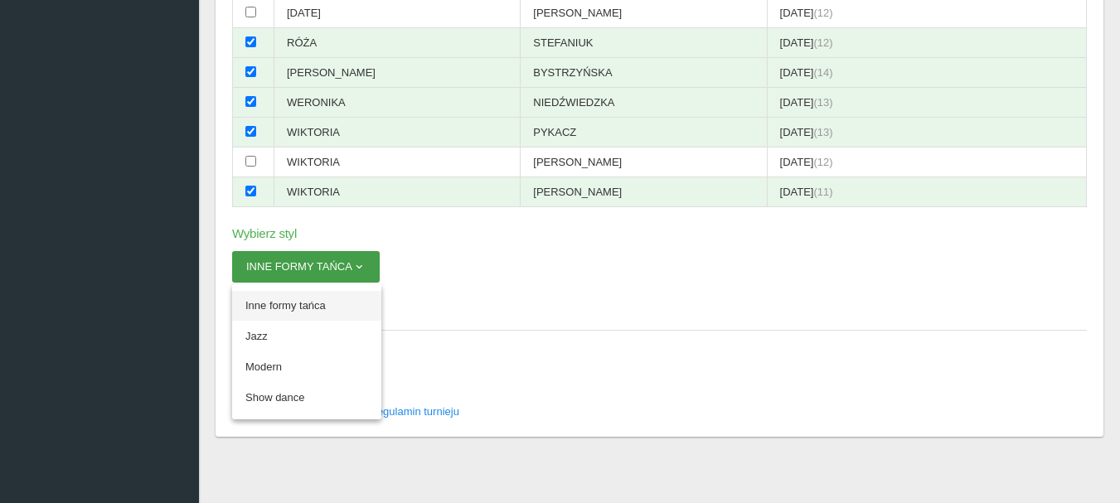
click at [269, 304] on link "Inne formy tańca" at bounding box center [306, 306] width 149 height 30
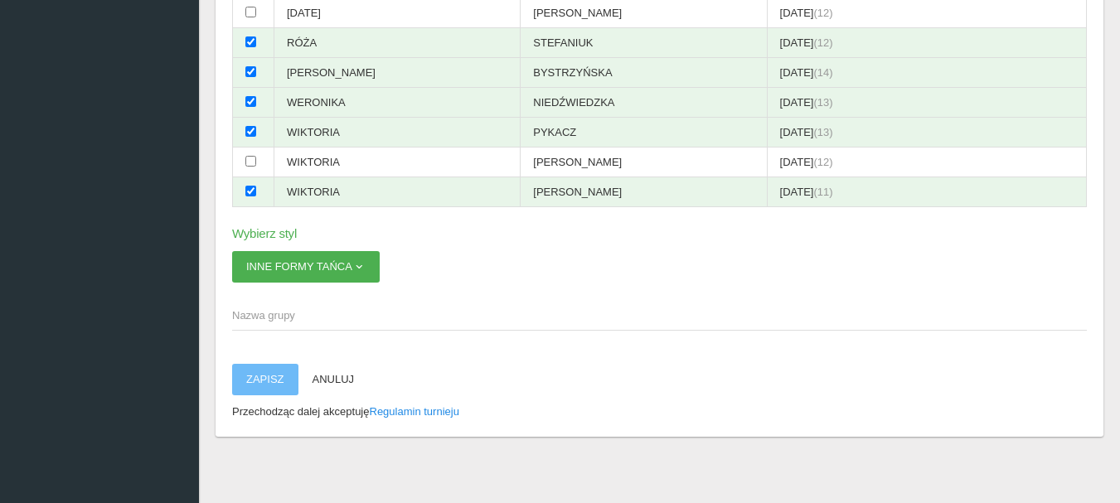
click at [274, 317] on span "Nazwa grupy" at bounding box center [651, 315] width 838 height 17
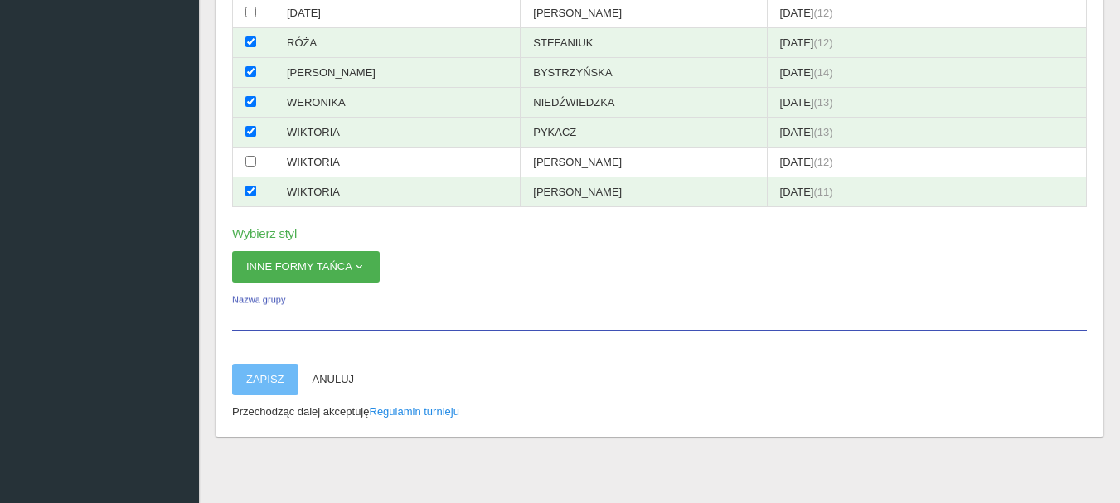
click at [274, 317] on input "Nazwa grupy" at bounding box center [659, 314] width 855 height 31
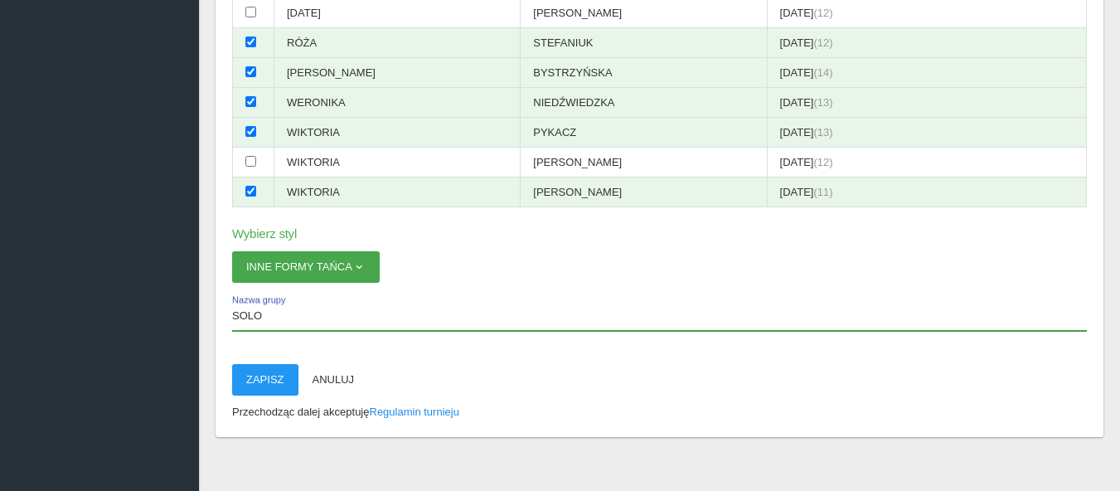
type input "SOLO"
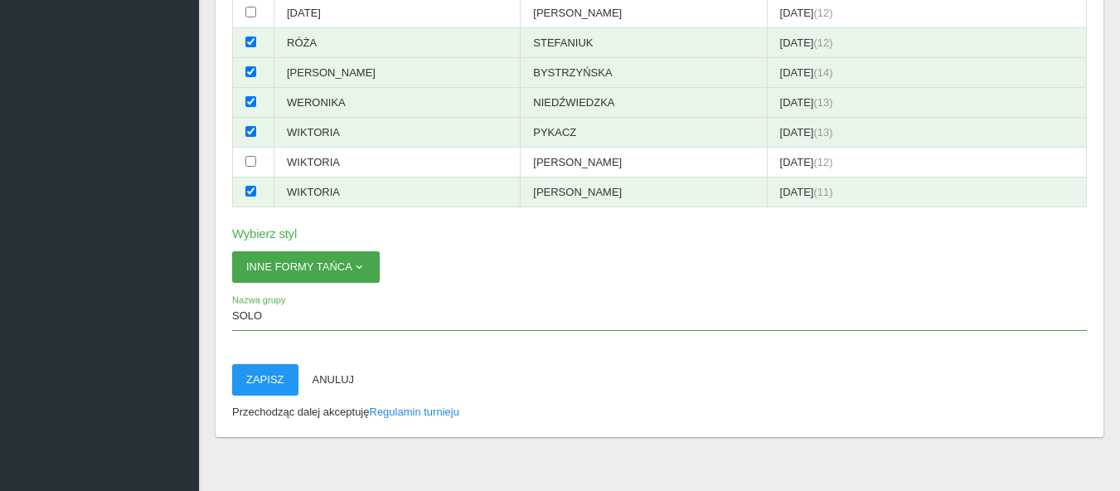
click at [360, 267] on span "button" at bounding box center [358, 266] width 13 height 13
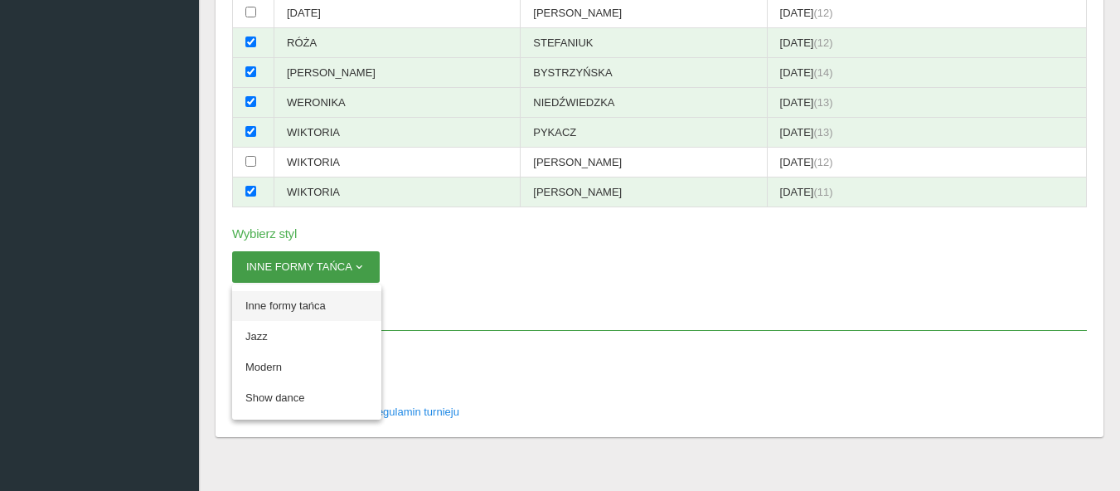
click at [311, 304] on link "Inne formy tańca" at bounding box center [306, 306] width 149 height 30
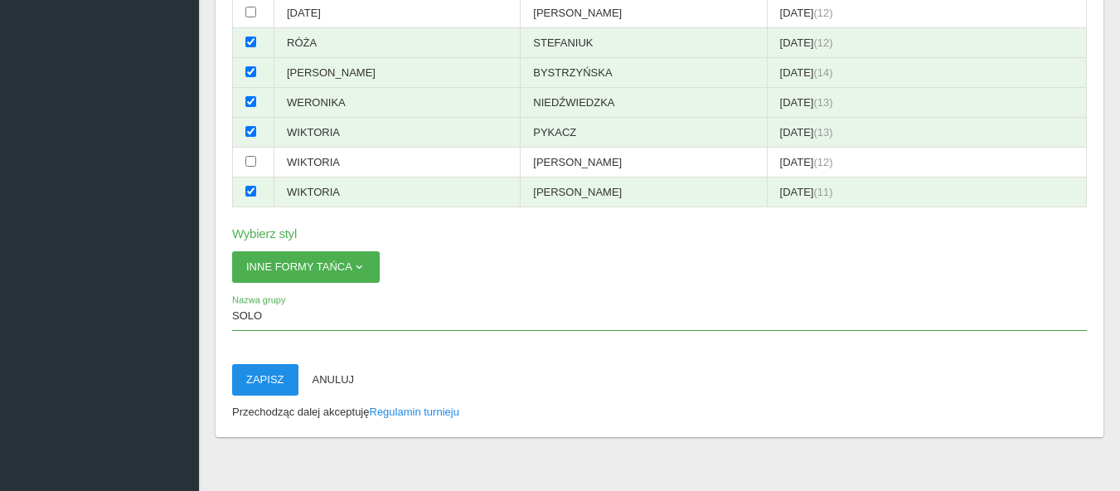
click at [264, 386] on button "Zapisz" at bounding box center [265, 379] width 66 height 31
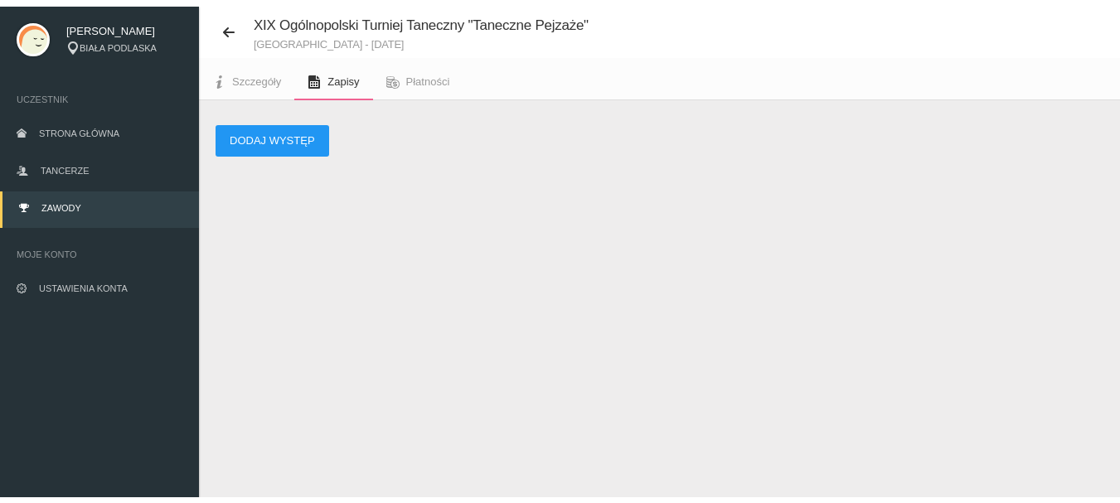
scroll to position [41, 0]
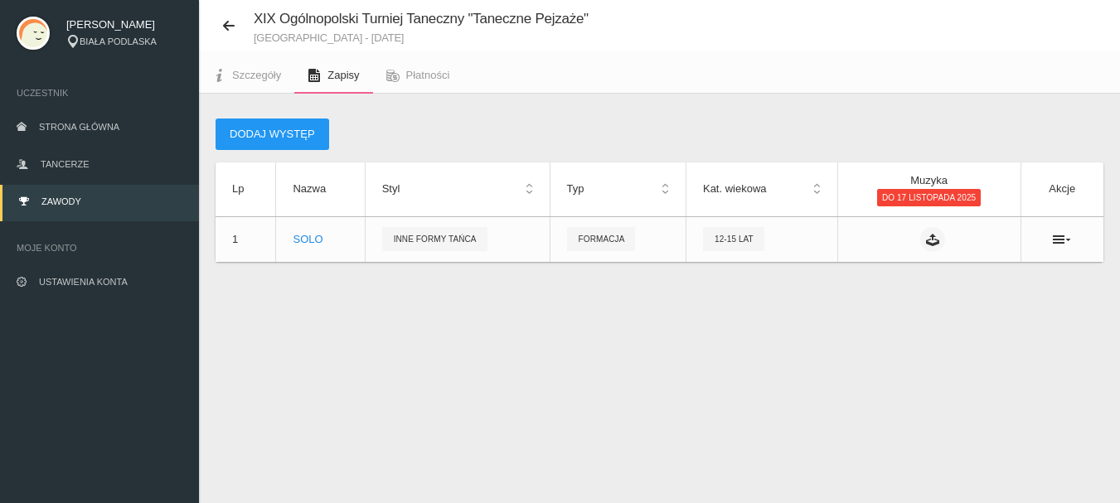
click at [665, 186] on th "Typ" at bounding box center [618, 189] width 136 height 54
click at [665, 195] on th "Typ" at bounding box center [618, 189] width 136 height 54
click at [665, 199] on th "Typ" at bounding box center [618, 189] width 136 height 54
click at [665, 188] on th "Typ" at bounding box center [618, 189] width 136 height 54
click at [665, 187] on th "Typ" at bounding box center [618, 189] width 136 height 54
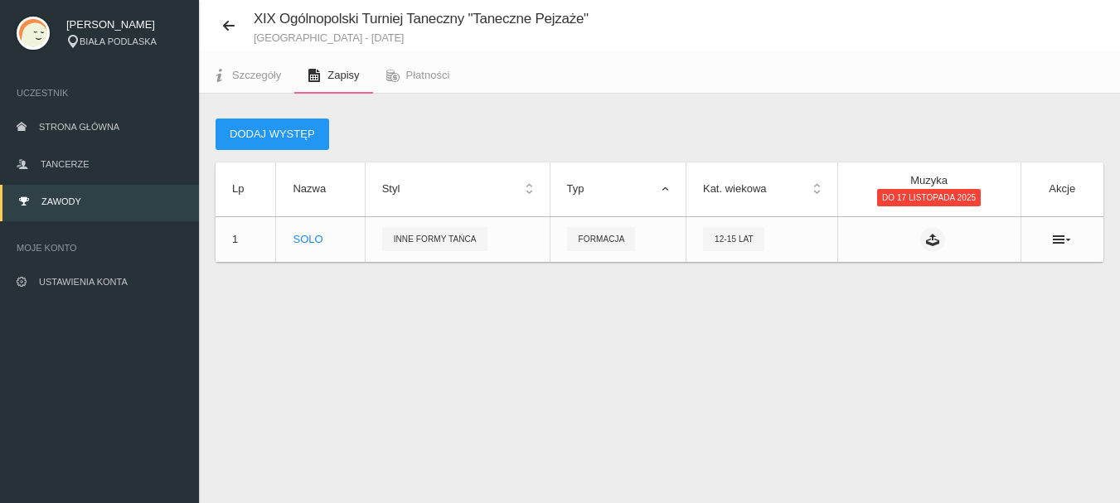
click at [572, 192] on th "Typ" at bounding box center [618, 189] width 136 height 54
click at [531, 187] on th "Styl" at bounding box center [457, 189] width 185 height 54
click at [530, 187] on th "Styl" at bounding box center [457, 189] width 185 height 54
click at [1063, 239] on icon at bounding box center [1062, 239] width 18 height 13
click at [956, 272] on link "Edytuj" at bounding box center [979, 269] width 166 height 30
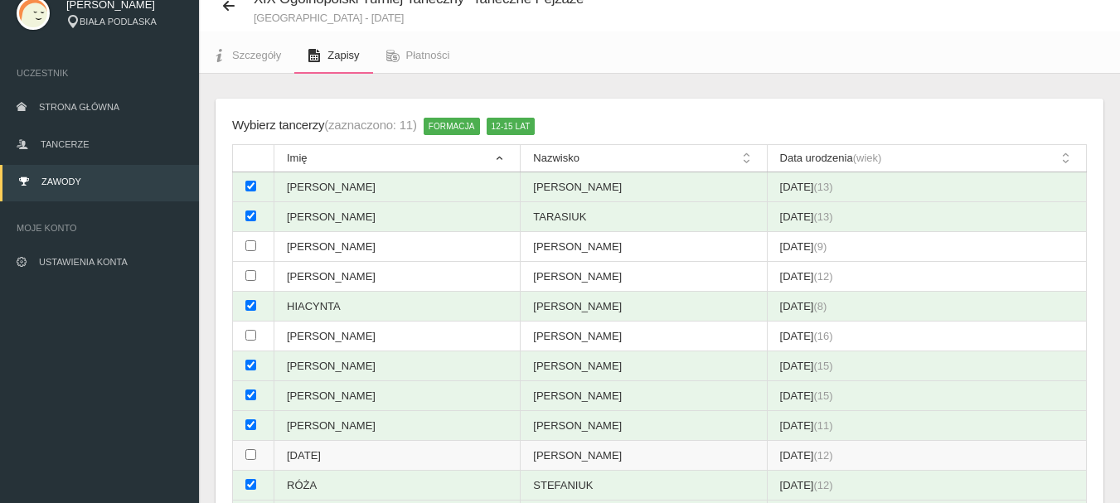
scroll to position [40, 0]
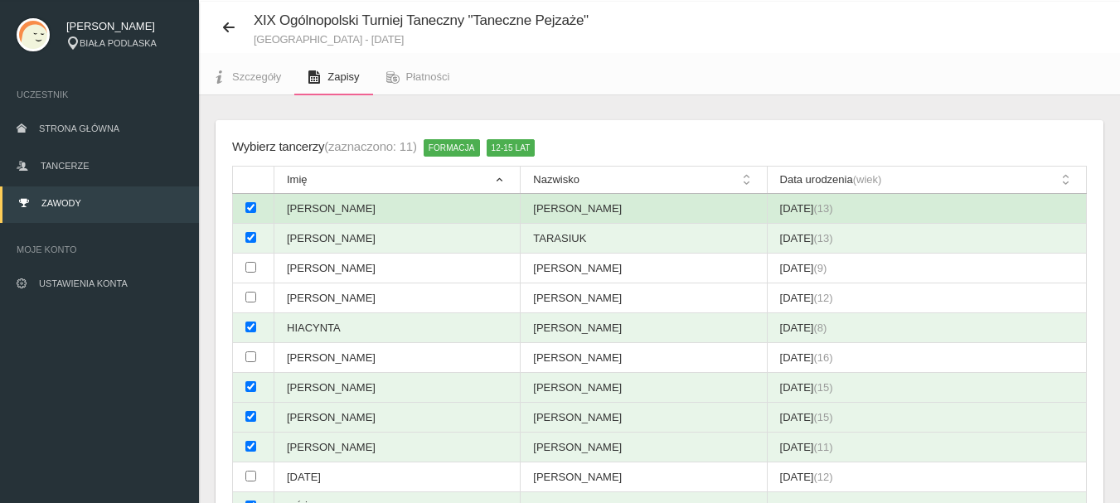
click at [249, 211] on input "checkbox" at bounding box center [250, 207] width 11 height 11
checkbox input "false"
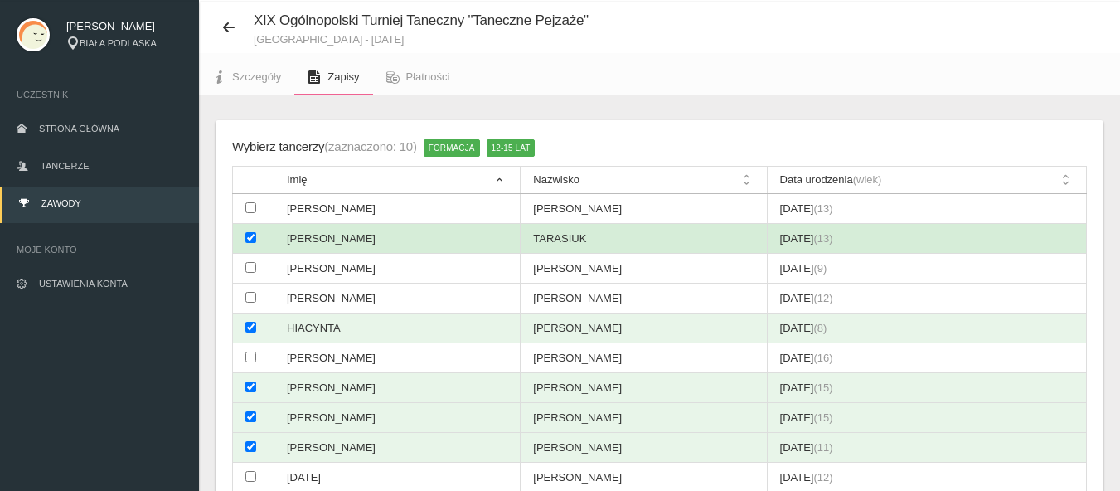
click at [253, 238] on input "checkbox" at bounding box center [250, 237] width 11 height 11
checkbox input "false"
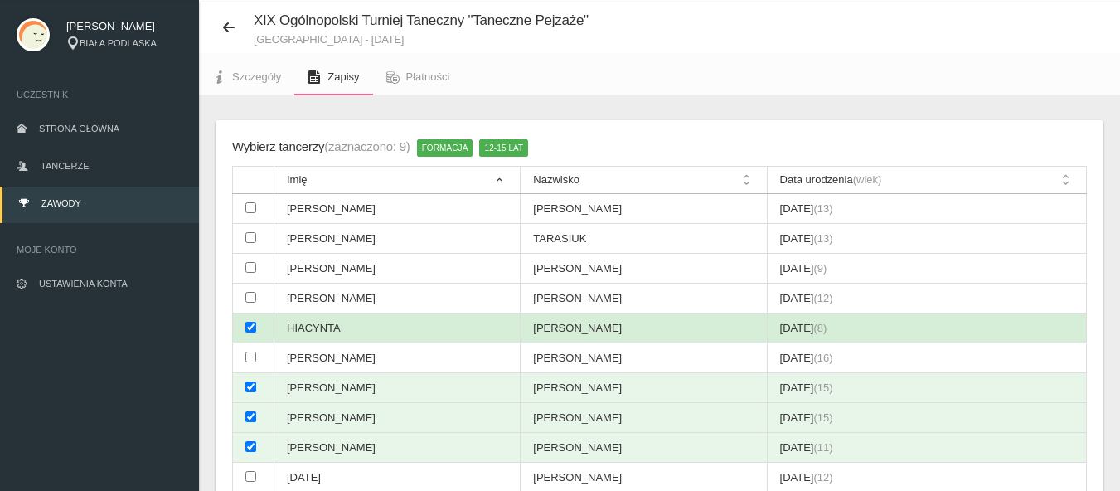
click at [249, 322] on input "checkbox" at bounding box center [250, 327] width 11 height 11
checkbox input "false"
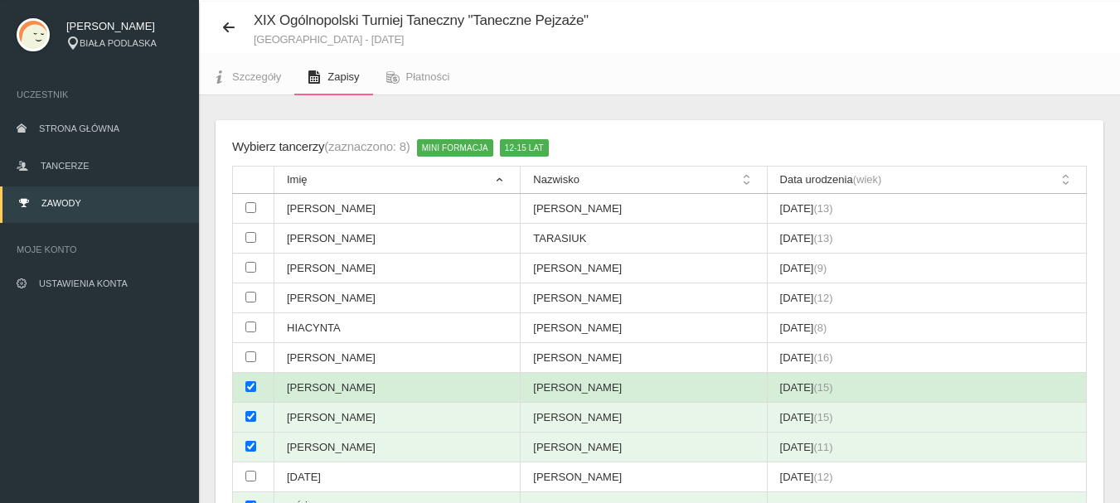
click at [253, 384] on input "checkbox" at bounding box center [250, 386] width 11 height 11
checkbox input "false"
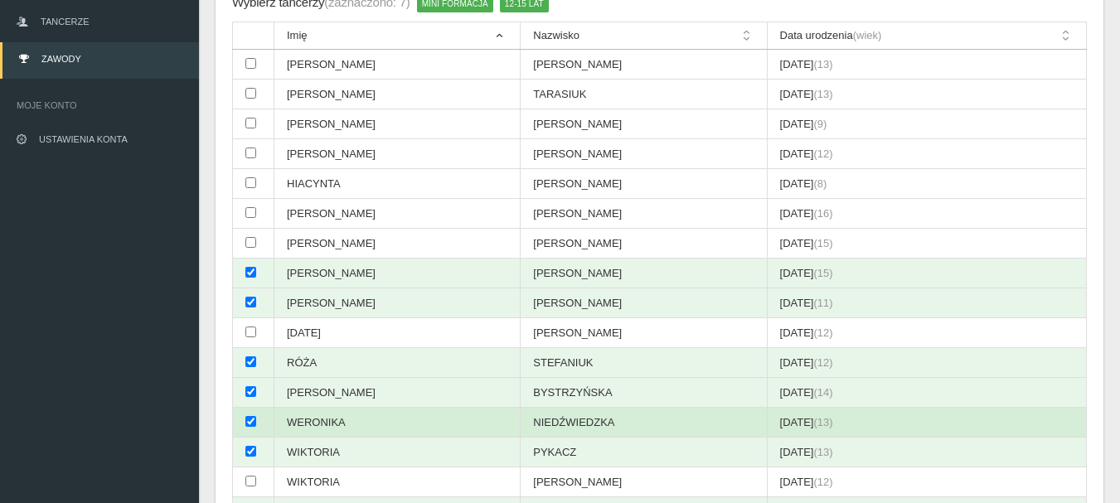
scroll to position [206, 0]
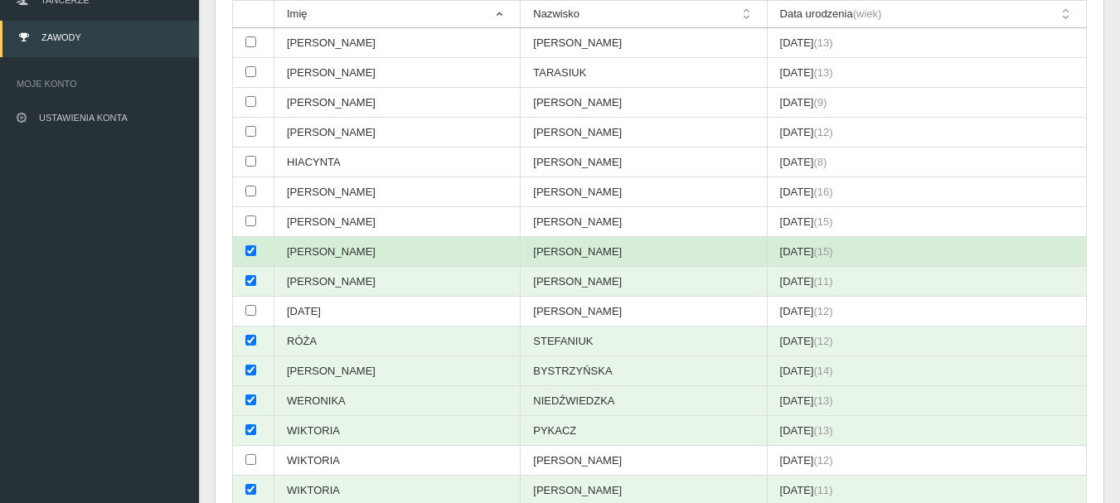
click at [249, 250] on input "checkbox" at bounding box center [250, 250] width 11 height 11
checkbox input "false"
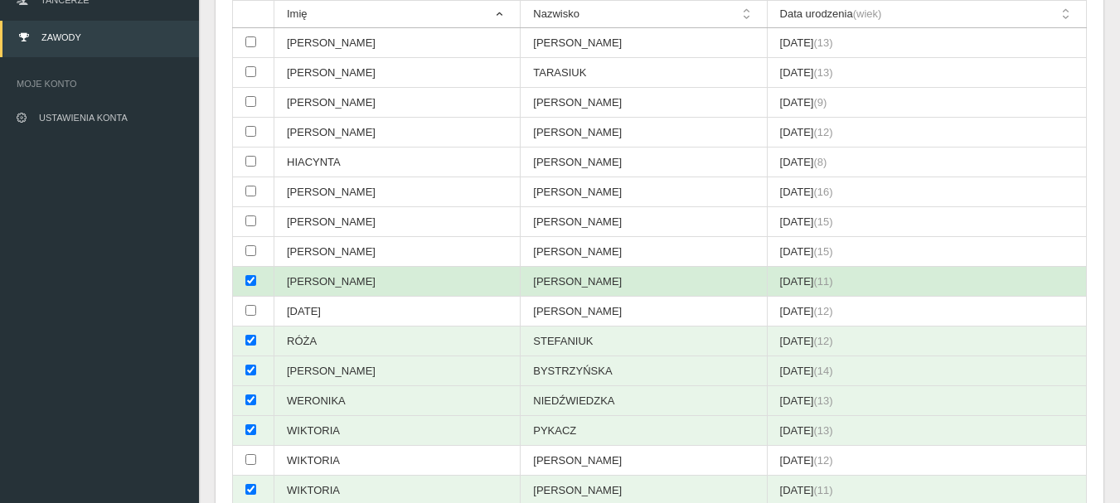
click at [249, 283] on input "checkbox" at bounding box center [250, 280] width 11 height 11
checkbox input "false"
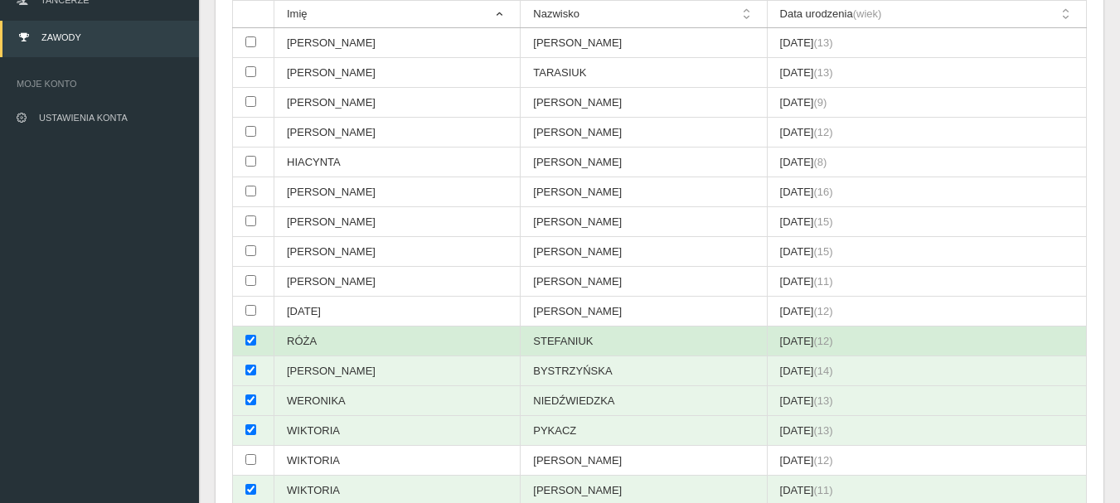
click at [246, 344] on input "checkbox" at bounding box center [250, 340] width 11 height 11
checkbox input "false"
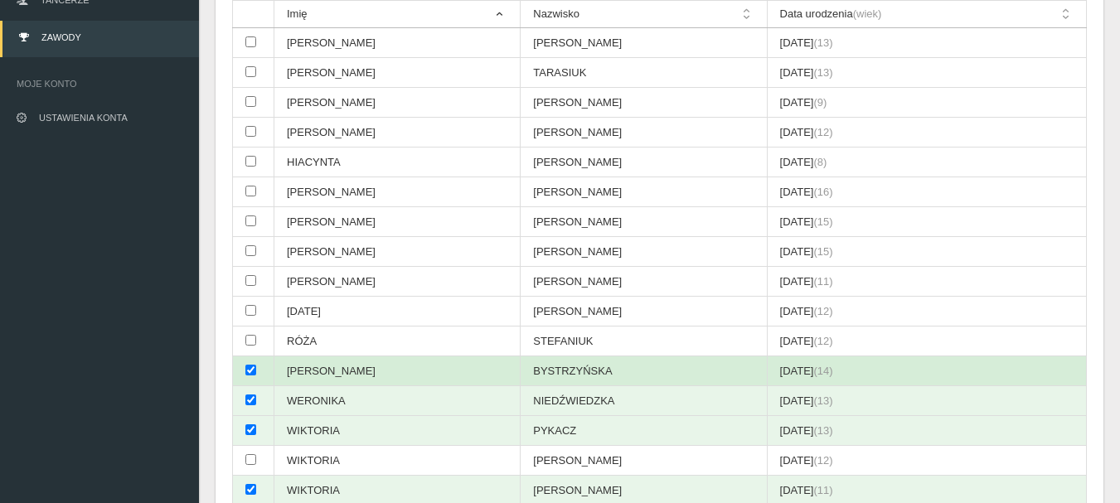
drag, startPoint x: 249, startPoint y: 374, endPoint x: 250, endPoint y: 384, distance: 10.0
click at [250, 374] on input "checkbox" at bounding box center [250, 370] width 11 height 11
checkbox input "false"
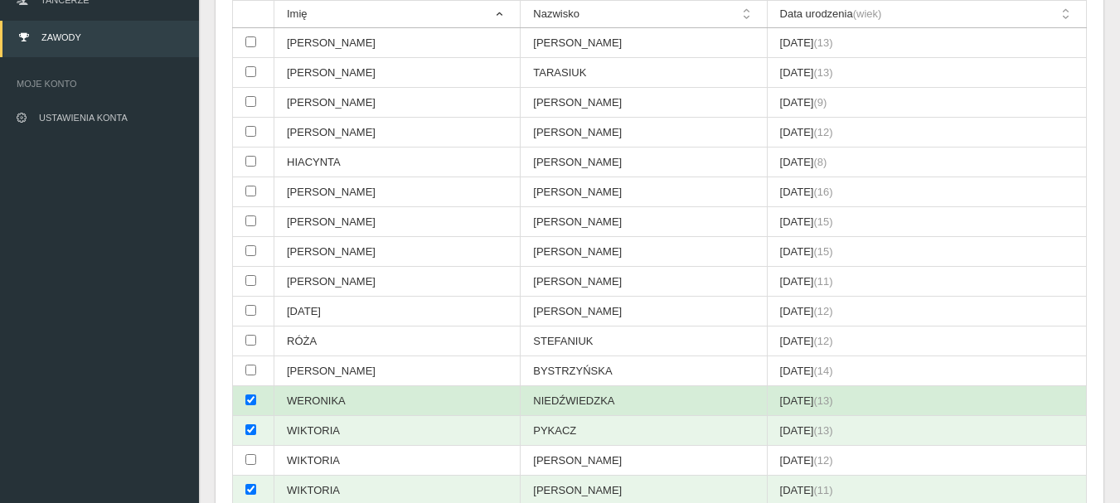
click at [249, 403] on input "checkbox" at bounding box center [250, 400] width 11 height 11
checkbox input "false"
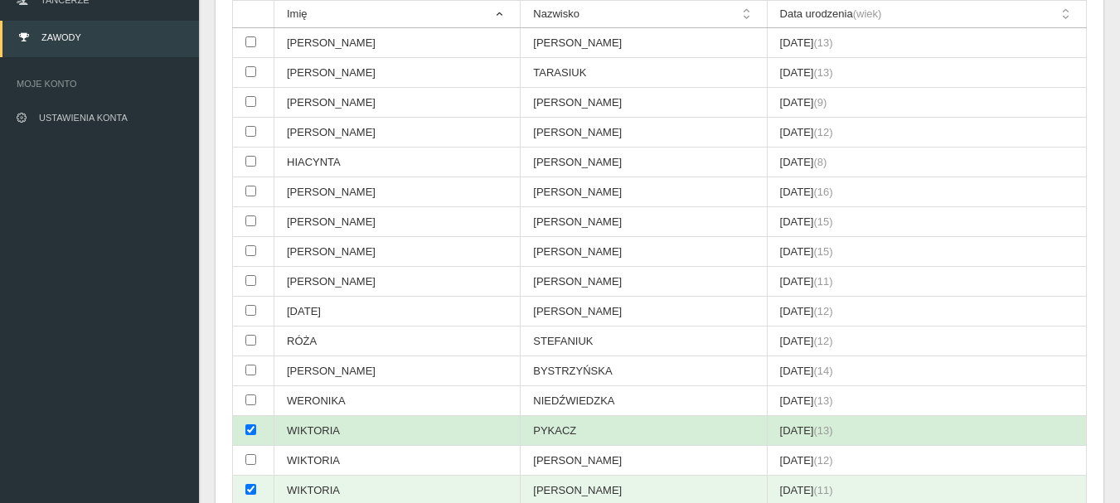
click at [249, 427] on input "checkbox" at bounding box center [250, 429] width 11 height 11
checkbox input "false"
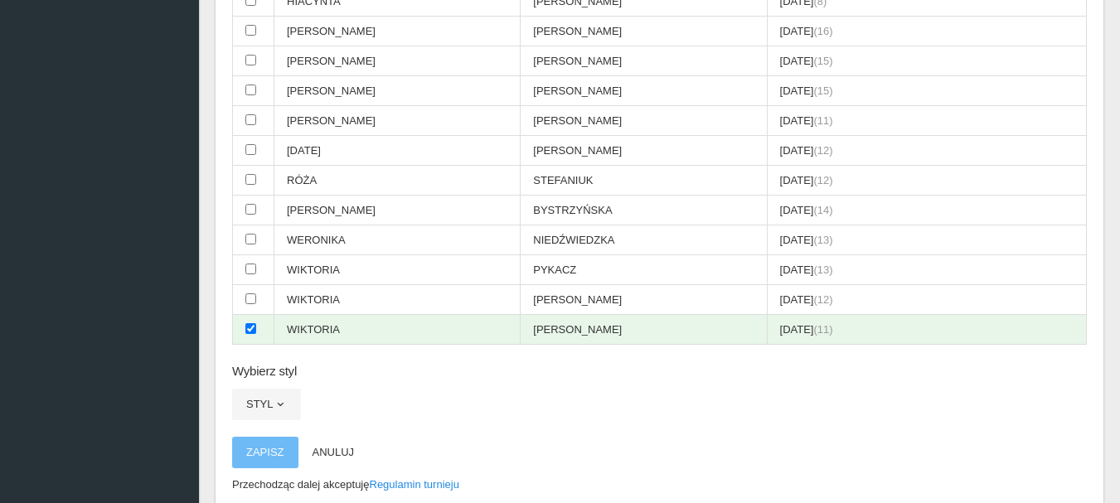
scroll to position [454, 0]
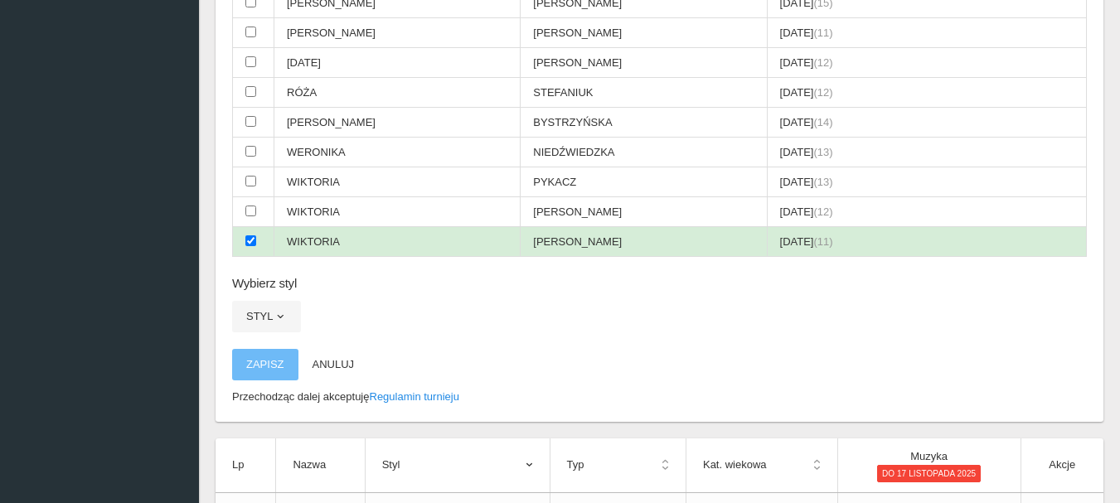
click at [246, 241] on input "checkbox" at bounding box center [250, 240] width 11 height 11
checkbox input "false"
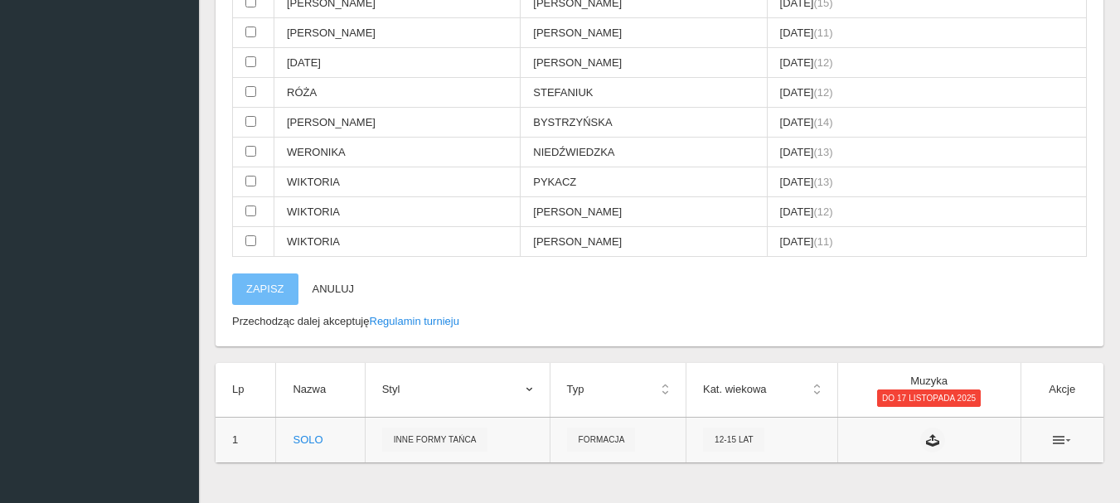
click at [1059, 443] on icon at bounding box center [1062, 439] width 18 height 13
click at [940, 495] on link "Usuń" at bounding box center [979, 501] width 166 height 30
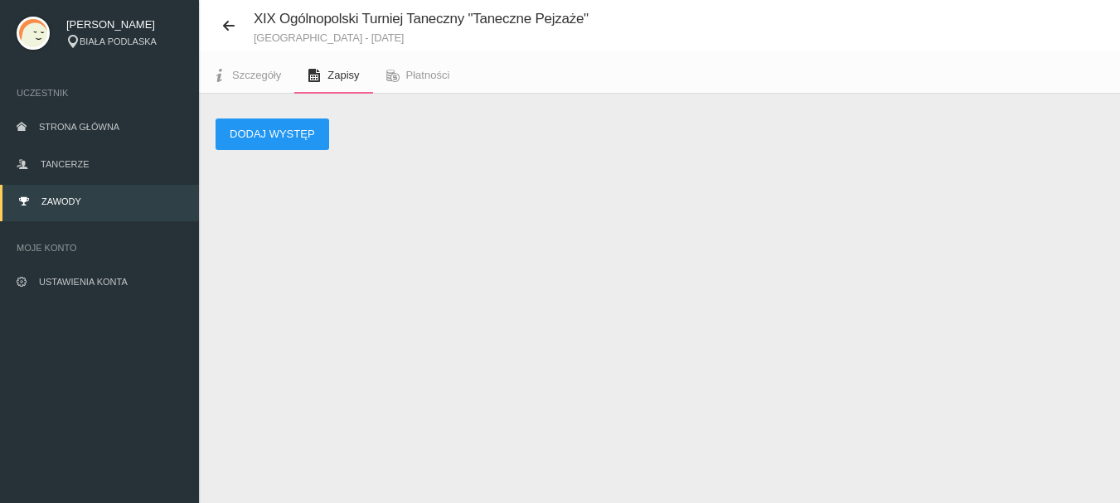
scroll to position [41, 0]
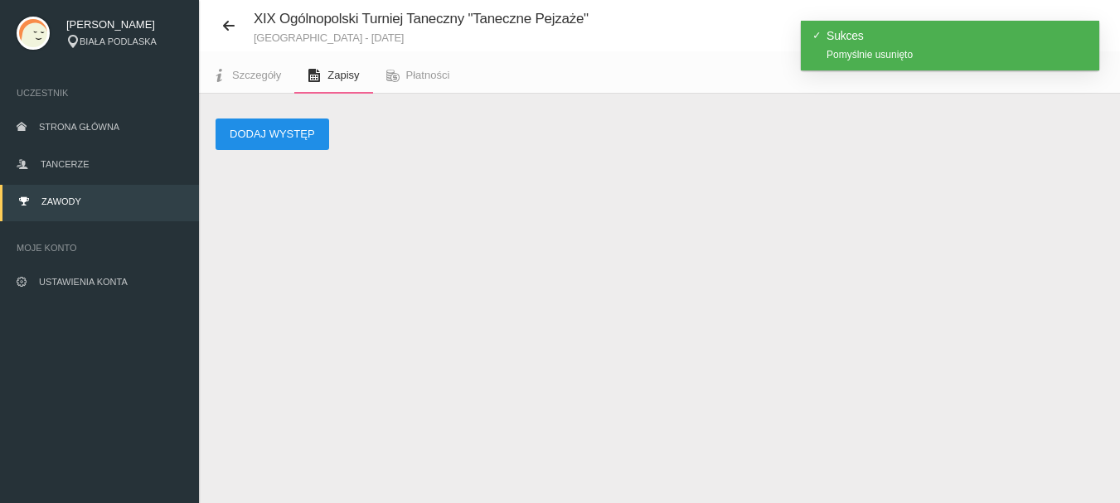
click at [311, 138] on button "Dodaj występ" at bounding box center [272, 134] width 114 height 31
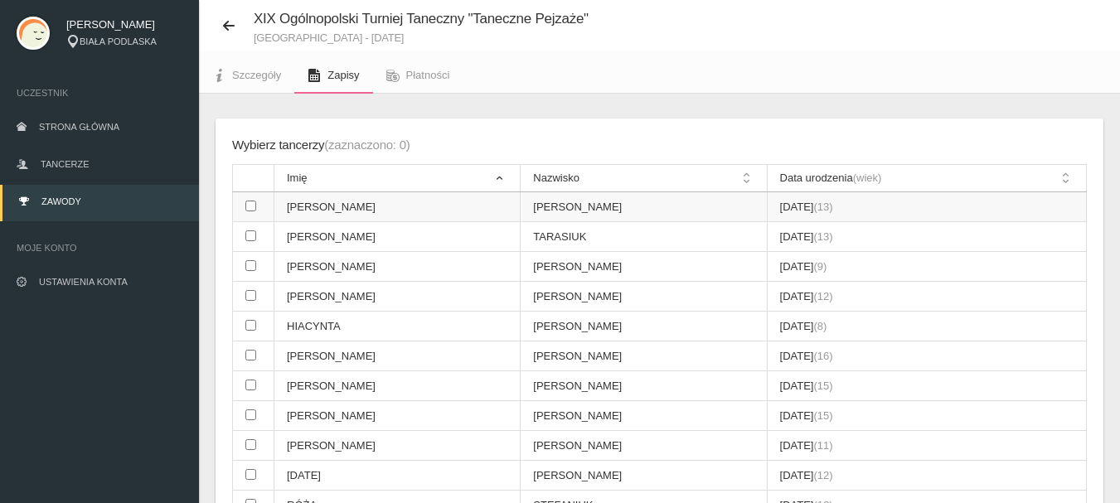
click at [253, 206] on input "checkbox" at bounding box center [250, 206] width 11 height 11
checkbox input "true"
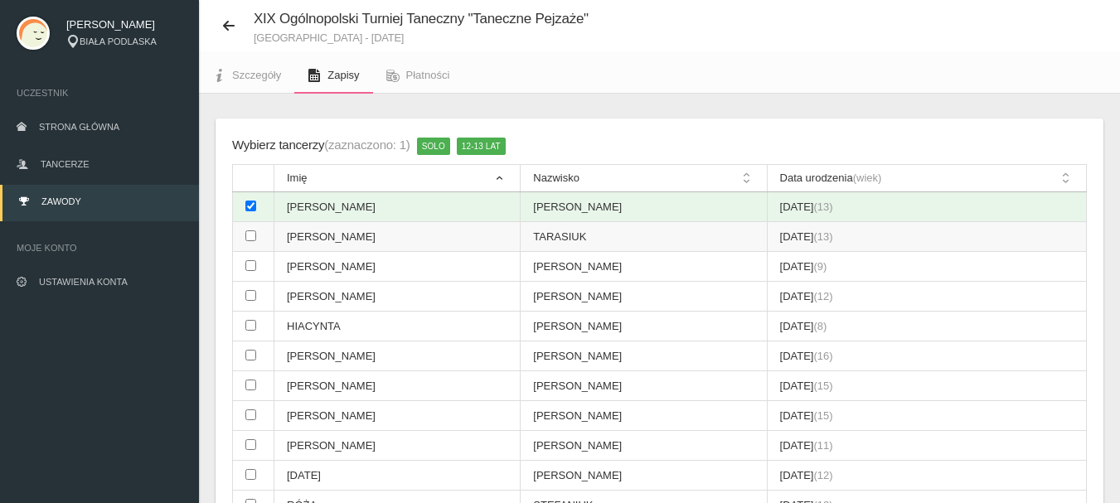
click at [250, 236] on input "checkbox" at bounding box center [250, 235] width 11 height 11
checkbox input "true"
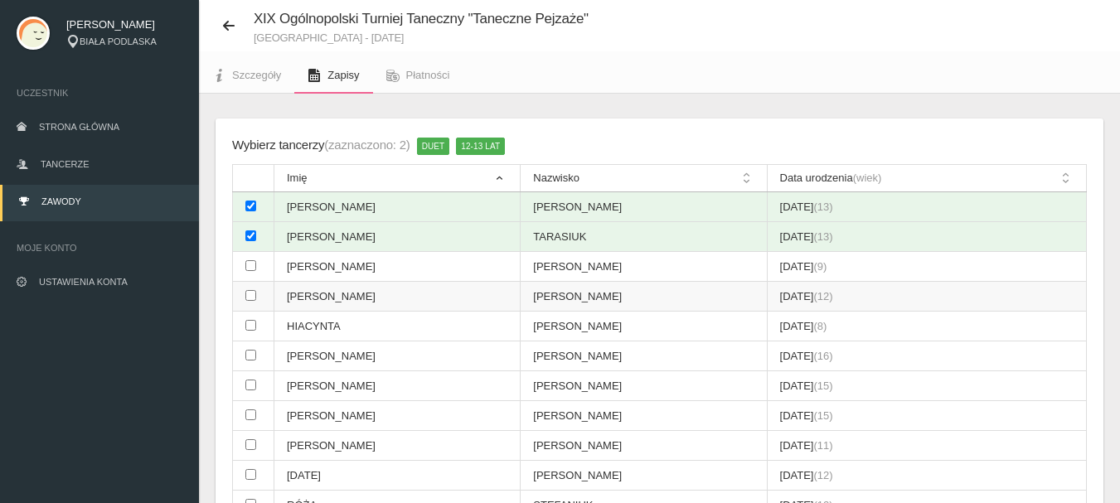
click at [251, 297] on input "checkbox" at bounding box center [250, 295] width 11 height 11
checkbox input "true"
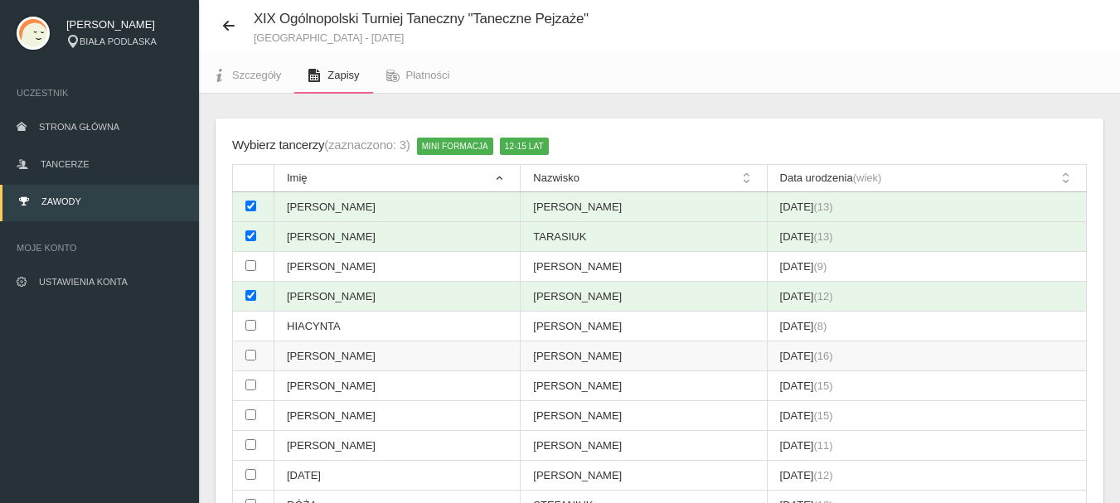
click at [247, 357] on input "checkbox" at bounding box center [250, 355] width 11 height 11
checkbox input "true"
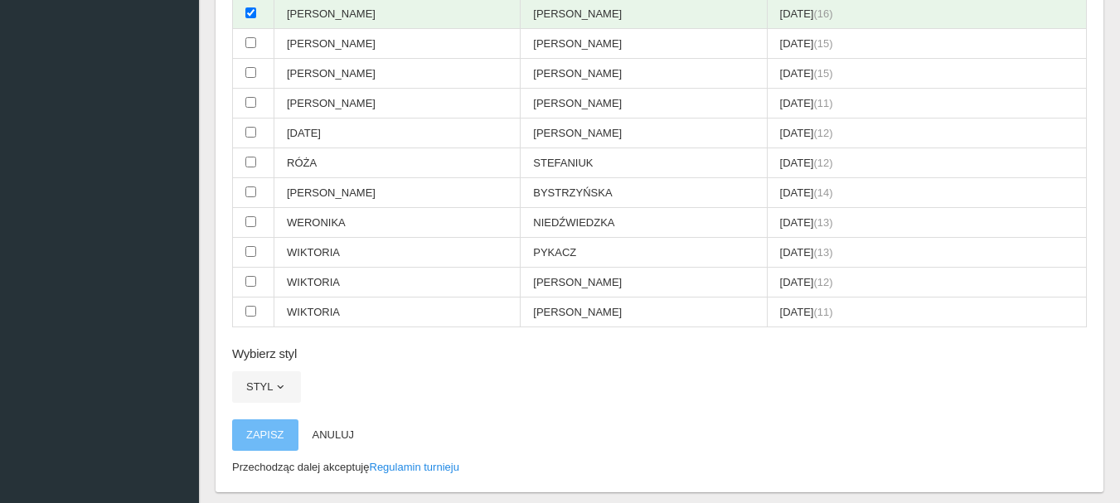
scroll to position [356, 0]
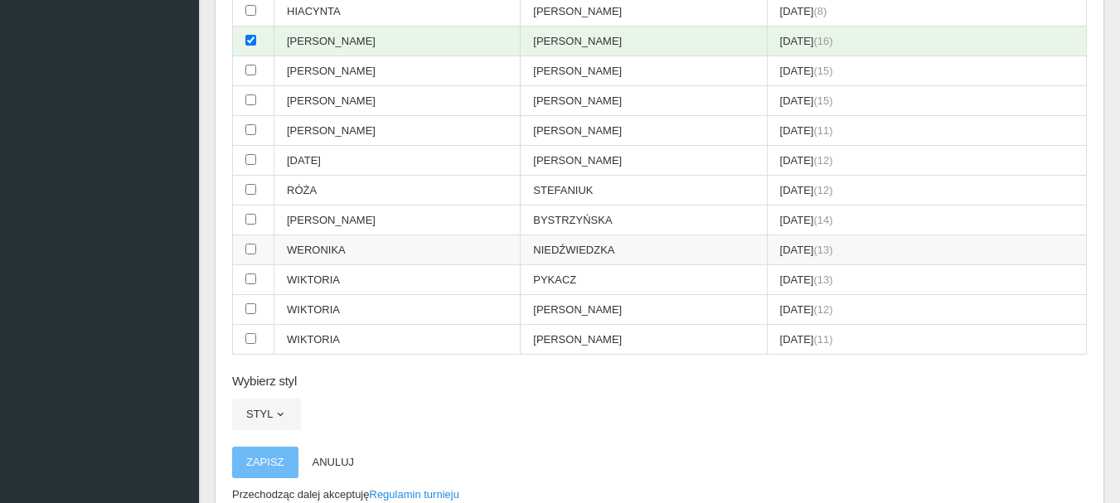
click at [252, 251] on input "checkbox" at bounding box center [250, 249] width 11 height 11
checkbox input "true"
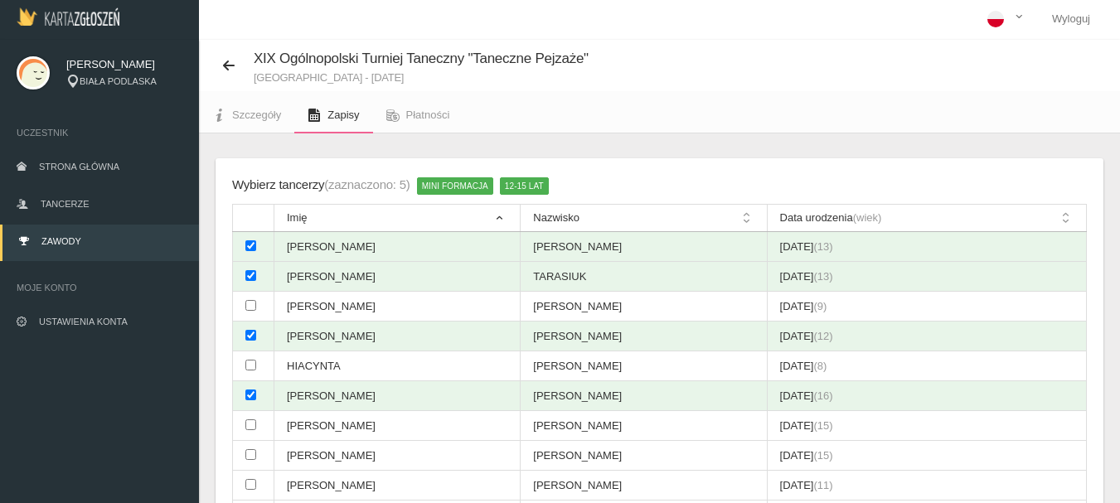
scroll to position [0, 0]
click at [250, 425] on input "checkbox" at bounding box center [250, 426] width 11 height 11
checkbox input "true"
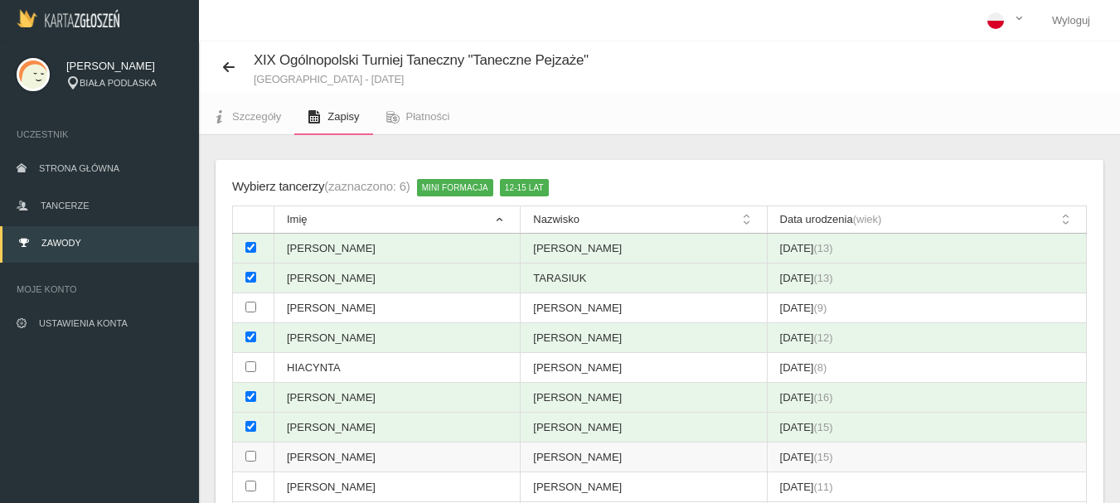
click at [249, 458] on input "checkbox" at bounding box center [250, 456] width 11 height 11
checkbox input "true"
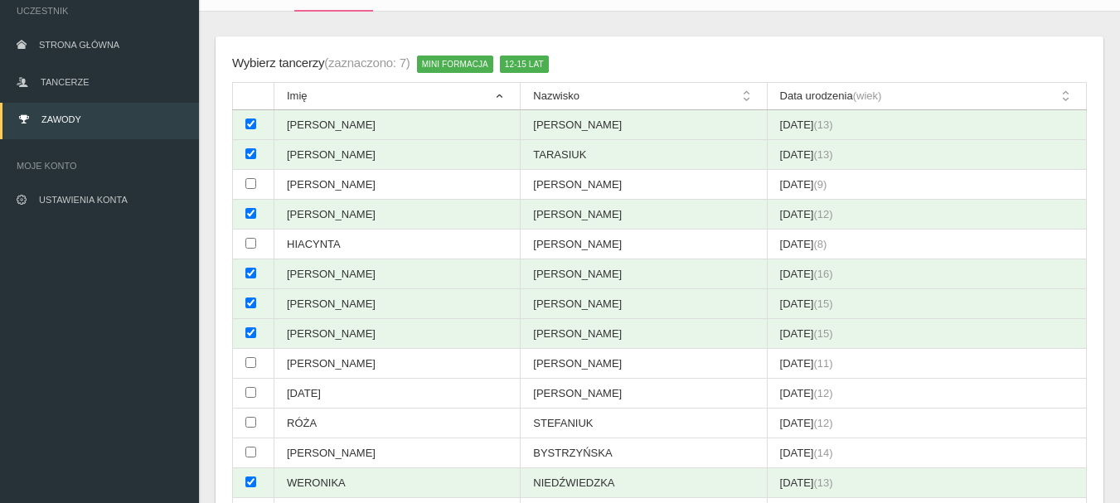
scroll to position [249, 0]
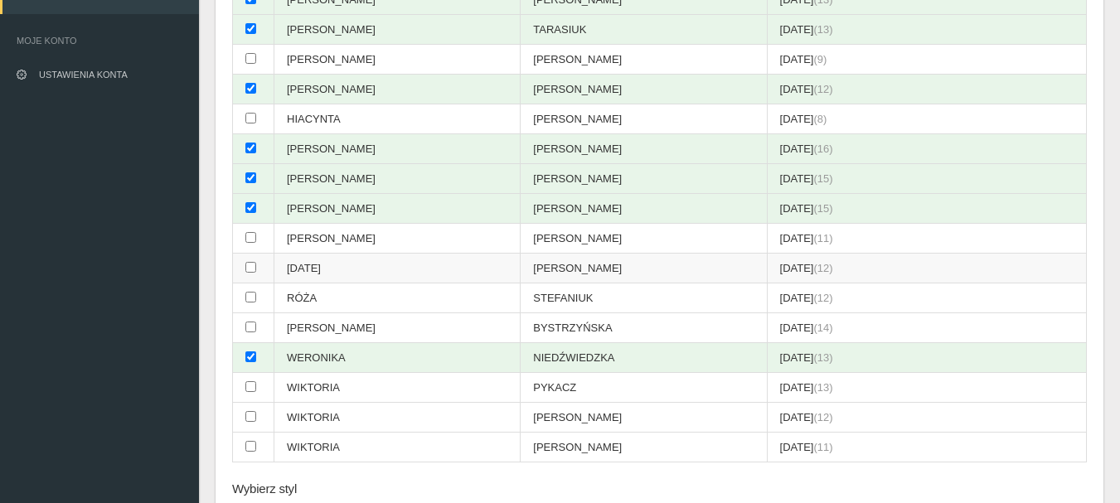
click at [250, 269] on input "checkbox" at bounding box center [250, 267] width 11 height 11
checkbox input "true"
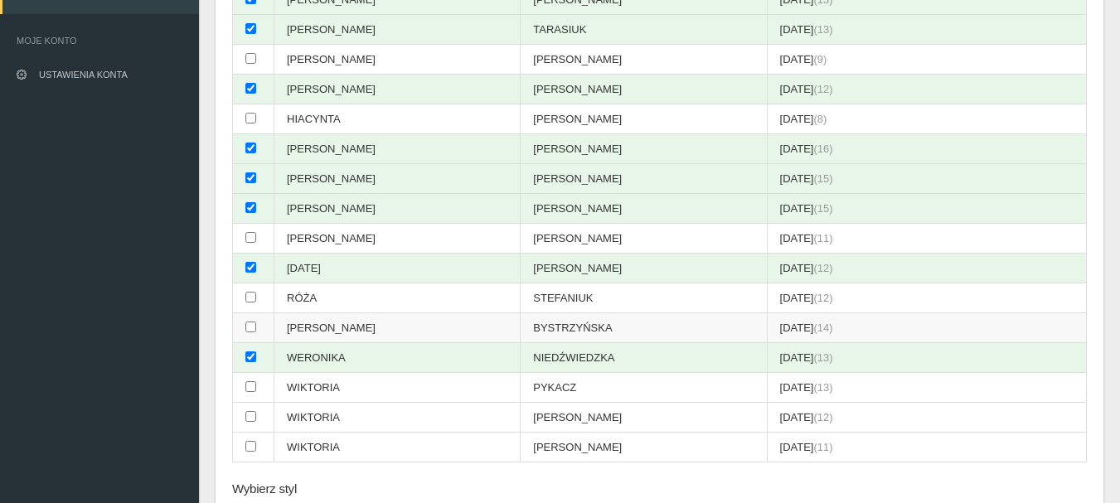
click at [250, 327] on input "checkbox" at bounding box center [250, 327] width 11 height 11
checkbox input "true"
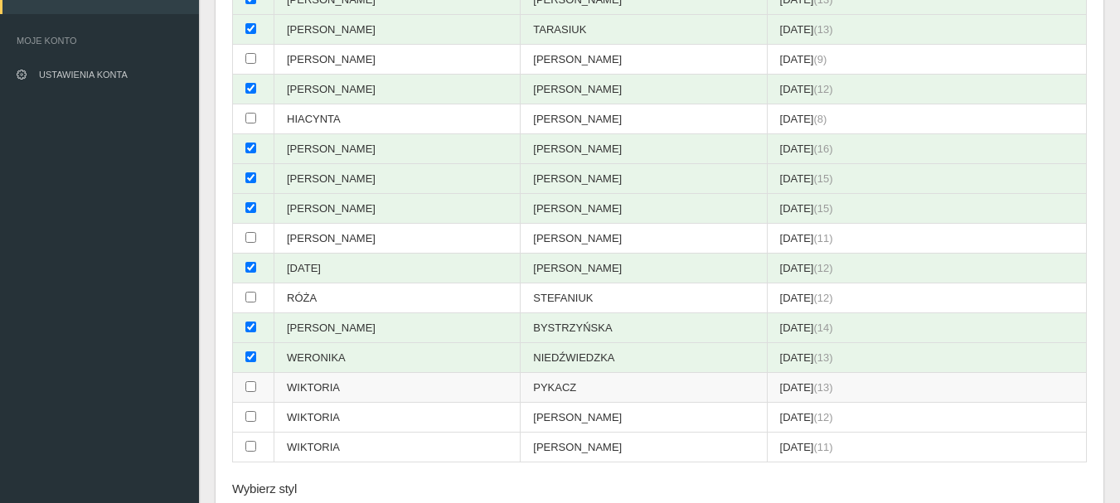
click at [253, 387] on input "checkbox" at bounding box center [250, 386] width 11 height 11
checkbox input "true"
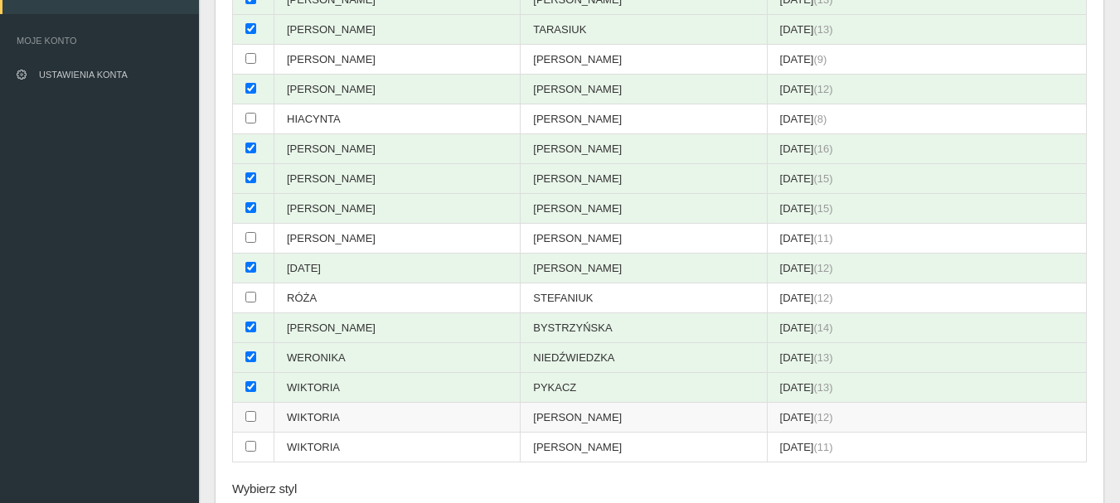
click at [248, 416] on input "checkbox" at bounding box center [250, 416] width 11 height 11
checkbox input "true"
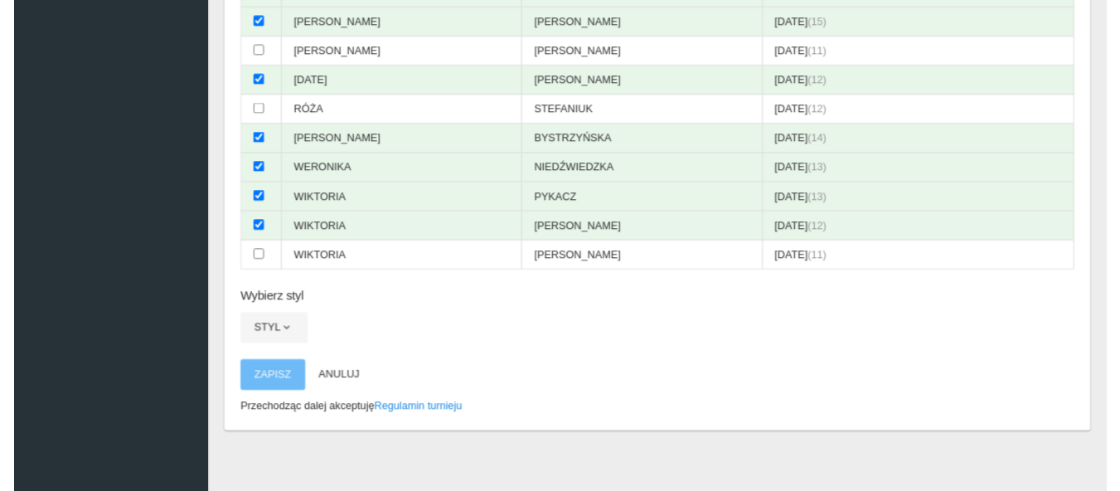
scroll to position [439, 0]
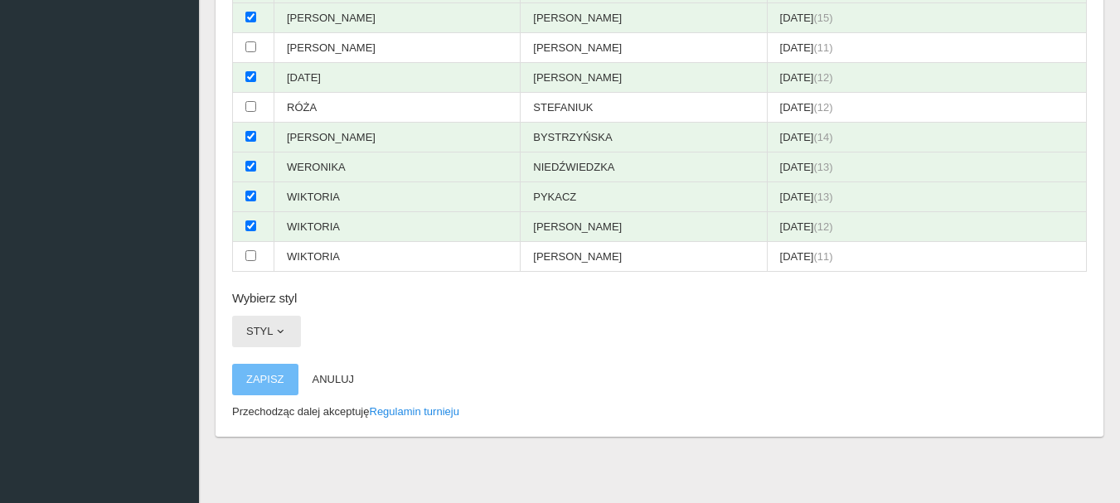
click at [274, 330] on span "button" at bounding box center [280, 331] width 13 height 13
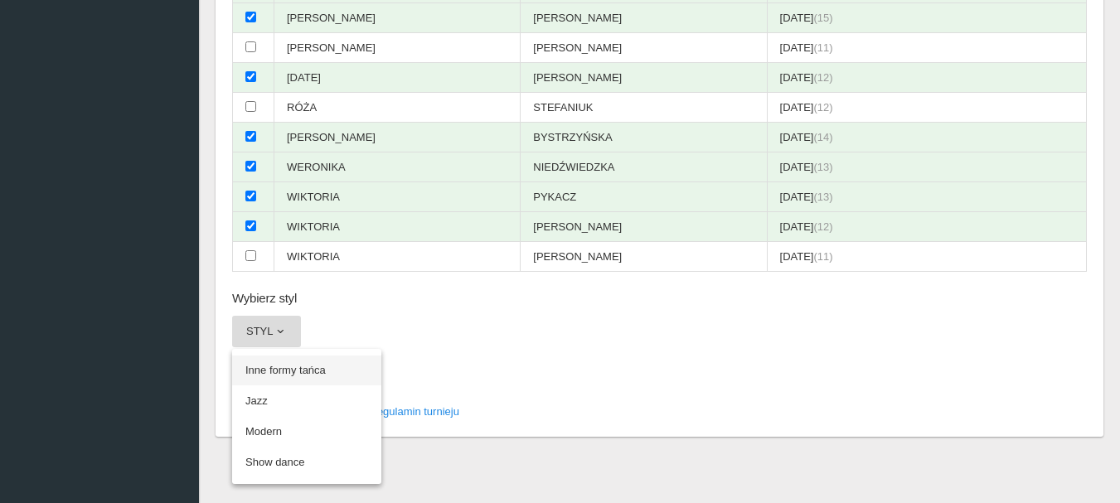
click at [296, 372] on link "Inne formy tańca" at bounding box center [306, 371] width 149 height 30
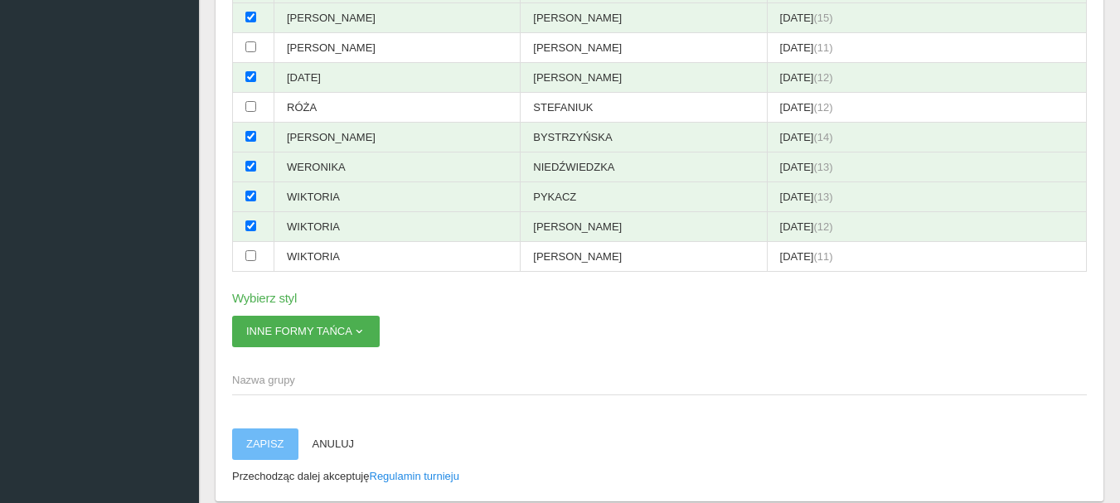
click at [261, 382] on span "Nazwa grupy" at bounding box center [651, 380] width 838 height 17
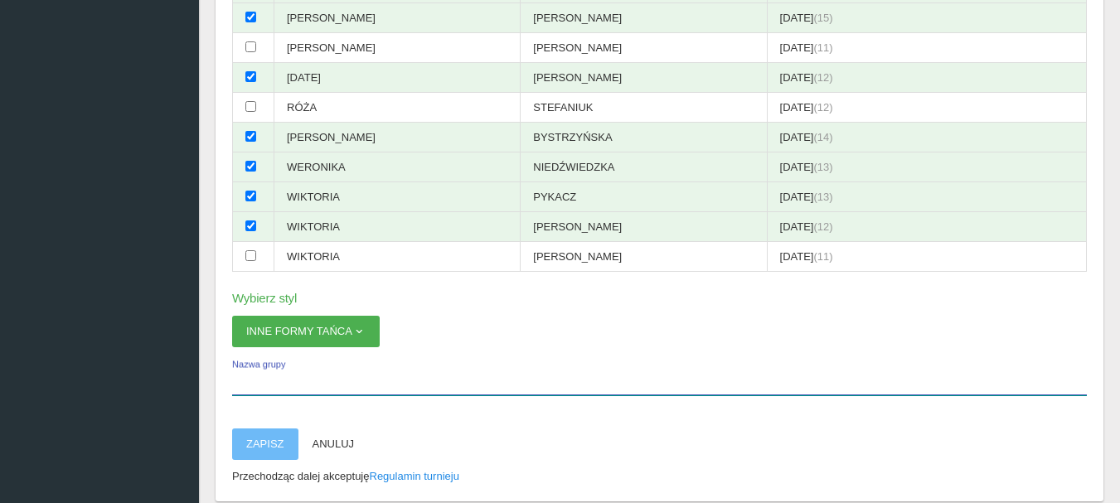
click at [261, 382] on input "Nazwa grupy" at bounding box center [659, 379] width 855 height 31
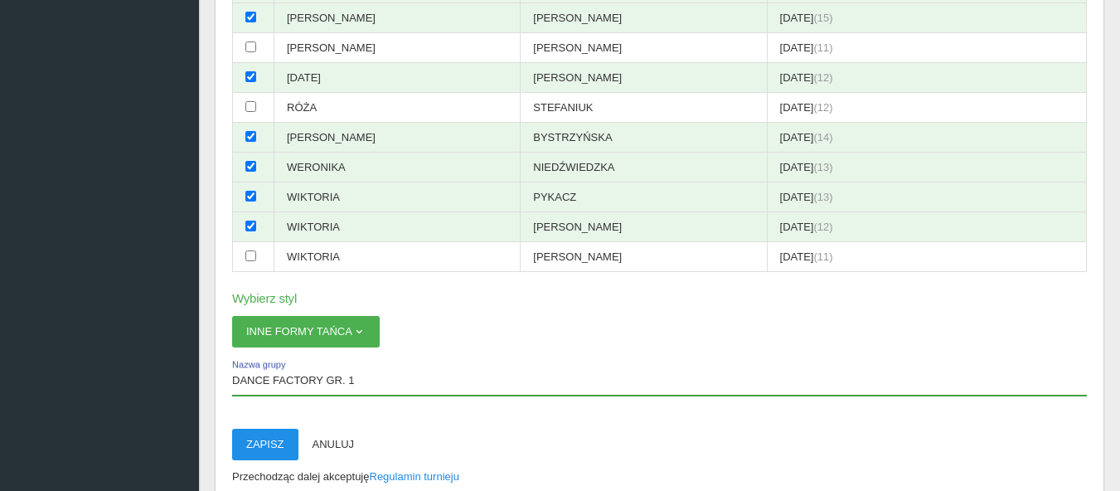
type input "DANCE FACTORY GR. 1"
click at [275, 451] on button "Zapisz" at bounding box center [265, 444] width 66 height 31
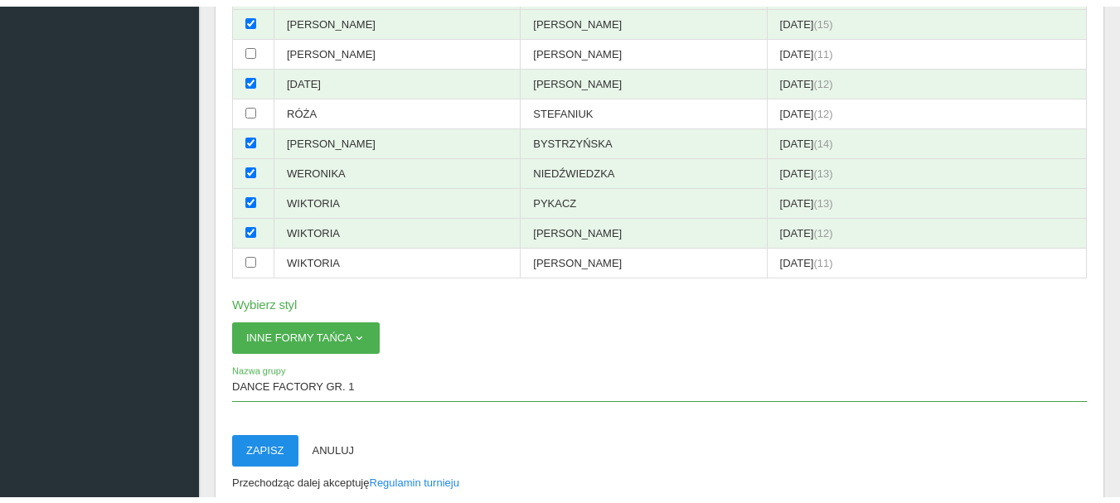
scroll to position [41, 0]
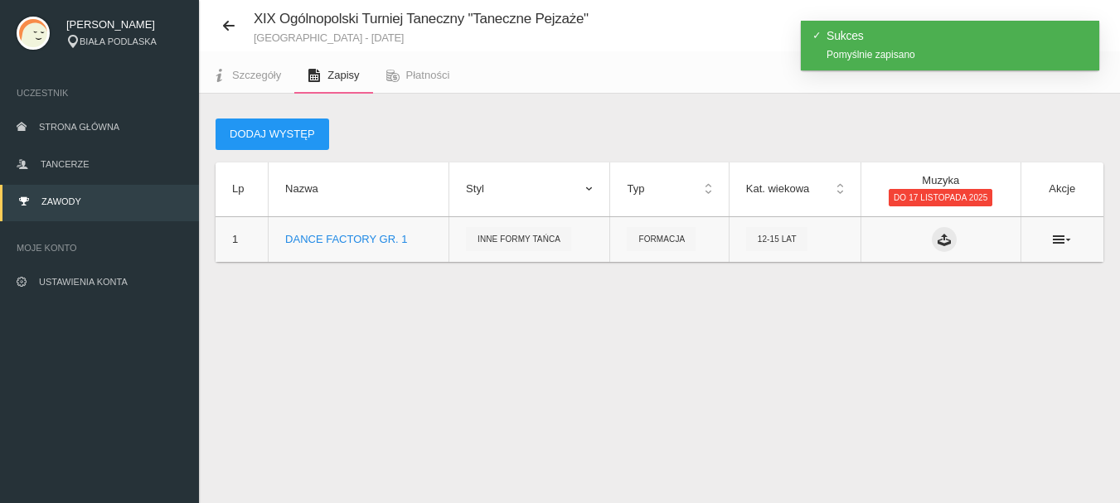
click at [948, 244] on icon at bounding box center [943, 239] width 13 height 13
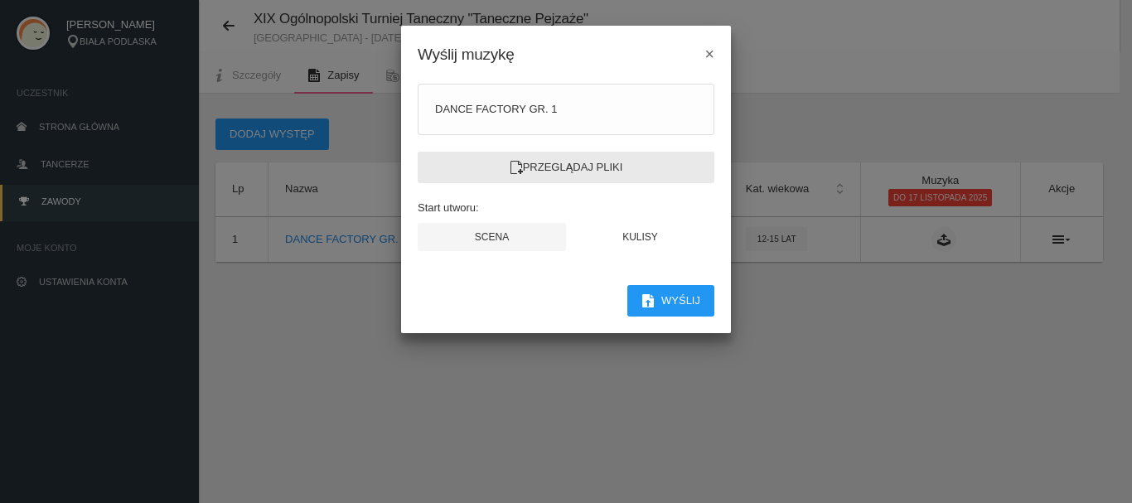
click at [588, 167] on label "Przeglądaj pliki" at bounding box center [566, 167] width 297 height 31
click at [0, 0] on input "Przeglądaj pliki" at bounding box center [0, 0] width 0 height 0
click at [583, 171] on label "Przeglądaj pliki" at bounding box center [566, 167] width 297 height 31
click at [0, 0] on input "Przeglądaj pliki" at bounding box center [0, 0] width 0 height 0
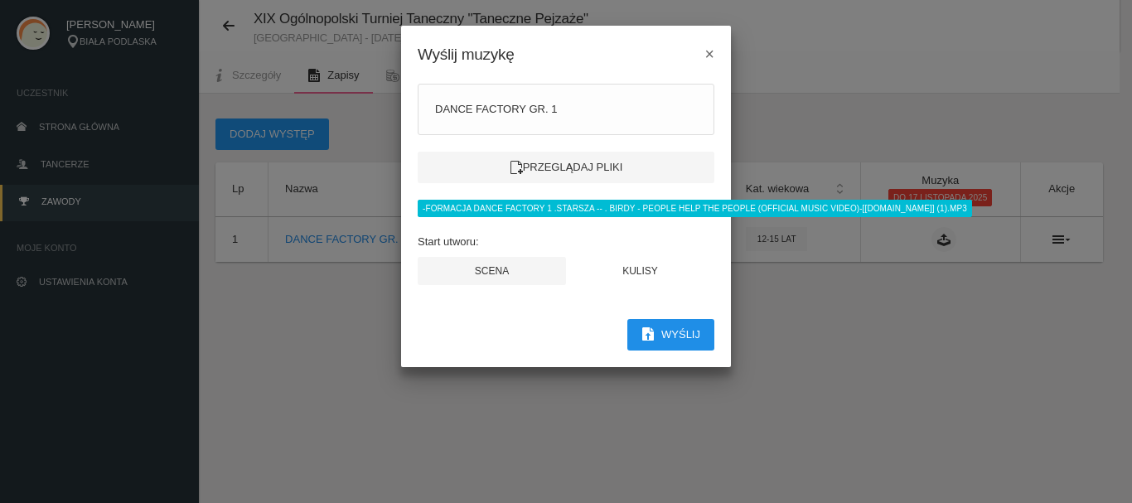
click at [671, 337] on button "Wyślij" at bounding box center [670, 334] width 87 height 31
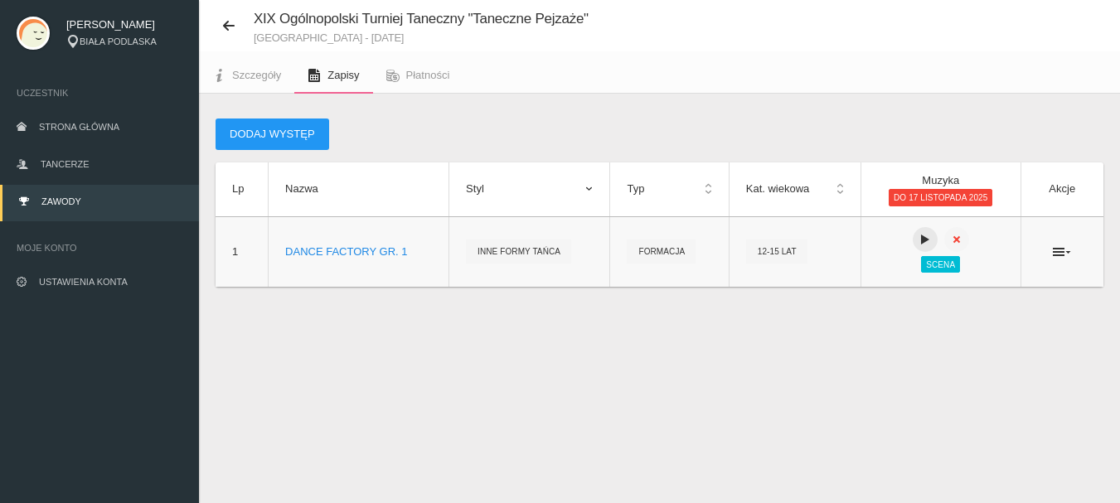
click at [926, 236] on icon at bounding box center [924, 239] width 13 height 13
click at [922, 235] on icon at bounding box center [924, 239] width 13 height 13
click at [293, 130] on button "Dodaj występ" at bounding box center [272, 134] width 114 height 31
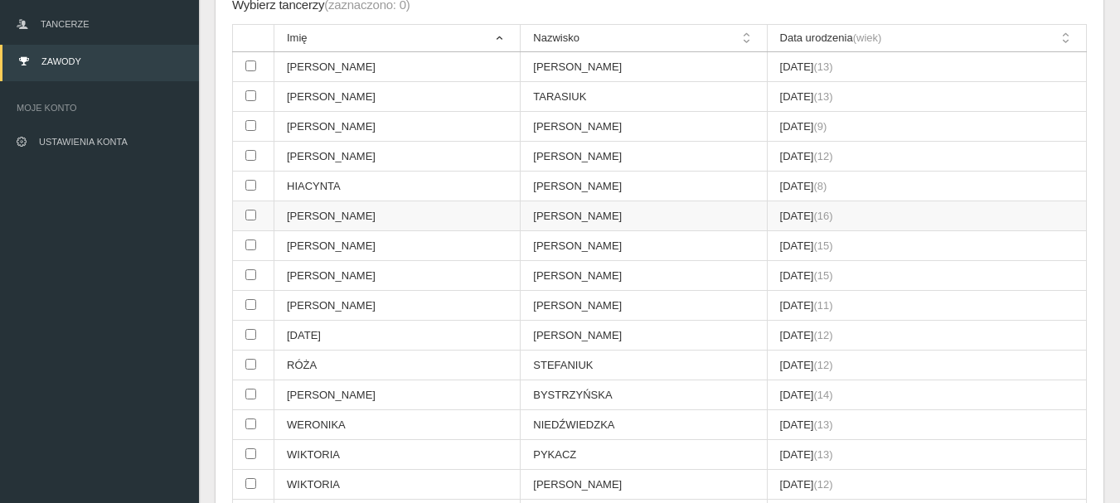
scroll to position [207, 0]
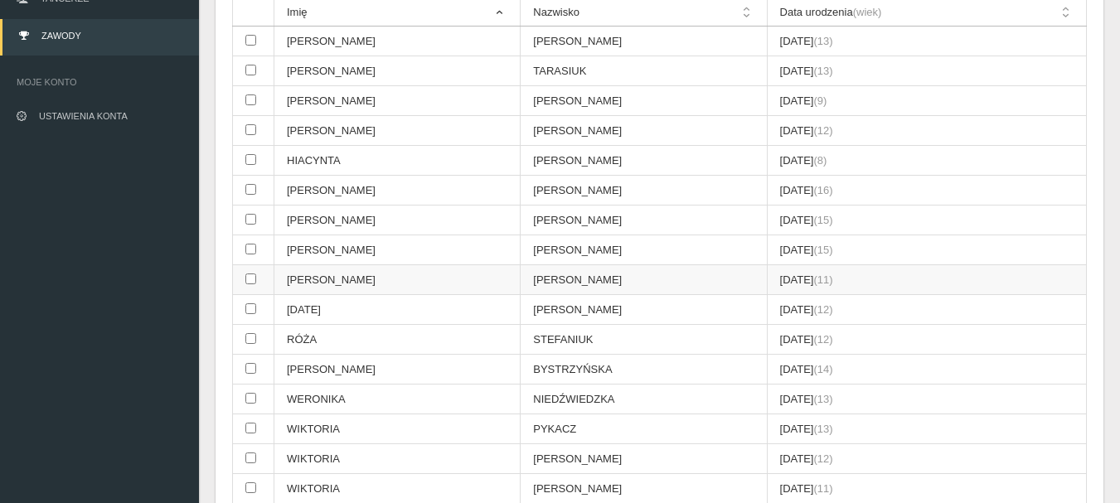
click at [254, 280] on input "checkbox" at bounding box center [250, 279] width 11 height 11
checkbox input "true"
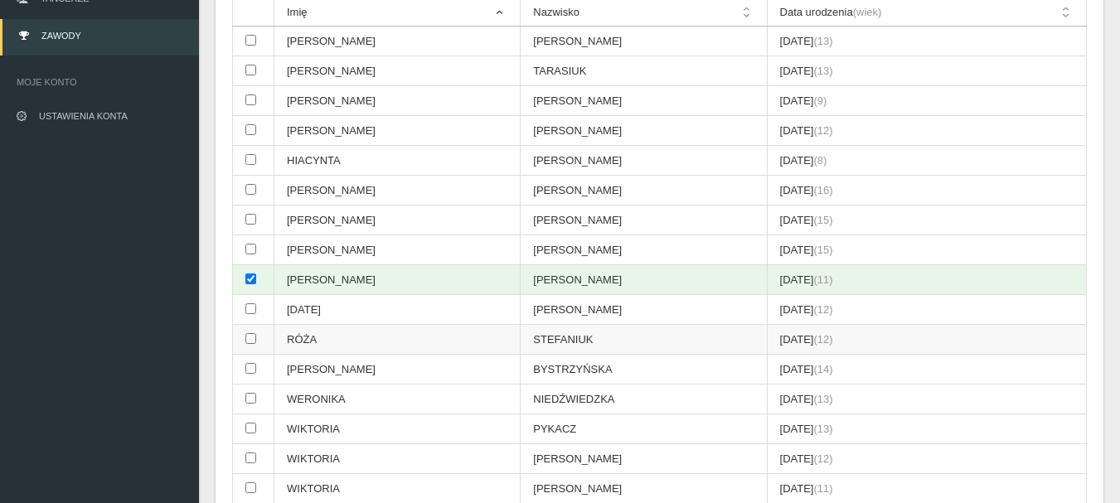
click at [256, 337] on td at bounding box center [253, 340] width 41 height 30
checkbox input "true"
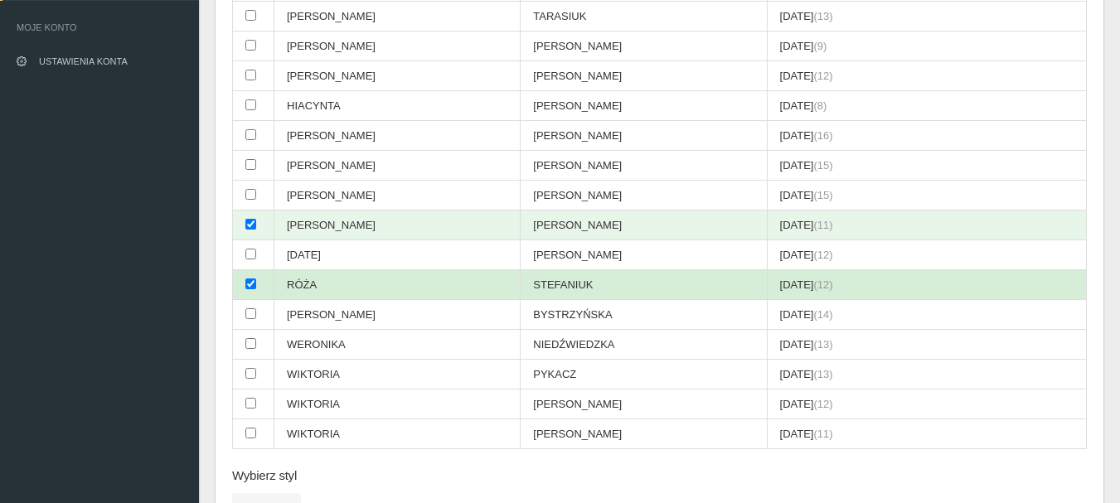
scroll to position [290, 0]
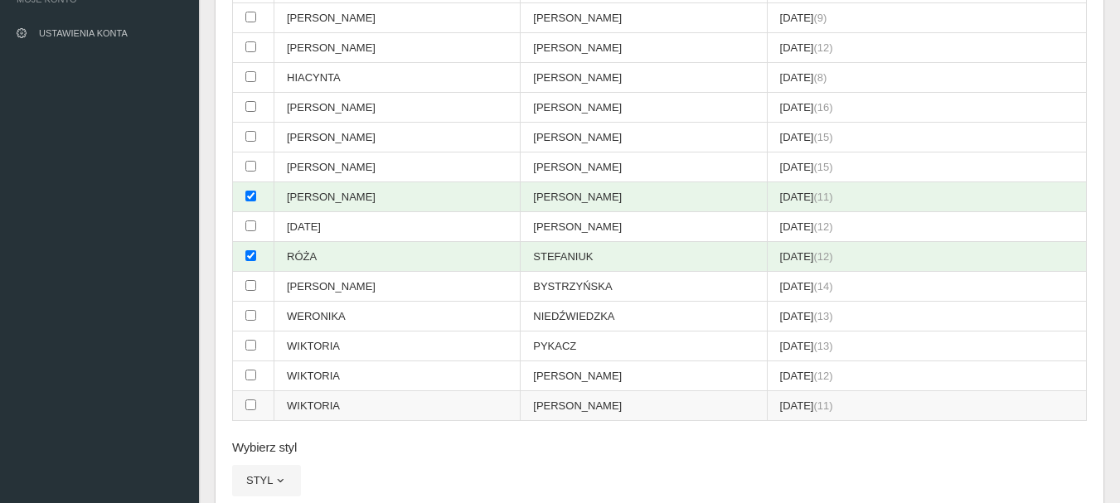
click at [250, 404] on input "checkbox" at bounding box center [250, 404] width 11 height 11
checkbox input "true"
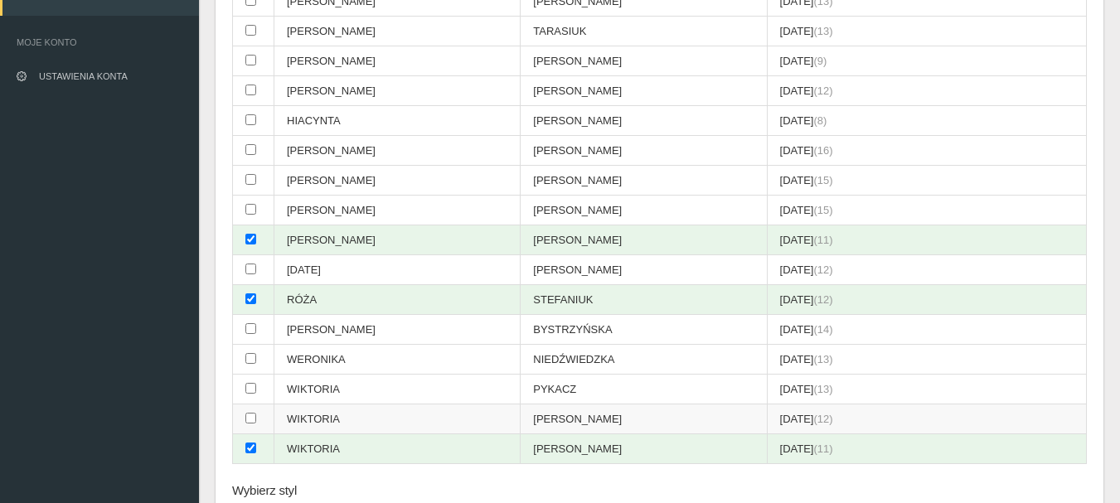
scroll to position [207, 0]
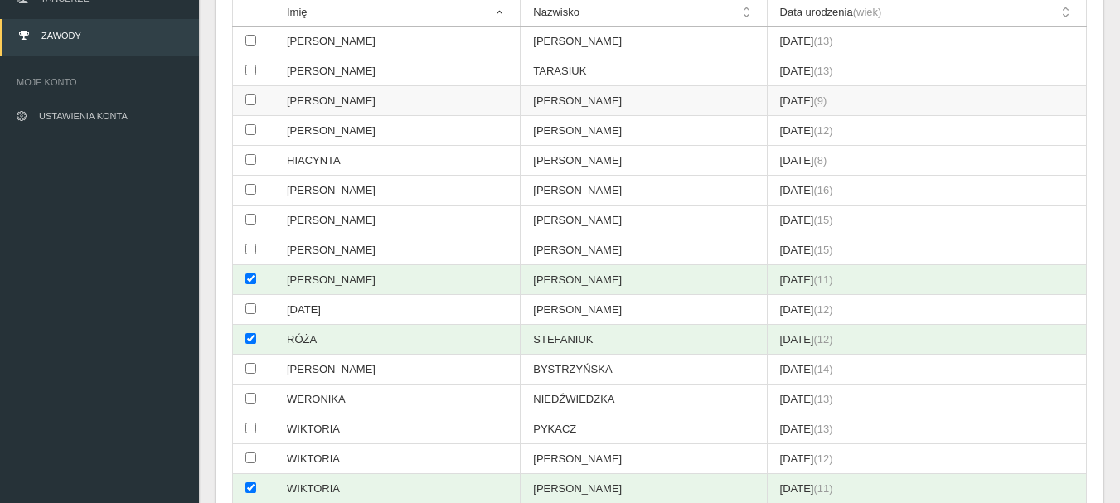
click at [249, 103] on input "checkbox" at bounding box center [250, 99] width 11 height 11
checkbox input "true"
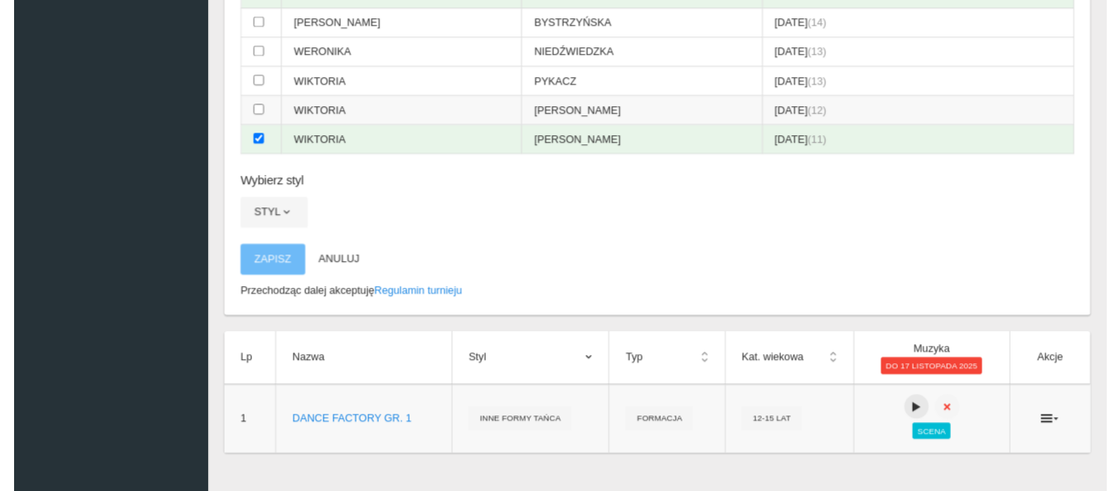
scroll to position [580, 0]
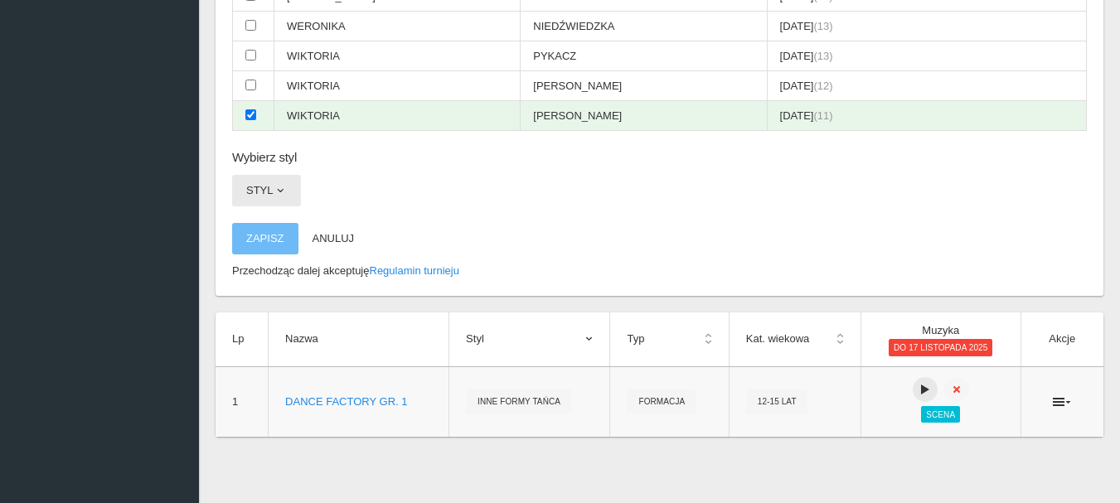
click at [281, 190] on span "button" at bounding box center [280, 190] width 13 height 13
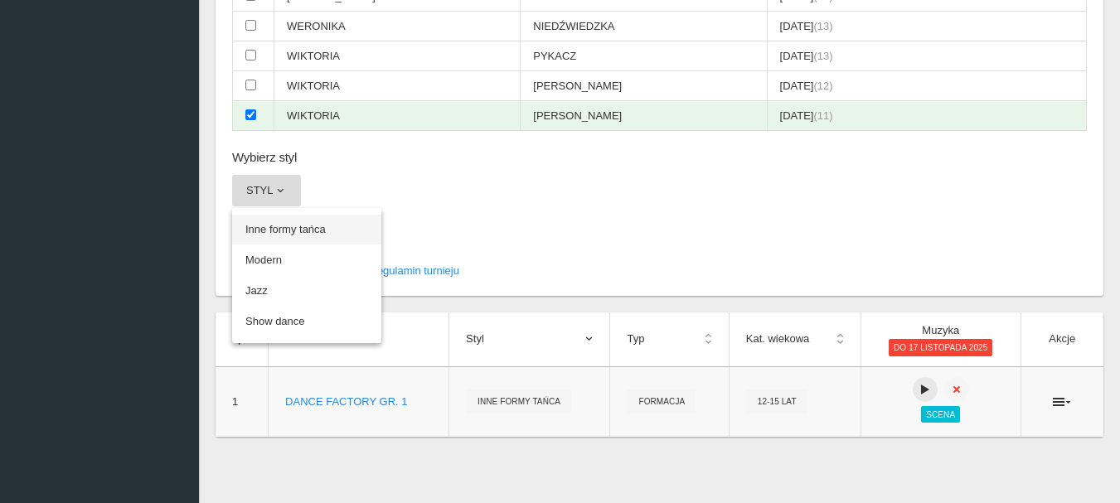
click at [288, 224] on link "Inne formy tańca" at bounding box center [306, 230] width 149 height 30
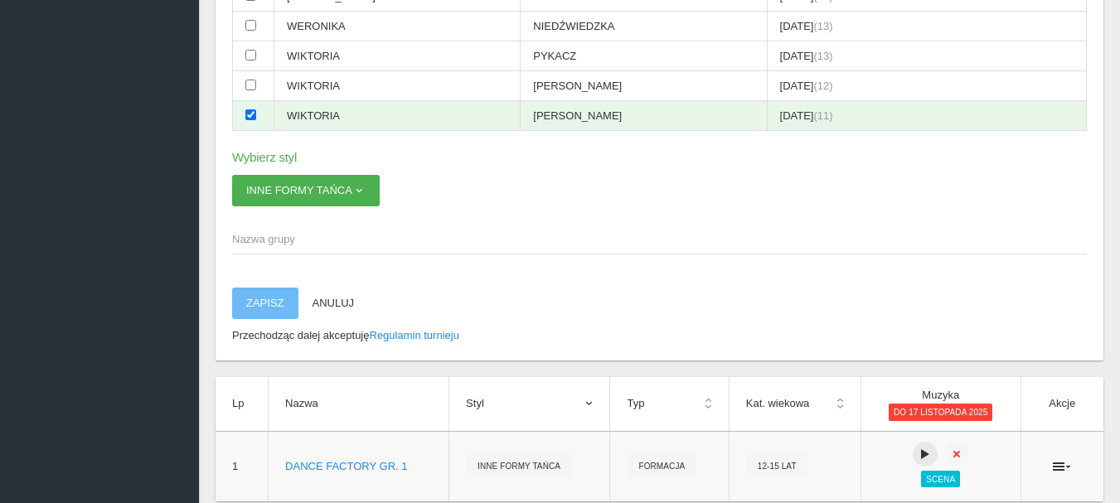
click at [292, 241] on span "Nazwa grupy" at bounding box center [651, 239] width 838 height 17
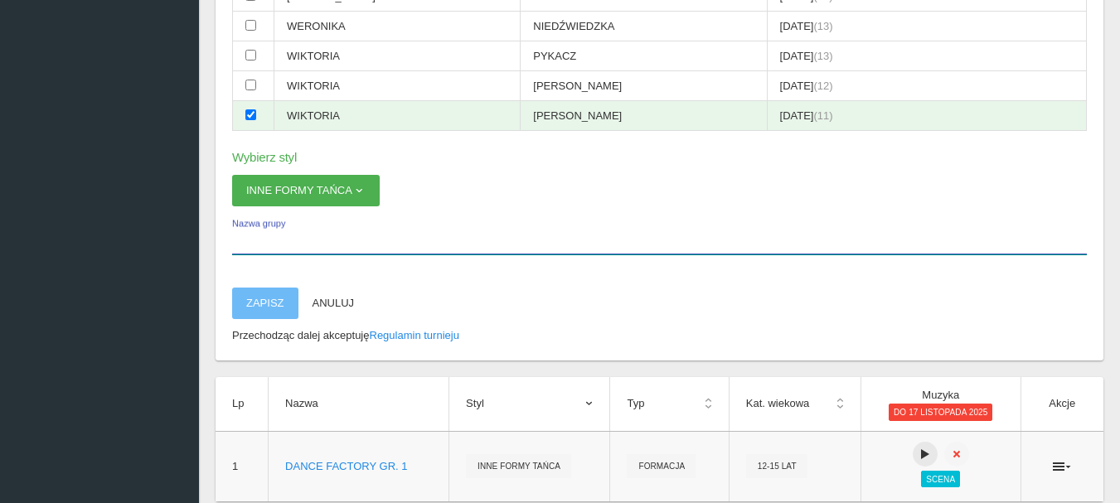
click at [292, 241] on input "Nazwa grupy" at bounding box center [659, 238] width 855 height 31
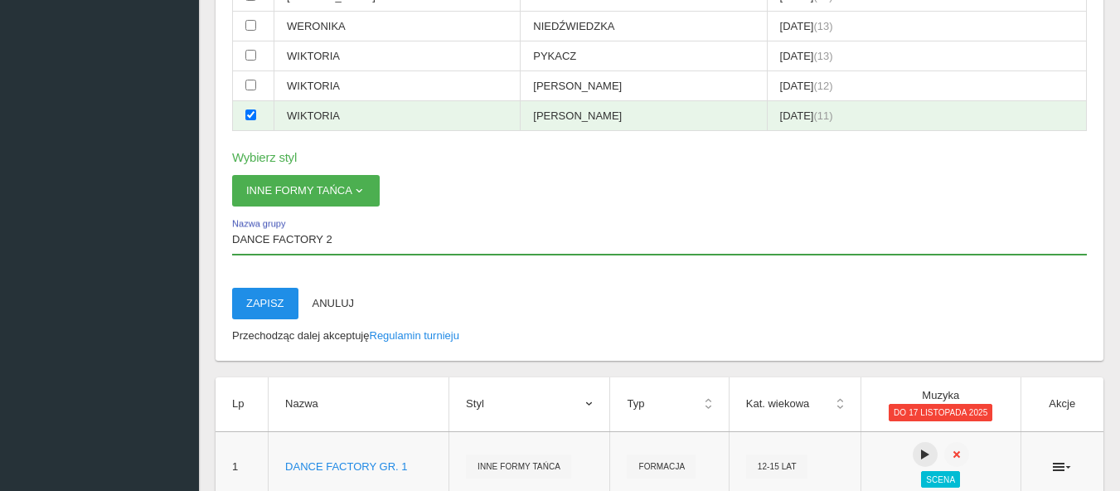
type input "DANCE FACTORY 2"
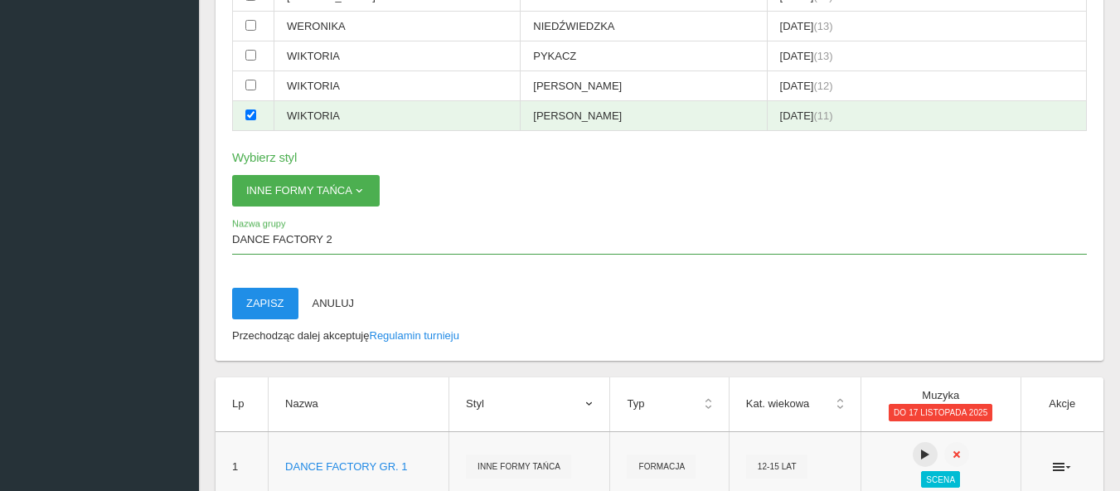
click at [270, 304] on button "Zapisz" at bounding box center [265, 303] width 66 height 31
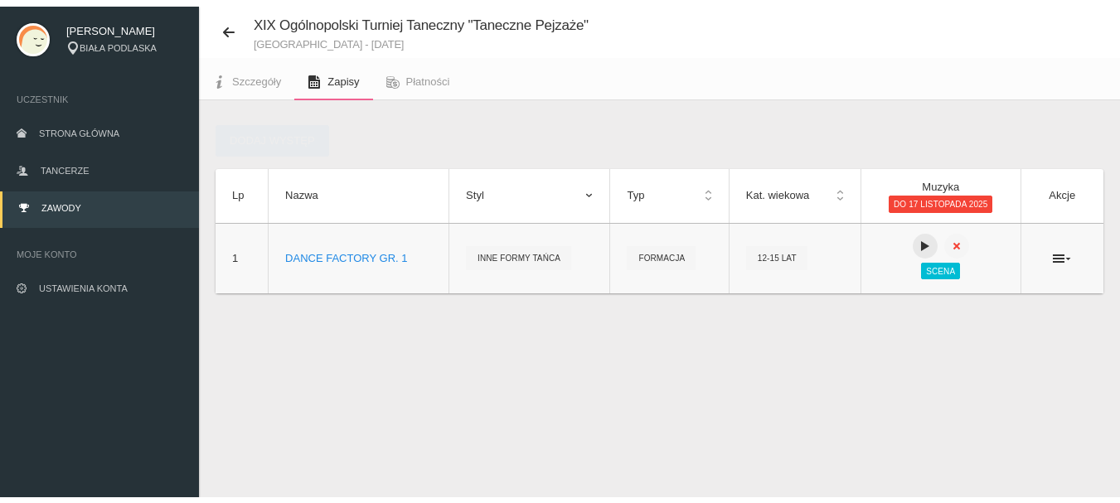
scroll to position [41, 0]
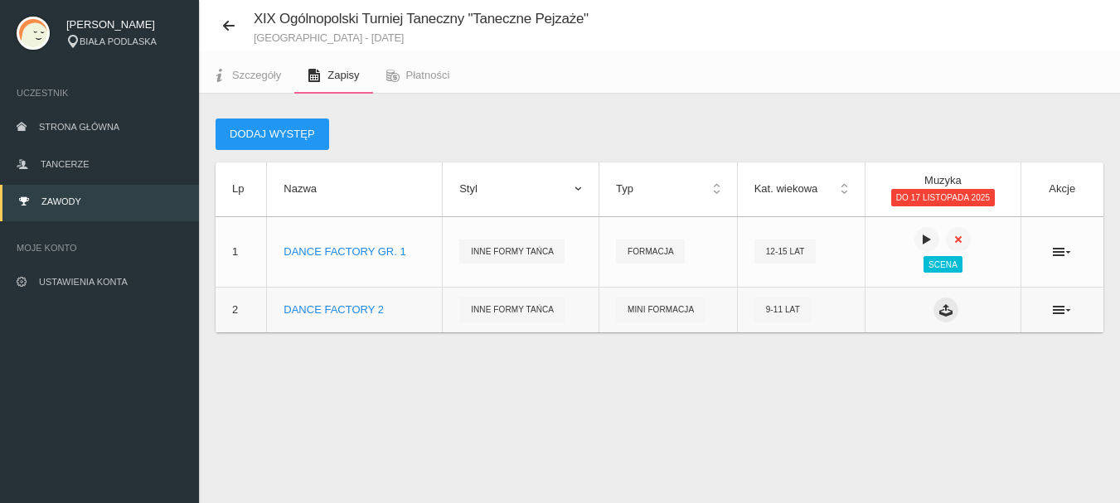
click at [948, 305] on icon at bounding box center [945, 309] width 13 height 13
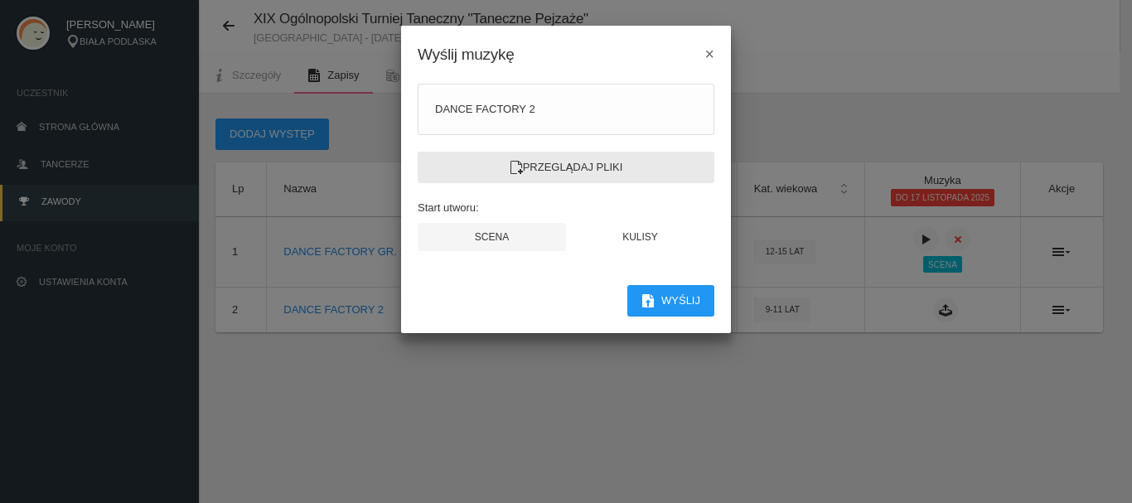
click at [613, 160] on label "Przeglądaj pliki" at bounding box center [566, 167] width 297 height 31
click at [0, 0] on input "Przeglądaj pliki" at bounding box center [0, 0] width 0 height 0
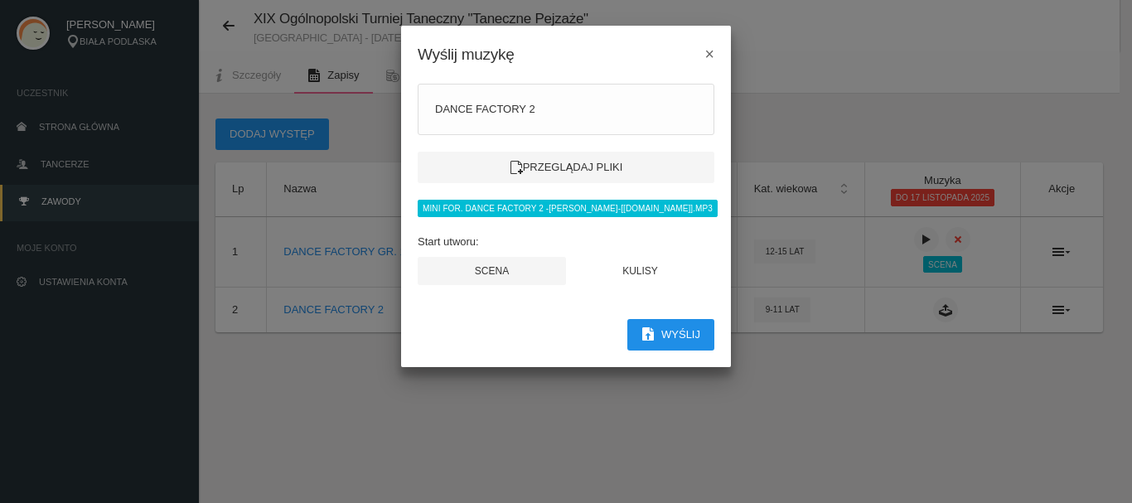
click at [675, 331] on button "Wyślij" at bounding box center [670, 334] width 87 height 31
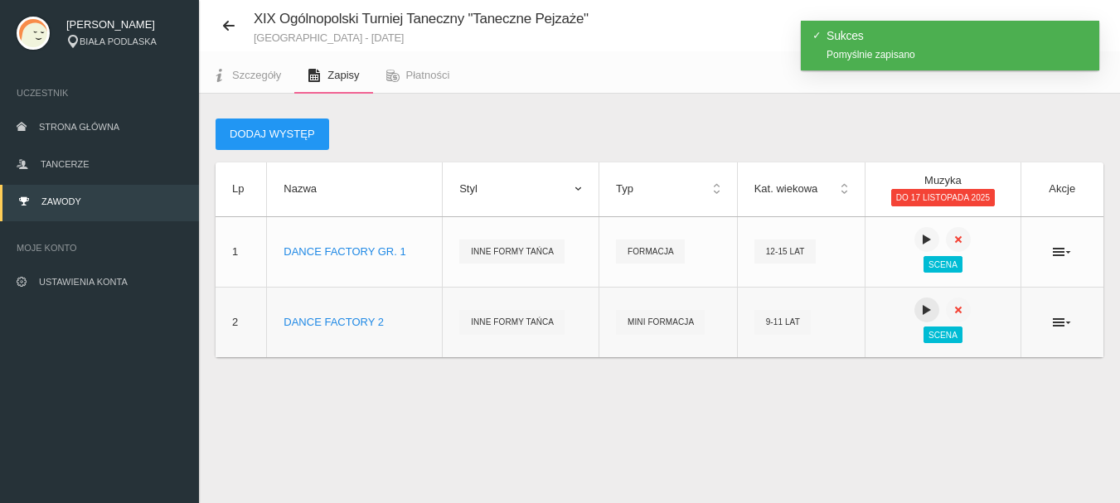
click at [921, 309] on icon at bounding box center [926, 309] width 13 height 13
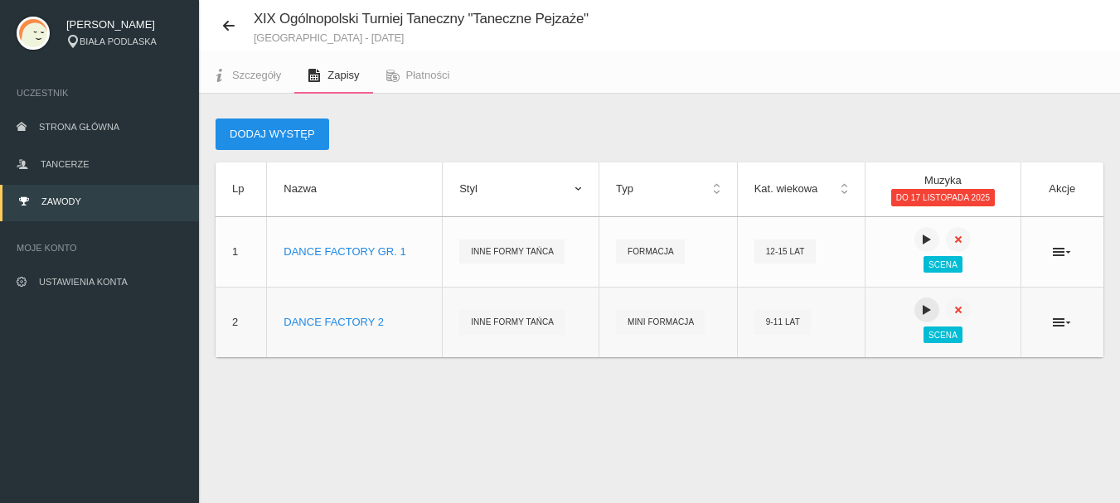
click at [307, 134] on button "Dodaj występ" at bounding box center [272, 134] width 114 height 31
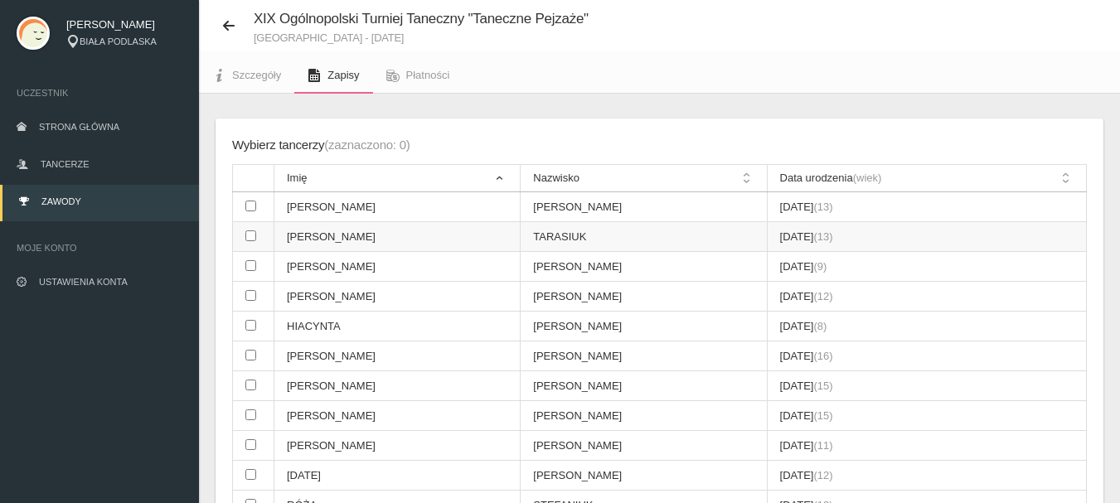
scroll to position [124, 0]
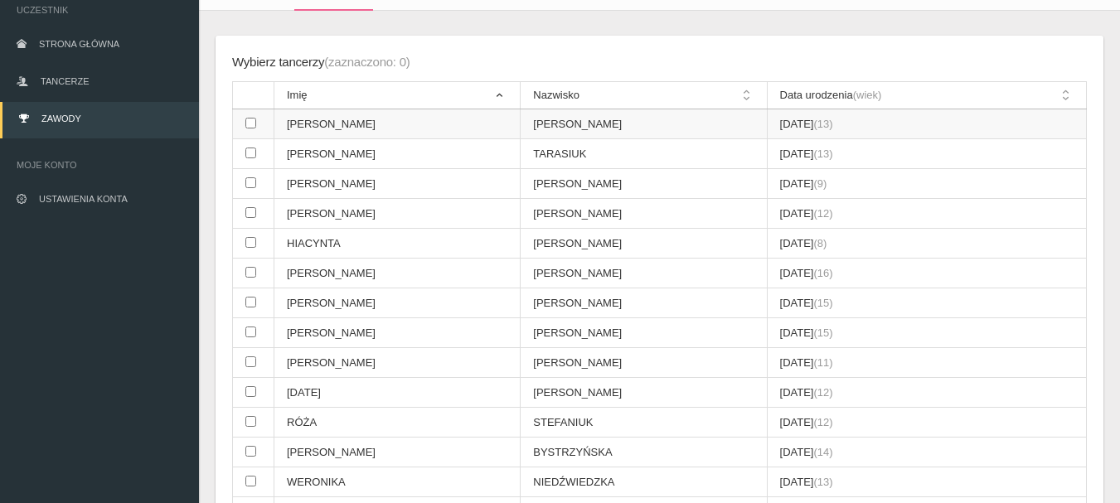
click at [254, 124] on input "checkbox" at bounding box center [250, 123] width 11 height 11
checkbox input "true"
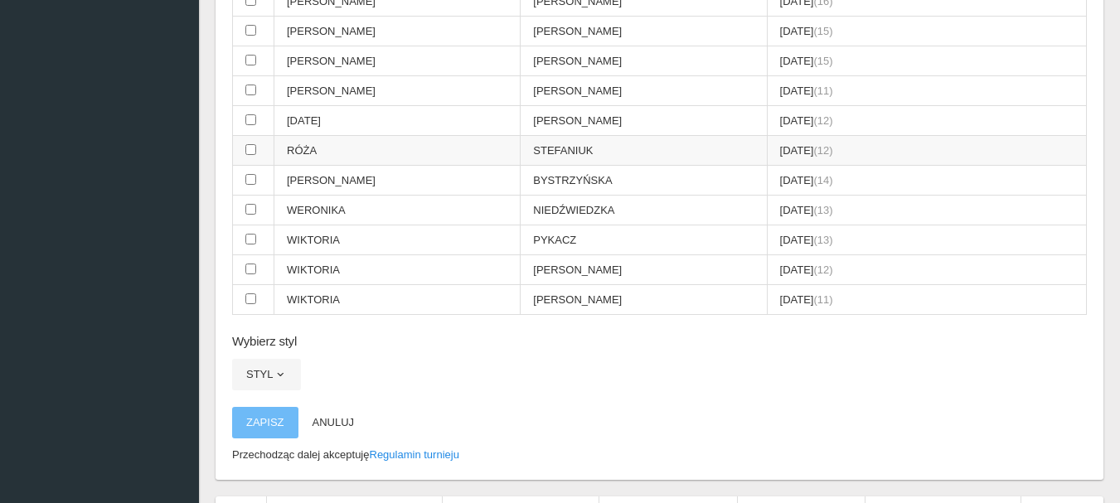
scroll to position [497, 0]
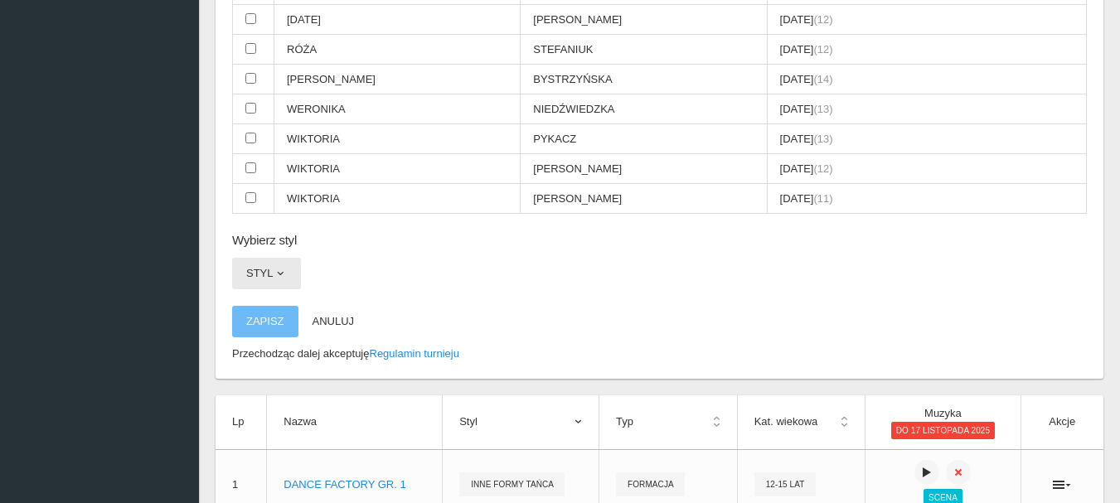
click at [278, 270] on span "button" at bounding box center [280, 273] width 13 height 13
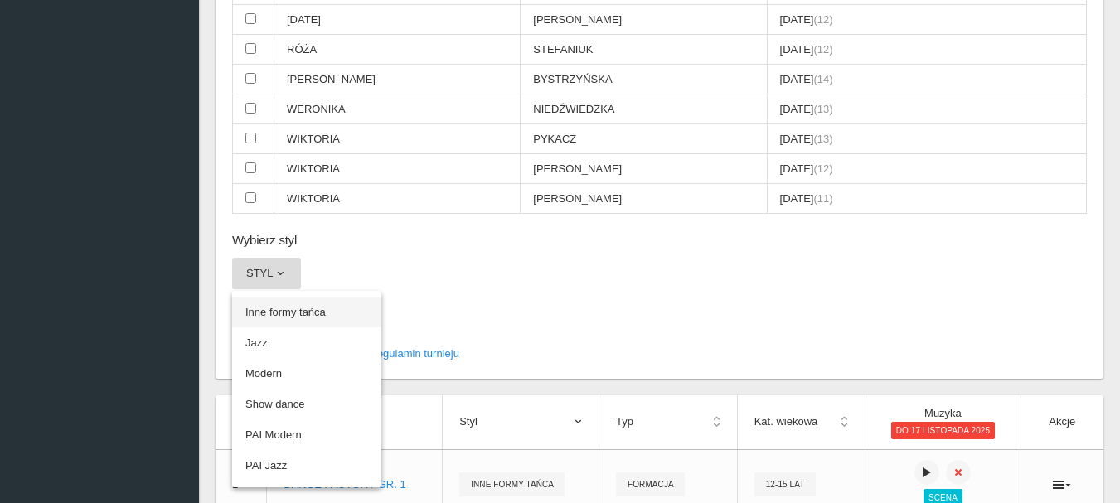
click at [291, 311] on link "Inne formy tańca" at bounding box center [306, 313] width 149 height 30
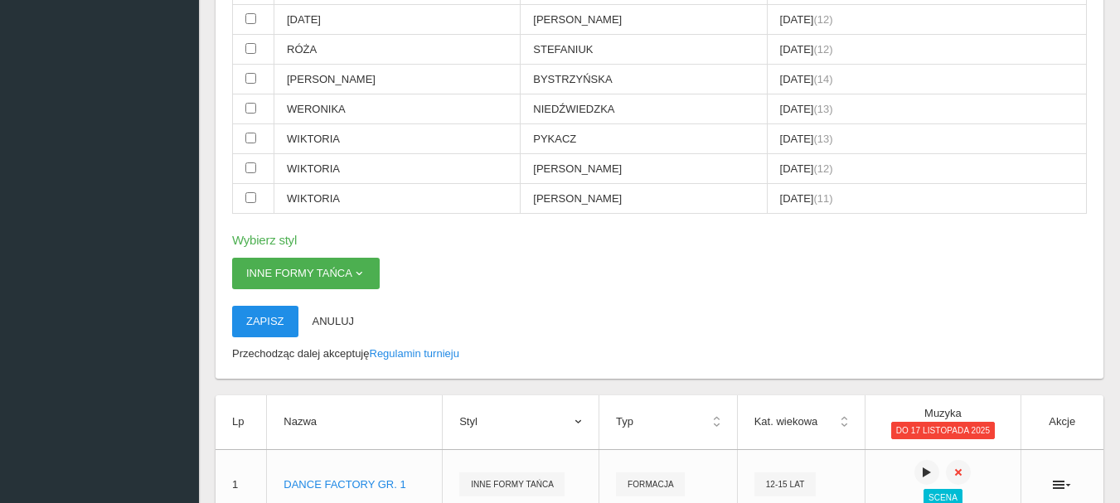
click at [274, 327] on button "Zapisz" at bounding box center [265, 321] width 66 height 31
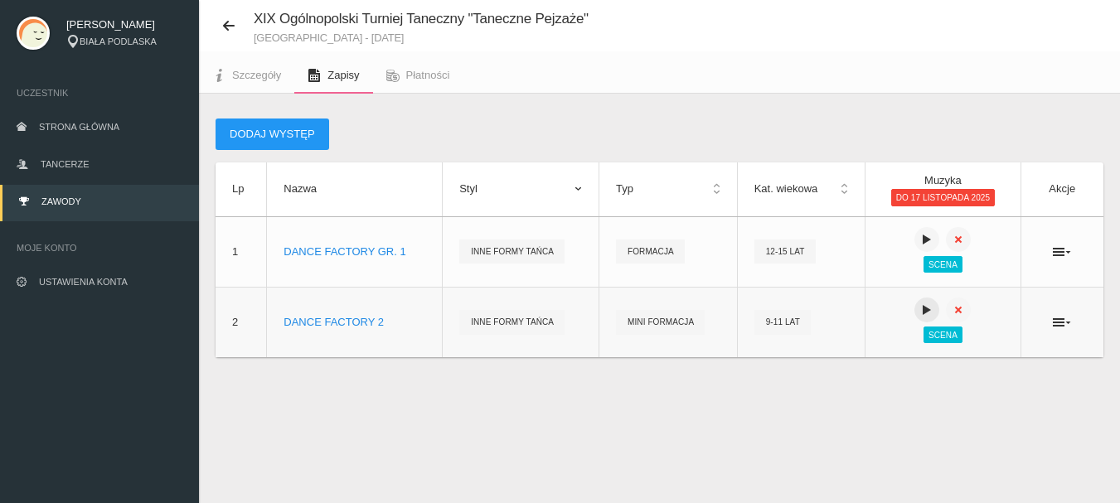
scroll to position [41, 0]
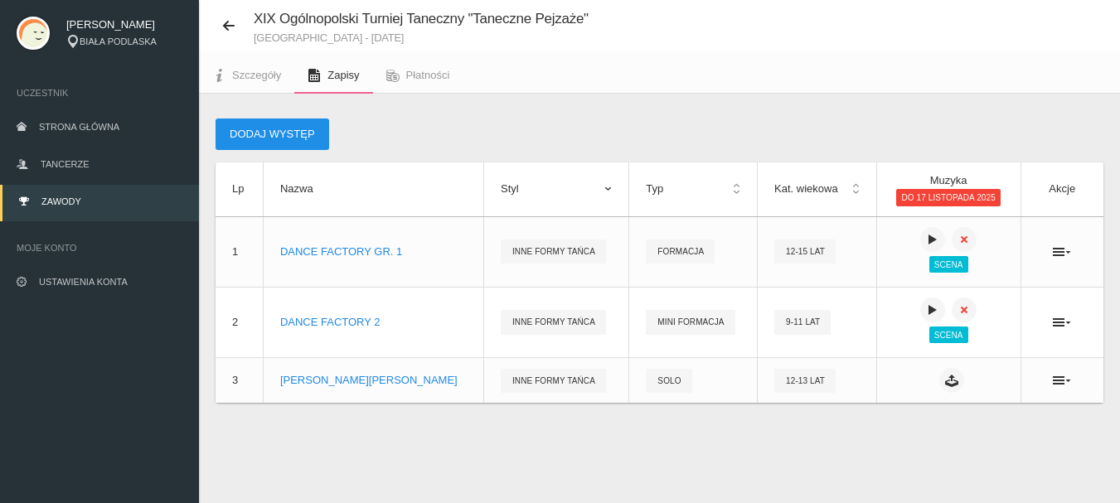
click at [274, 132] on button "Dodaj występ" at bounding box center [272, 134] width 114 height 31
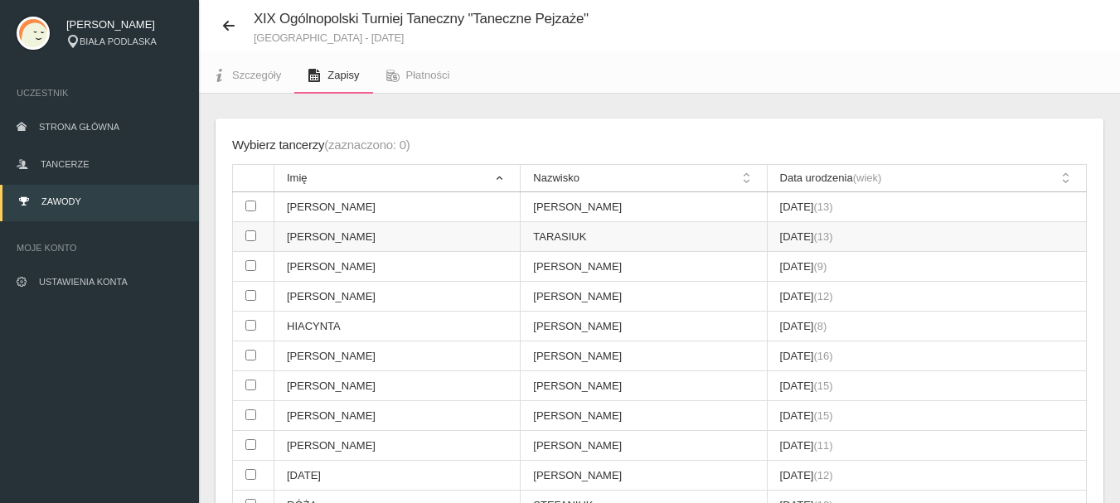
click at [250, 234] on input "checkbox" at bounding box center [250, 235] width 11 height 11
checkbox input "true"
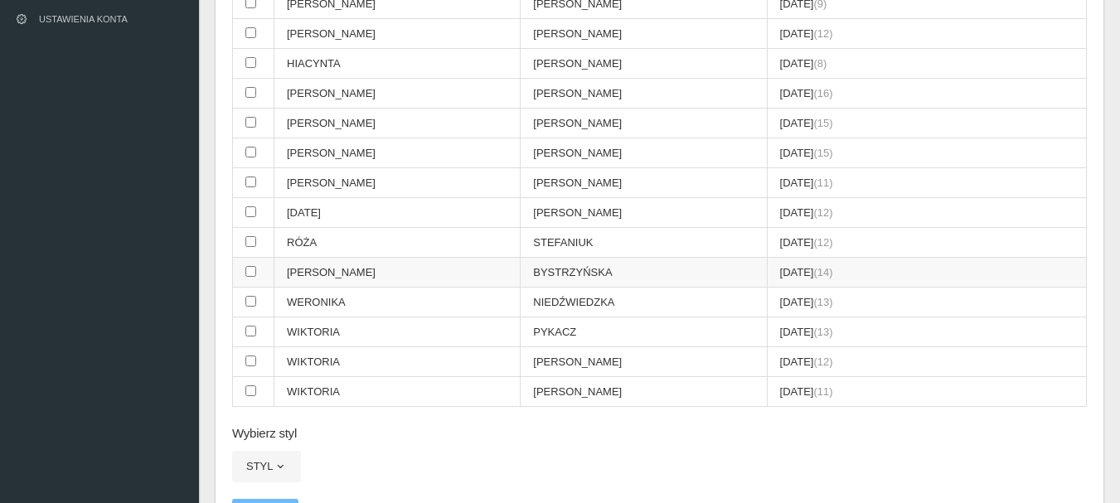
scroll to position [622, 0]
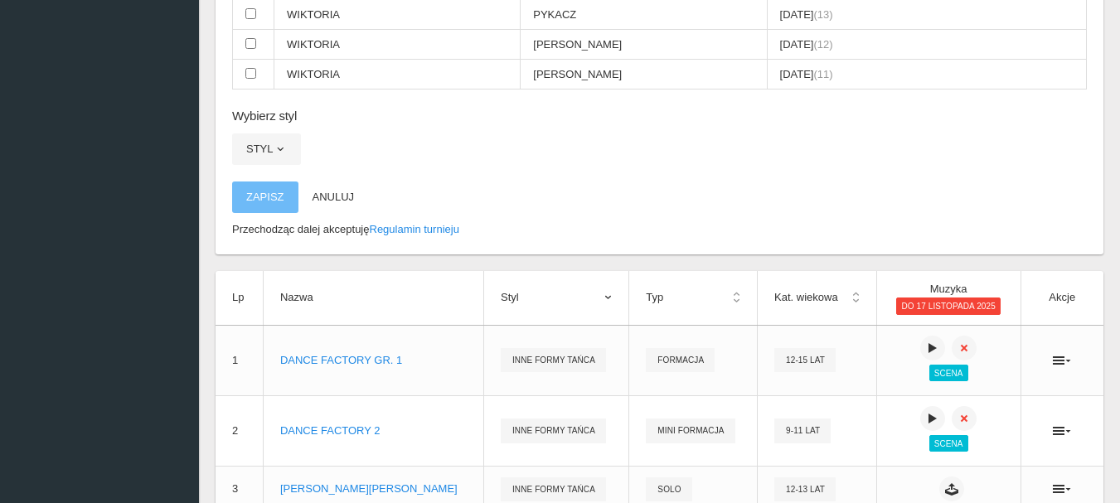
click at [273, 201] on button "Zapisz" at bounding box center [265, 197] width 66 height 31
click at [278, 155] on span "button" at bounding box center [280, 149] width 13 height 13
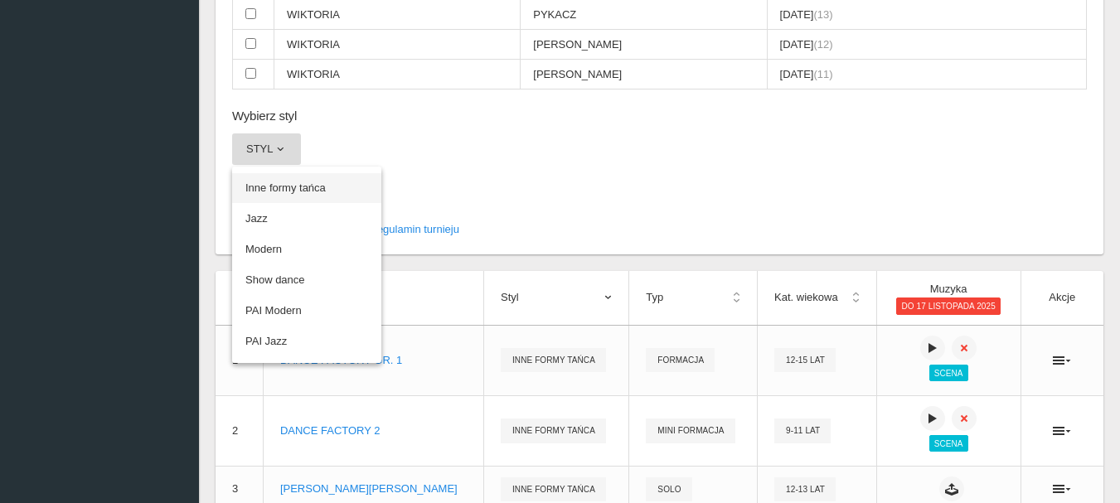
click at [278, 186] on link "Inne formy tańca" at bounding box center [306, 188] width 149 height 30
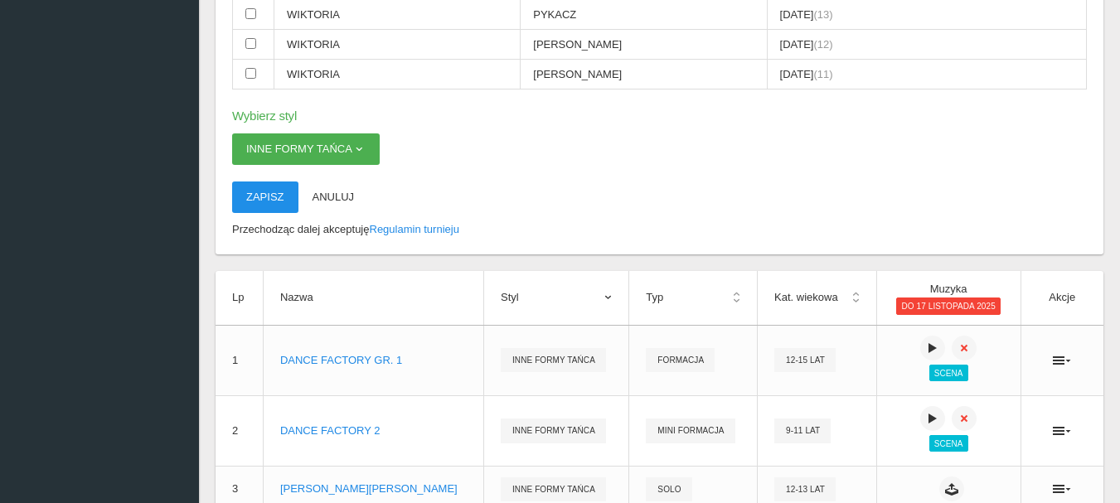
click at [275, 206] on button "Zapisz" at bounding box center [265, 197] width 66 height 31
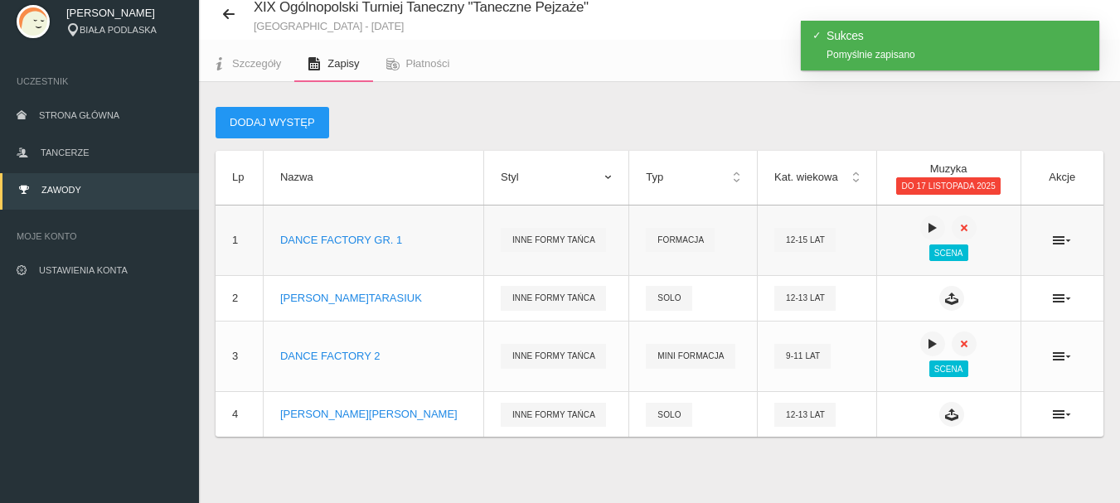
scroll to position [0, 0]
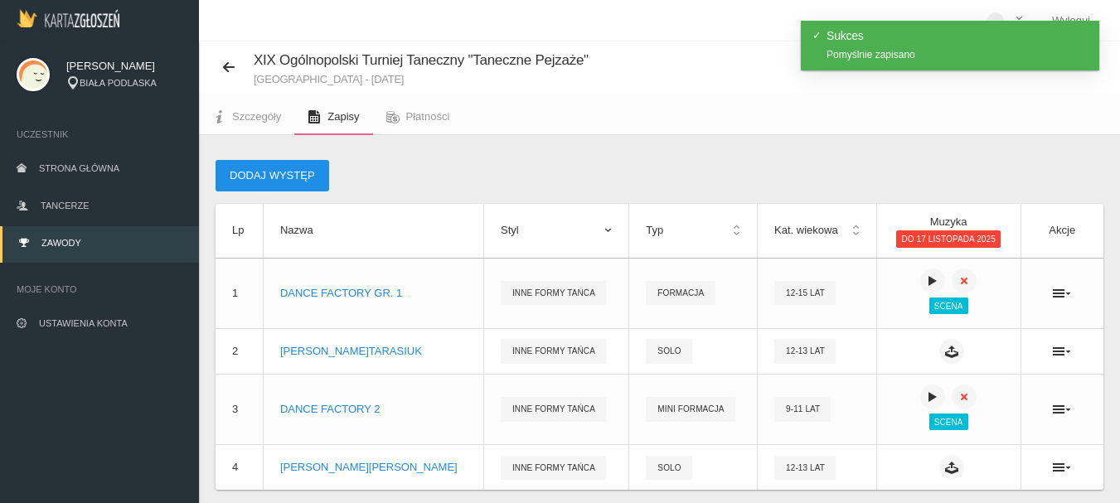
click at [283, 172] on button "Dodaj występ" at bounding box center [272, 175] width 114 height 31
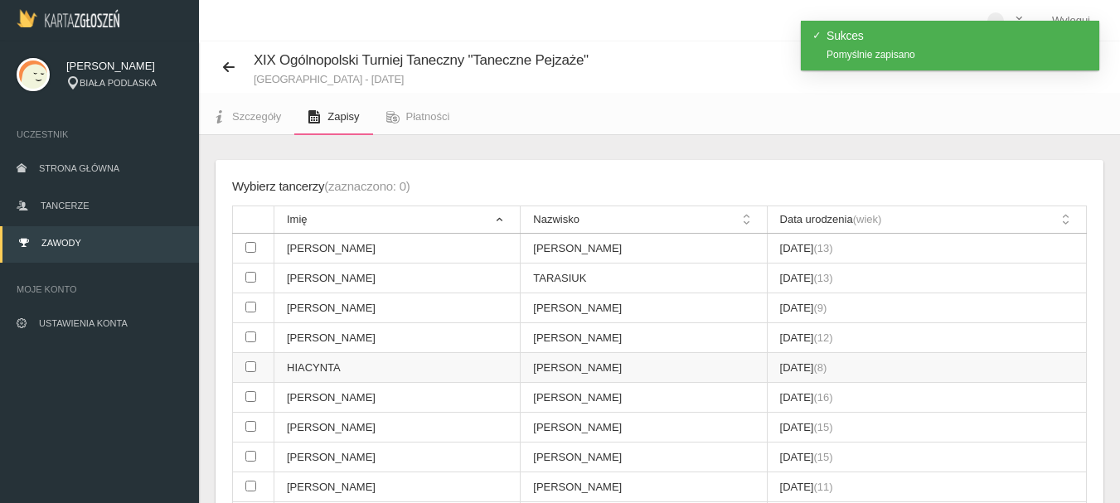
click at [254, 368] on input "checkbox" at bounding box center [250, 366] width 11 height 11
checkbox input "true"
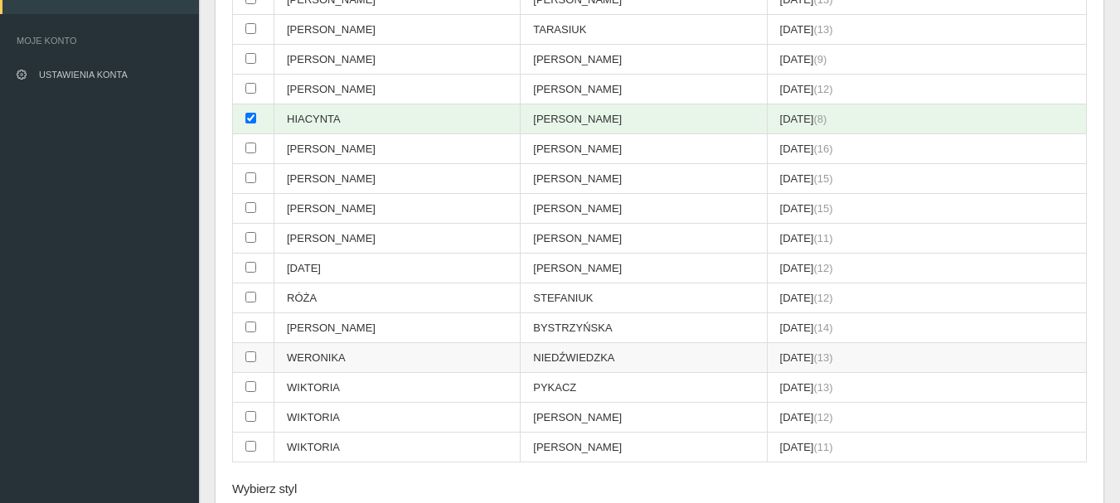
scroll to position [580, 0]
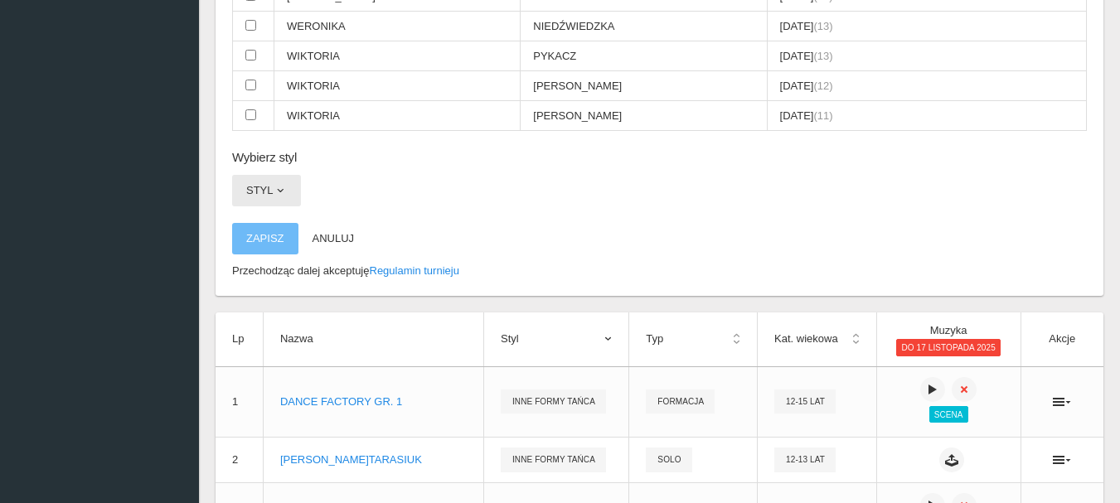
click at [283, 190] on span "button" at bounding box center [280, 190] width 13 height 13
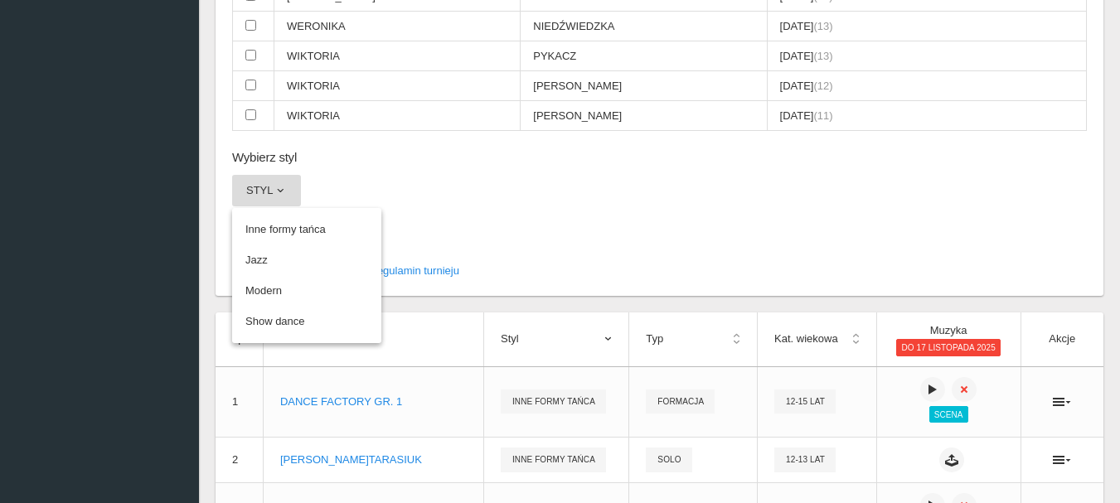
click at [284, 226] on link "Inne formy tańca" at bounding box center [306, 230] width 149 height 30
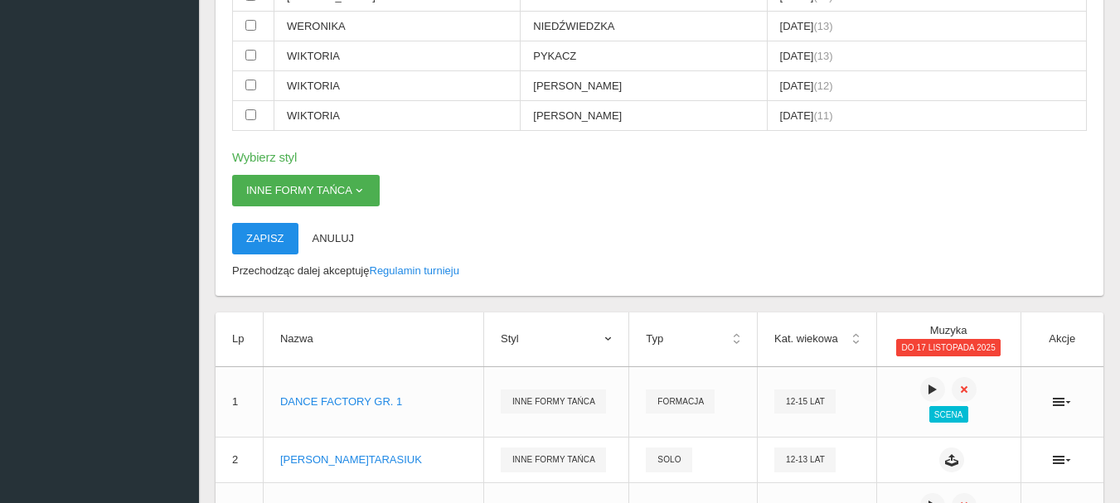
click at [278, 238] on button "Zapisz" at bounding box center [265, 238] width 66 height 31
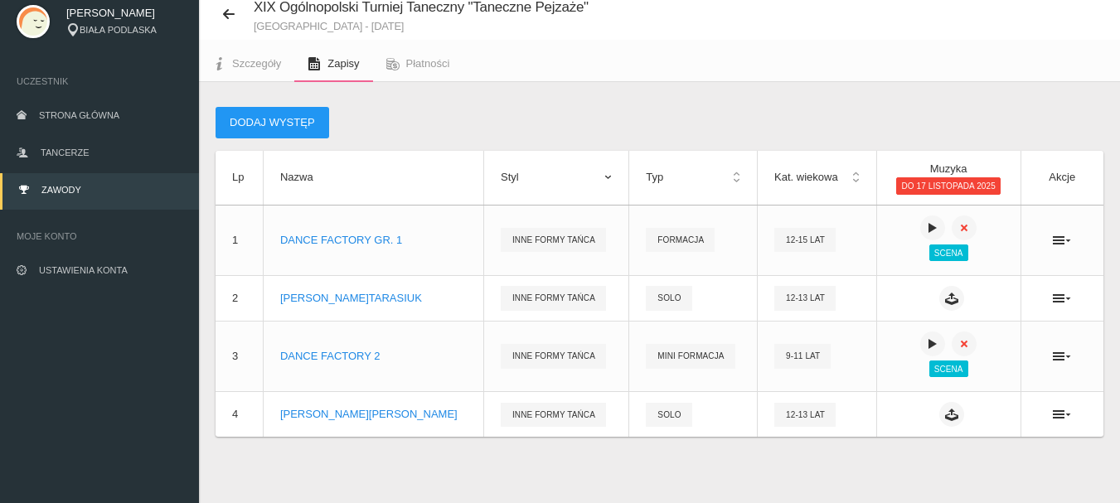
scroll to position [99, 0]
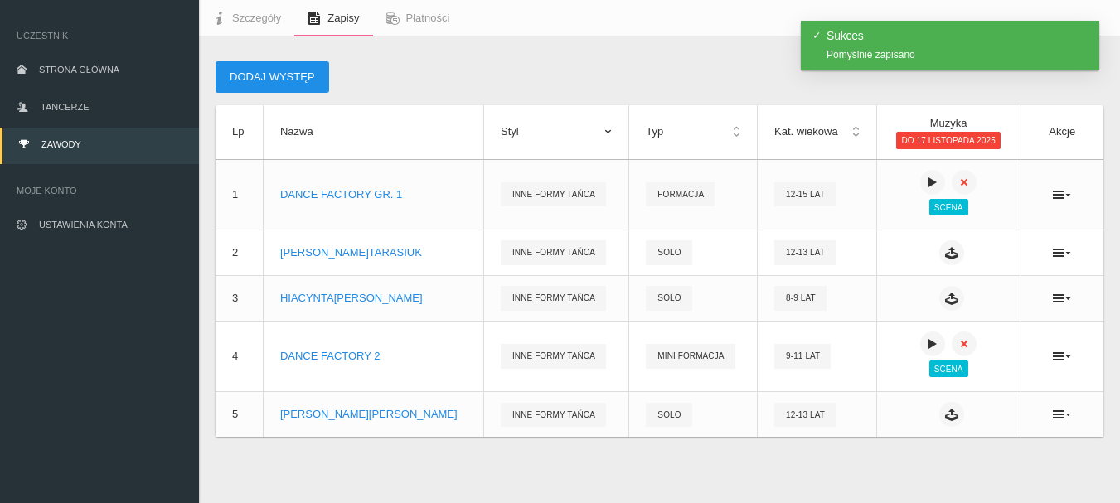
click at [261, 79] on button "Dodaj występ" at bounding box center [272, 76] width 114 height 31
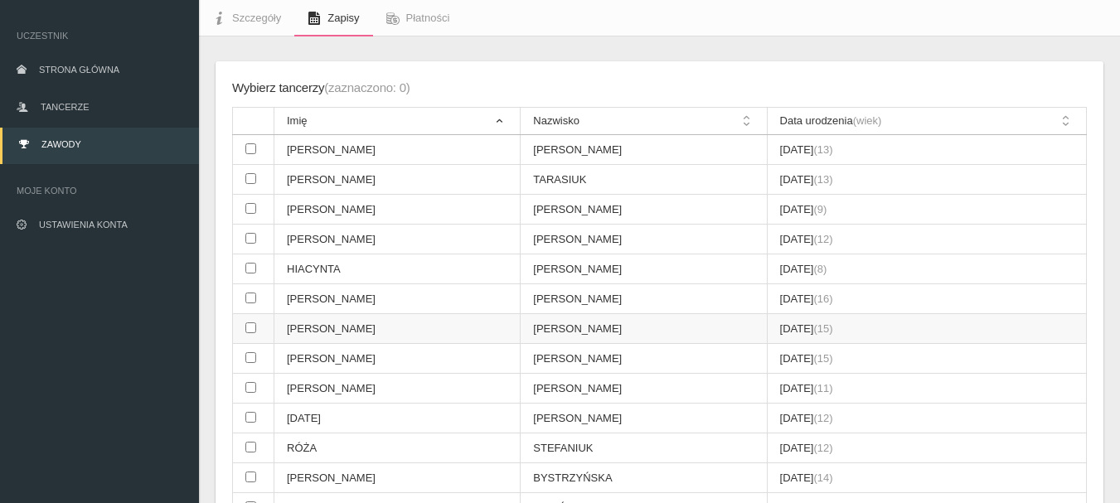
click at [249, 331] on input "checkbox" at bounding box center [250, 327] width 11 height 11
checkbox input "true"
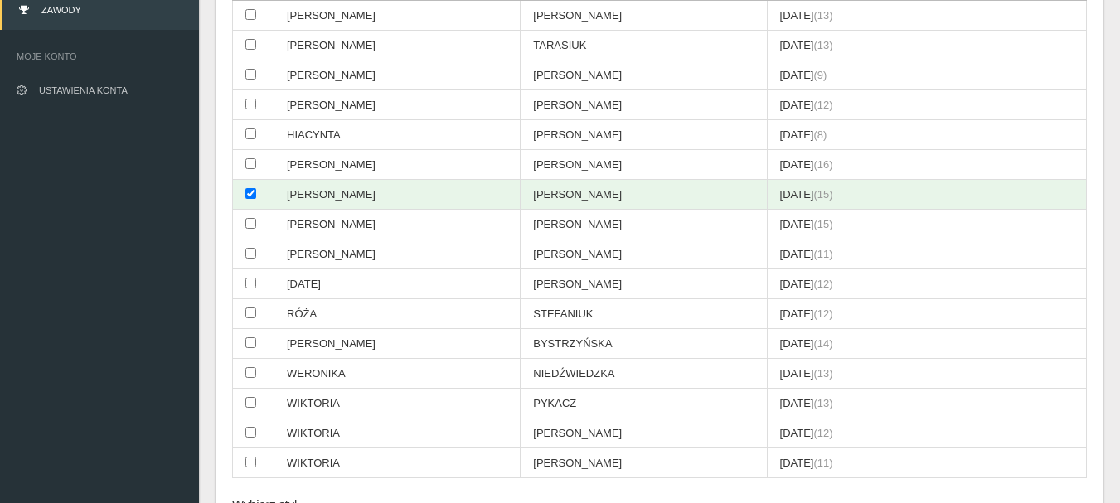
scroll to position [430, 0]
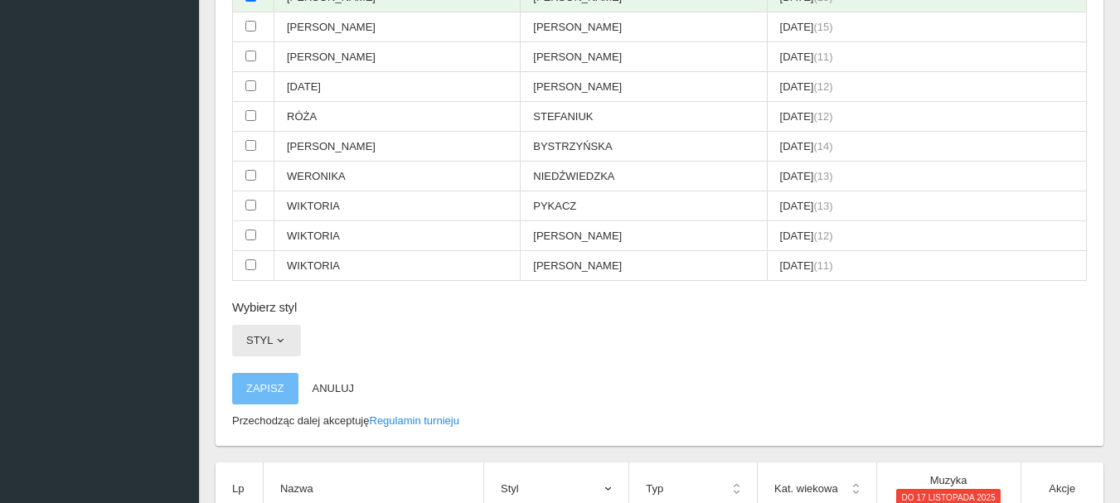
click at [289, 333] on button "Styl" at bounding box center [266, 340] width 69 height 31
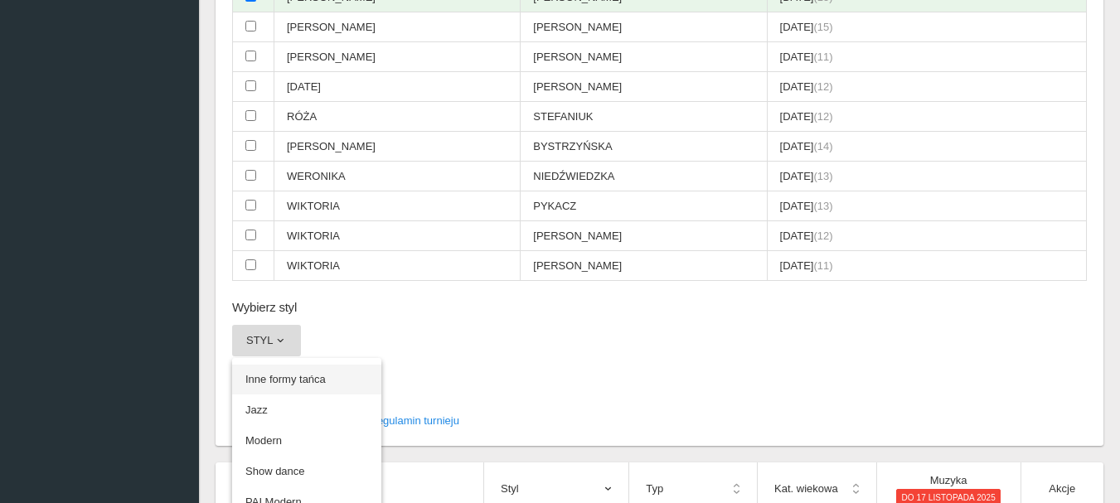
click at [290, 378] on link "Inne formy tańca" at bounding box center [306, 380] width 149 height 30
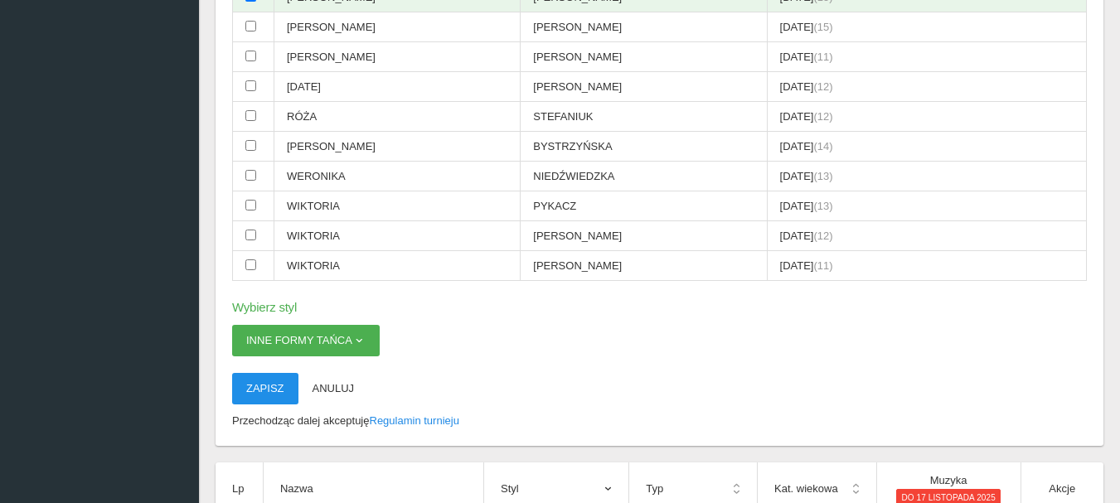
click at [277, 389] on button "Zapisz" at bounding box center [265, 388] width 66 height 31
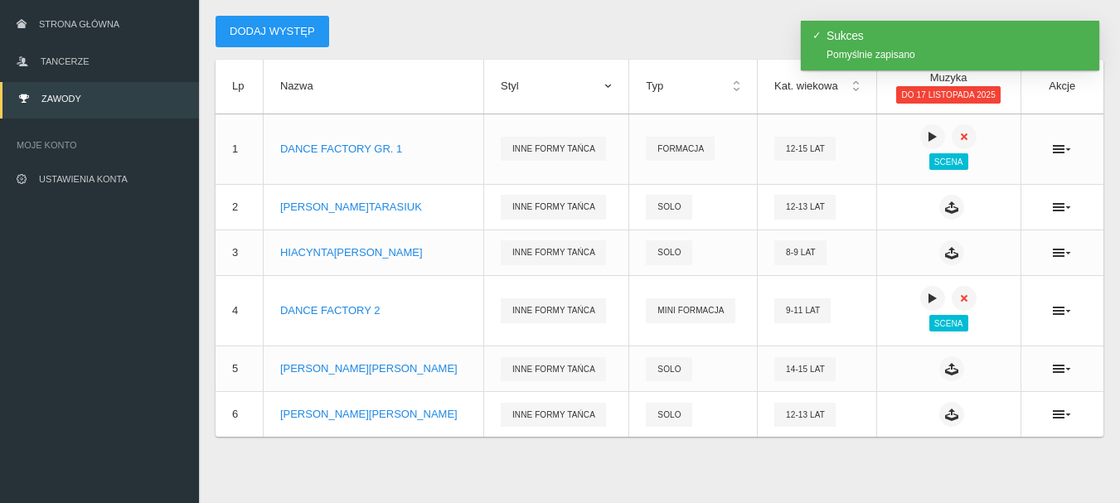
scroll to position [144, 0]
click at [244, 30] on button "Dodaj występ" at bounding box center [272, 31] width 114 height 31
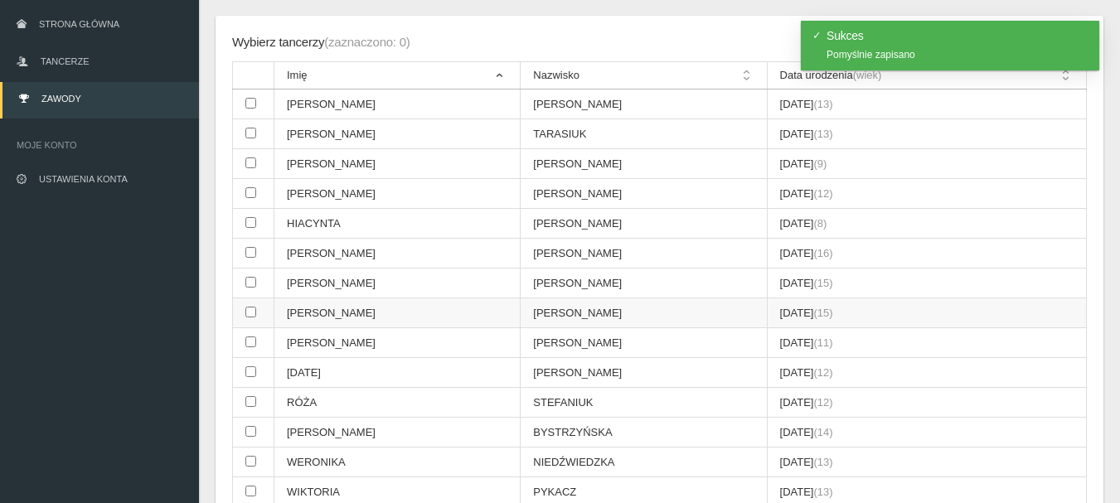
scroll to position [227, 0]
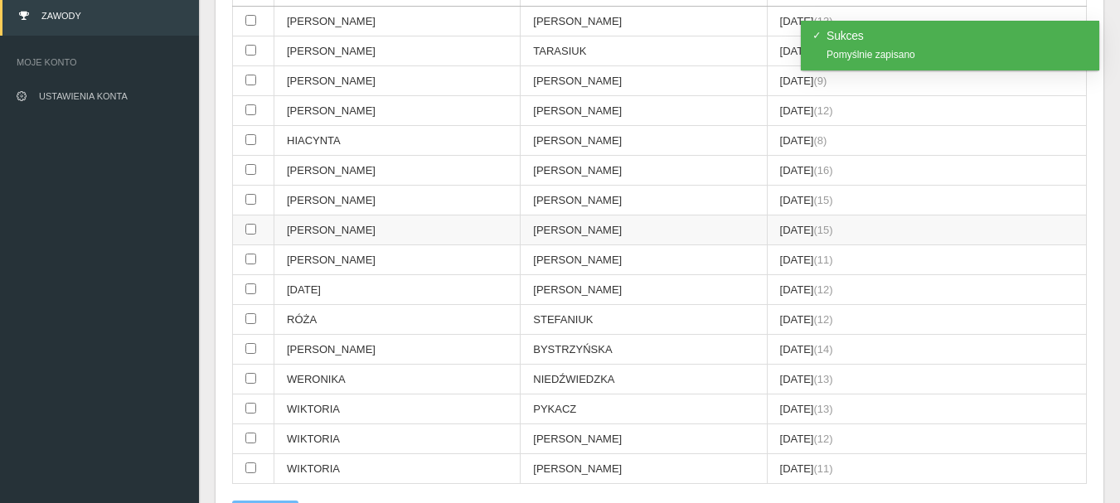
click at [247, 228] on input "checkbox" at bounding box center [250, 229] width 11 height 11
checkbox input "true"
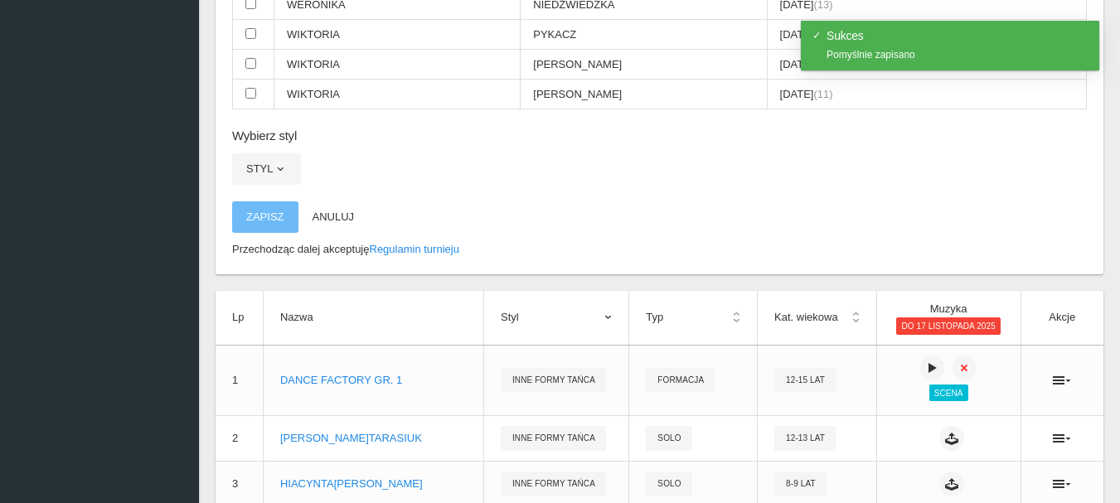
scroll to position [642, 0]
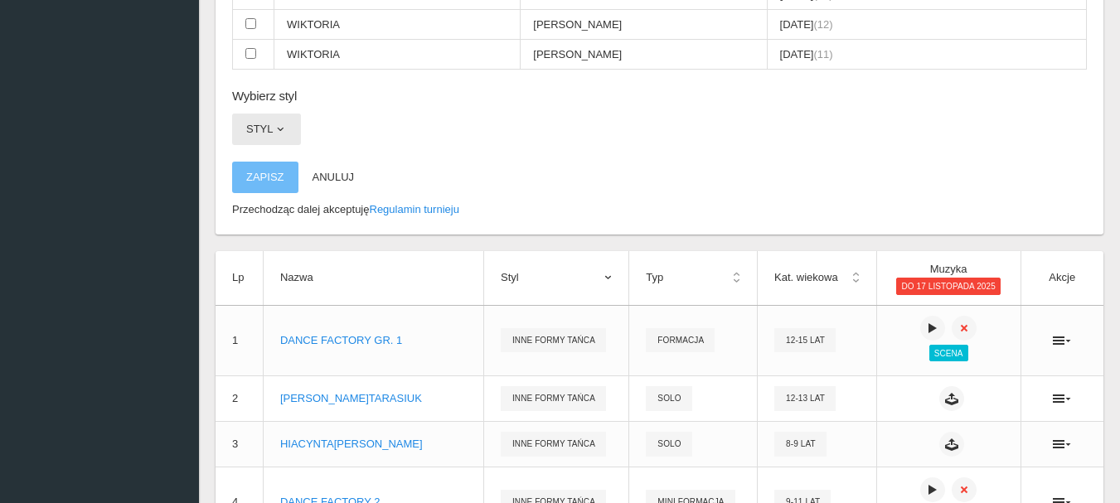
click at [282, 127] on span "button" at bounding box center [280, 129] width 13 height 13
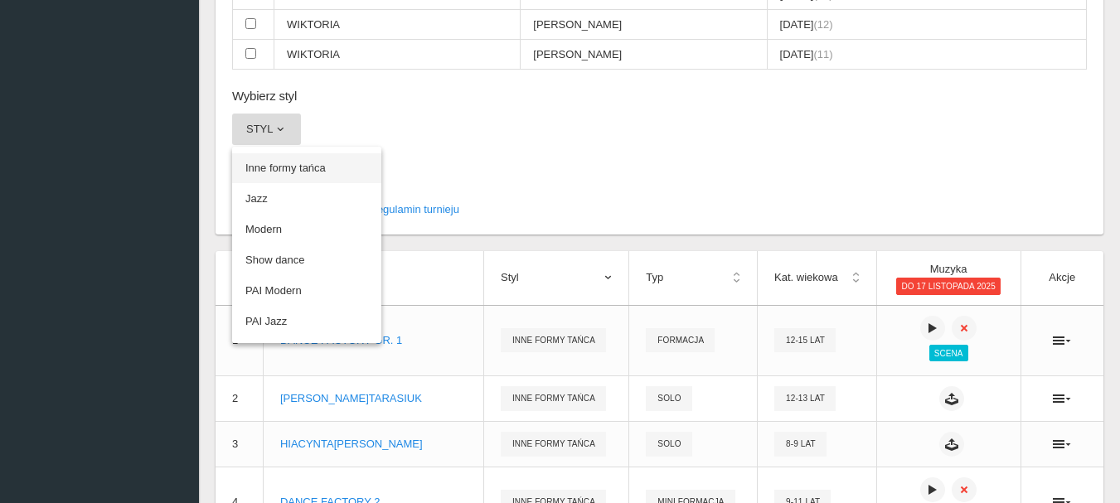
click at [283, 163] on link "Inne formy tańca" at bounding box center [306, 168] width 149 height 30
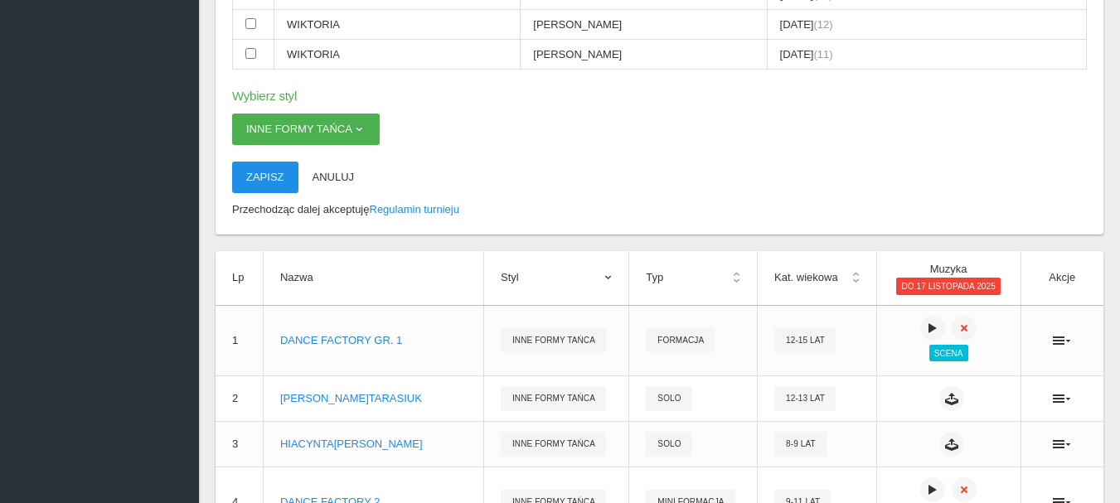
click at [272, 177] on button "Zapisz" at bounding box center [265, 177] width 66 height 31
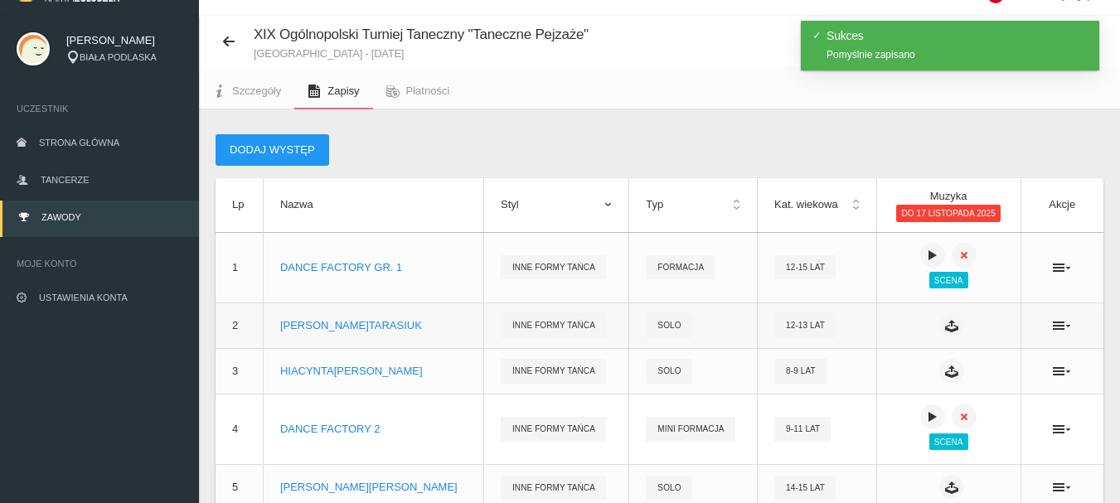
scroll to position [24, 0]
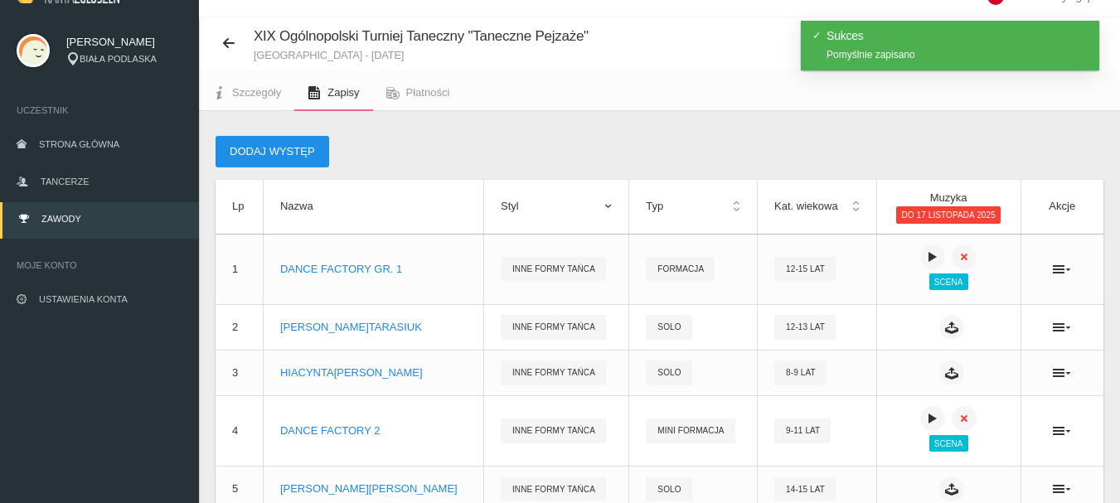
click at [278, 154] on button "Dodaj występ" at bounding box center [272, 151] width 114 height 31
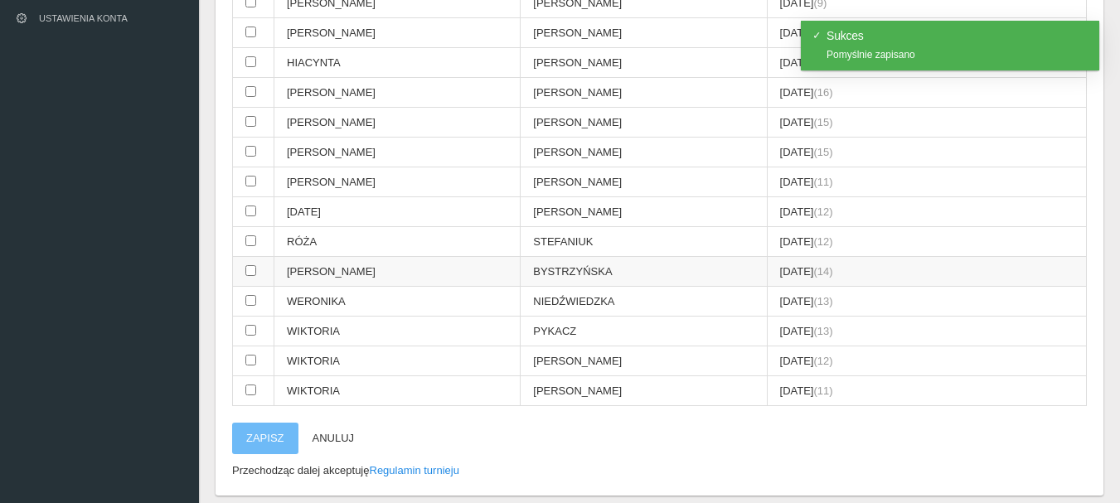
scroll to position [356, 0]
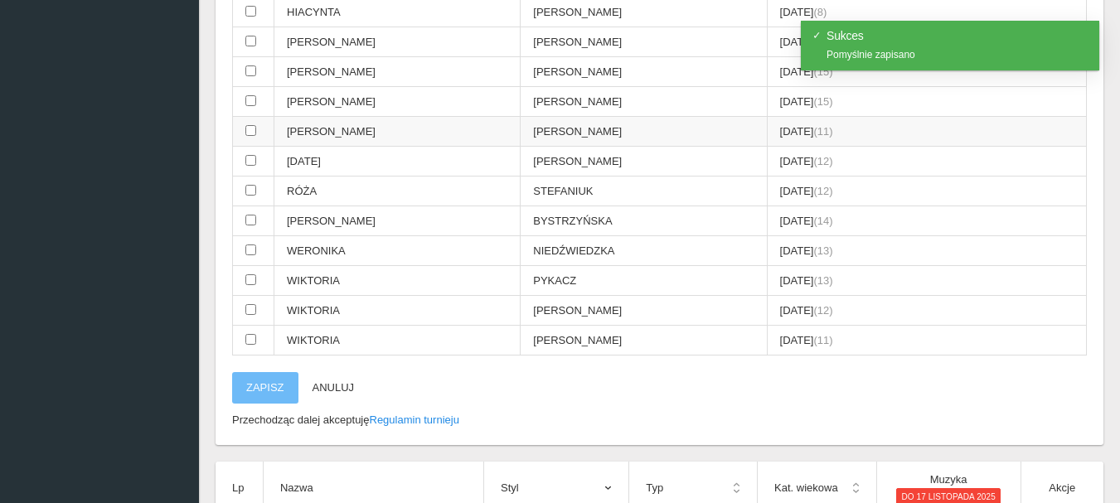
click at [251, 127] on input "checkbox" at bounding box center [250, 130] width 11 height 11
checkbox input "true"
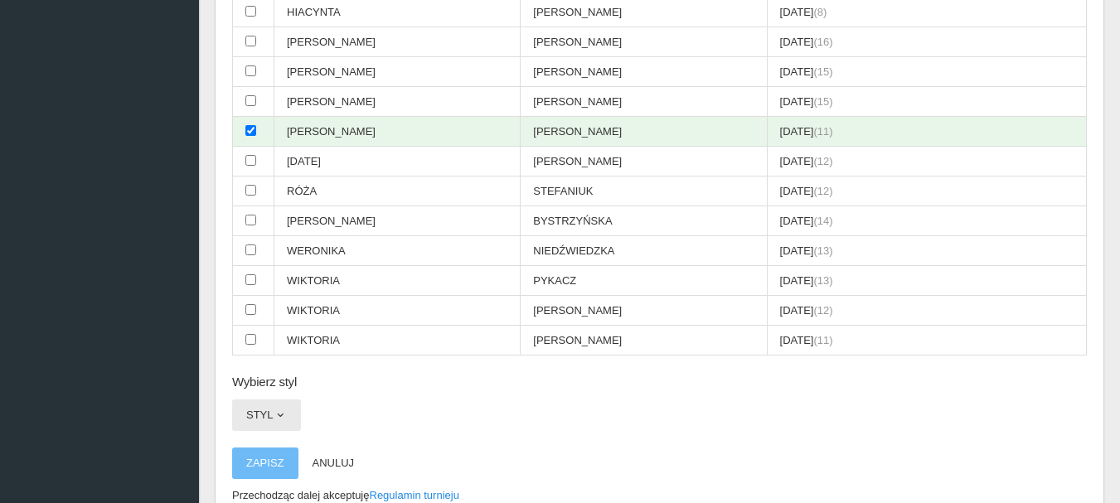
click at [283, 414] on span "button" at bounding box center [280, 415] width 13 height 13
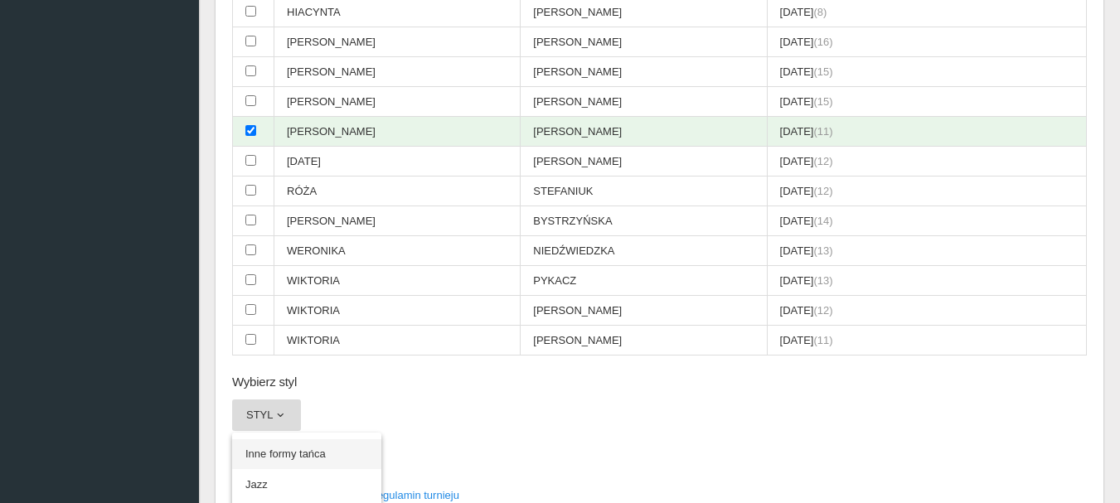
click at [279, 448] on link "Inne formy tańca" at bounding box center [306, 454] width 149 height 30
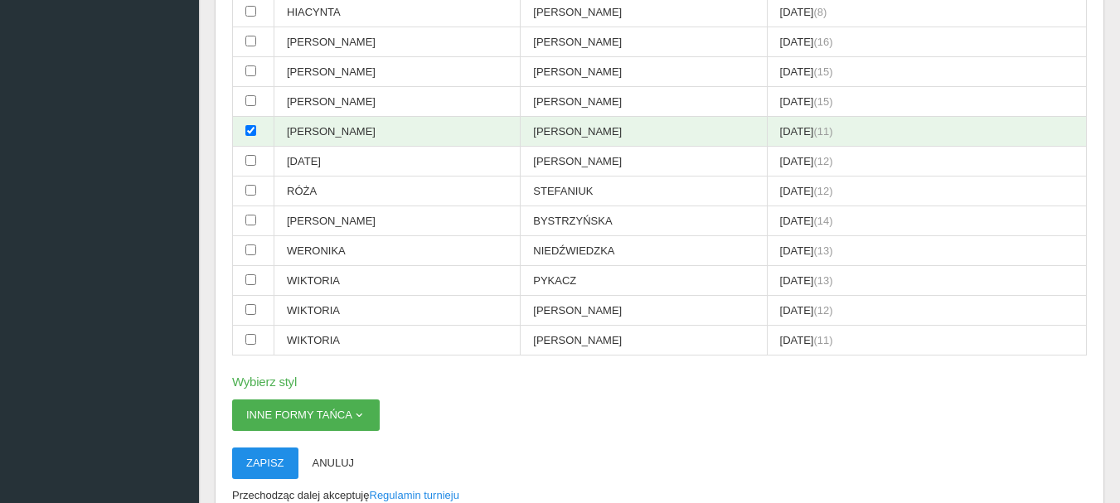
click at [260, 459] on button "Zapisz" at bounding box center [265, 463] width 66 height 31
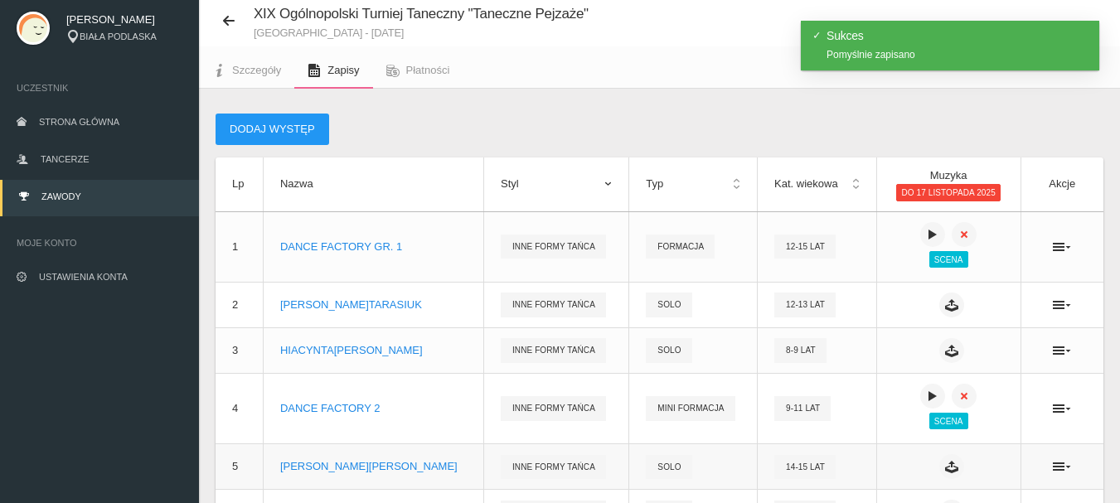
scroll to position [0, 0]
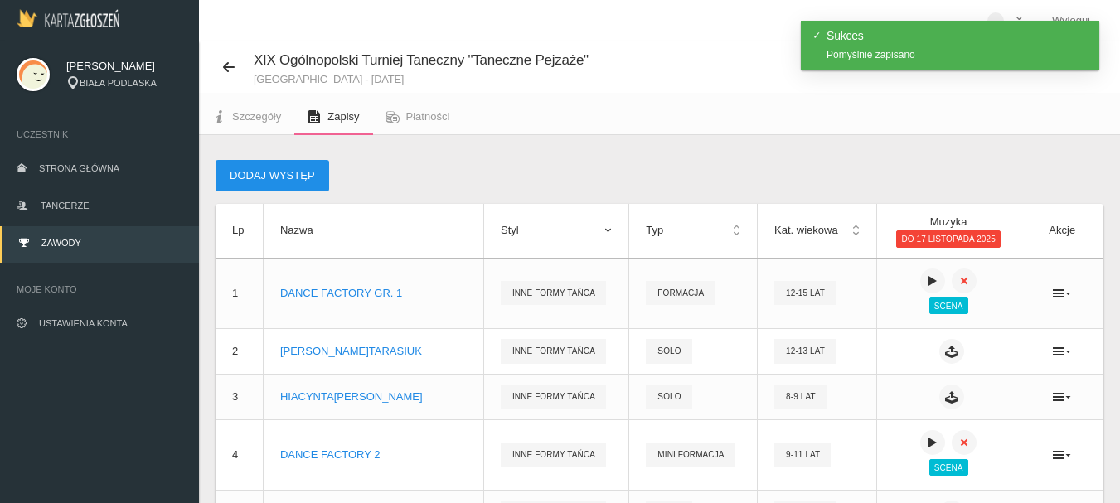
click at [309, 172] on button "Dodaj występ" at bounding box center [272, 175] width 114 height 31
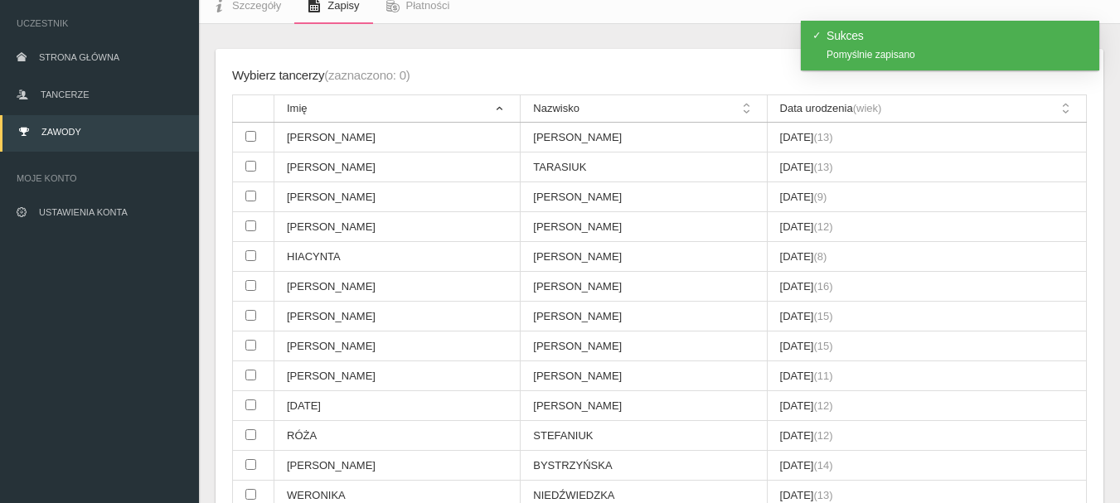
scroll to position [332, 0]
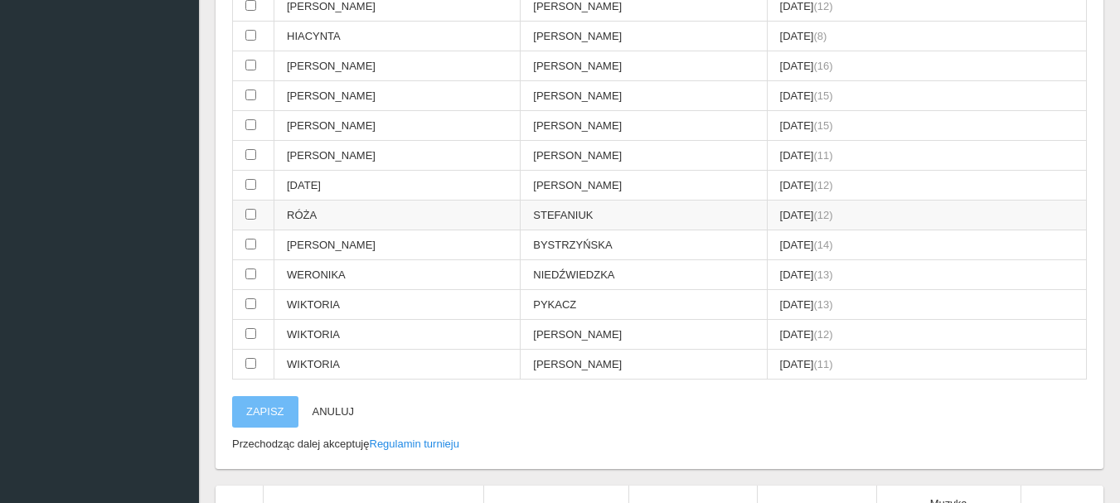
click at [249, 212] on input "checkbox" at bounding box center [250, 214] width 11 height 11
checkbox input "true"
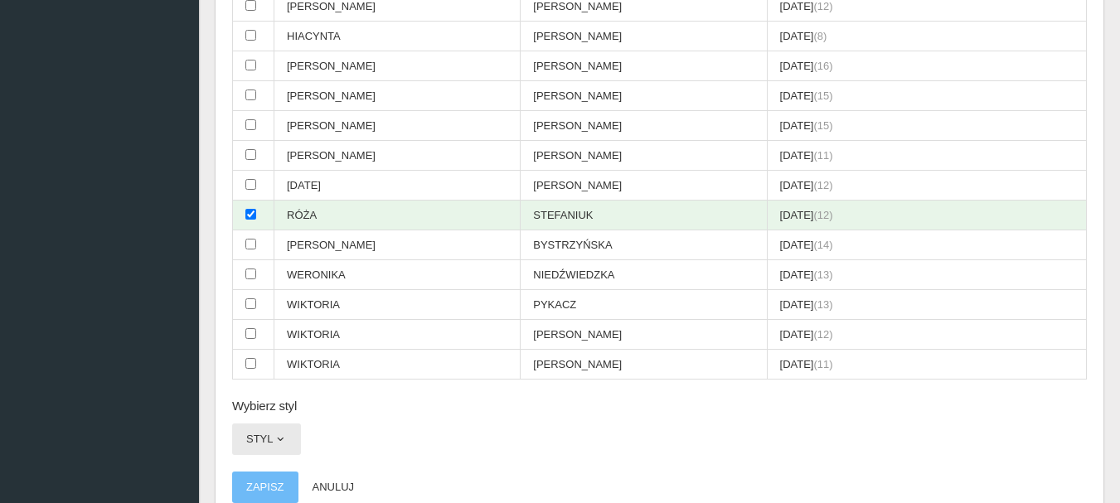
click at [278, 439] on span "button" at bounding box center [280, 439] width 13 height 13
drag, startPoint x: 274, startPoint y: 473, endPoint x: 288, endPoint y: 477, distance: 14.5
click at [275, 473] on link "Inne formy tańca" at bounding box center [306, 478] width 149 height 30
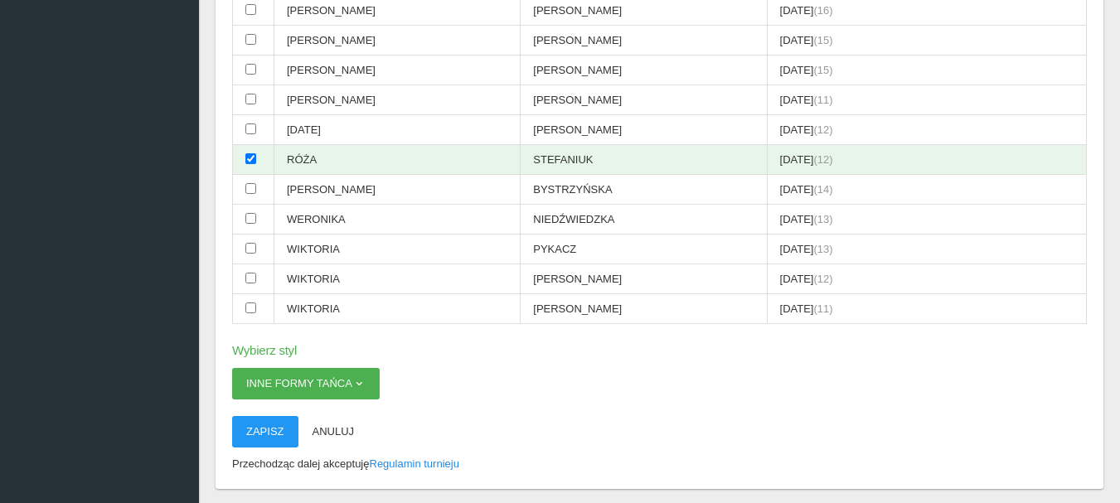
scroll to position [414, 0]
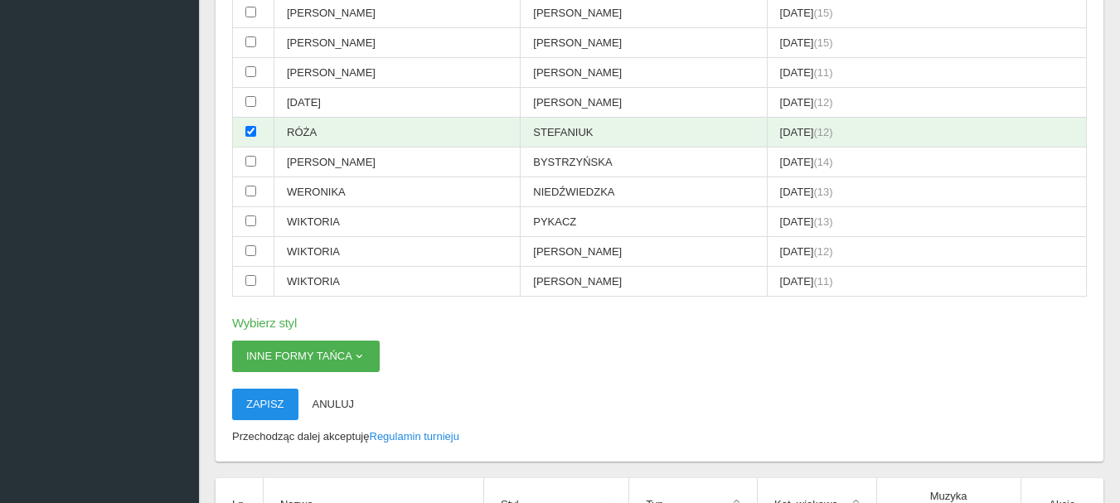
click at [277, 404] on button "Zapisz" at bounding box center [265, 404] width 66 height 31
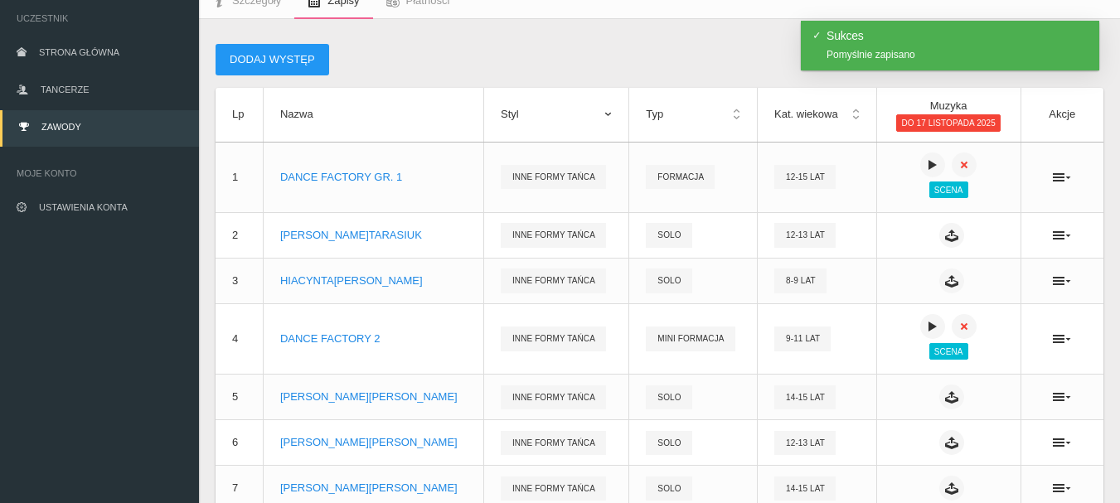
scroll to position [115, 0]
click at [305, 65] on button "Dodaj występ" at bounding box center [272, 60] width 114 height 31
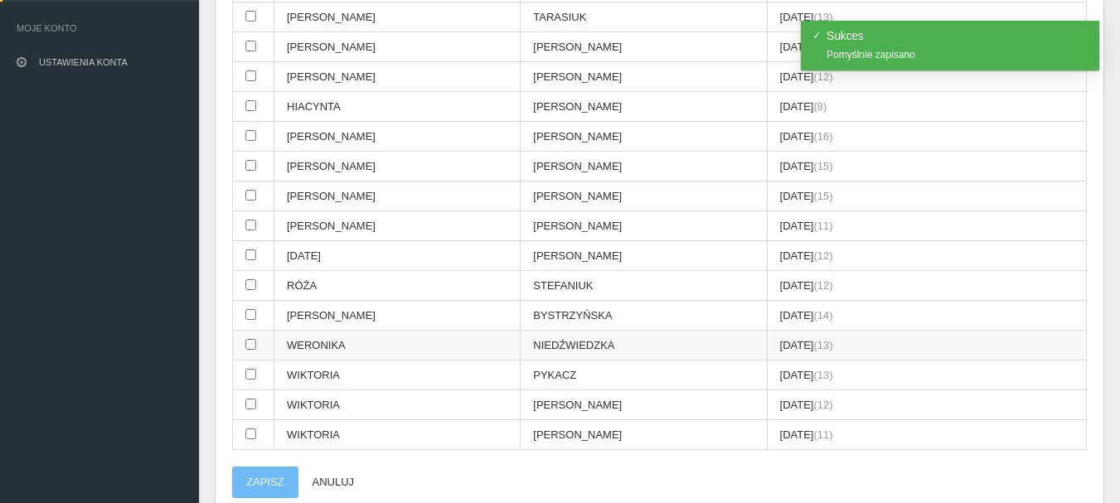
scroll to position [364, 0]
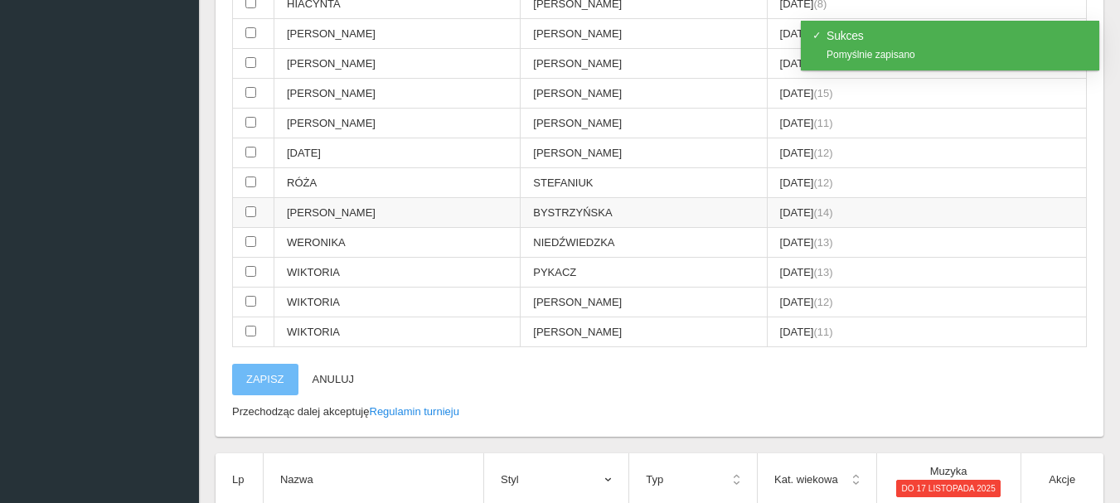
click at [248, 210] on input "checkbox" at bounding box center [250, 211] width 11 height 11
checkbox input "true"
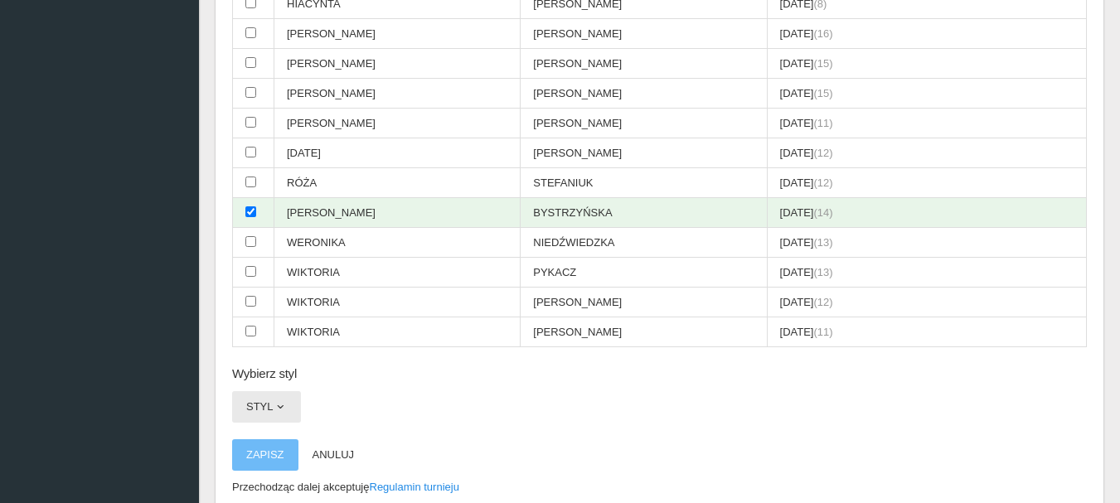
click at [285, 400] on span "button" at bounding box center [280, 406] width 13 height 13
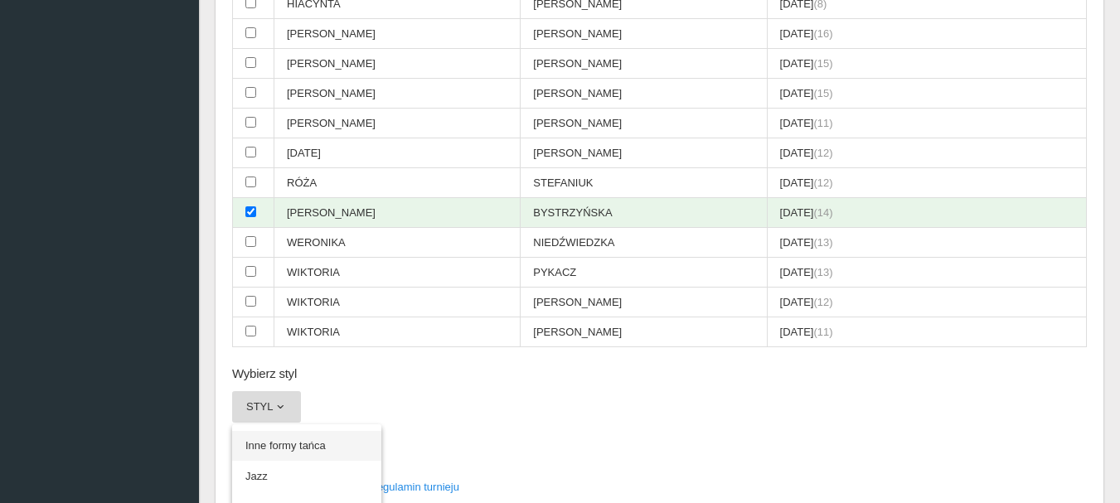
click at [279, 443] on link "Inne formy tańca" at bounding box center [306, 446] width 149 height 30
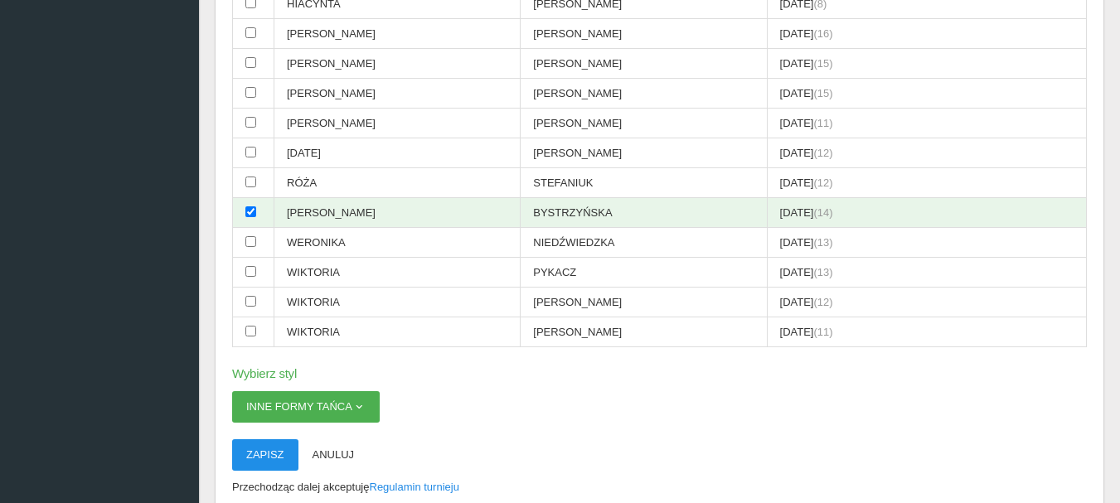
click at [281, 452] on button "Zapisz" at bounding box center [265, 454] width 66 height 31
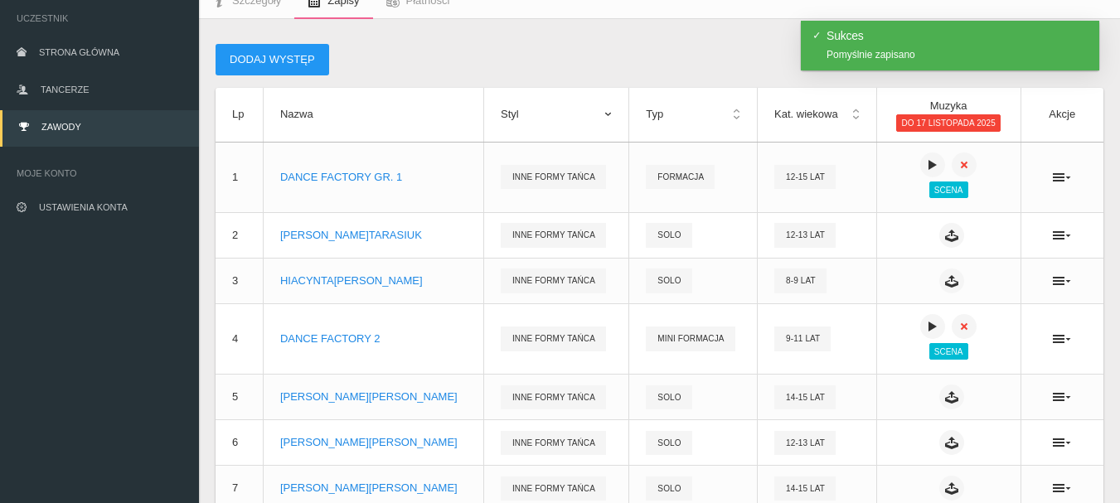
scroll to position [0, 0]
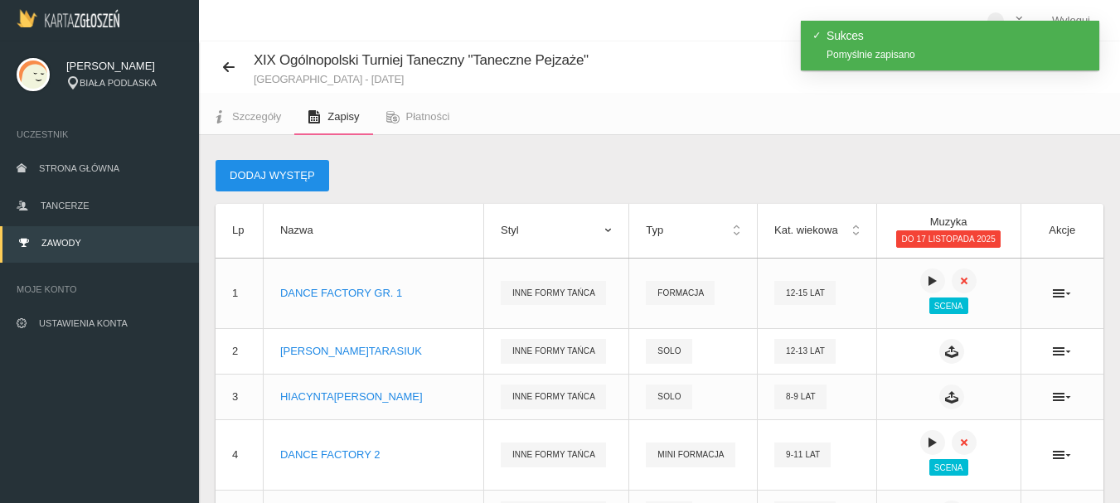
click at [304, 173] on button "Dodaj występ" at bounding box center [272, 175] width 114 height 31
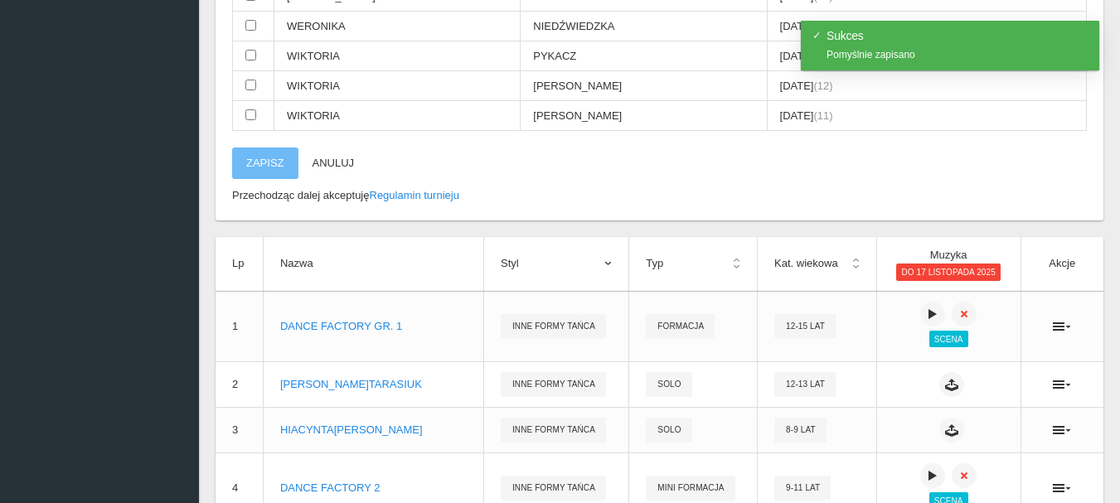
scroll to position [497, 0]
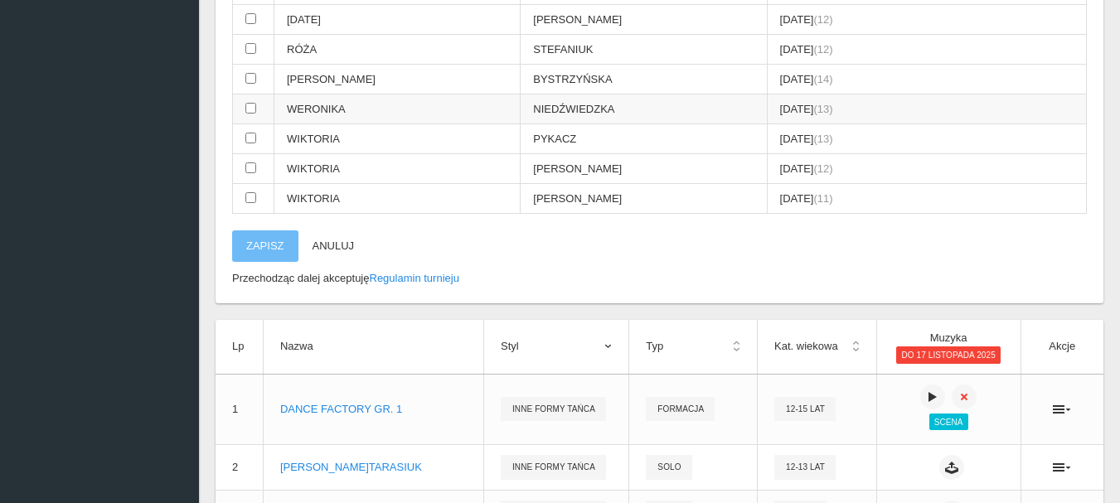
click at [253, 105] on input "checkbox" at bounding box center [250, 108] width 11 height 11
checkbox input "true"
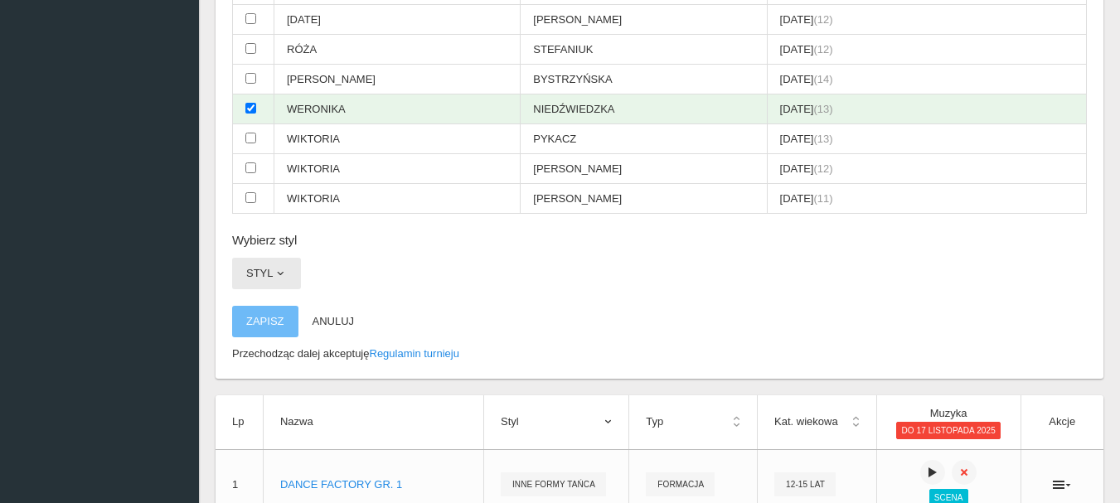
click at [282, 275] on span "button" at bounding box center [280, 273] width 13 height 13
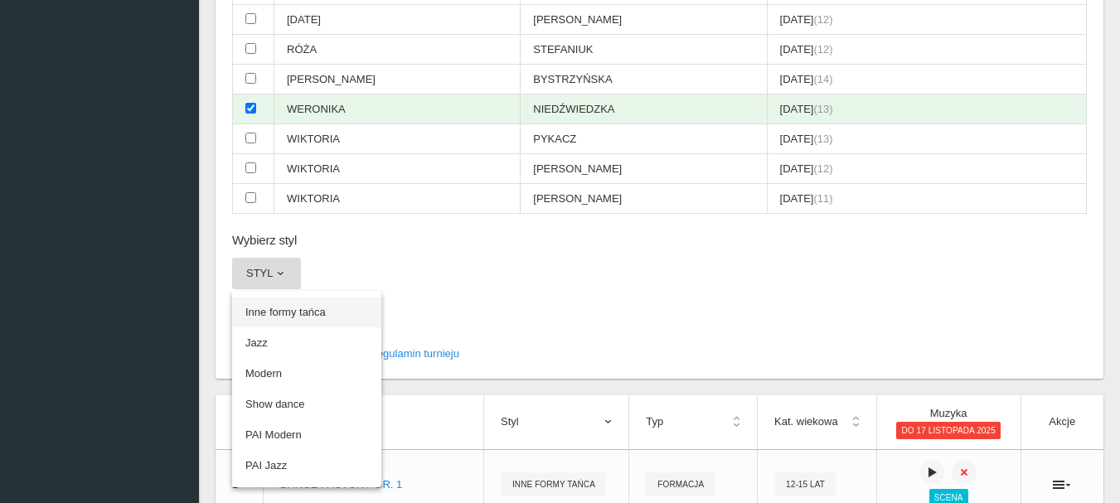
click at [277, 309] on link "Inne formy tańca" at bounding box center [306, 313] width 149 height 30
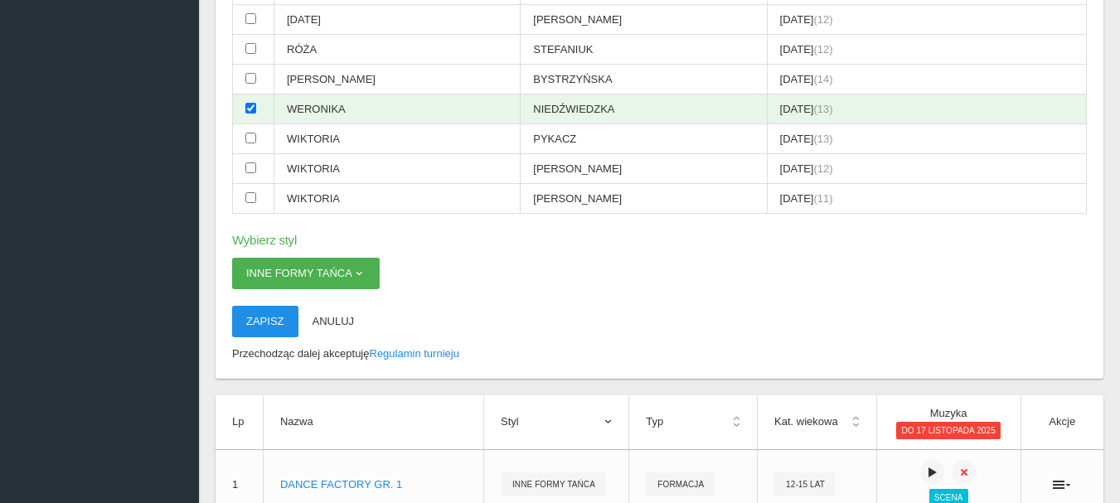
click at [278, 327] on button "Zapisz" at bounding box center [265, 321] width 66 height 31
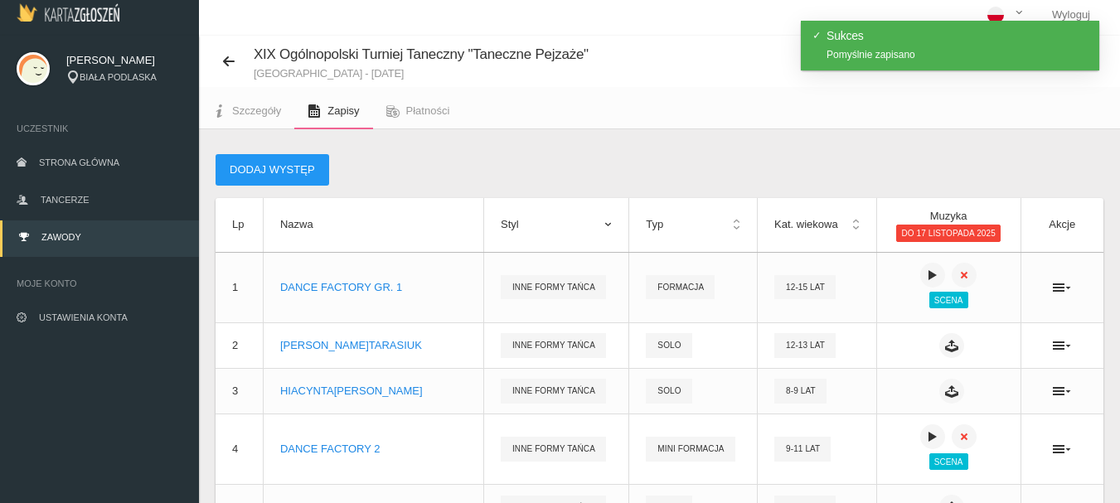
scroll to position [0, 0]
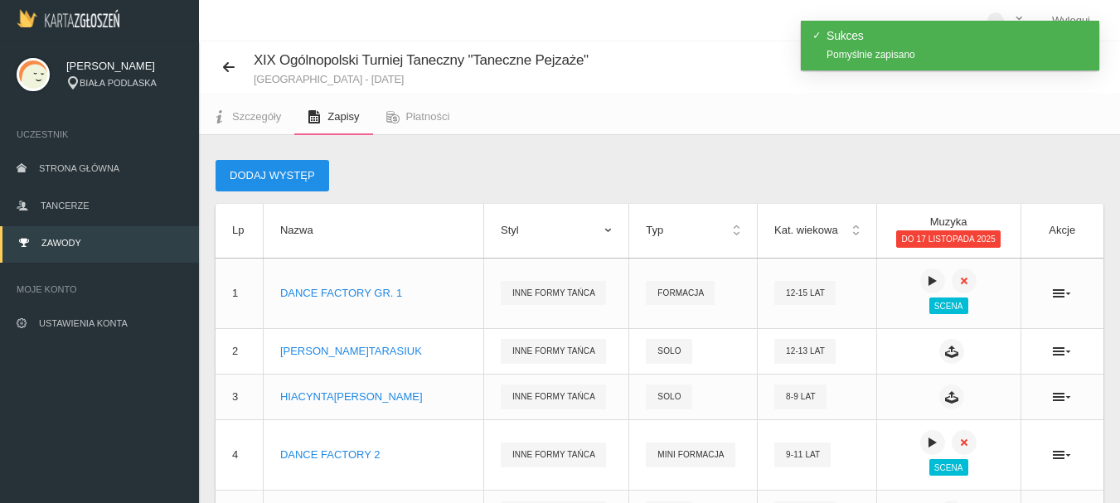
click at [293, 183] on button "Dodaj występ" at bounding box center [272, 175] width 114 height 31
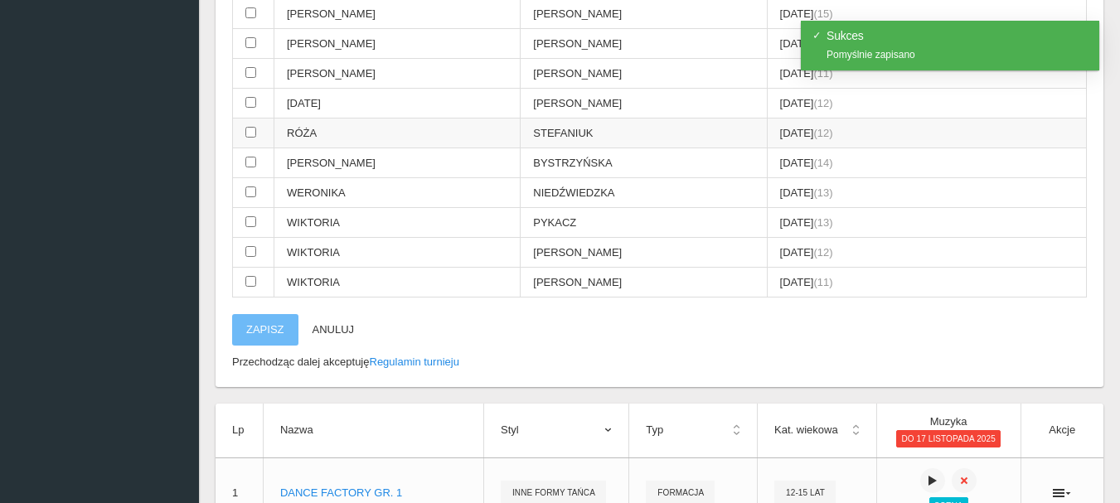
scroll to position [414, 0]
click at [249, 283] on input "checkbox" at bounding box center [250, 280] width 11 height 11
checkbox input "true"
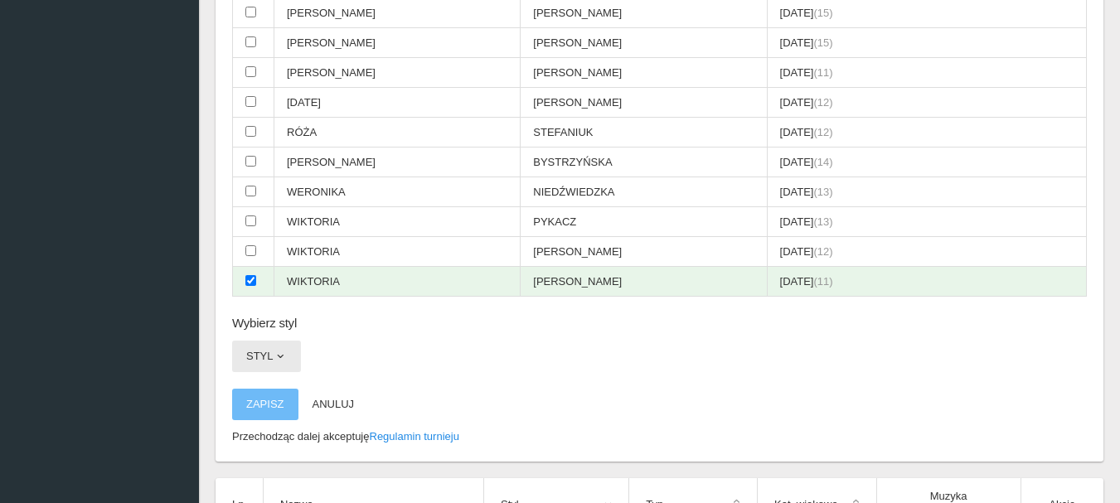
click at [278, 353] on span "button" at bounding box center [280, 356] width 13 height 13
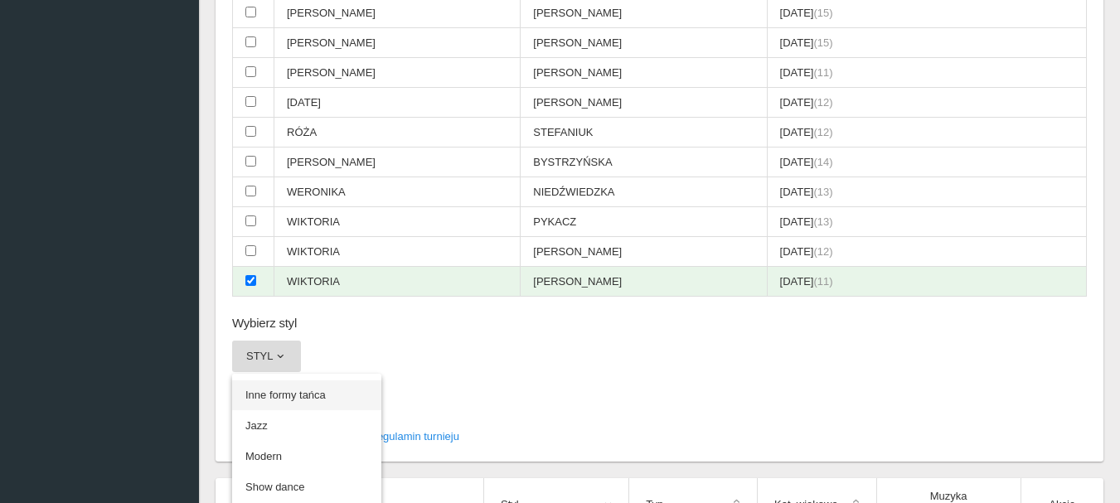
click at [270, 398] on link "Inne formy tańca" at bounding box center [306, 395] width 149 height 30
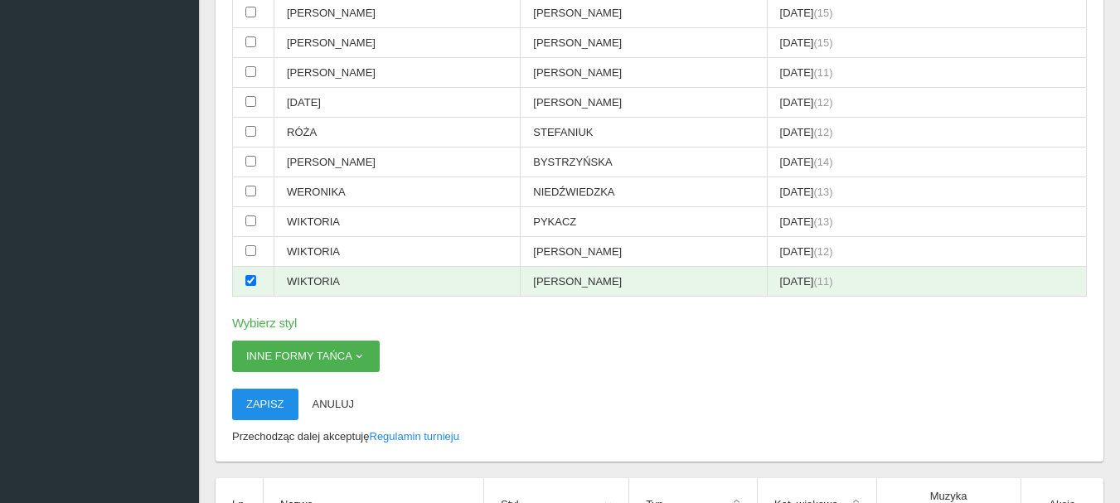
click at [277, 405] on button "Zapisz" at bounding box center [265, 404] width 66 height 31
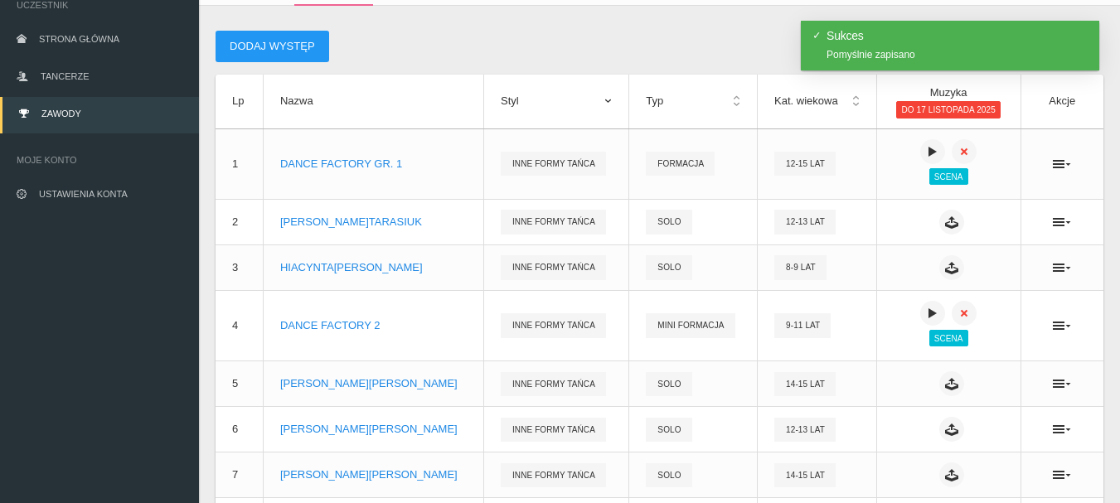
scroll to position [83, 0]
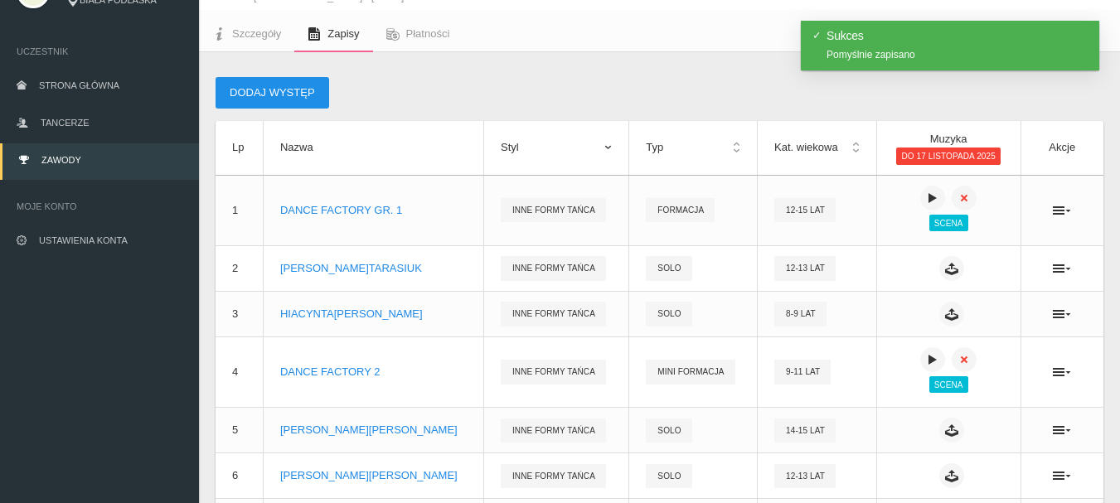
click at [271, 85] on button "Dodaj występ" at bounding box center [272, 92] width 114 height 31
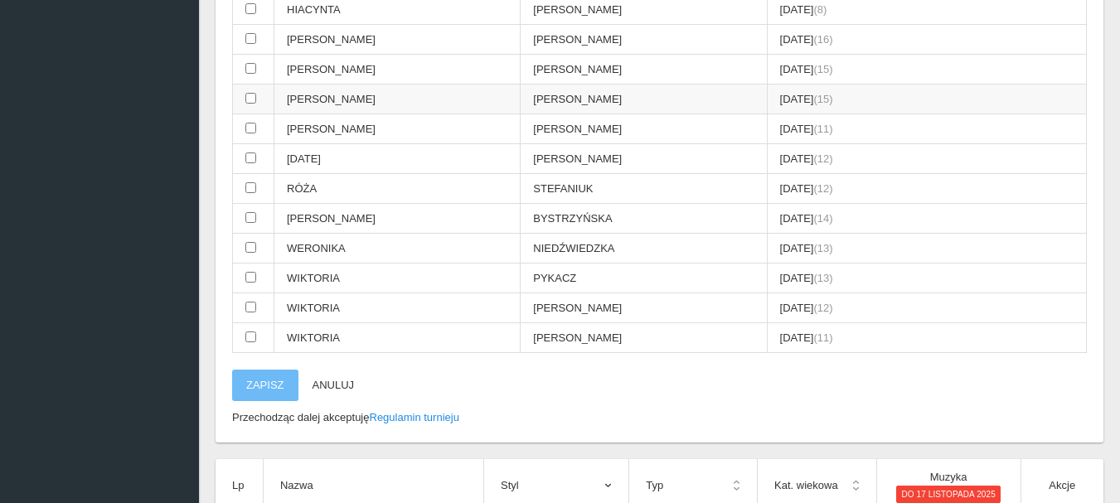
scroll to position [414, 0]
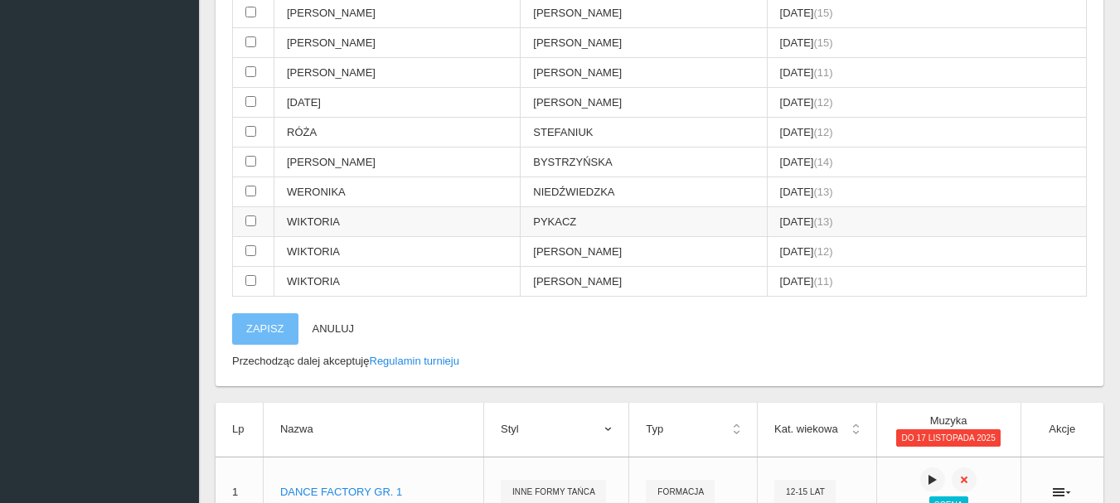
click at [251, 220] on input "checkbox" at bounding box center [250, 220] width 11 height 11
checkbox input "true"
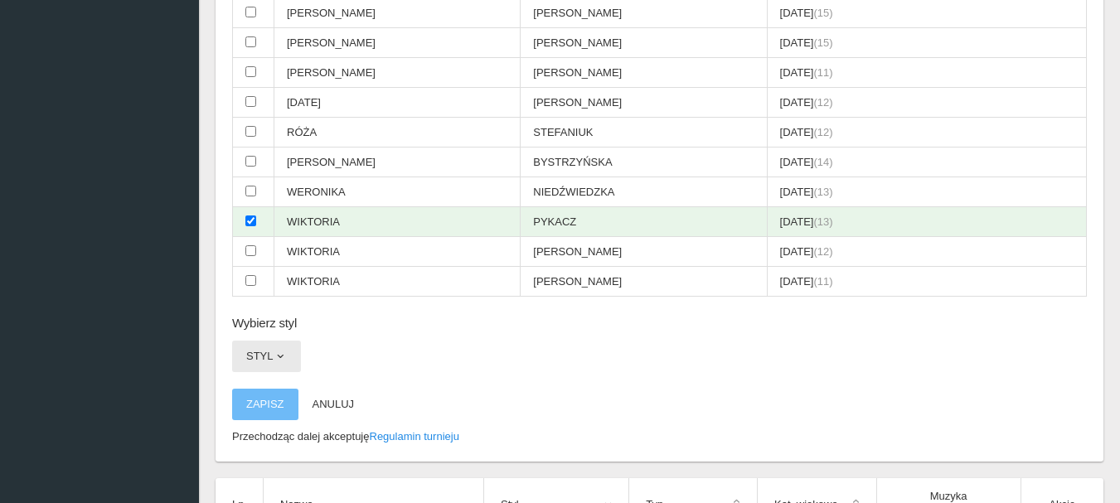
click at [276, 344] on button "Styl" at bounding box center [266, 356] width 69 height 31
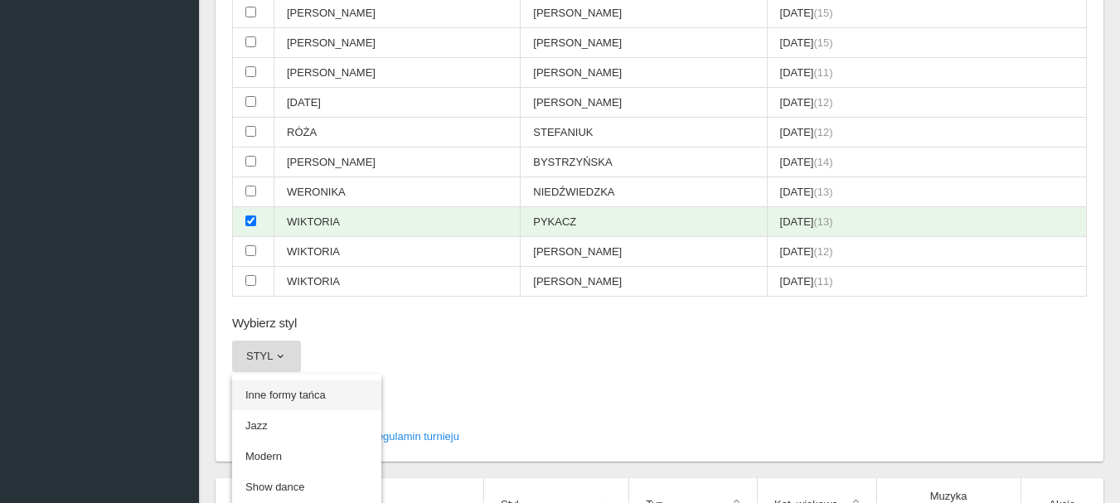
click at [290, 395] on link "Inne formy tańca" at bounding box center [306, 395] width 149 height 30
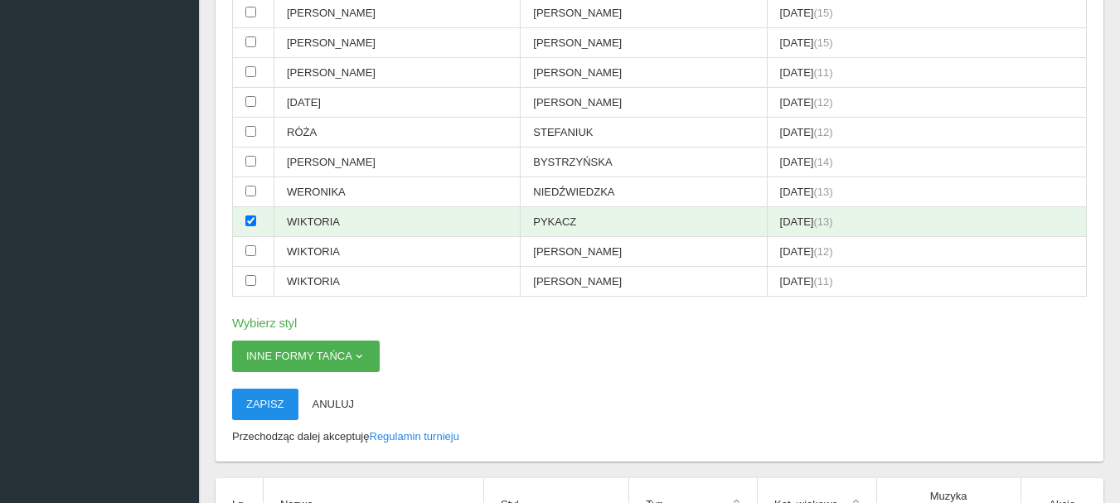
click at [291, 408] on button "Zapisz" at bounding box center [265, 404] width 66 height 31
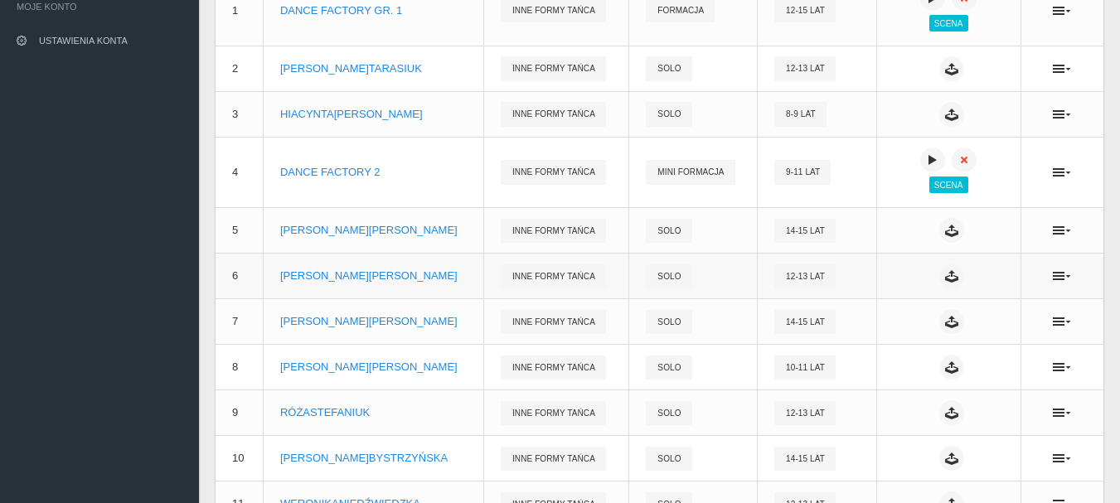
scroll to position [132, 0]
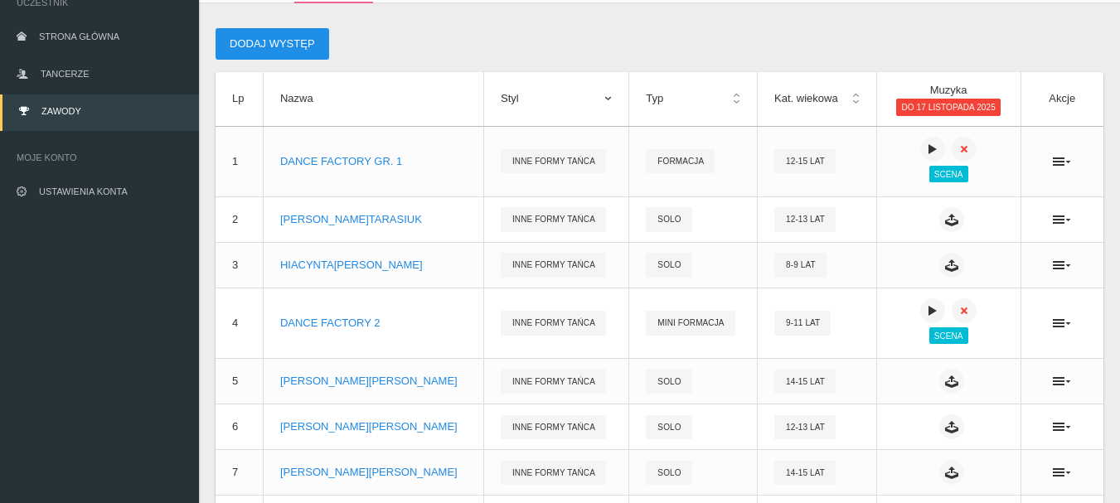
click at [277, 43] on button "Dodaj występ" at bounding box center [272, 43] width 114 height 31
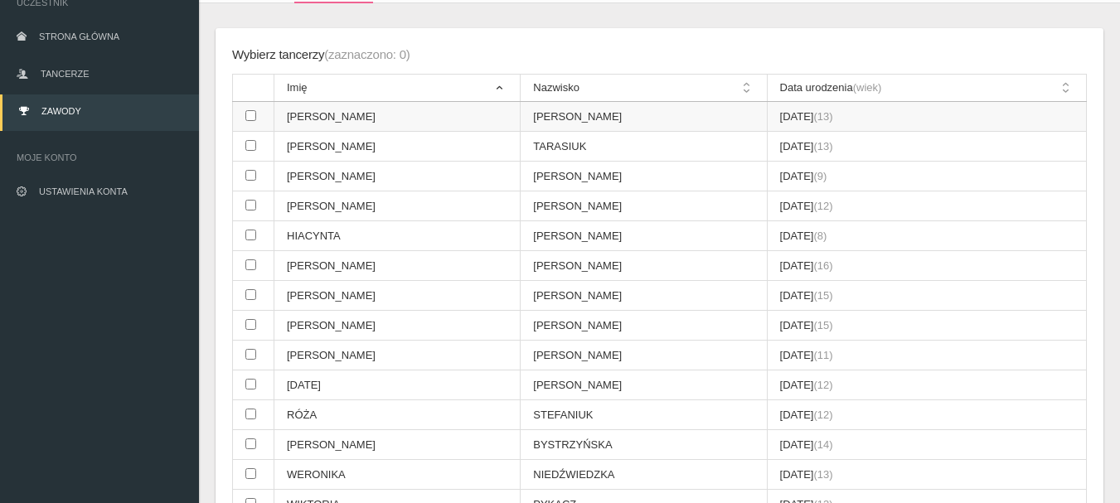
click at [248, 117] on input "checkbox" at bounding box center [250, 115] width 11 height 11
checkbox input "true"
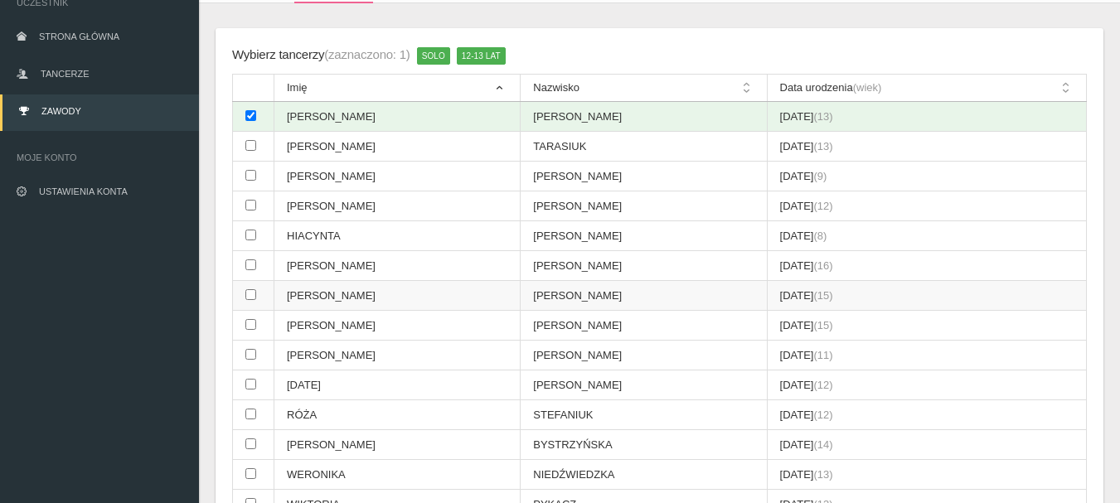
click at [249, 294] on input "checkbox" at bounding box center [250, 294] width 11 height 11
checkbox input "true"
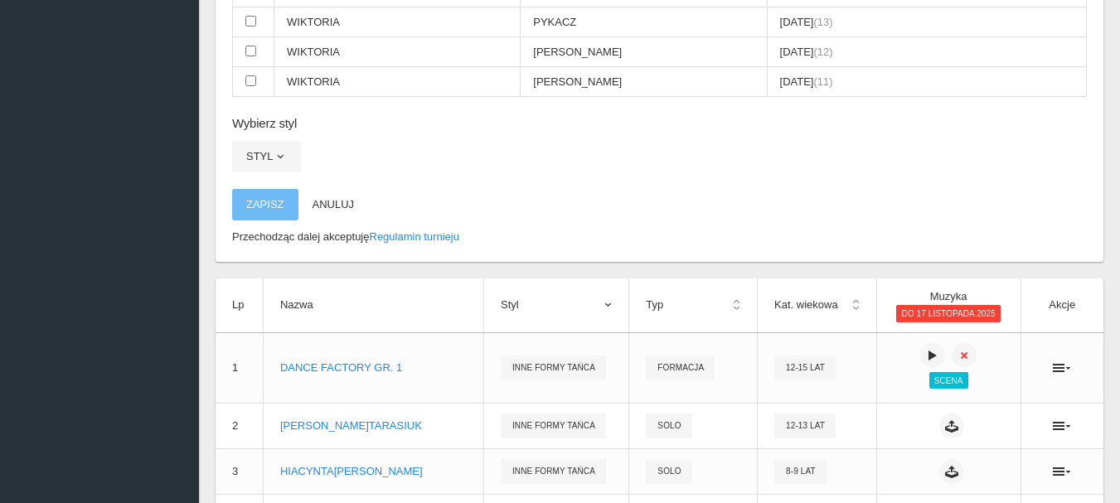
scroll to position [629, 0]
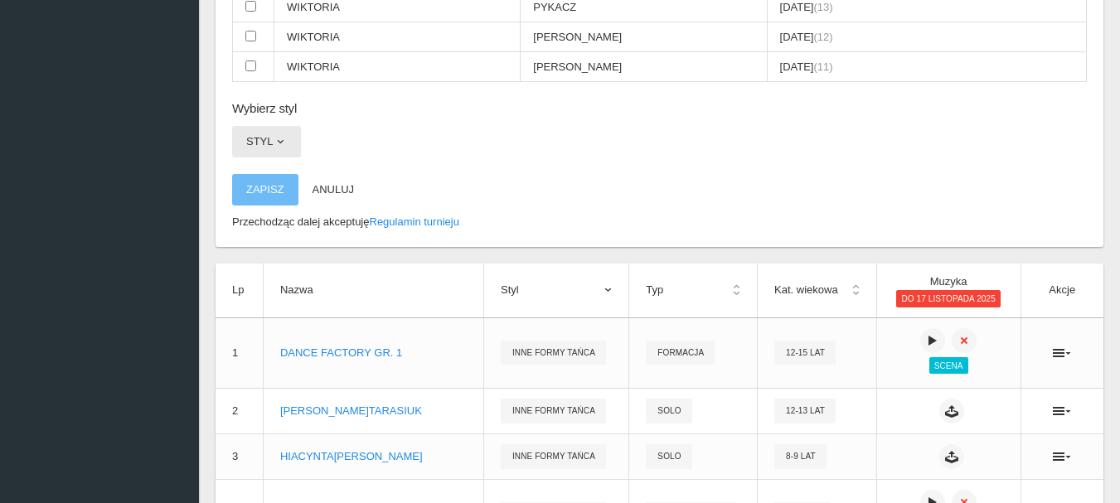
click at [275, 141] on span "button" at bounding box center [280, 141] width 13 height 13
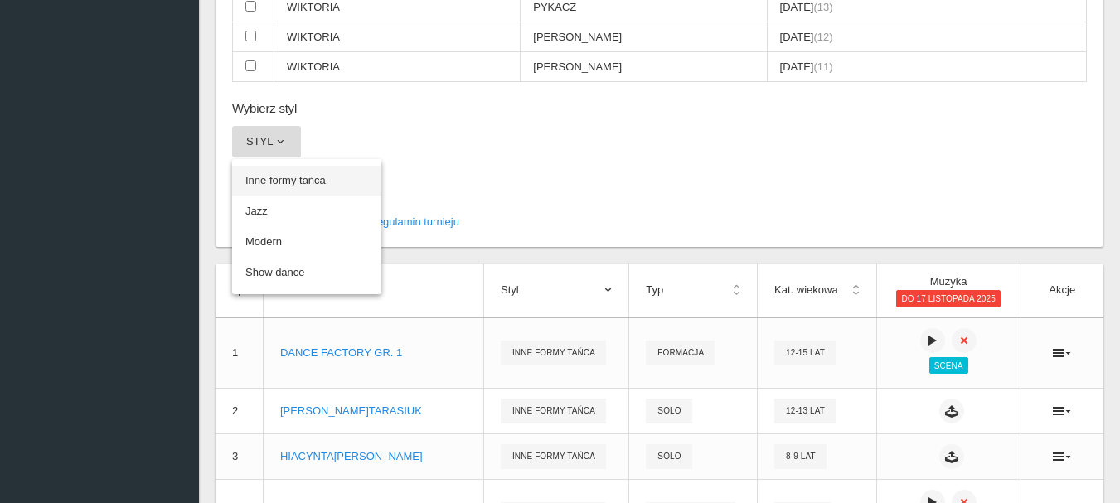
click at [274, 179] on link "Inne formy tańca" at bounding box center [306, 181] width 149 height 30
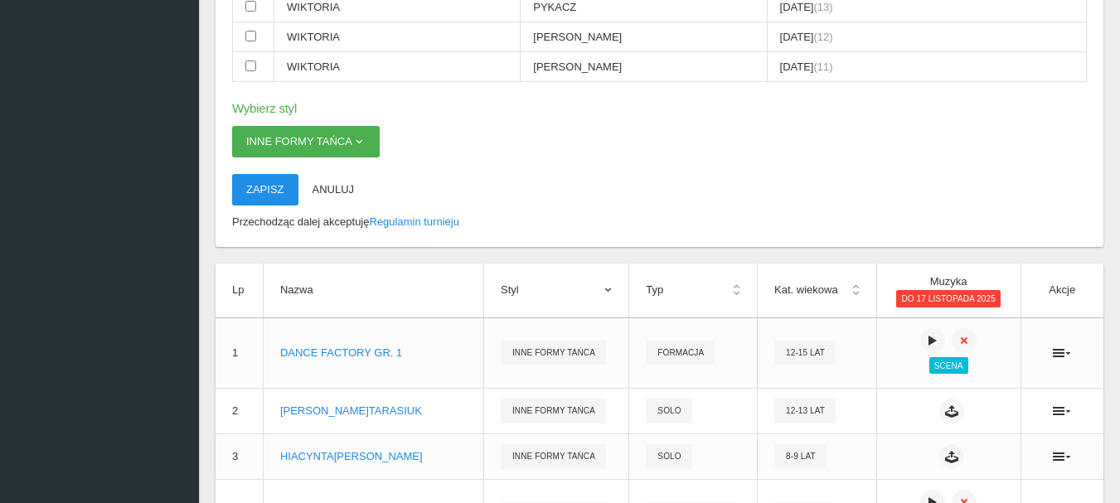
click at [274, 188] on button "Zapisz" at bounding box center [265, 189] width 66 height 31
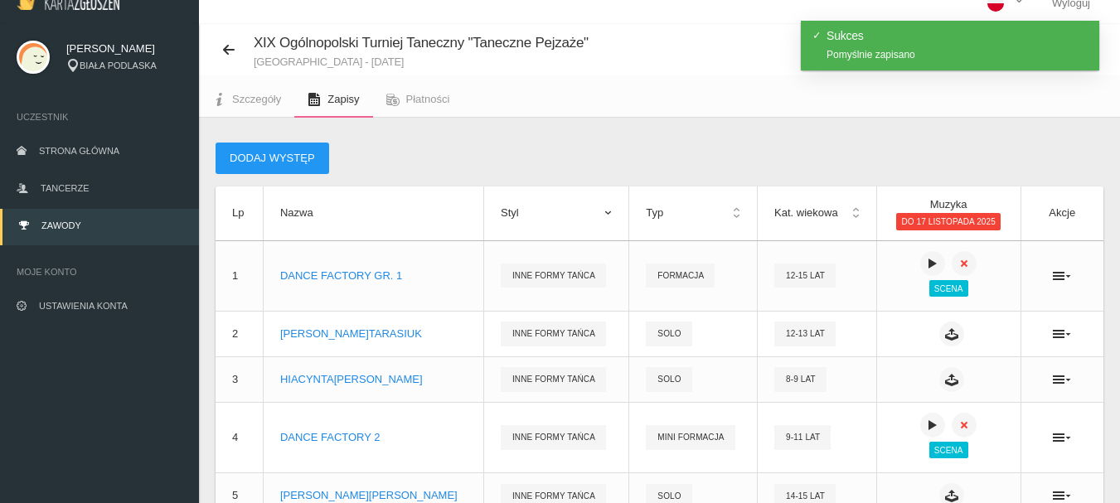
scroll to position [0, 0]
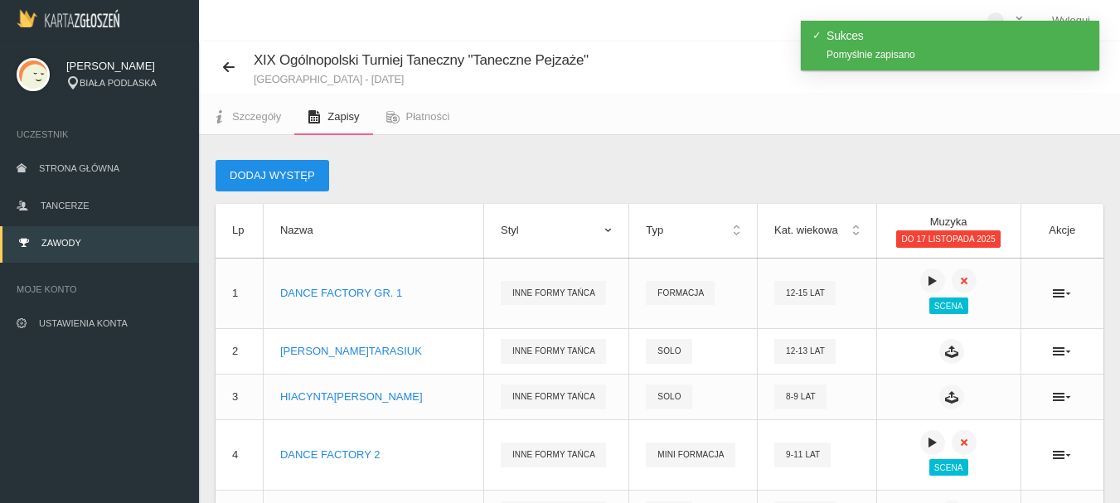
click at [271, 180] on button "Dodaj występ" at bounding box center [272, 175] width 114 height 31
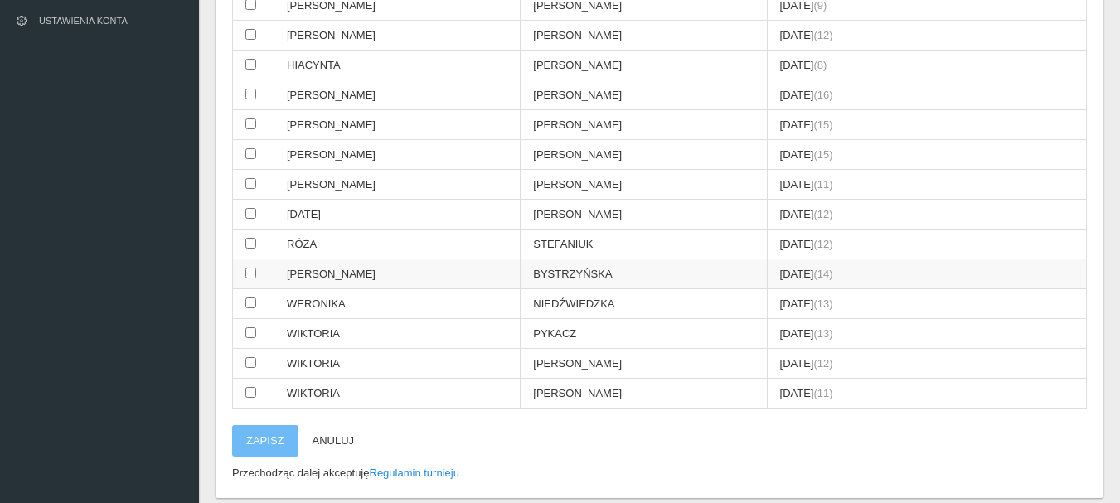
scroll to position [332, 0]
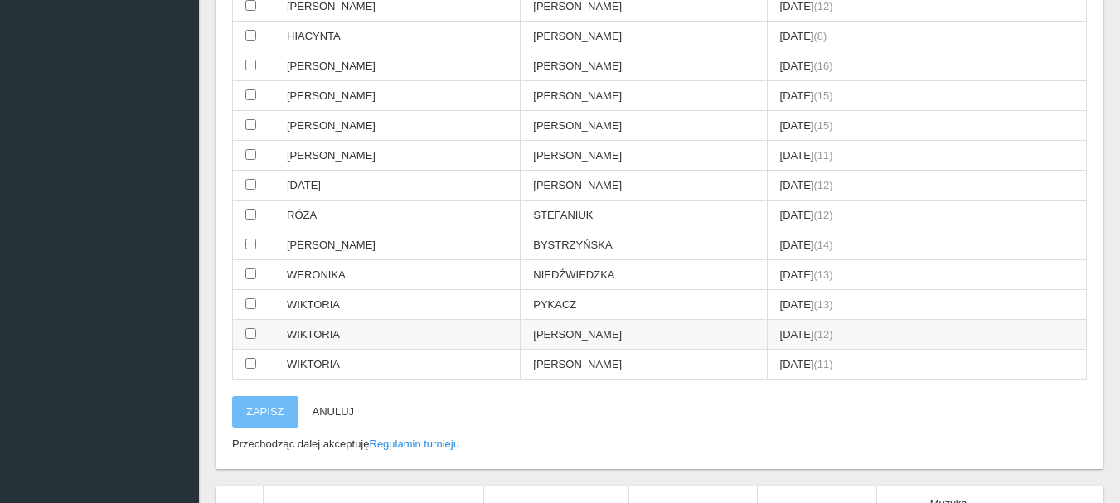
click at [250, 334] on input "checkbox" at bounding box center [250, 333] width 11 height 11
checkbox input "true"
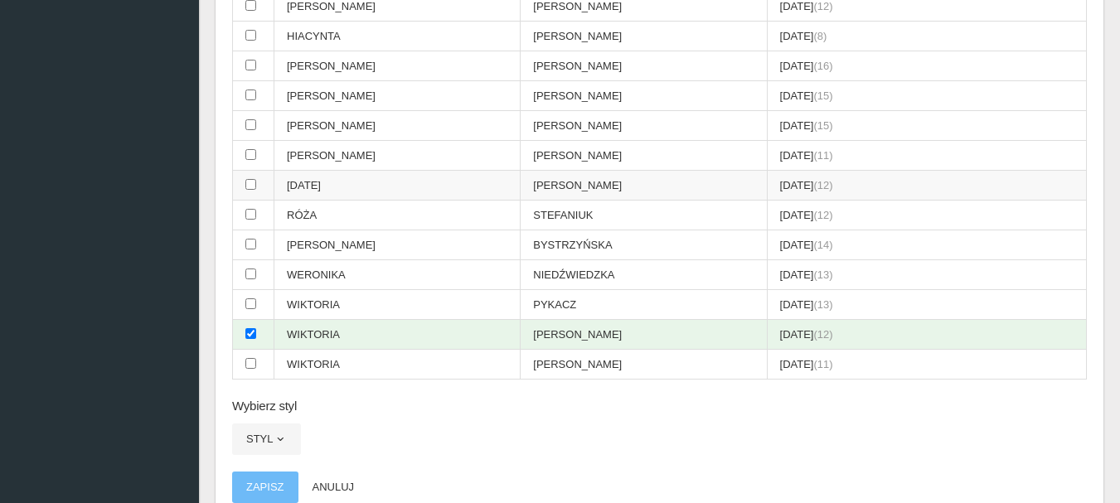
click at [252, 187] on input "checkbox" at bounding box center [250, 184] width 11 height 11
checkbox input "true"
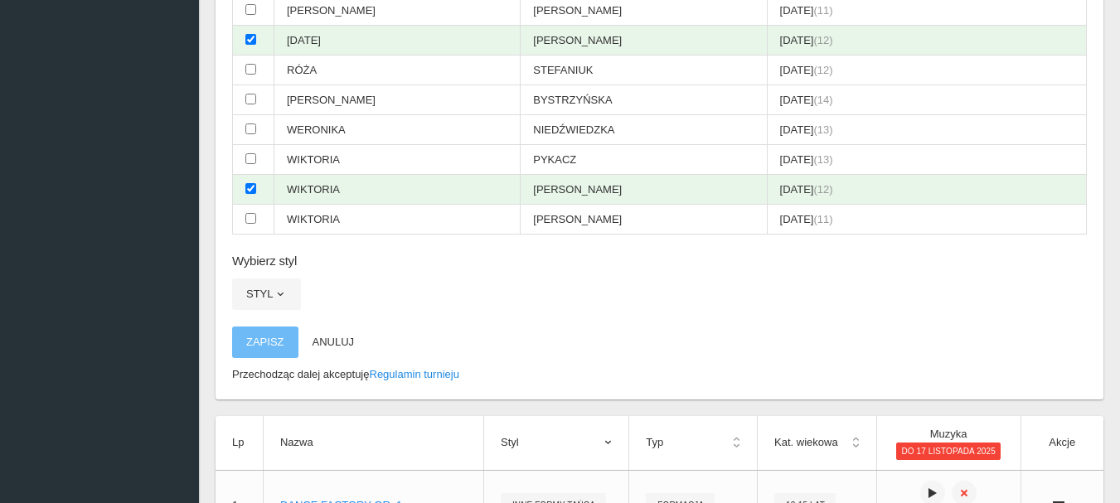
scroll to position [497, 0]
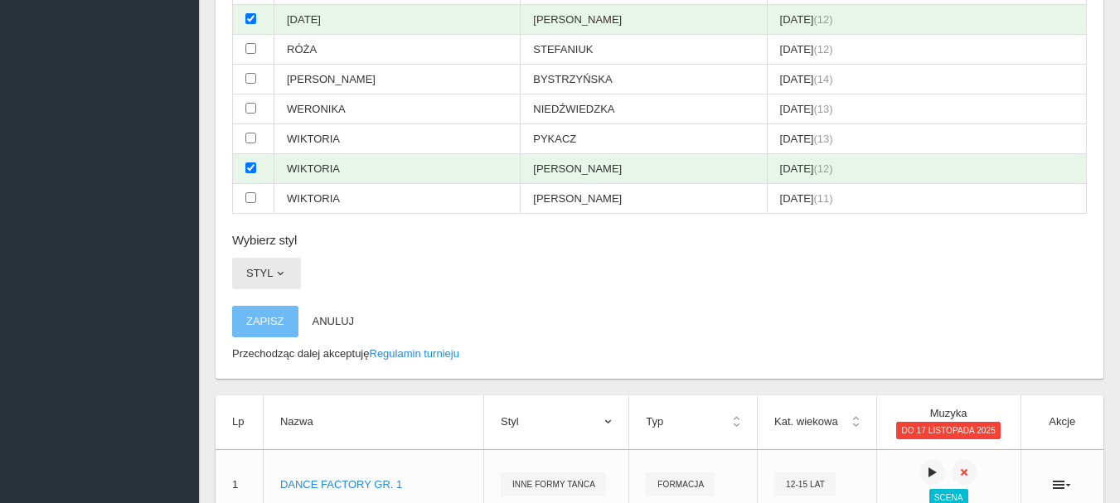
click at [283, 279] on span "button" at bounding box center [280, 273] width 13 height 13
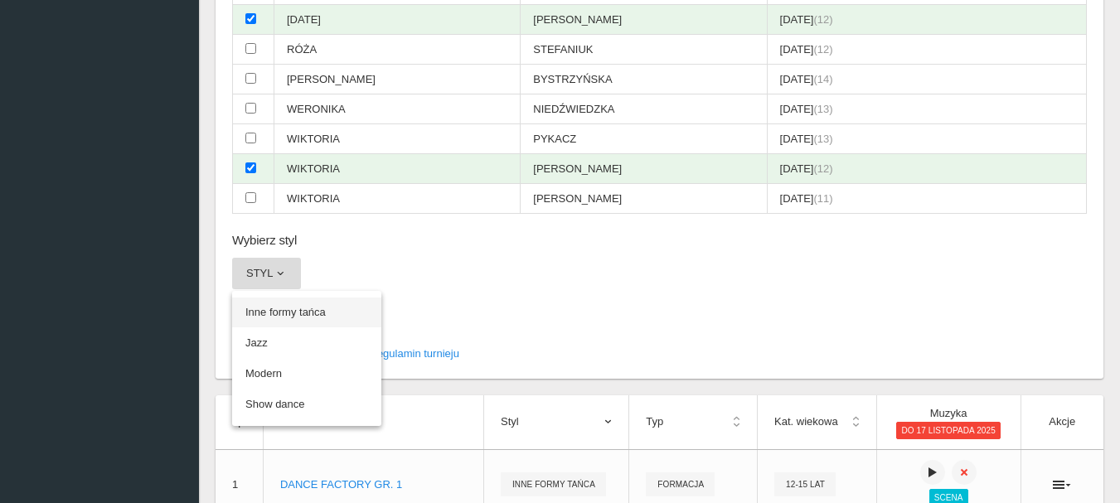
click at [280, 312] on link "Inne formy tańca" at bounding box center [306, 313] width 149 height 30
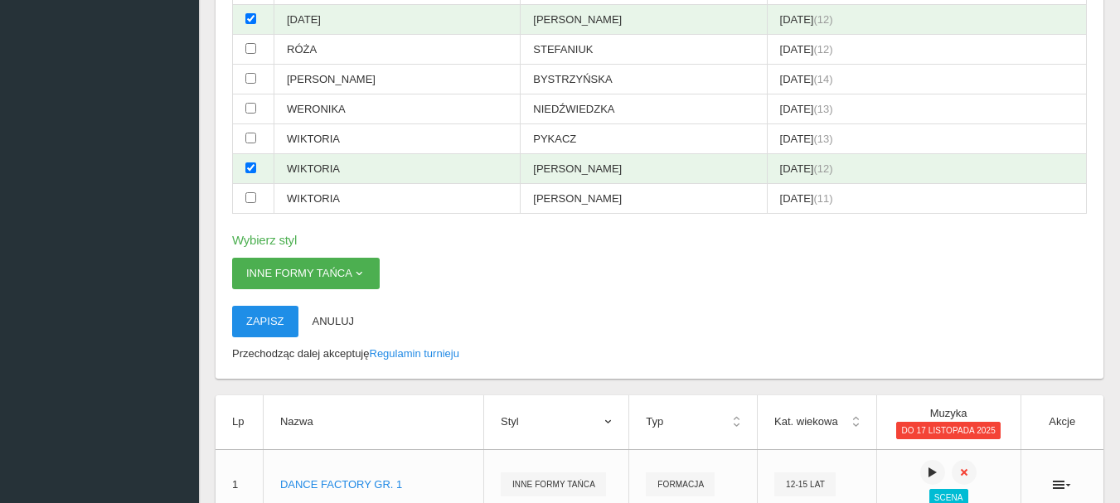
click at [279, 326] on button "Zapisz" at bounding box center [265, 321] width 66 height 31
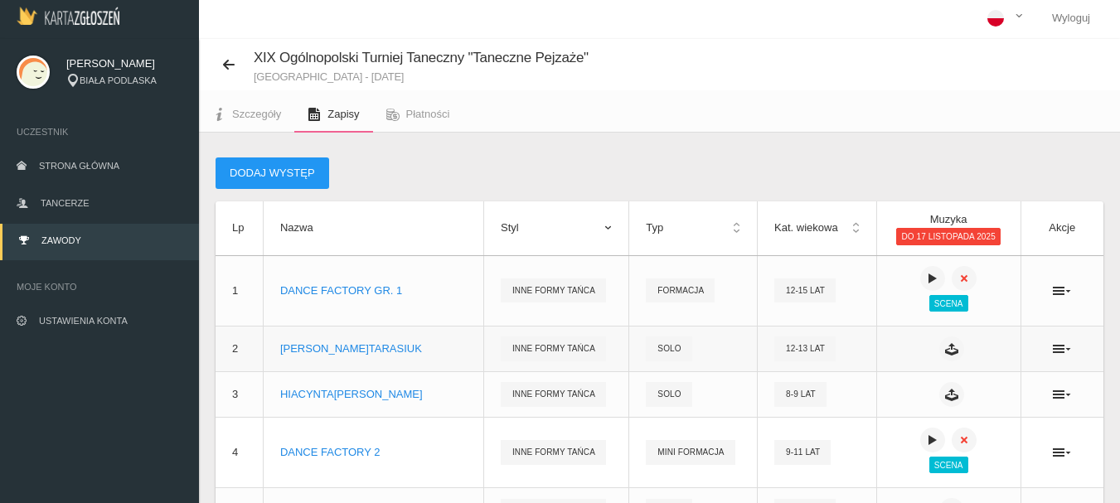
scroll to position [0, 0]
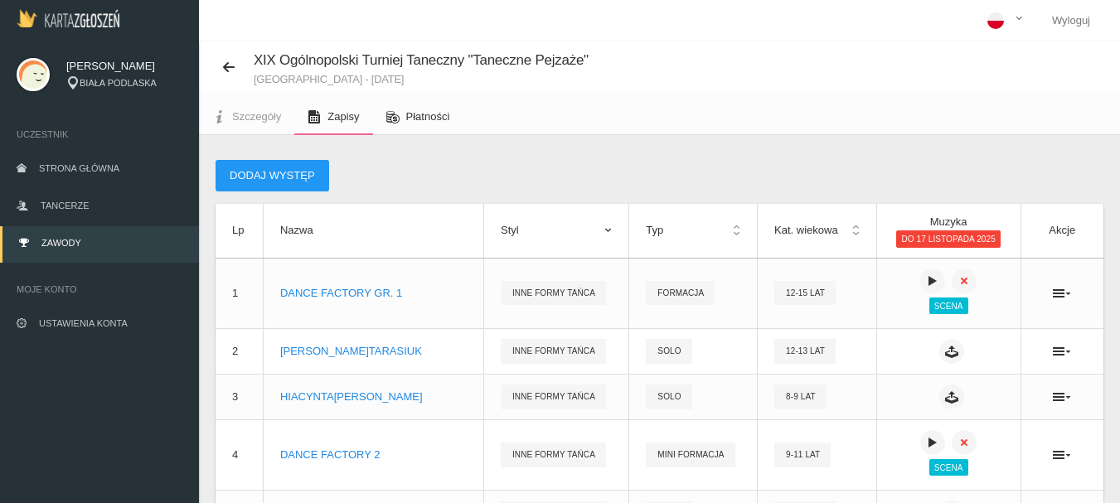
click at [429, 115] on span "Płatności" at bounding box center [428, 116] width 44 height 12
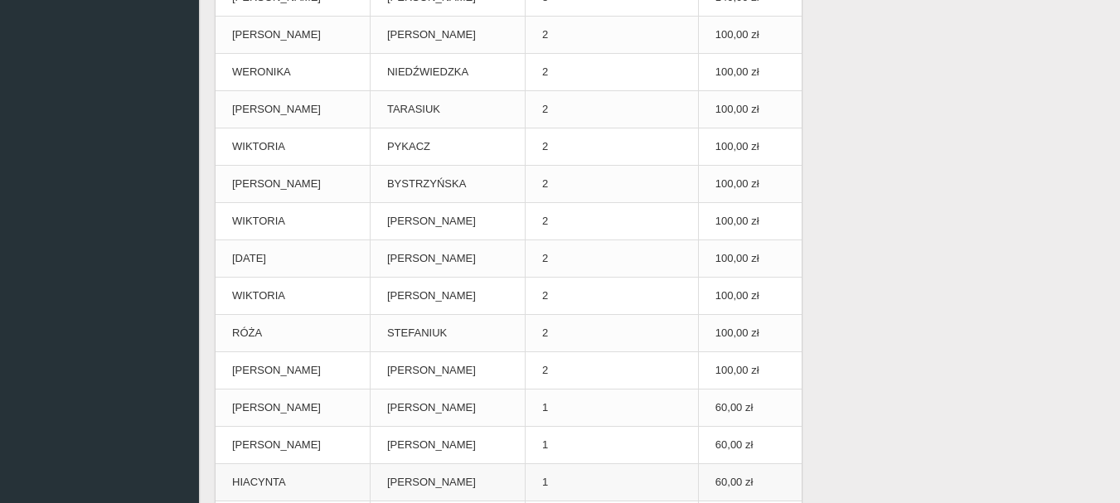
scroll to position [467, 0]
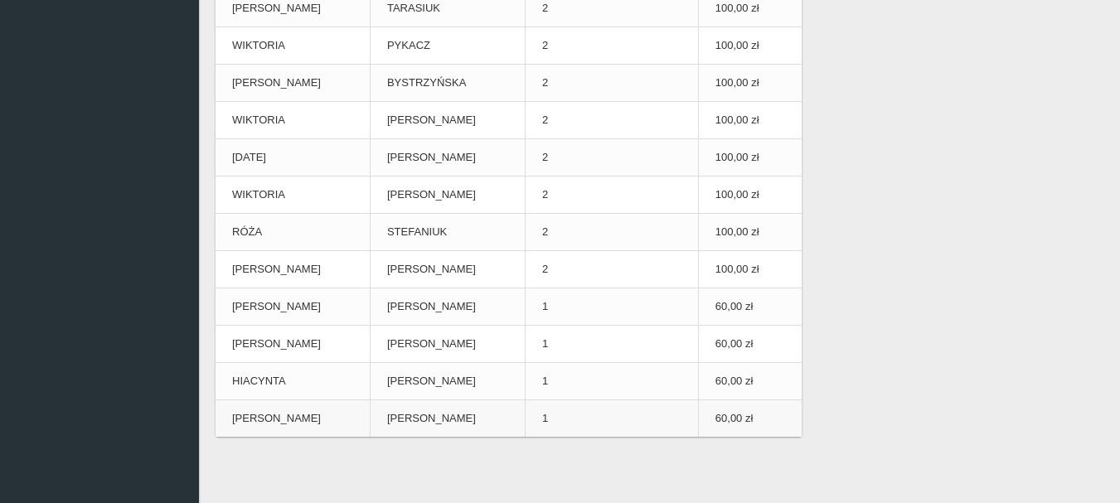
drag, startPoint x: 220, startPoint y: 51, endPoint x: 772, endPoint y: 419, distance: 664.1
click at [772, 419] on div "1 520,00 zł Opłata startowa (suma) 0,00 zł Zapłacono Imię Nazwisko Liczba preze…" at bounding box center [508, 73] width 603 height 761
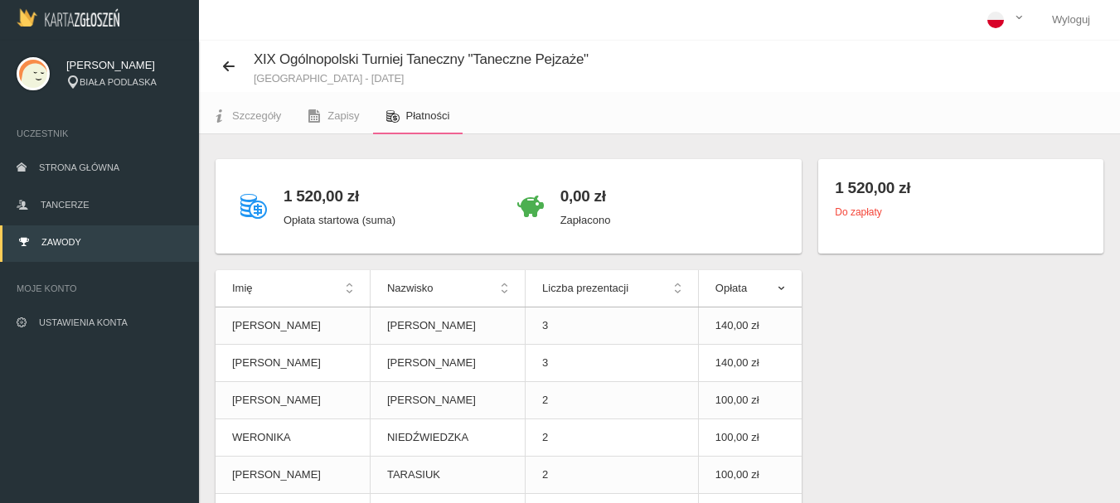
scroll to position [0, 0]
click at [345, 119] on span "Zapisy" at bounding box center [342, 116] width 31 height 12
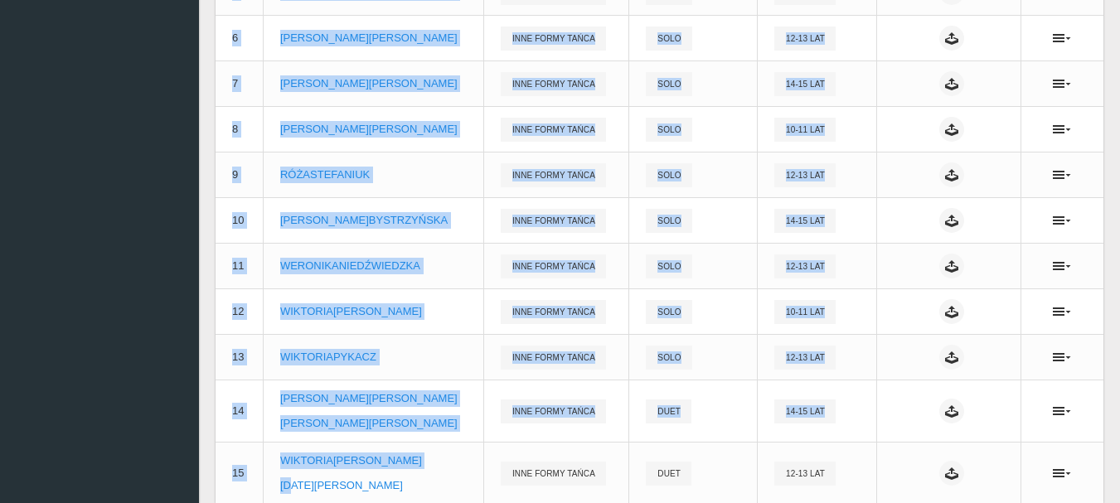
scroll to position [588, 0]
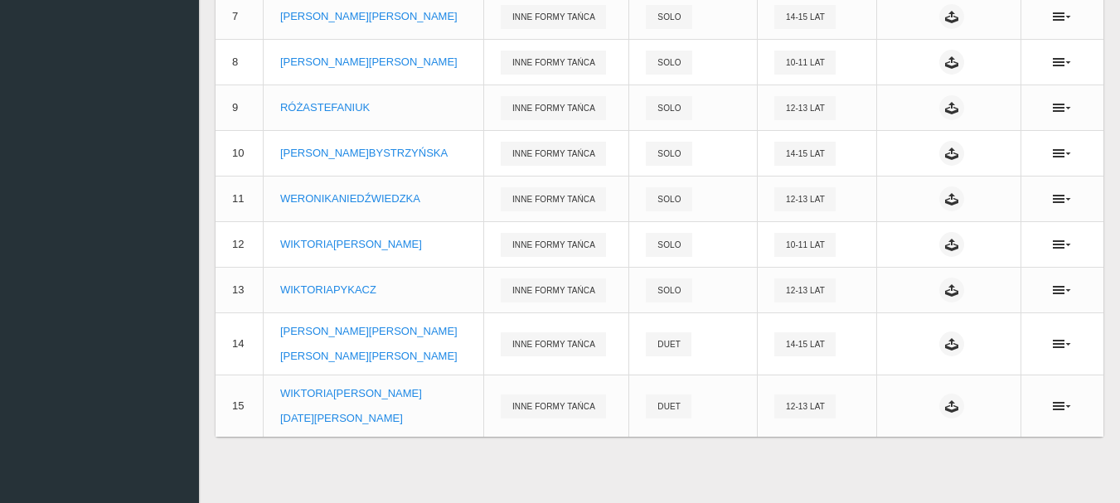
drag, startPoint x: 227, startPoint y: 138, endPoint x: 897, endPoint y: 470, distance: 747.3
click at [897, 470] on div "Dodaj występ Lp Nazwa Styl Typ Kat. wiekowa Muzyka do [DATE] Akcje 1 DANCE FACT…" at bounding box center [659, 25] width 921 height 956
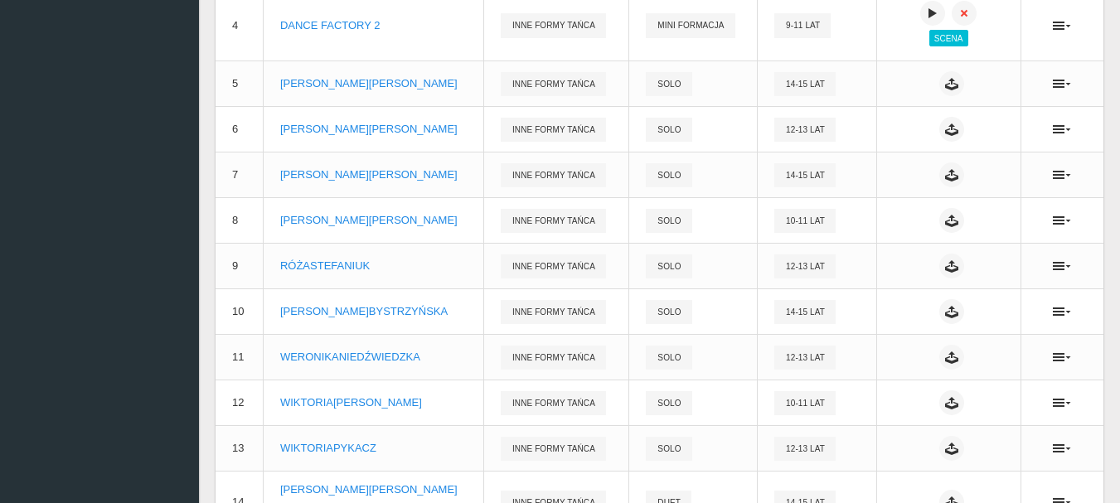
click at [97, 289] on app-sidebar "[PERSON_NAME] BIAŁA PODLASKA Uczestnik Strona główna Tancerze Zawody Moje konto…" at bounding box center [99, 136] width 199 height 1049
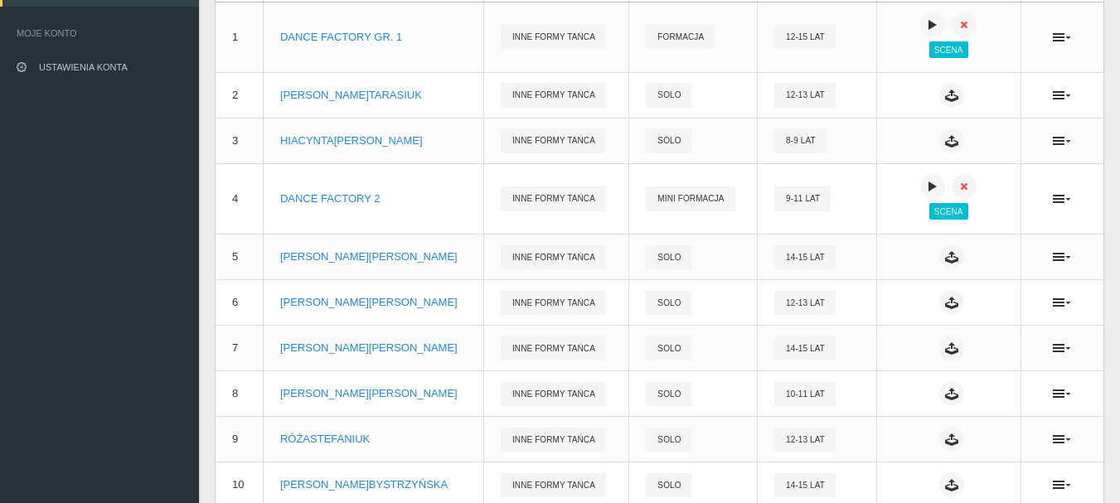
scroll to position [0, 0]
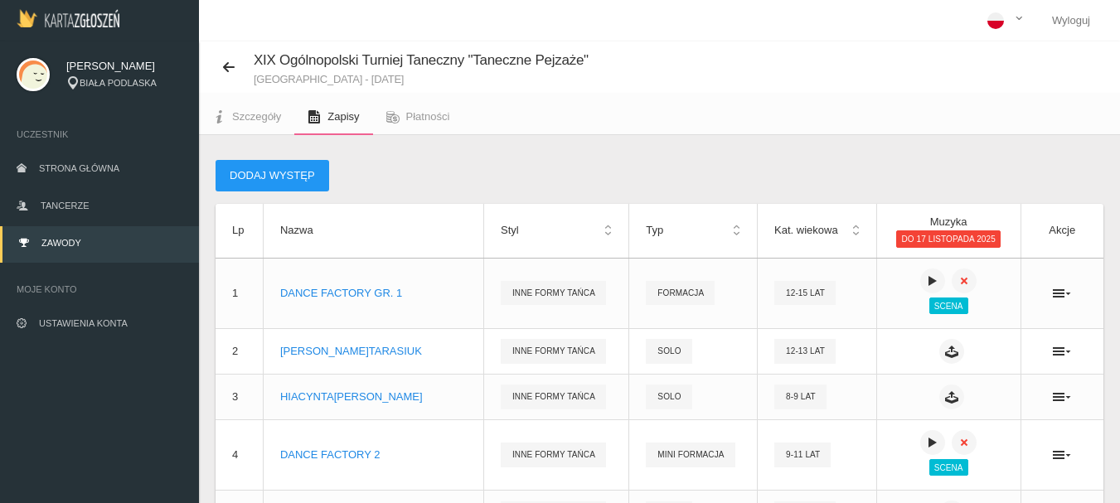
click at [53, 240] on span "Zawody" at bounding box center [61, 243] width 40 height 10
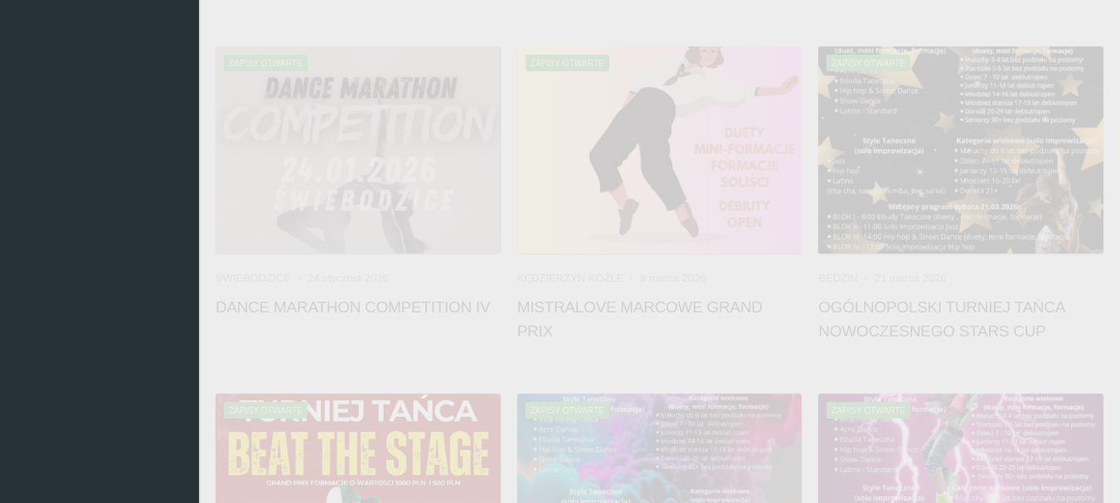
scroll to position [1492, 0]
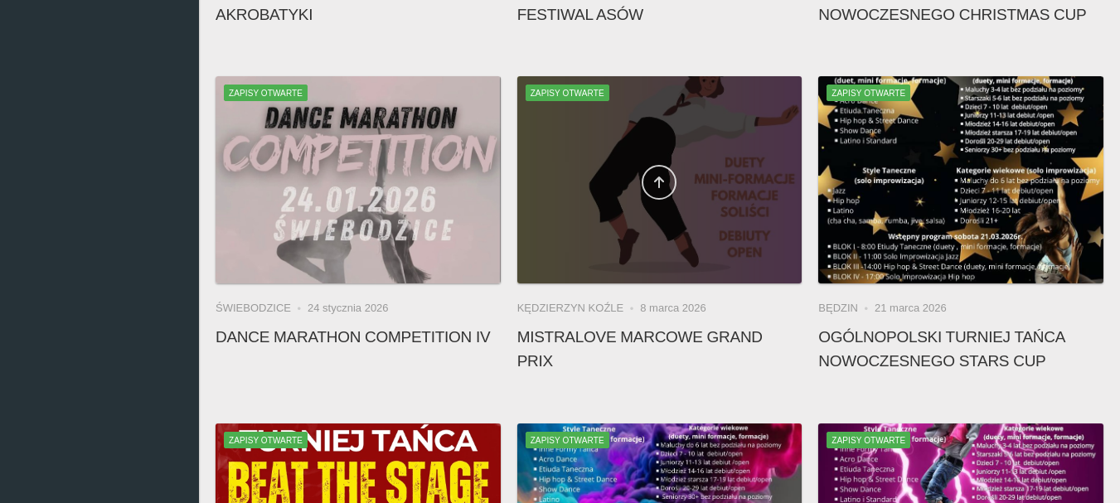
click at [661, 182] on icon at bounding box center [658, 182] width 13 height 13
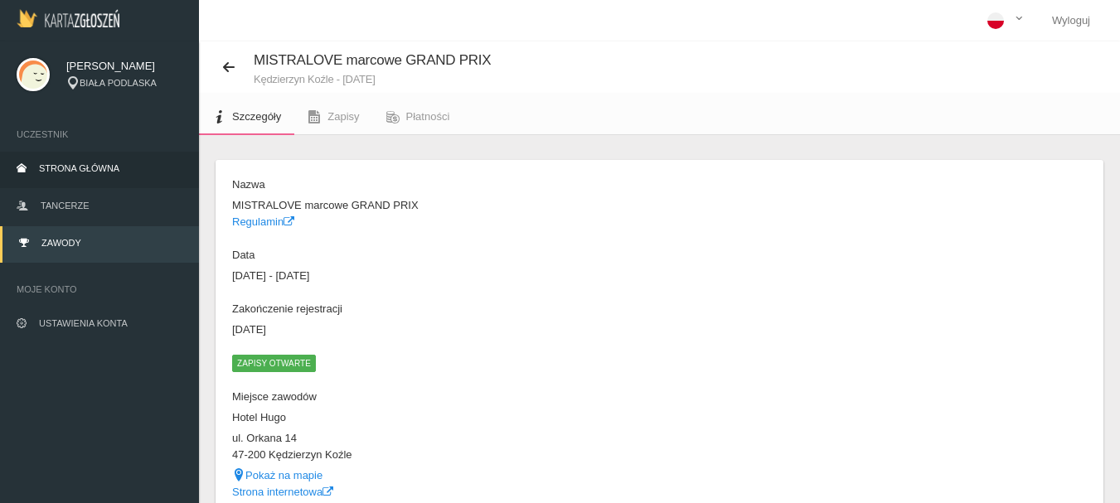
click at [75, 166] on span "Strona główna" at bounding box center [79, 168] width 80 height 10
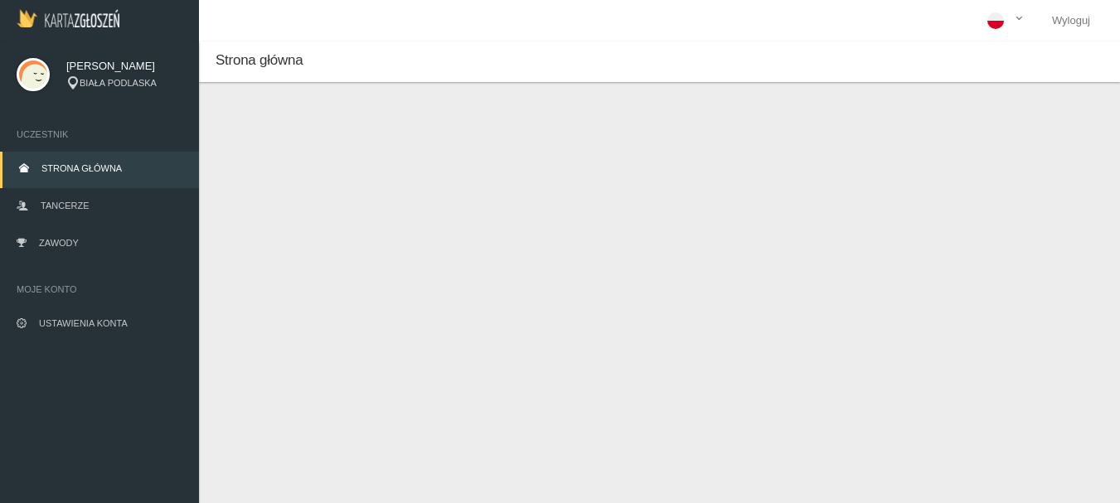
click at [46, 169] on span "Strona główna" at bounding box center [81, 168] width 80 height 10
click at [68, 207] on span "Tancerze" at bounding box center [65, 206] width 48 height 10
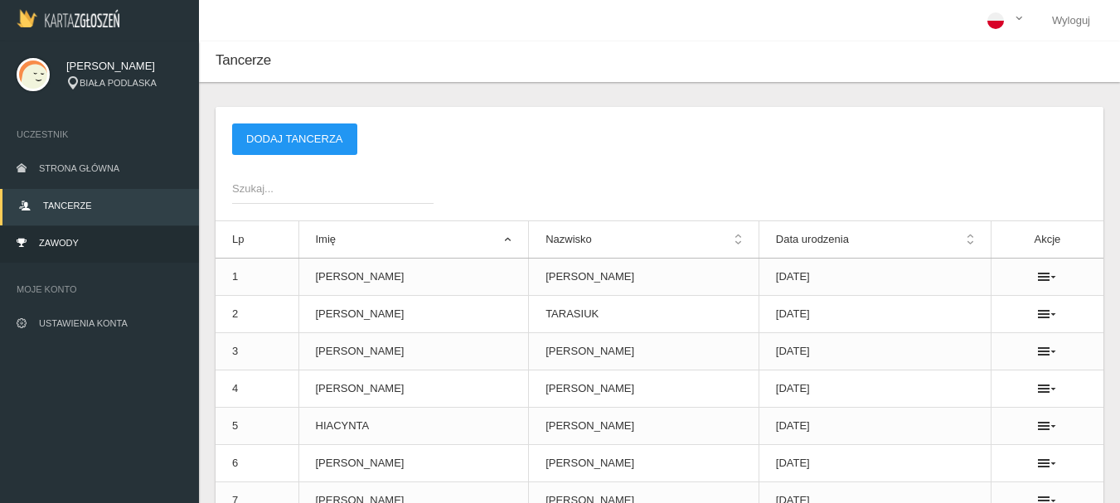
click at [54, 238] on span "Zawody" at bounding box center [59, 243] width 40 height 10
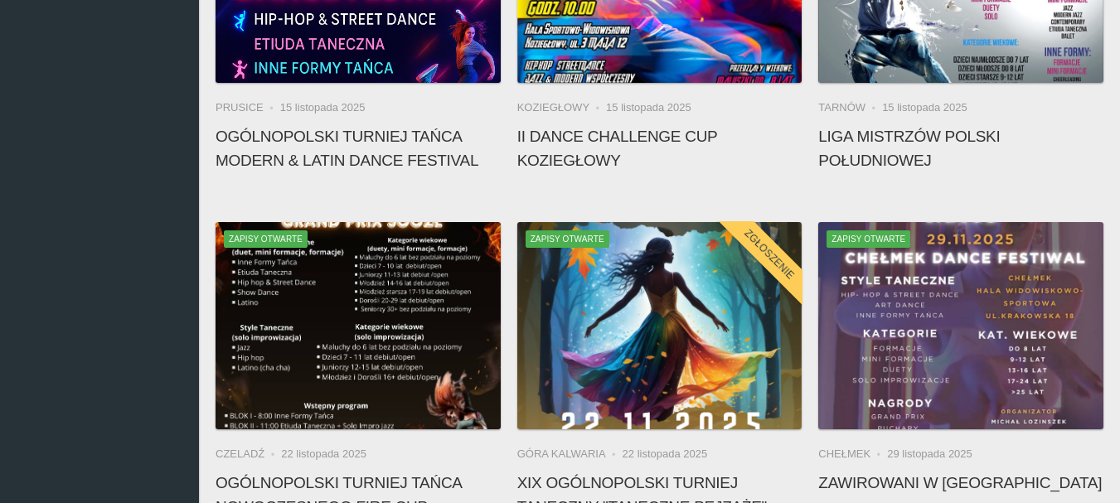
scroll to position [746, 0]
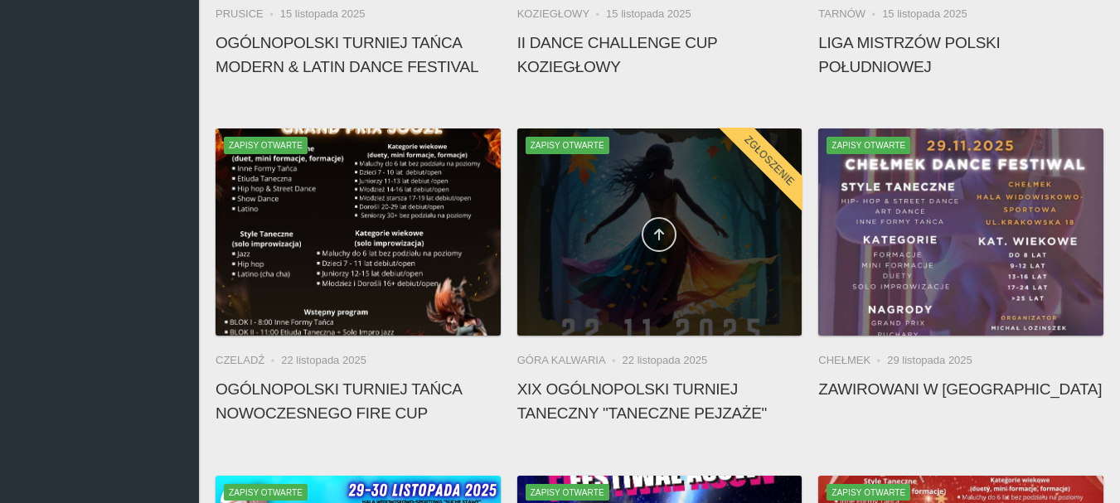
click at [654, 235] on icon at bounding box center [658, 234] width 13 height 13
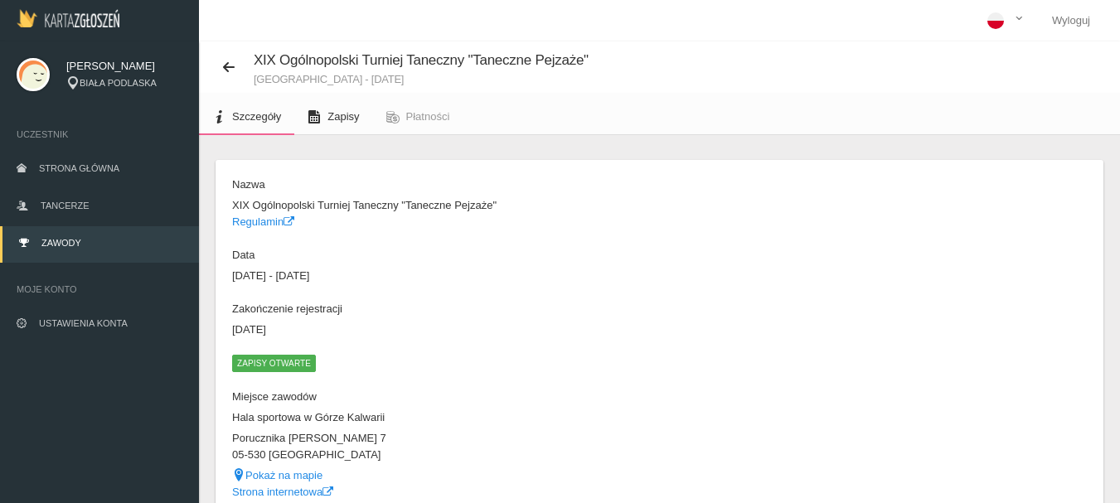
click at [337, 118] on span "Zapisy" at bounding box center [342, 116] width 31 height 12
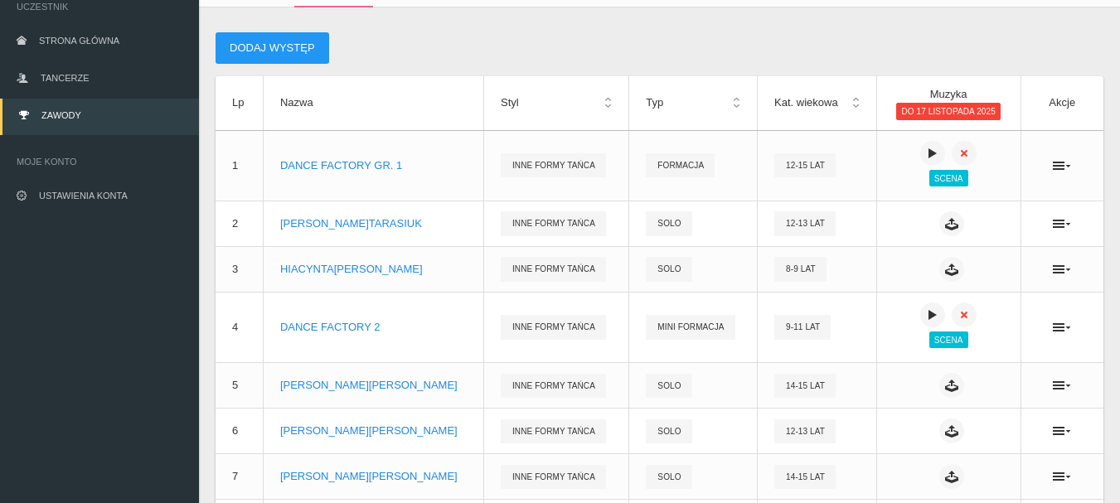
scroll to position [7, 0]
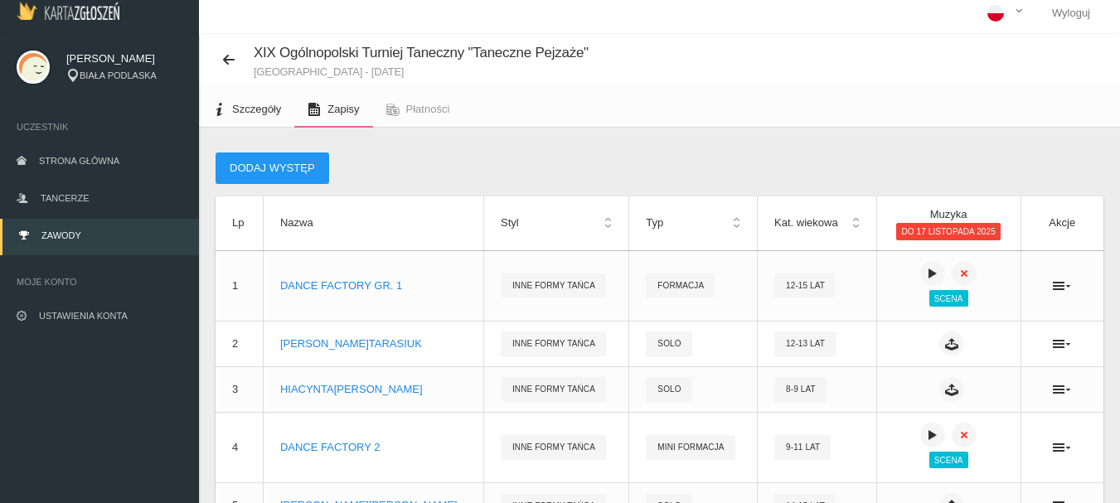
click at [247, 110] on span "Szczegóły" at bounding box center [256, 109] width 49 height 12
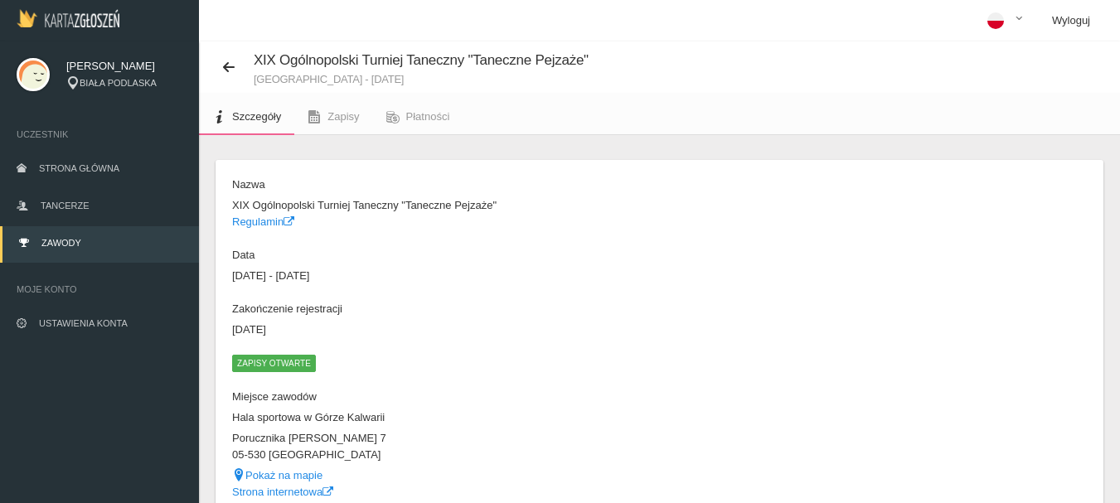
click at [1058, 21] on link "Wyloguj" at bounding box center [1071, 20] width 65 height 41
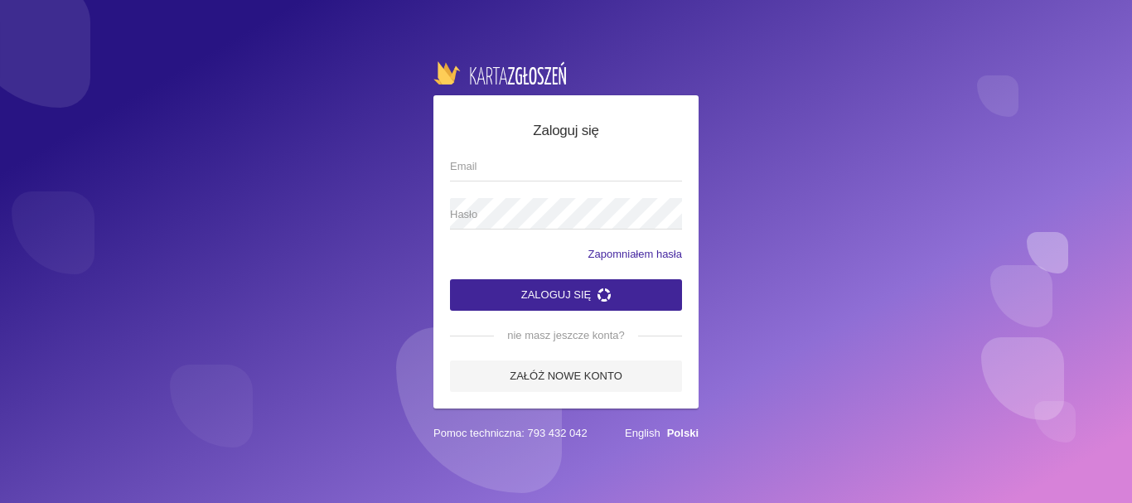
click at [543, 289] on button "Zaloguj się" at bounding box center [566, 294] width 232 height 31
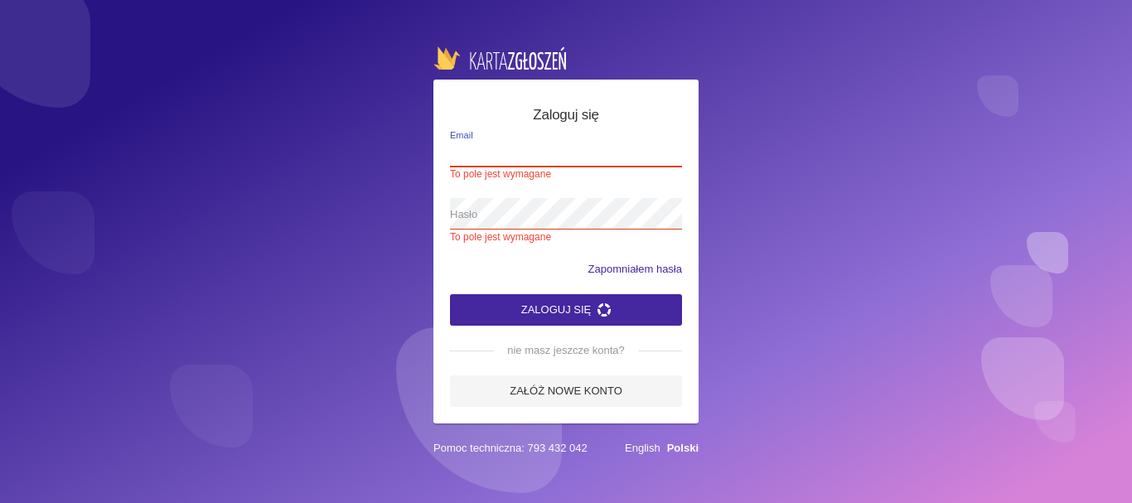
click at [492, 138] on label "Email To pole jest wymagane" at bounding box center [566, 158] width 232 height 46
click at [492, 138] on input "Email To pole jest wymagane" at bounding box center [566, 150] width 232 height 31
type input "[EMAIL_ADDRESS][DOMAIN_NAME]"
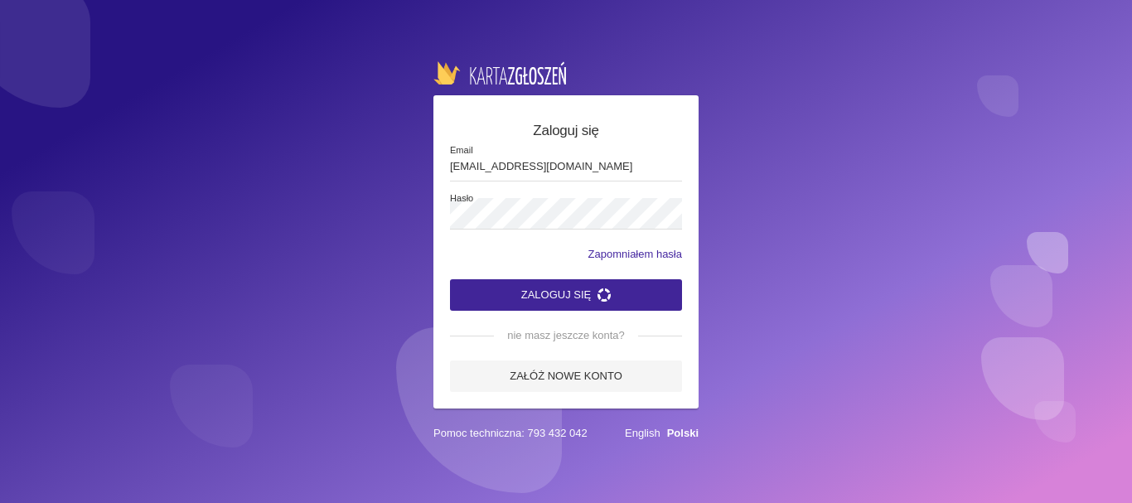
click at [611, 298] on icon "submit" at bounding box center [604, 294] width 13 height 13
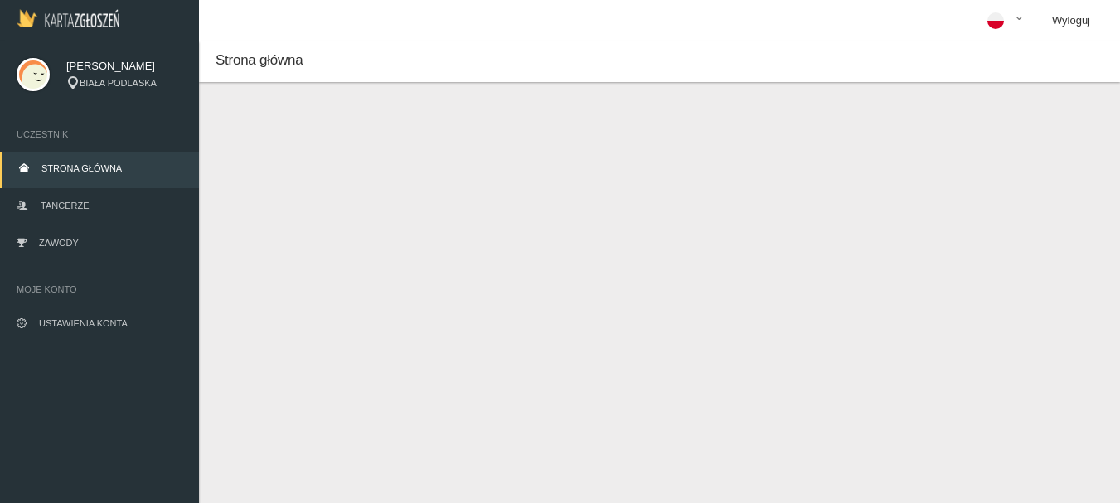
click at [1075, 24] on link "Wyloguj" at bounding box center [1071, 20] width 65 height 41
